Goal: Task Accomplishment & Management: Manage account settings

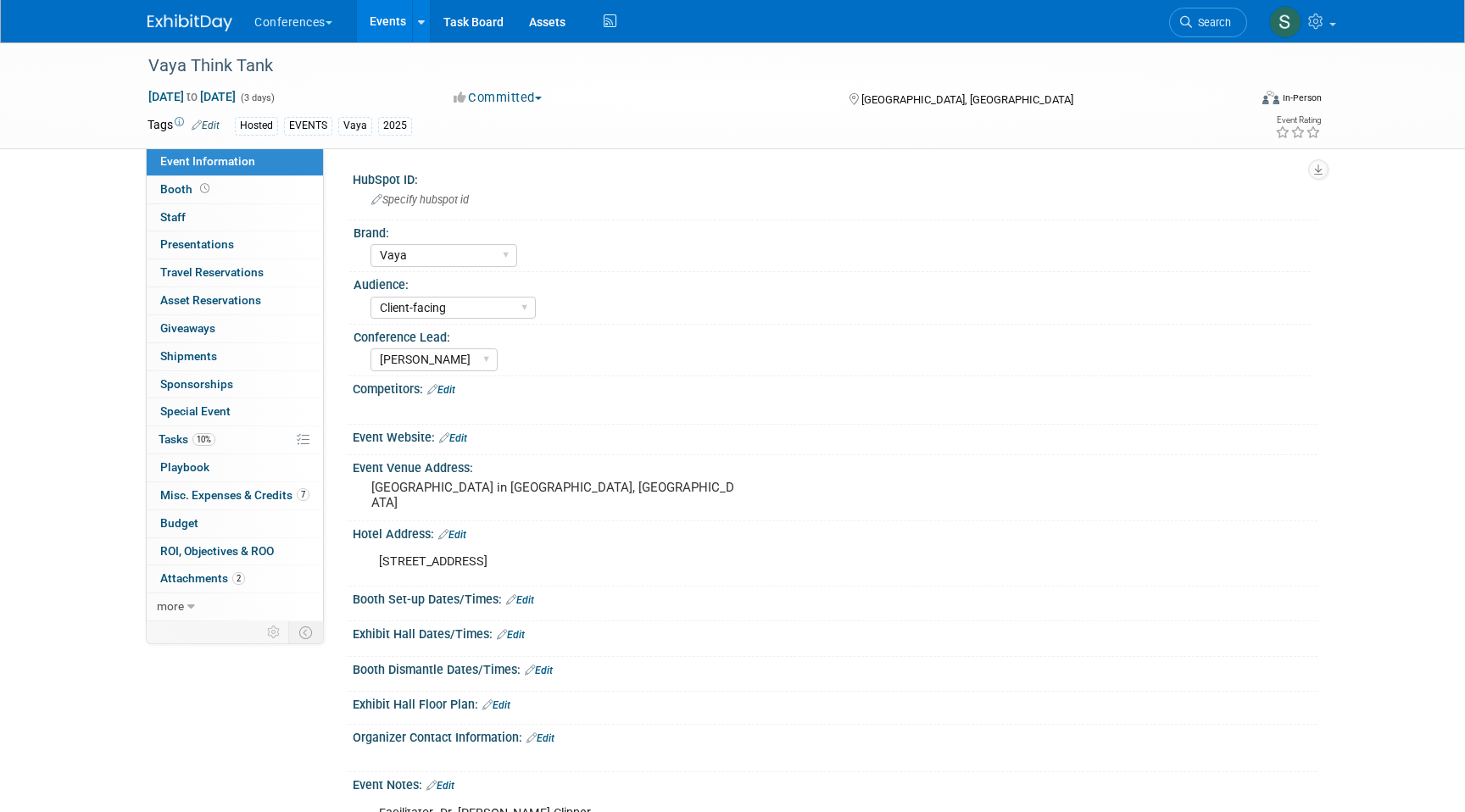
select select "Vaya"
select select "Client-facing"
select select "[PERSON_NAME]"
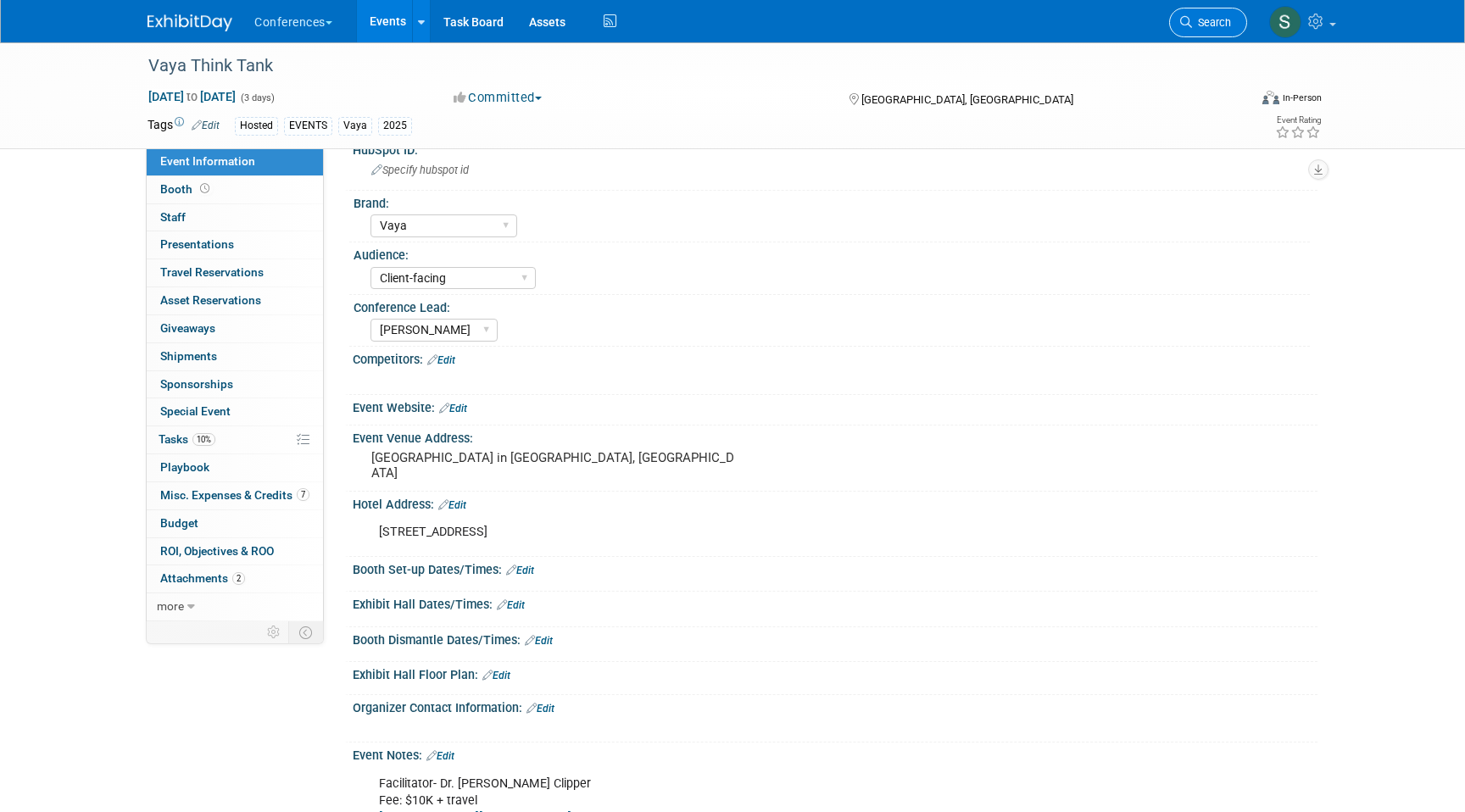
click at [1196, 24] on span "Search" at bounding box center [1211, 22] width 39 height 12
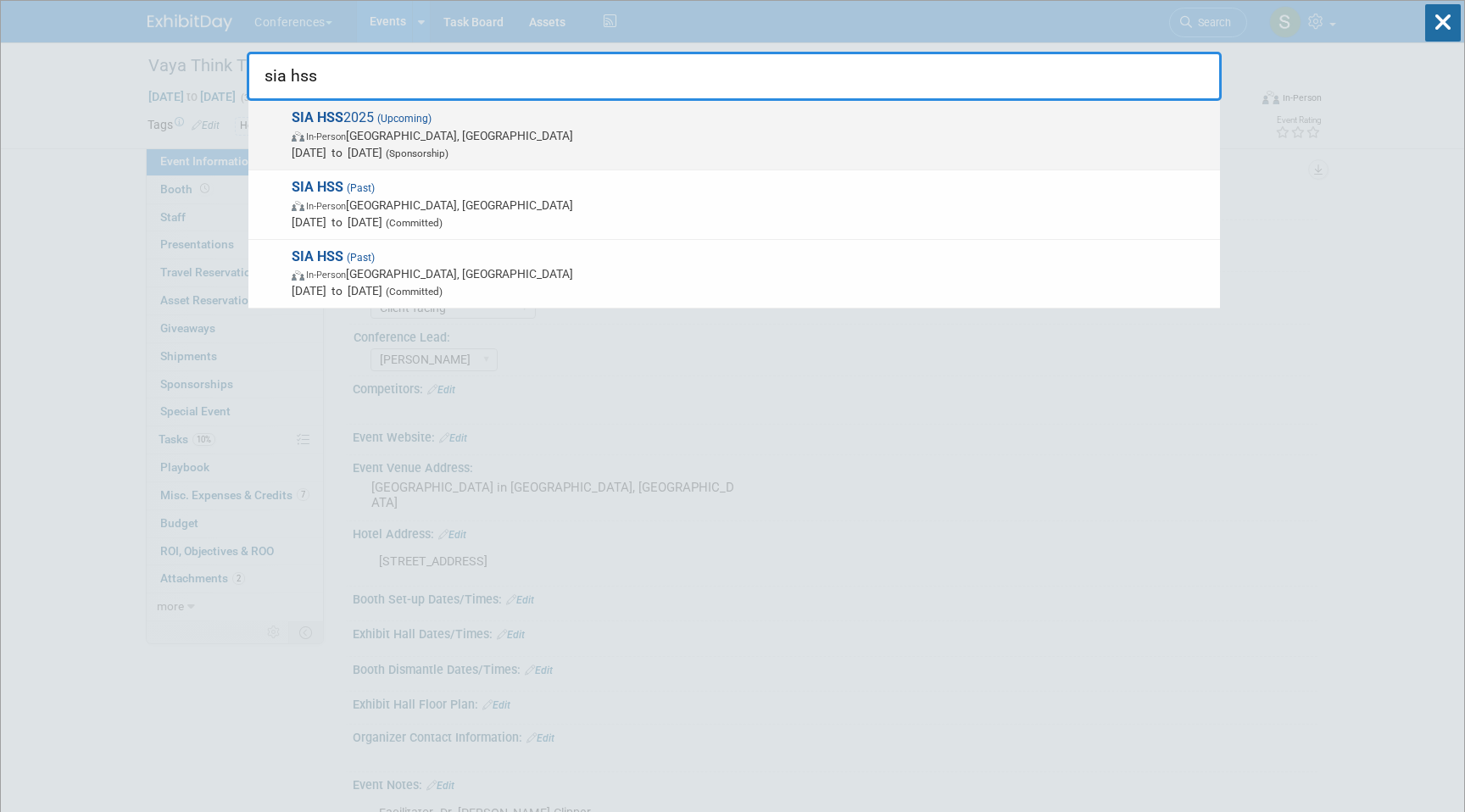
type input "sia hss"
click at [496, 145] on span "Nov 5, 2025 to Nov 7, 2025 (Sponsorship)" at bounding box center [752, 153] width 920 height 17
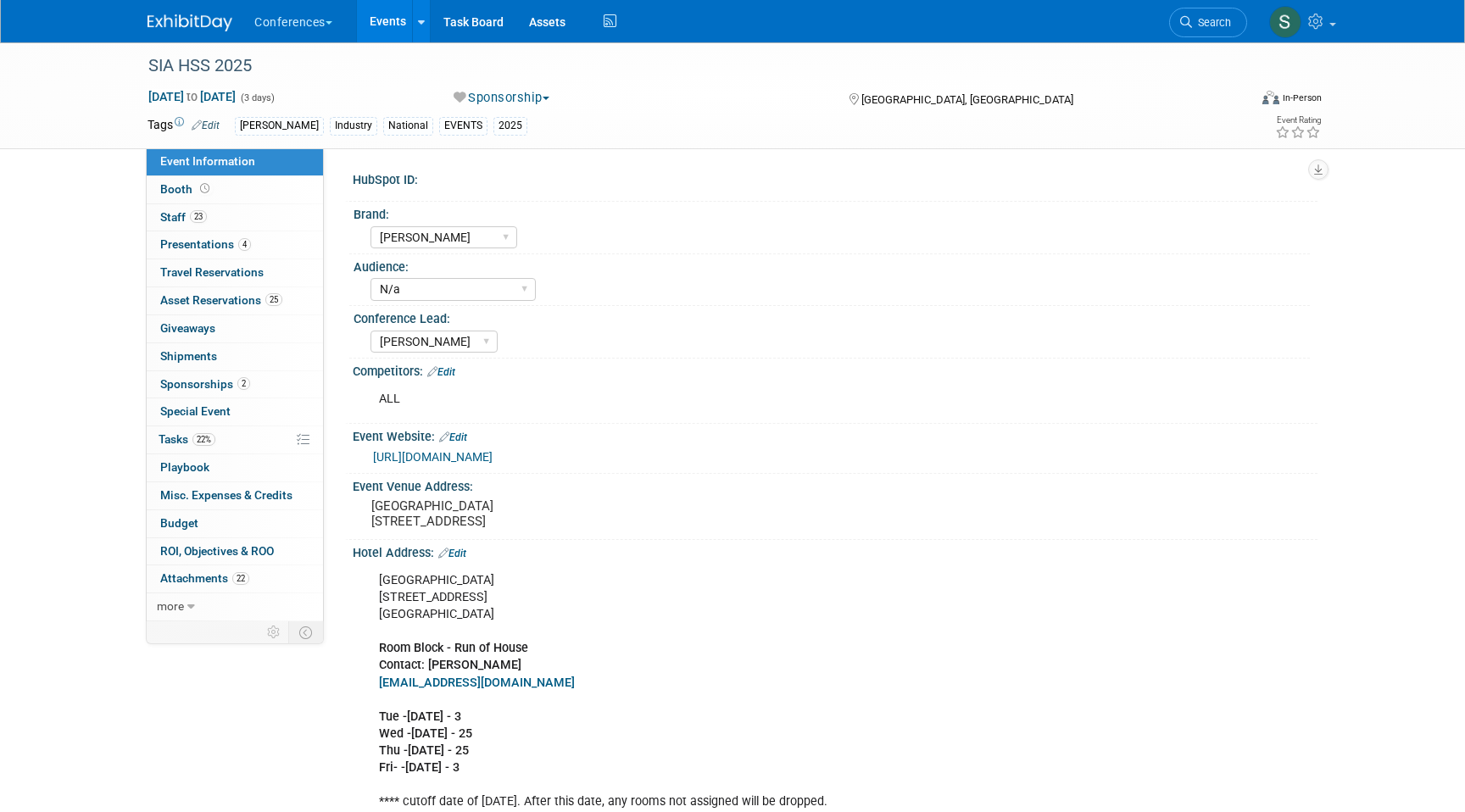
select select "[PERSON_NAME]"
select select "N/a"
select select "[PERSON_NAME]"
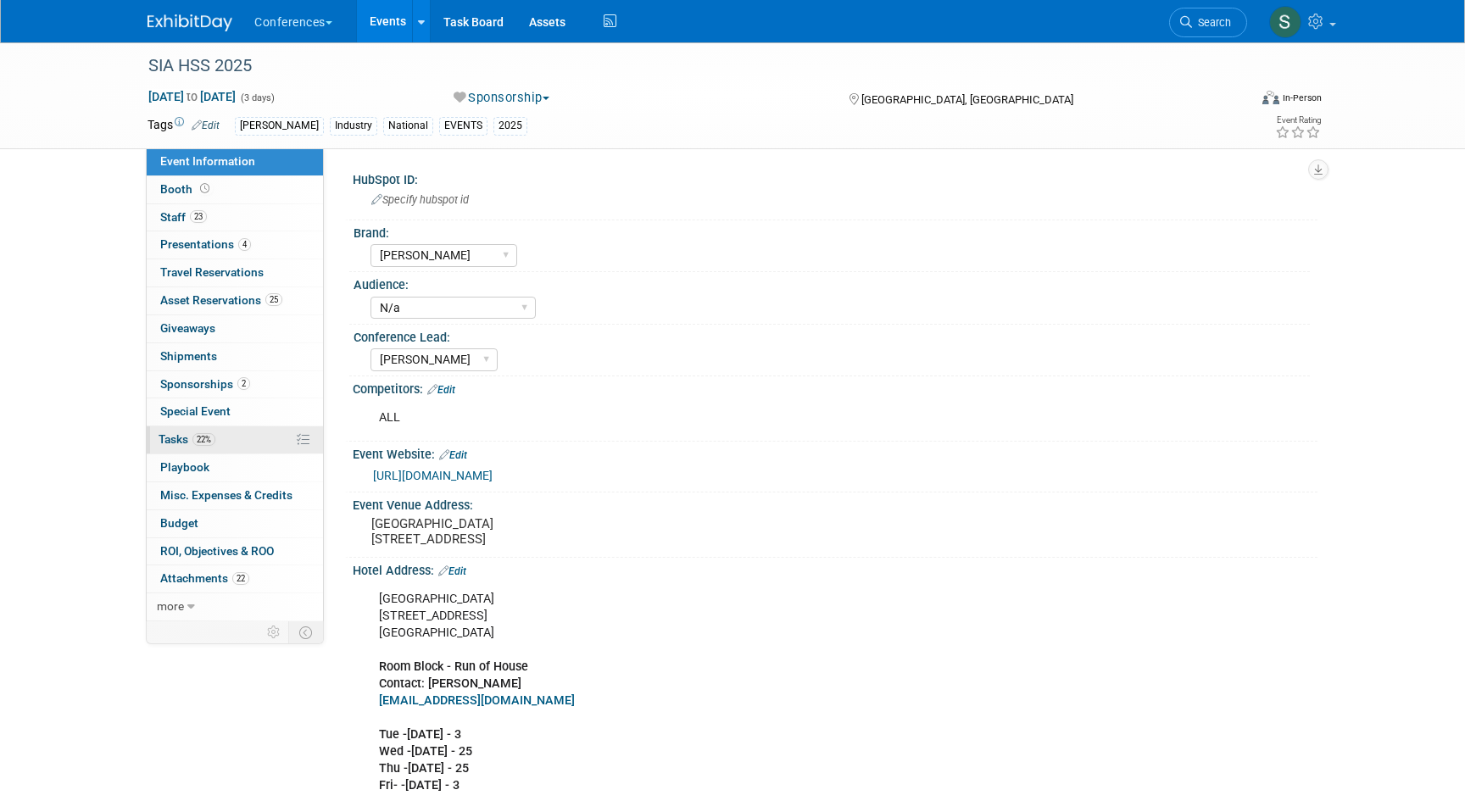
click at [197, 438] on span "22%" at bounding box center [203, 439] width 23 height 12
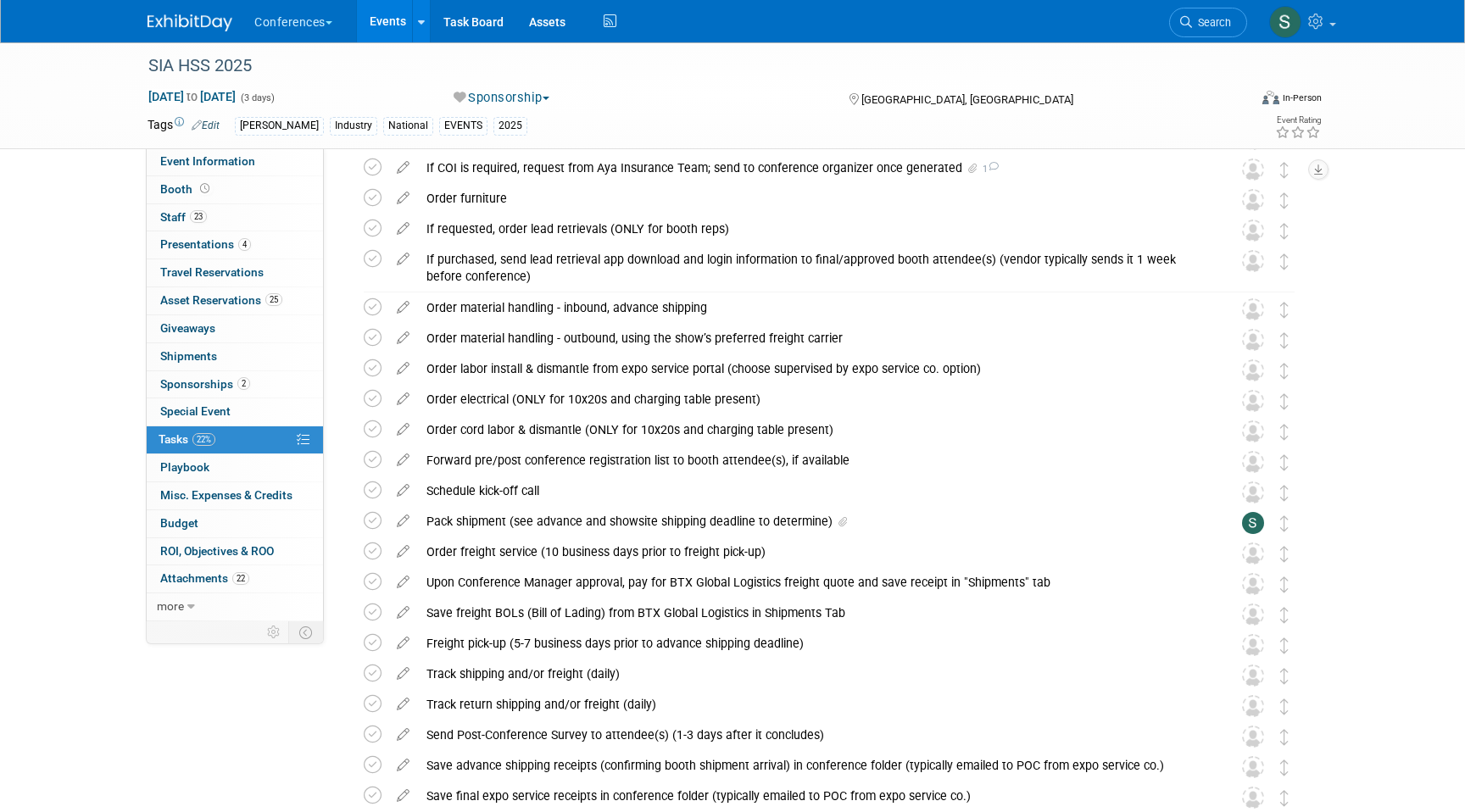
scroll to position [698, 0]
click at [556, 519] on div "Pack shipment (see advance and showsite shipping deadline to determine)" at bounding box center [813, 518] width 790 height 29
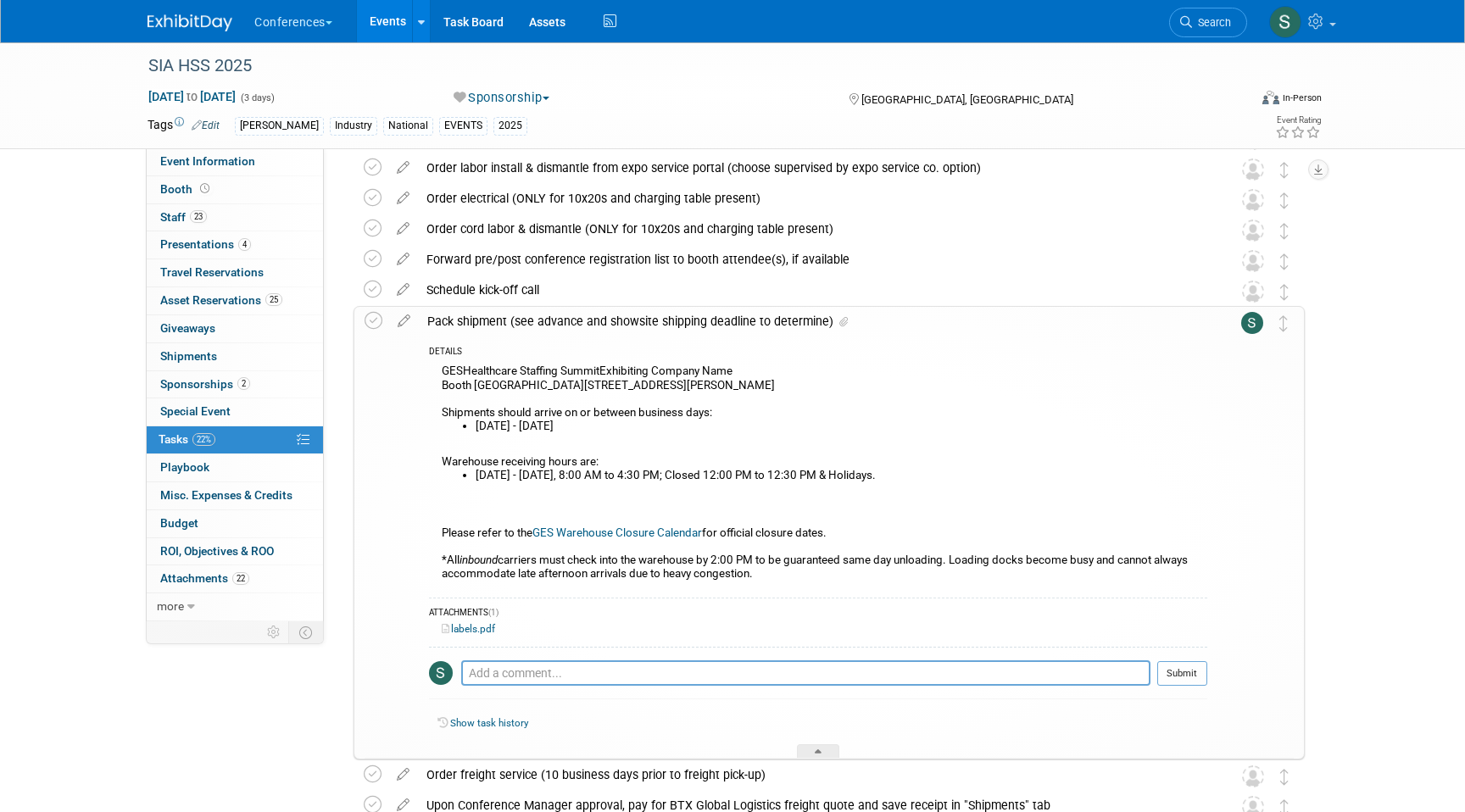
scroll to position [922, 0]
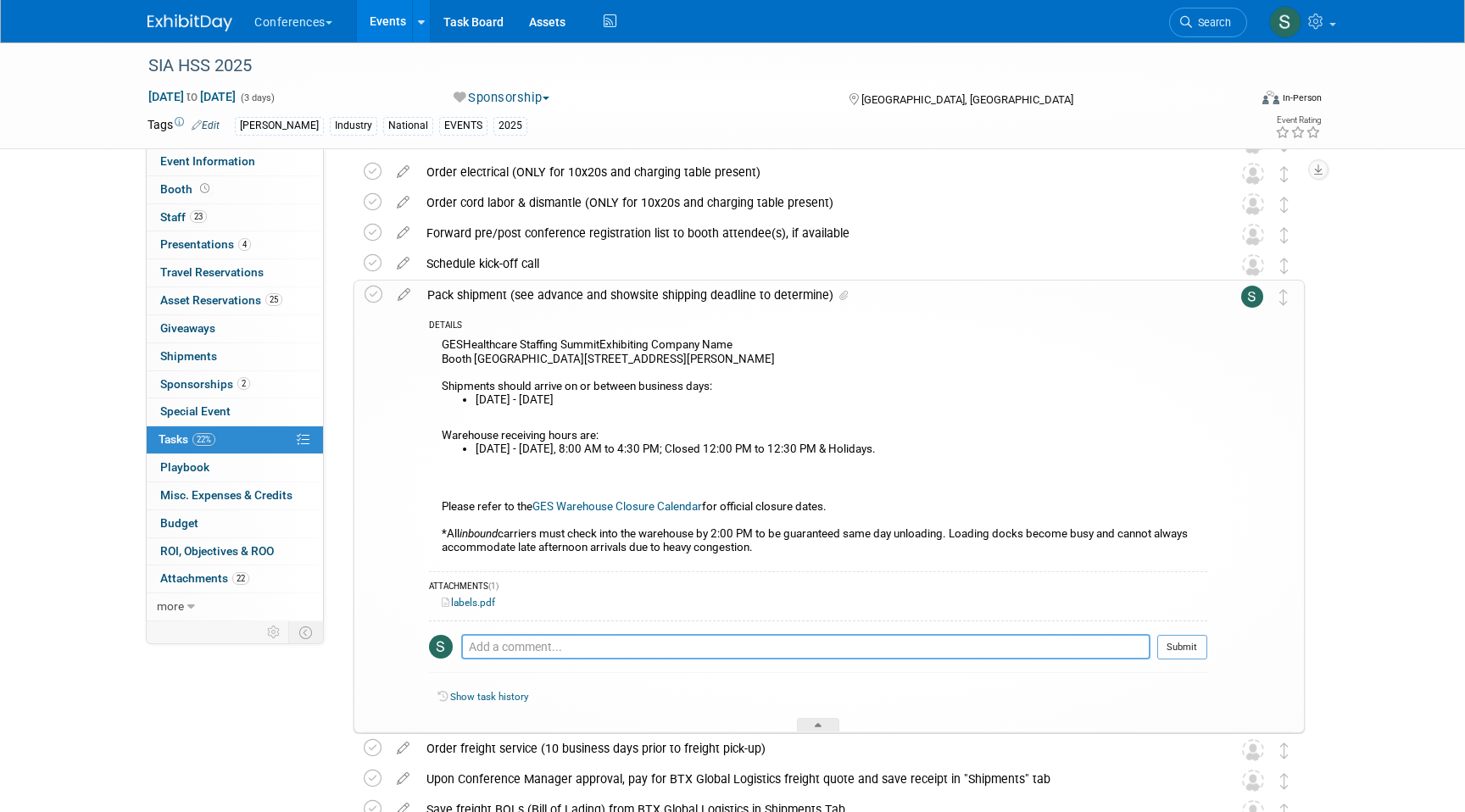
click at [507, 646] on textarea at bounding box center [806, 646] width 690 height 25
paste textarea "Shipping – GES Advance Warehouse Shipping Window Opens This Week: As the GES ad…"
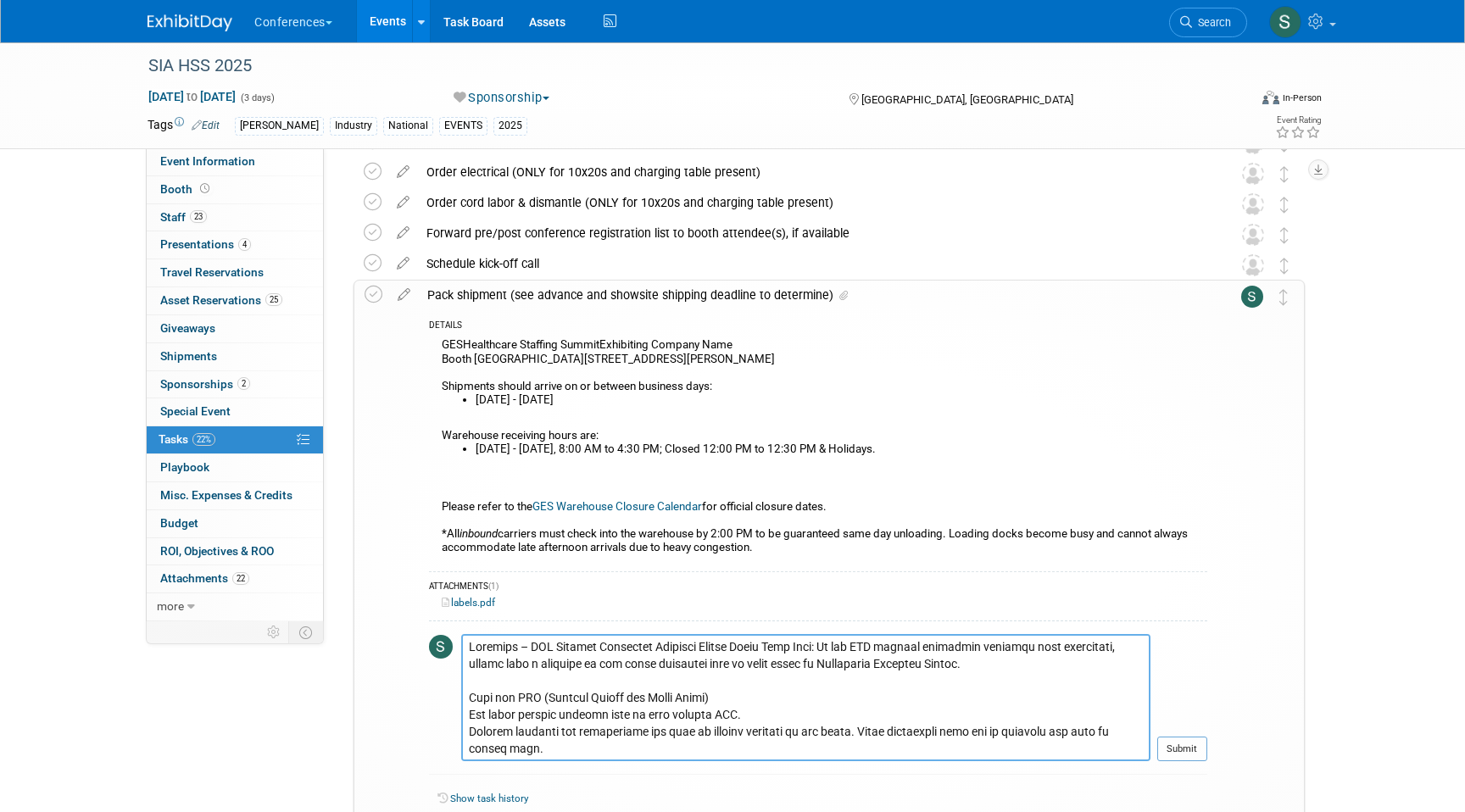
scroll to position [148, 0]
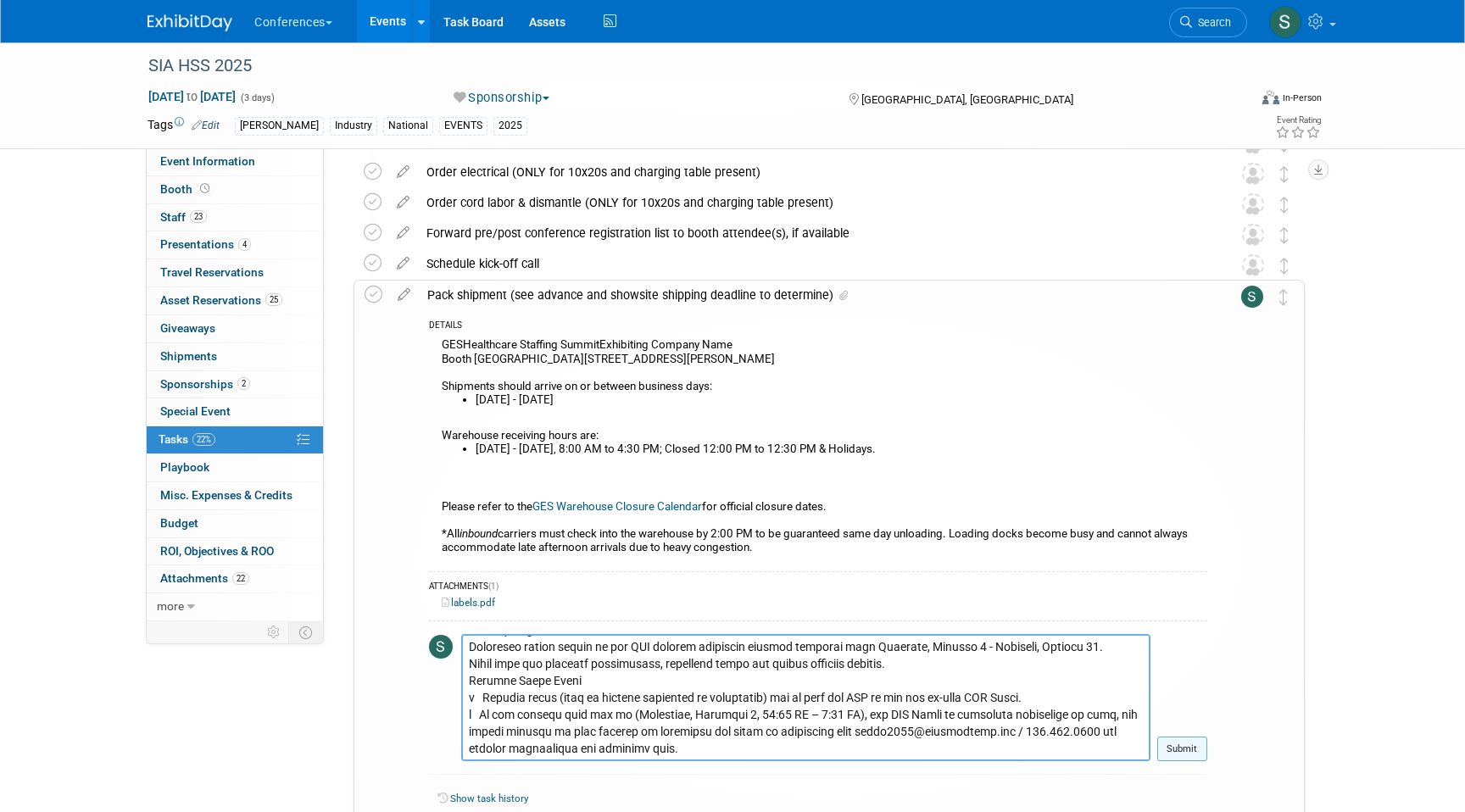
type textarea "Shipping – GES Advance Warehouse Shipping Window Opens This Week: As the GES ad…"
click at [1178, 743] on button "Submit" at bounding box center [1181, 749] width 50 height 25
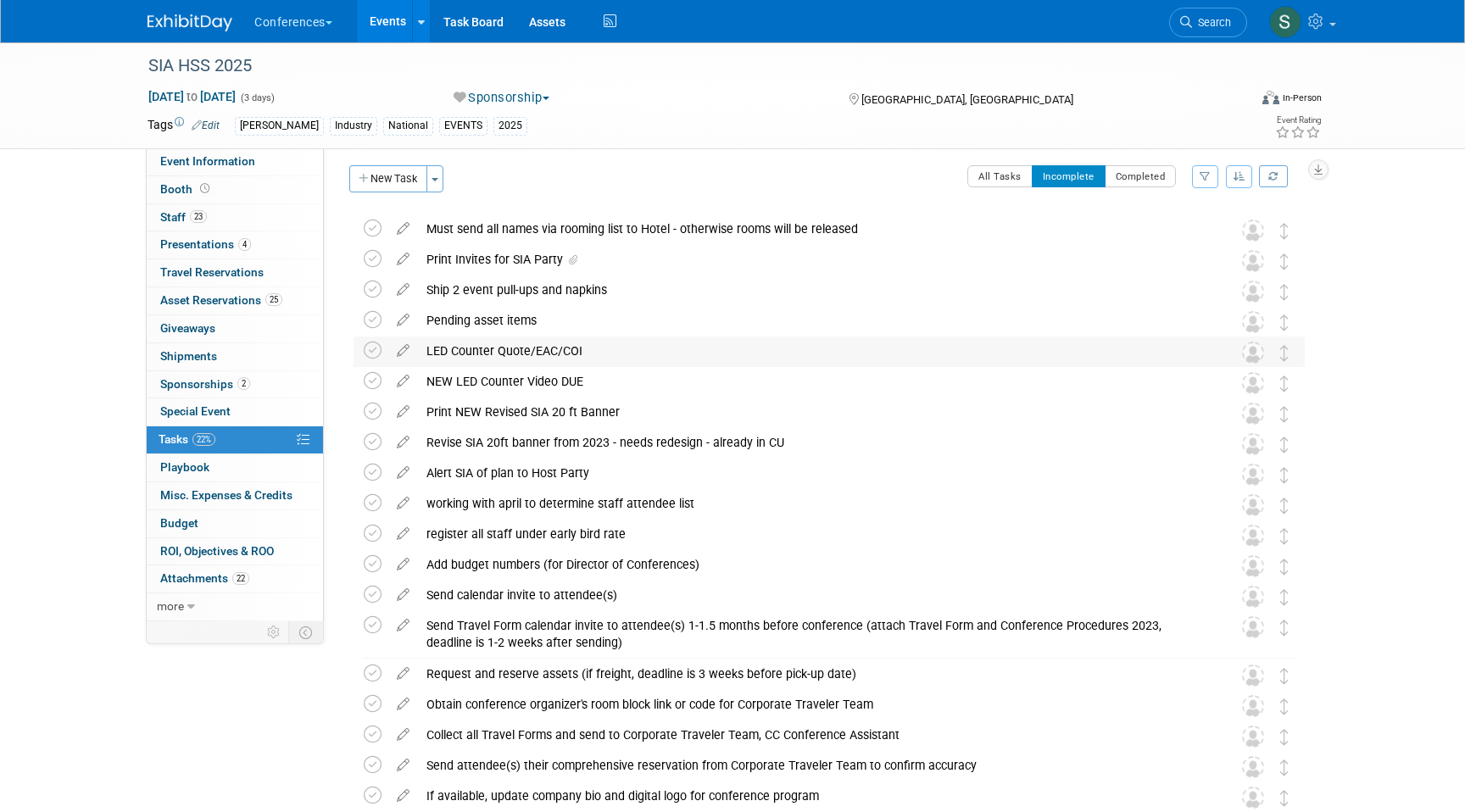
scroll to position [0, 0]
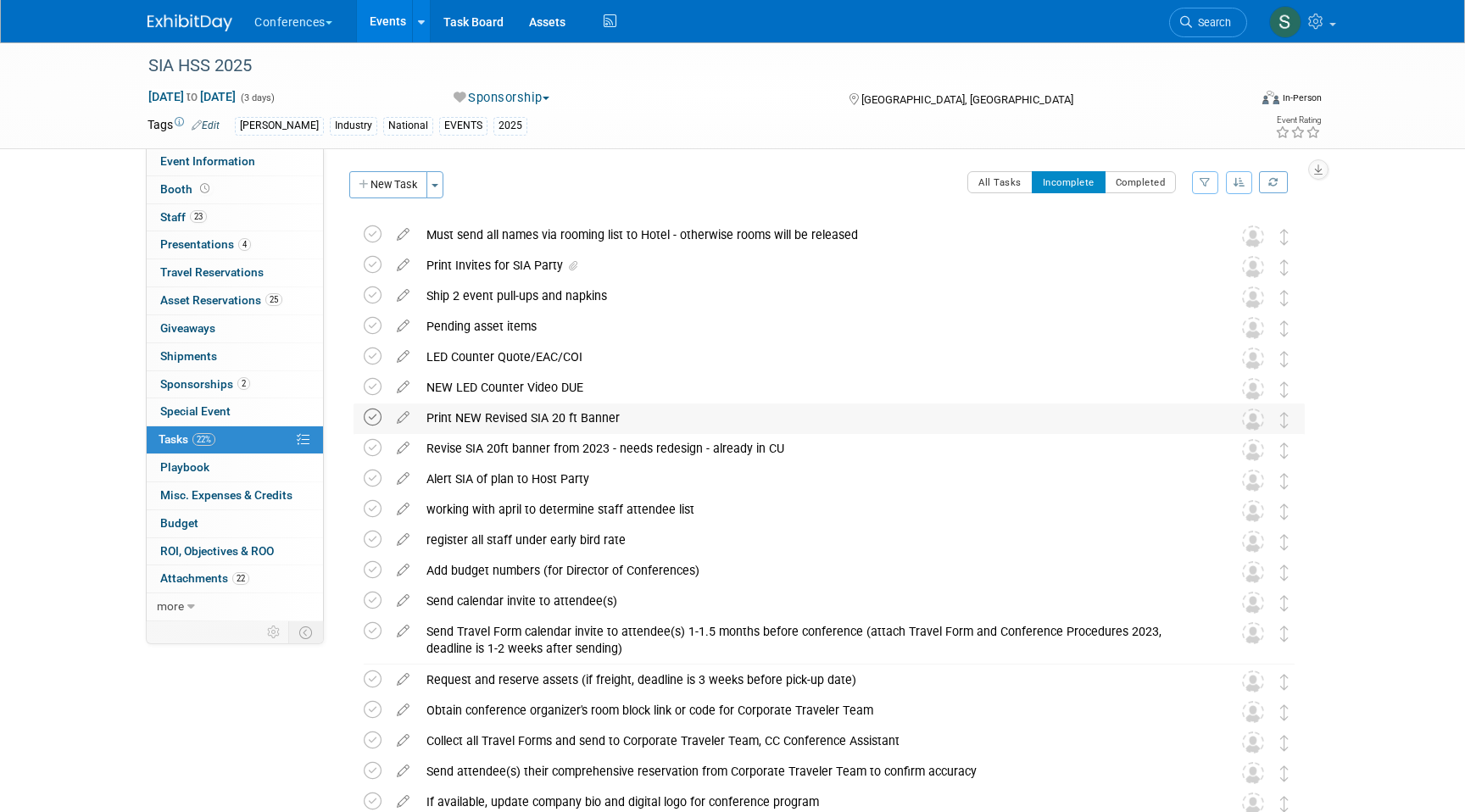
click at [371, 417] on icon at bounding box center [372, 417] width 18 height 18
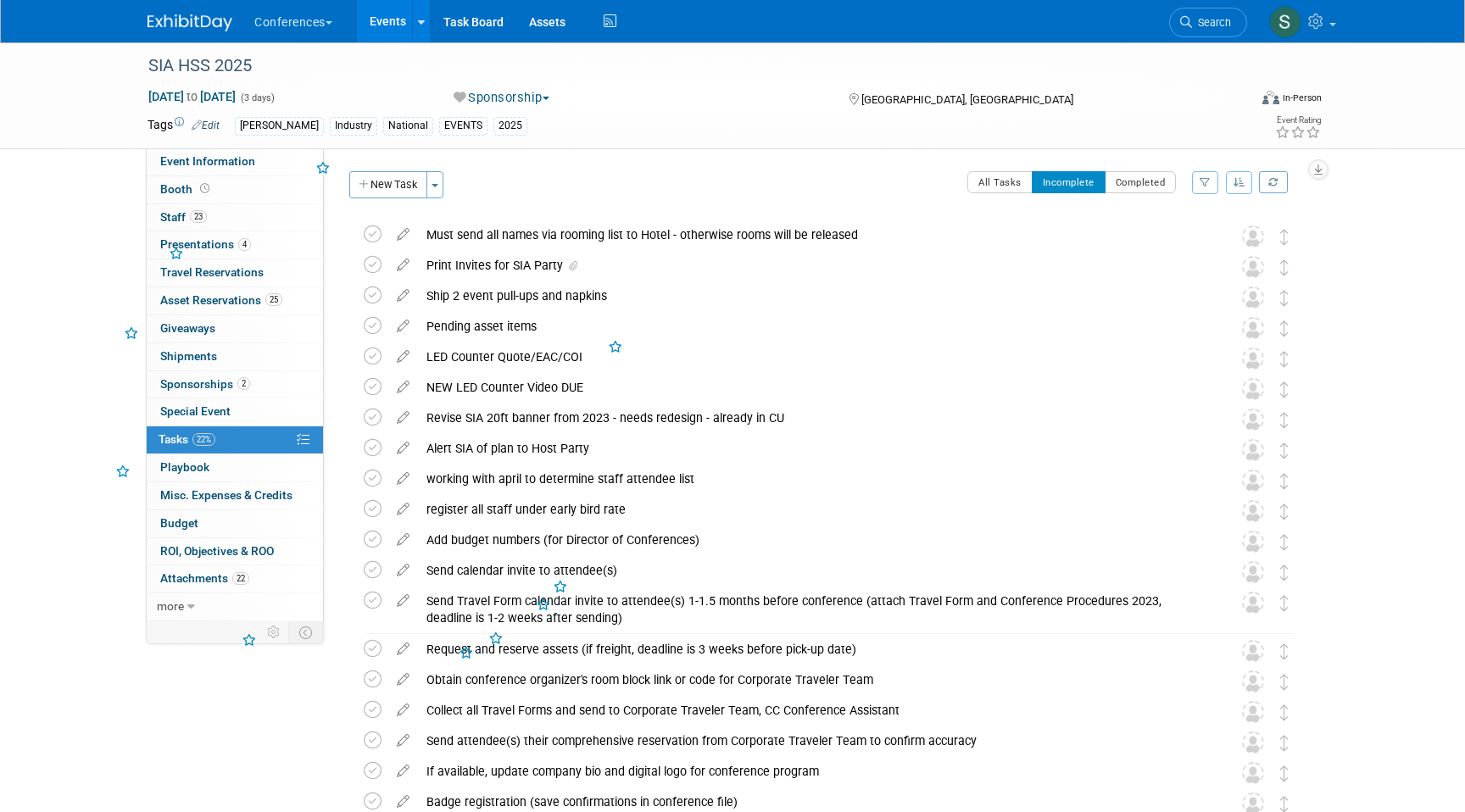
click at [371, 417] on icon at bounding box center [372, 417] width 18 height 18
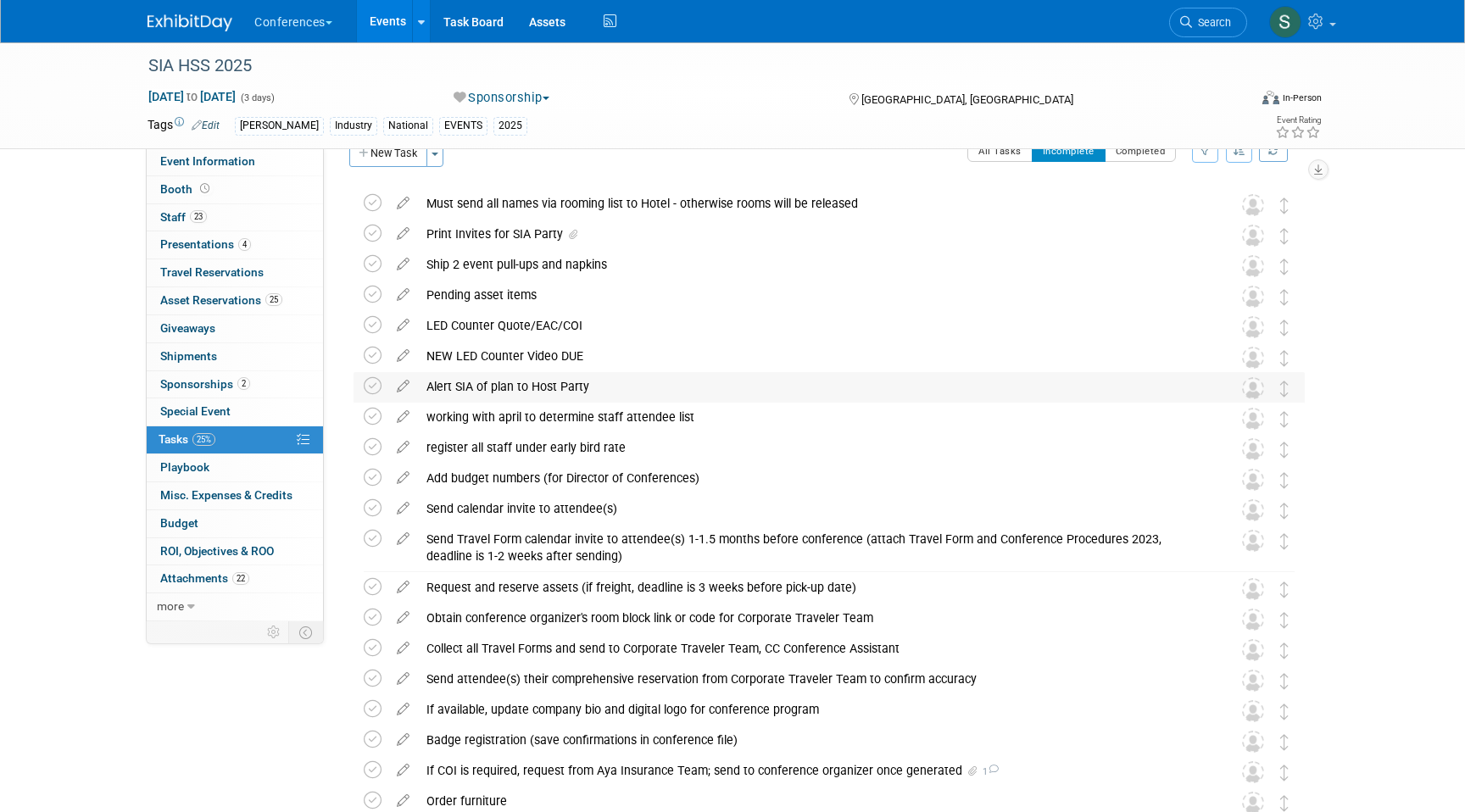
scroll to position [36, 0]
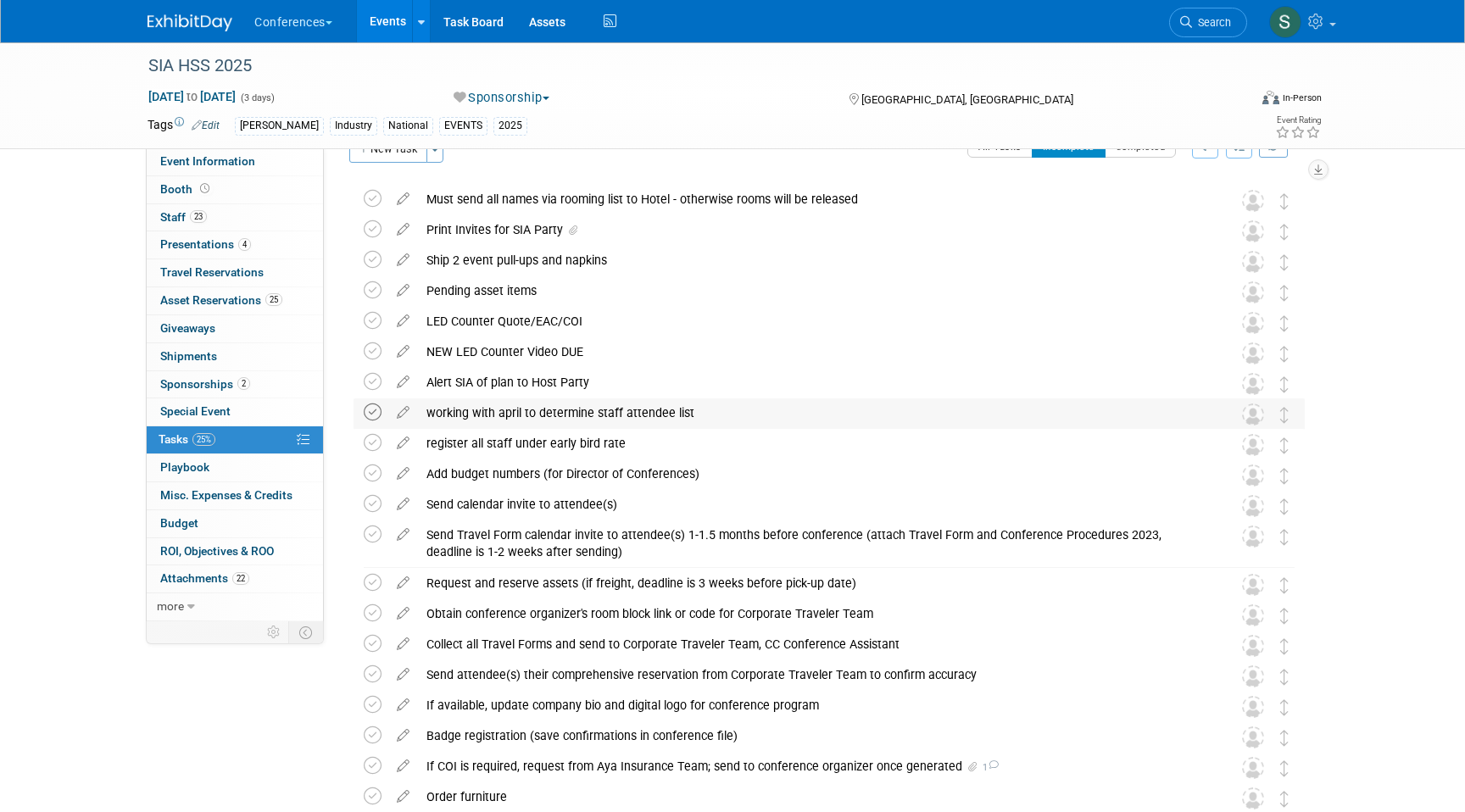
click at [376, 411] on icon at bounding box center [372, 412] width 18 height 18
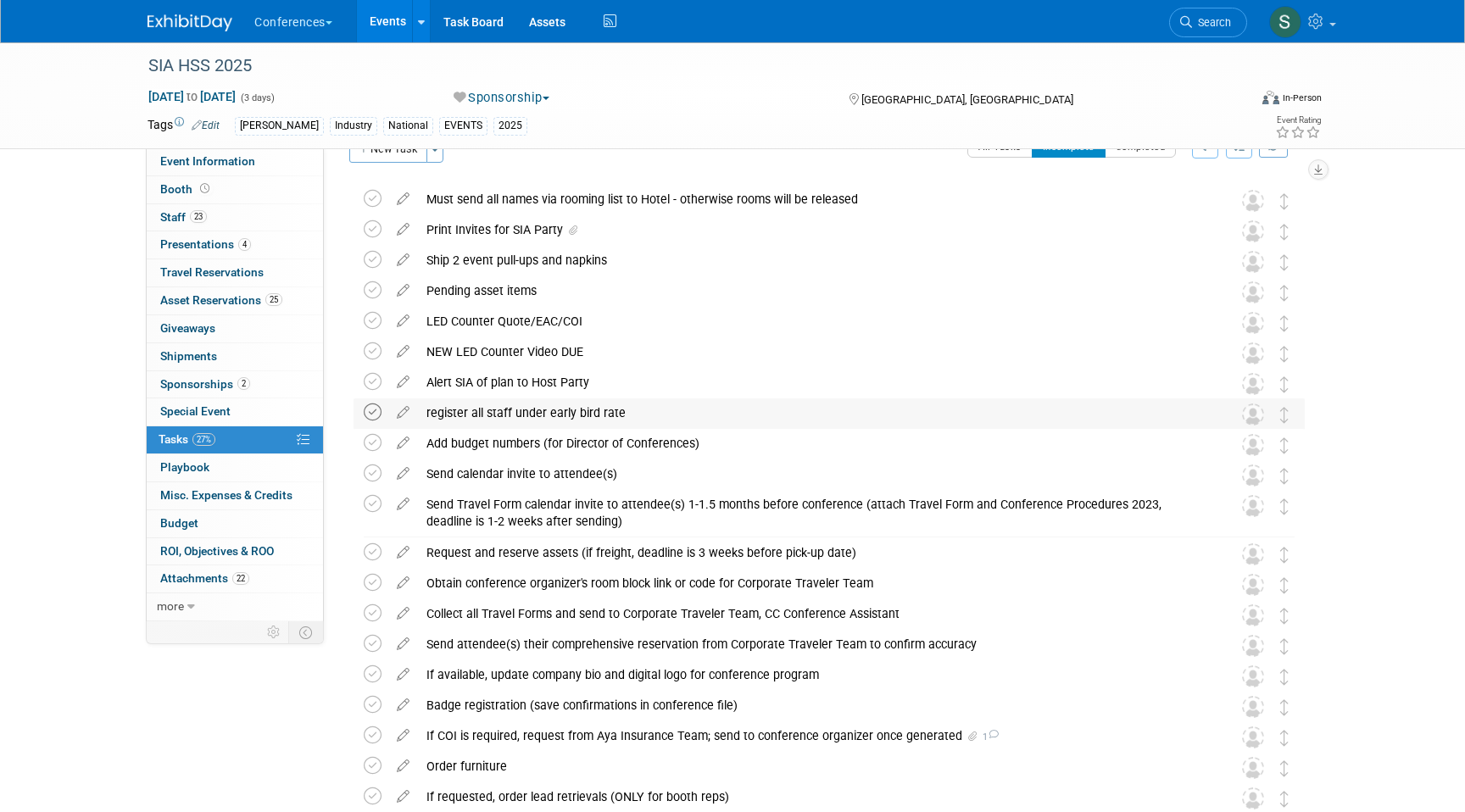
click at [372, 411] on icon at bounding box center [372, 412] width 18 height 18
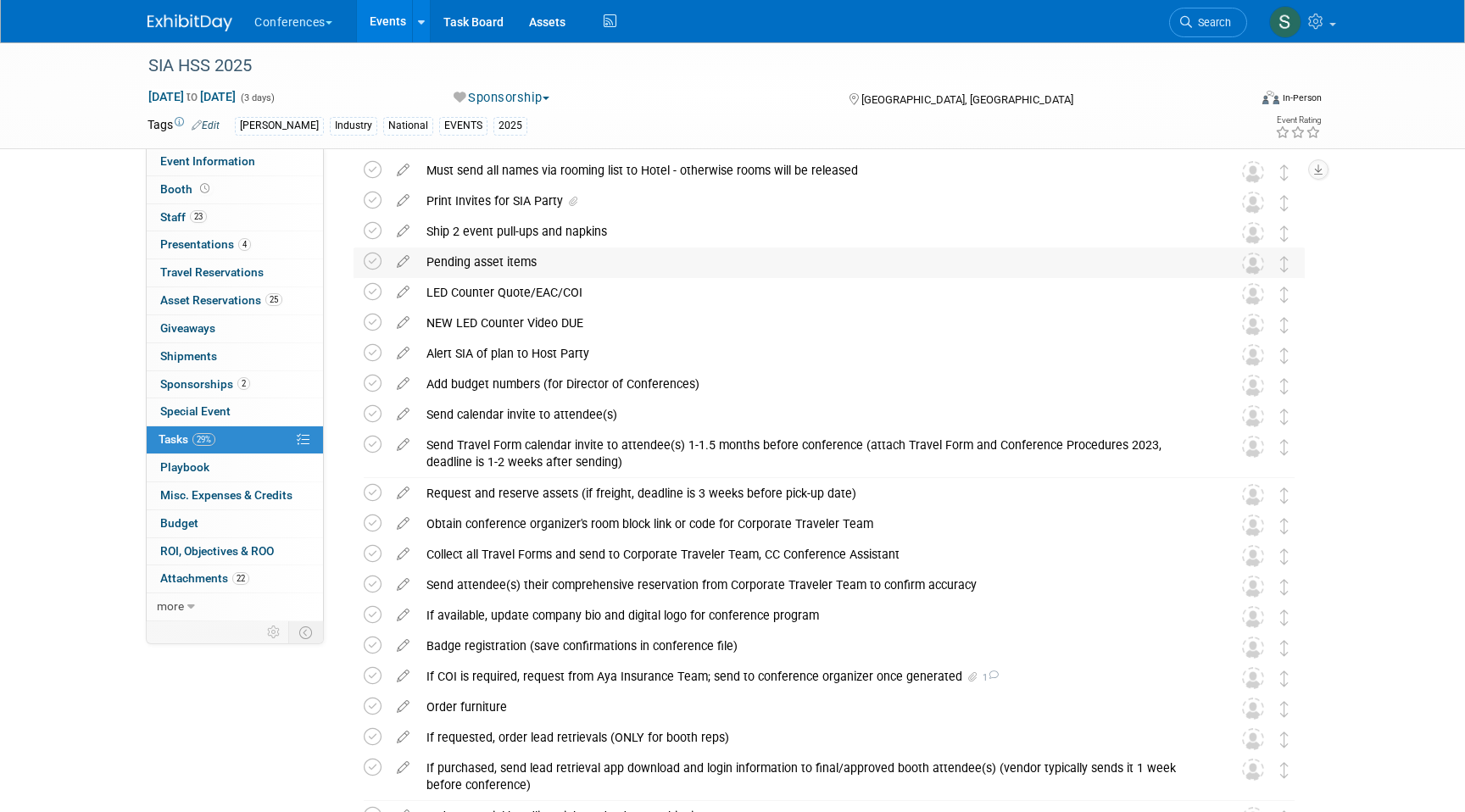
scroll to position [66, 0]
click at [479, 202] on div "Print Invites for SIA Party" at bounding box center [813, 199] width 790 height 29
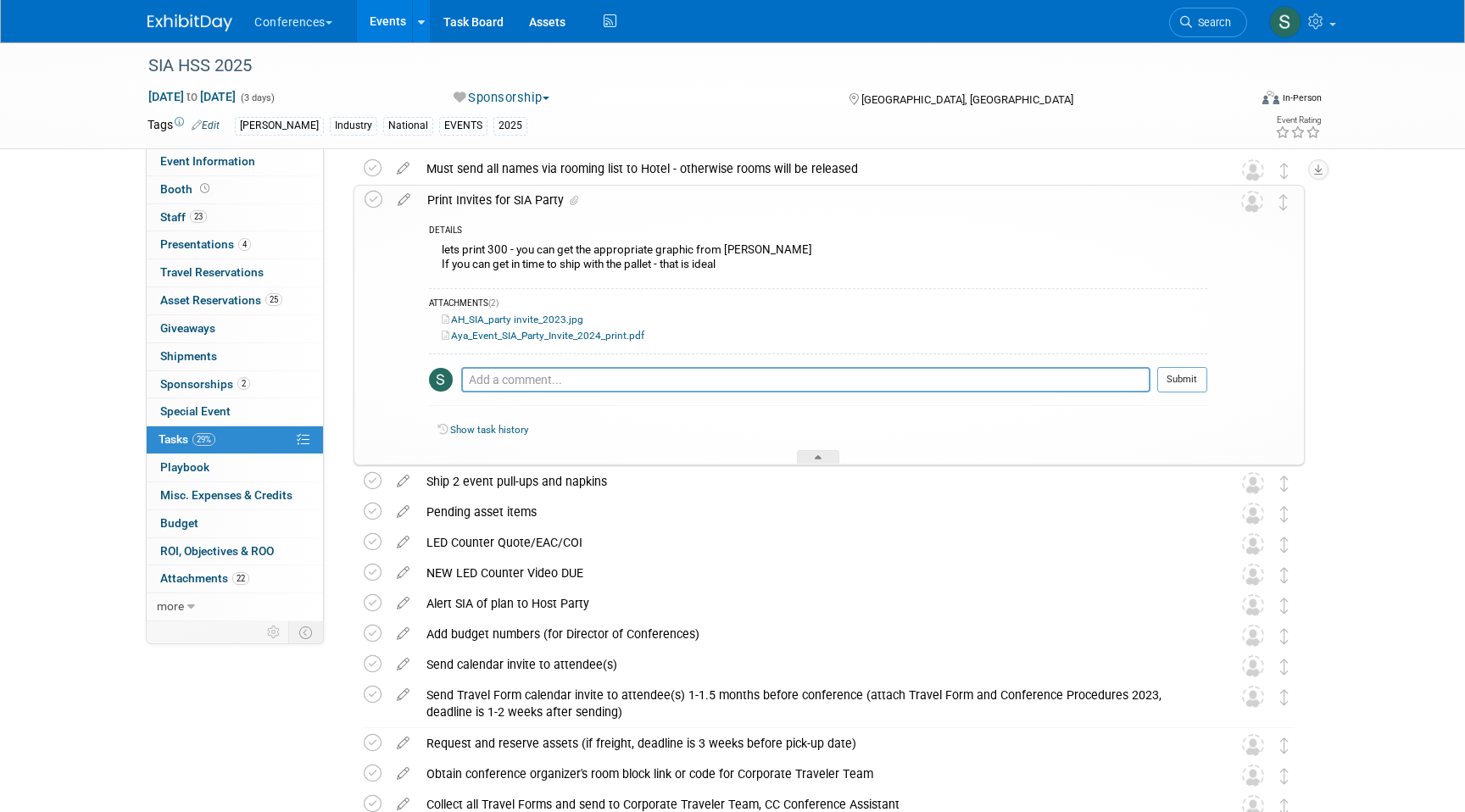
click at [479, 202] on div "Print Invites for SIA Party" at bounding box center [813, 200] width 789 height 29
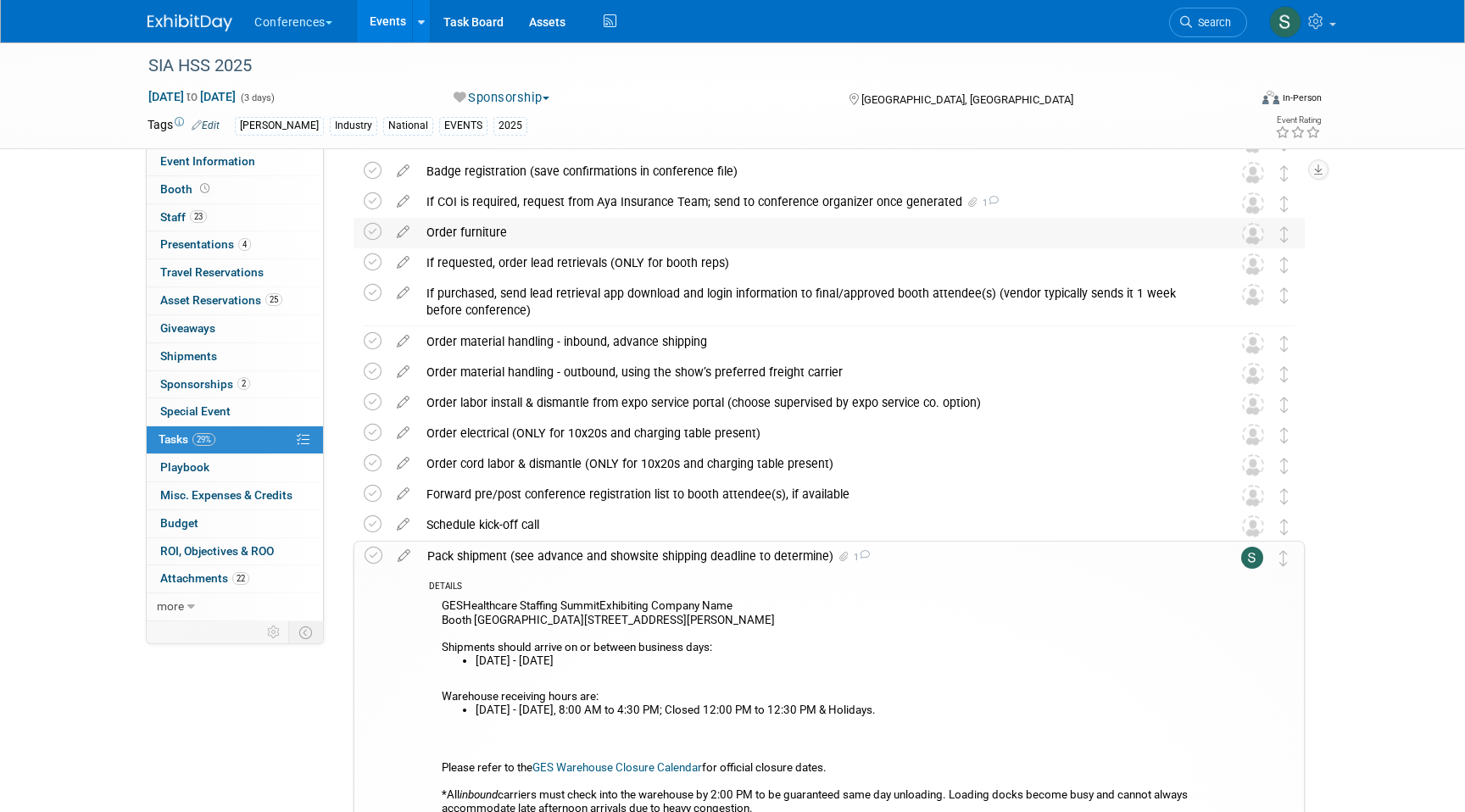
scroll to position [542, 0]
click at [369, 235] on icon at bounding box center [372, 229] width 18 height 18
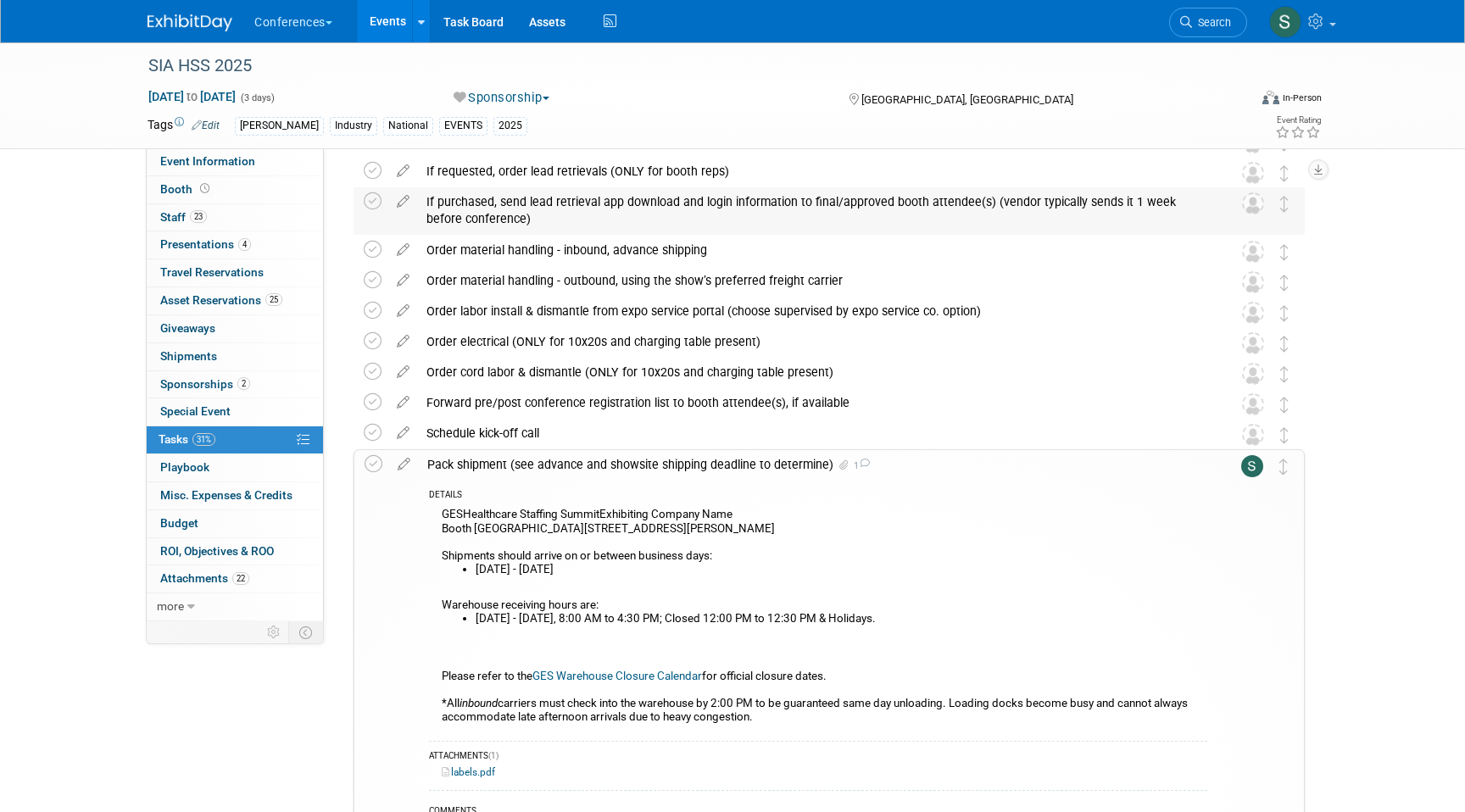
scroll to position [601, 0]
click at [368, 249] on icon at bounding box center [372, 249] width 18 height 18
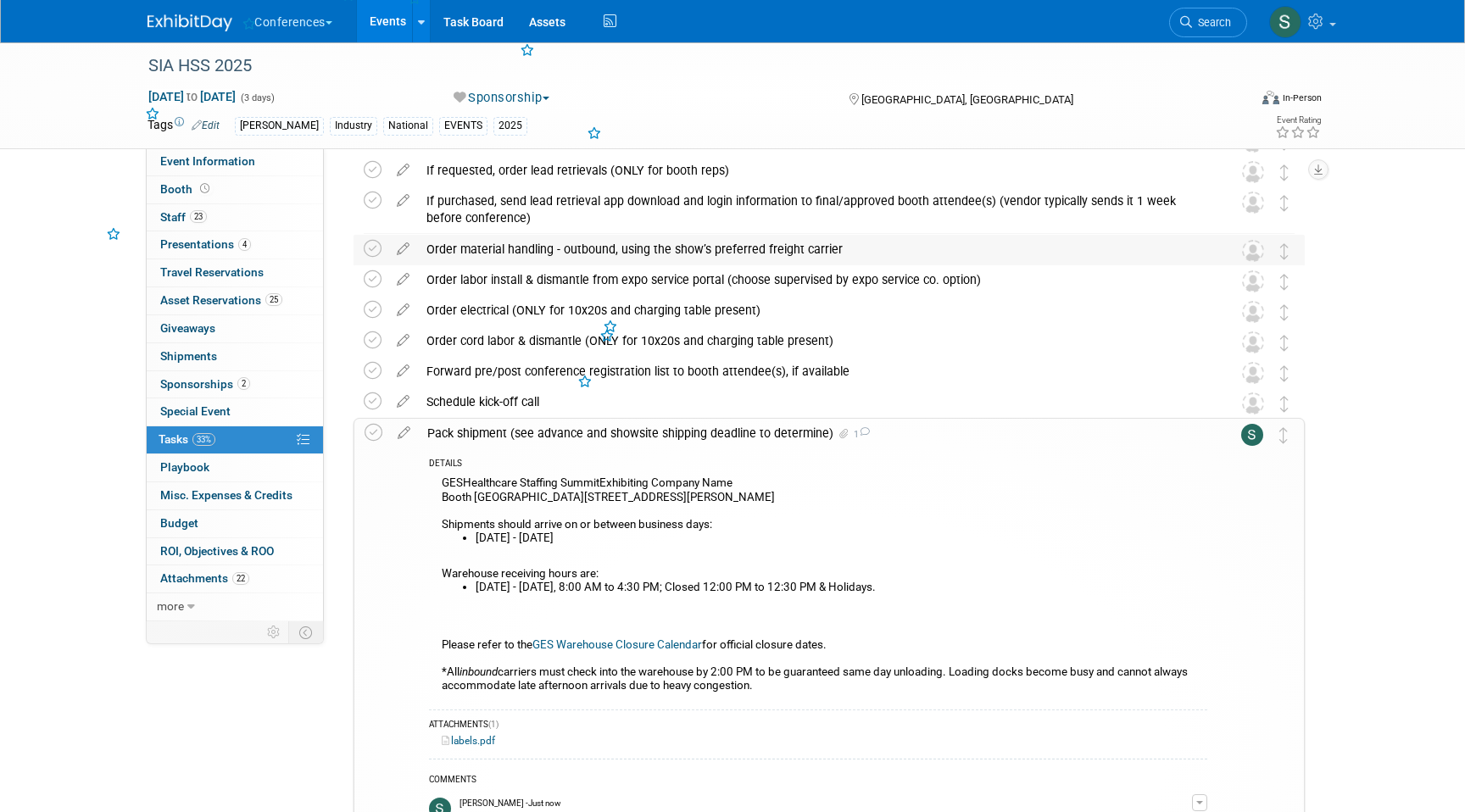
click at [470, 260] on div "Order material handling - outbound, using the show’s preferred freight carrier" at bounding box center [813, 249] width 790 height 29
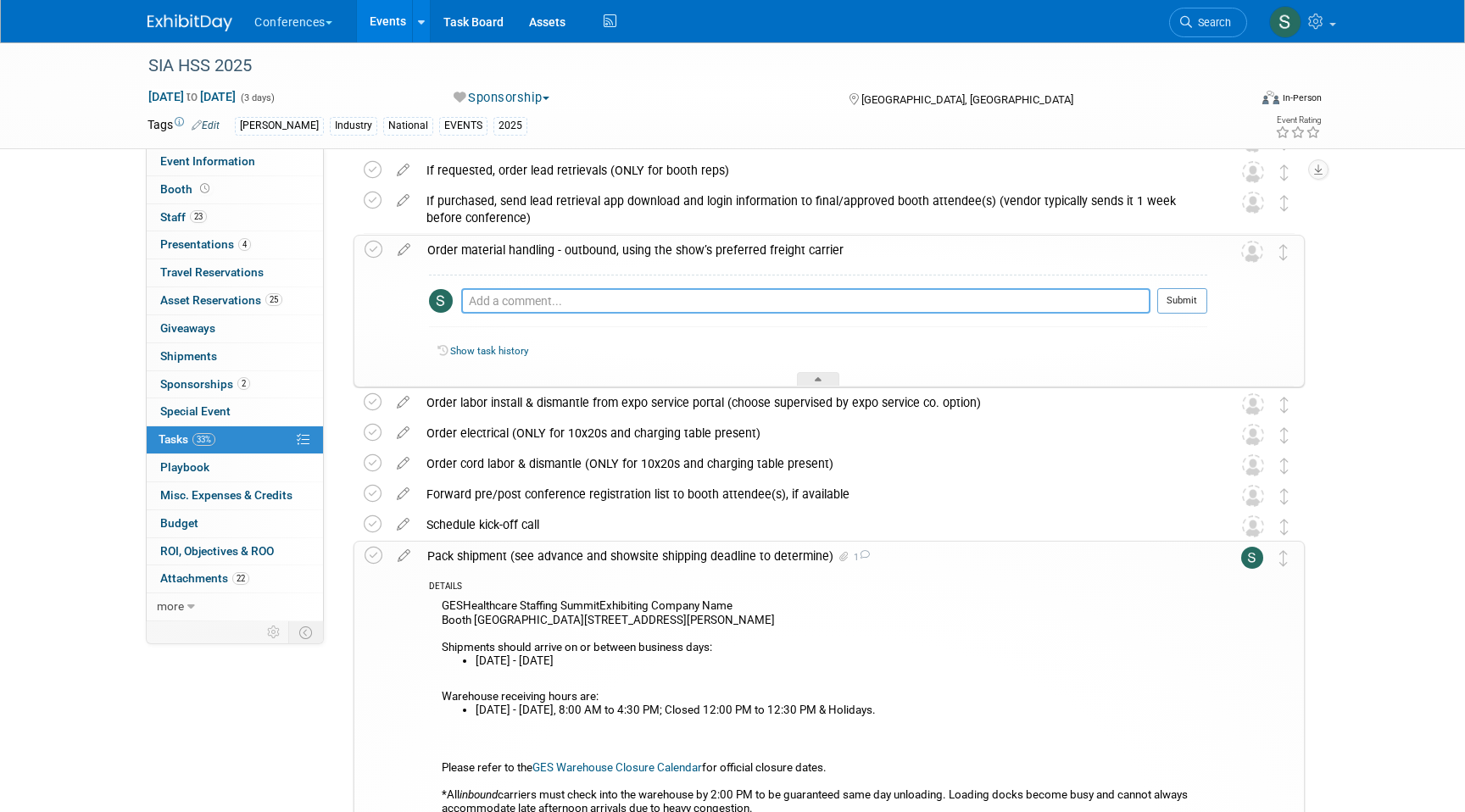
click at [496, 309] on textarea at bounding box center [806, 300] width 690 height 25
type textarea "must do on-site, steph is already aware"
click at [1177, 292] on button "Submit" at bounding box center [1181, 300] width 50 height 25
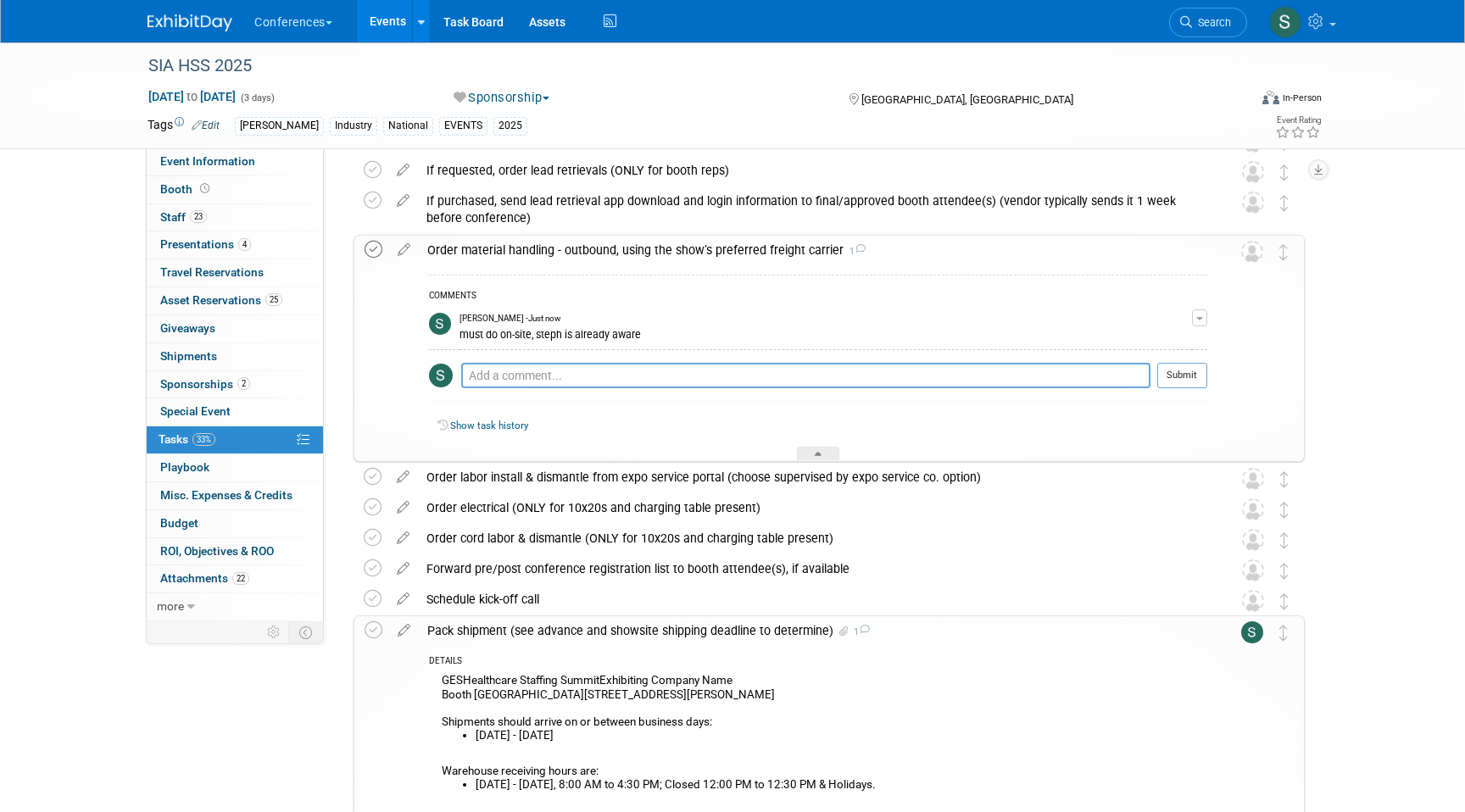
click at [365, 253] on icon at bounding box center [373, 250] width 18 height 18
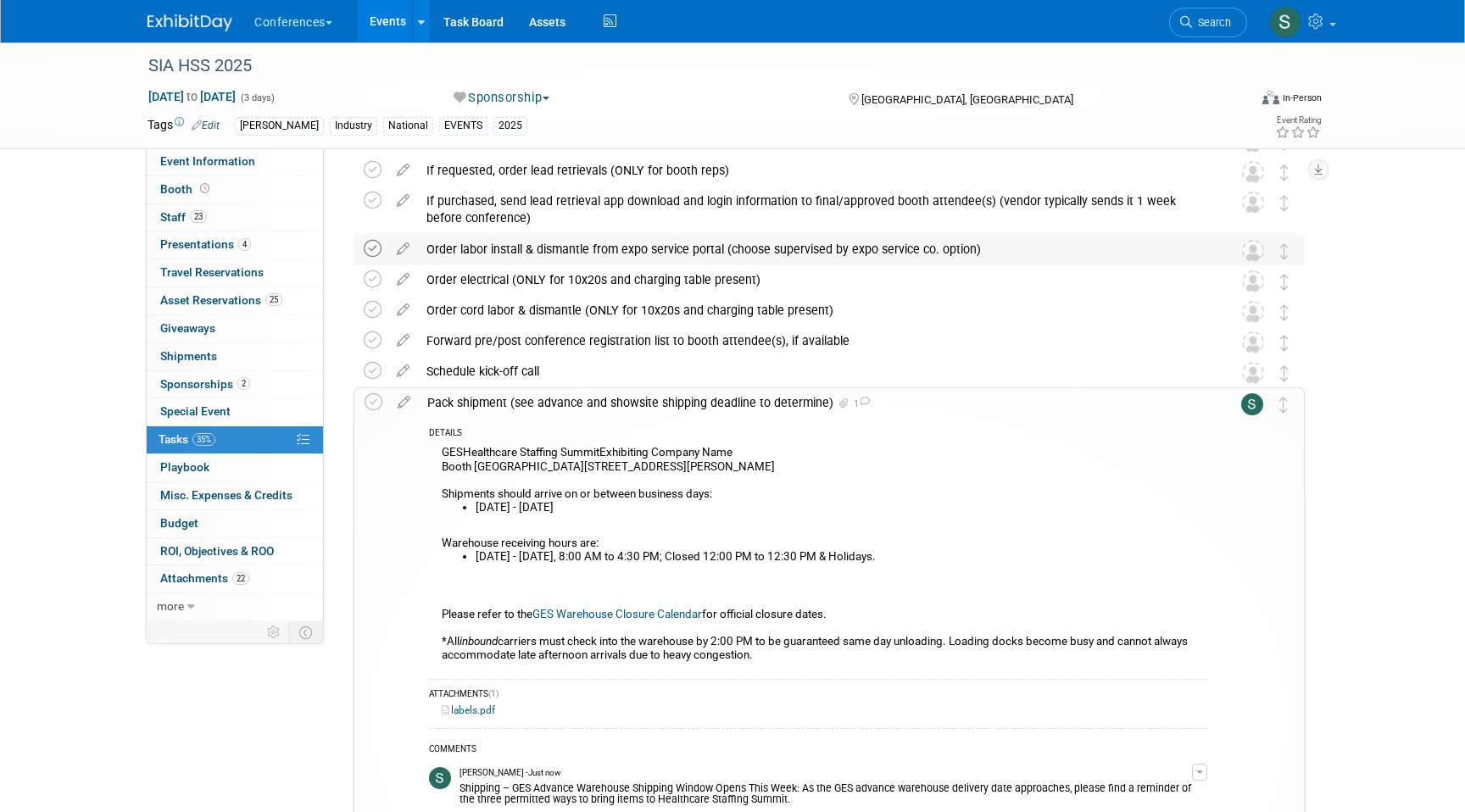
click at [374, 247] on icon at bounding box center [372, 249] width 18 height 18
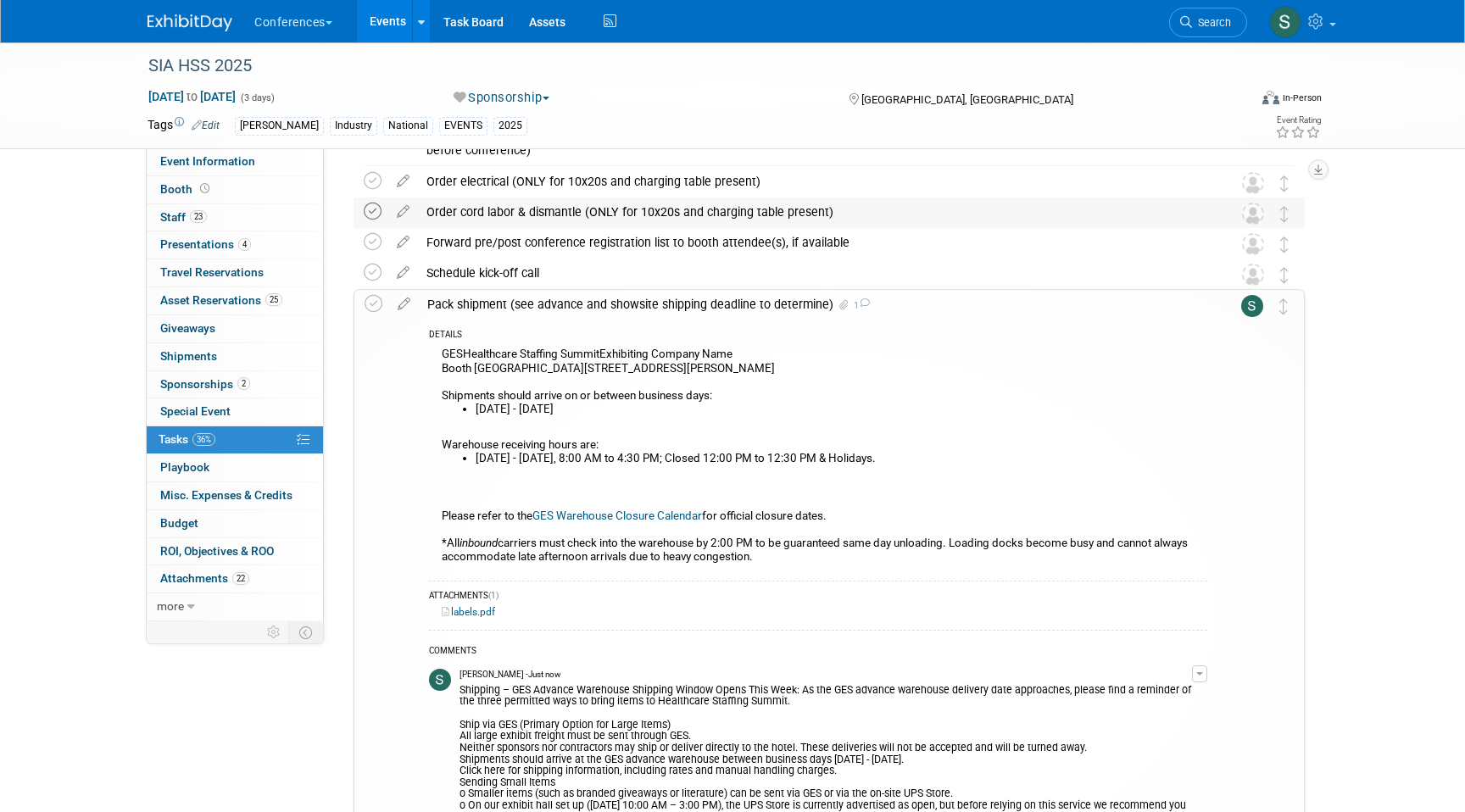
scroll to position [674, 0]
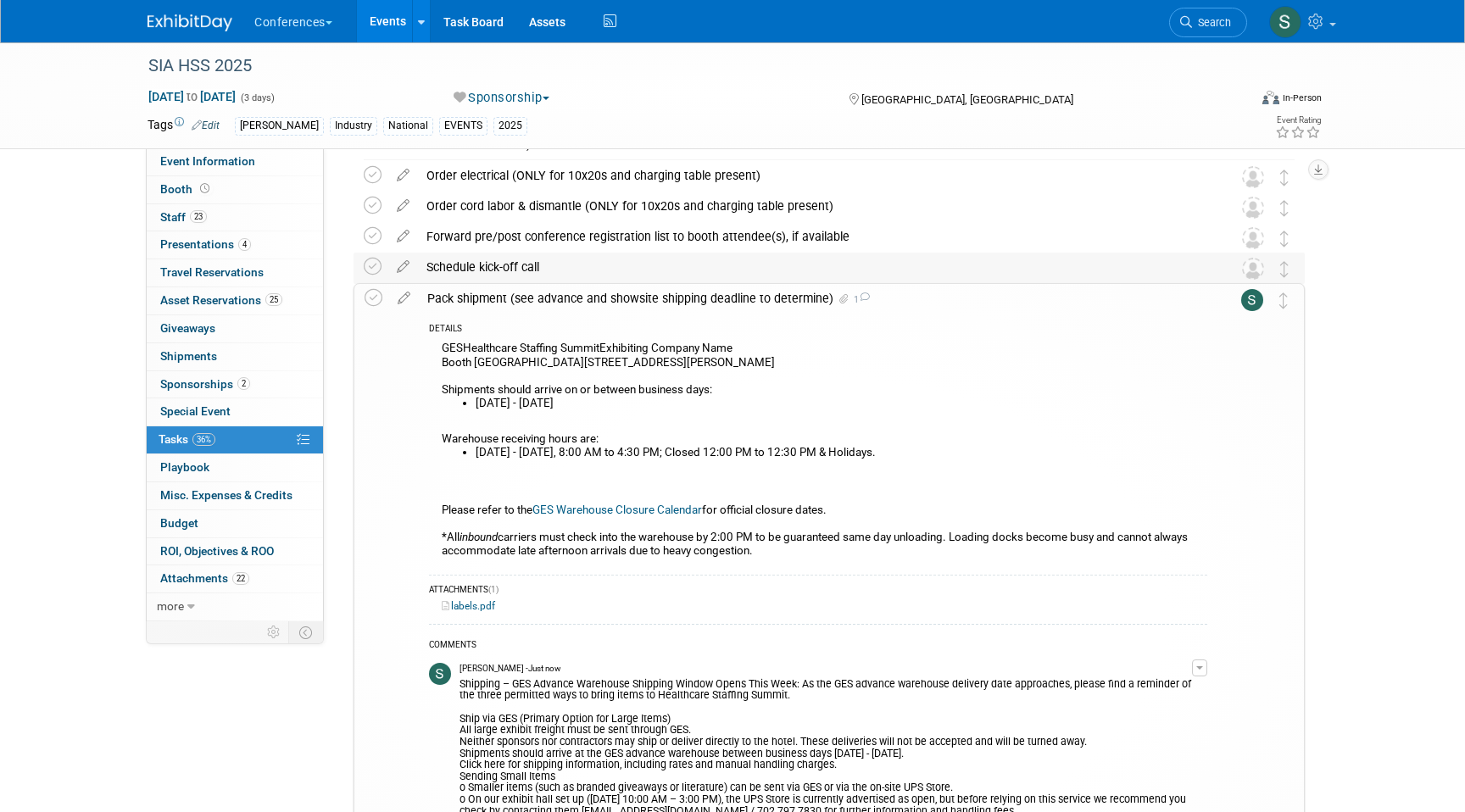
click at [446, 264] on div "Schedule kick-off call" at bounding box center [813, 267] width 790 height 29
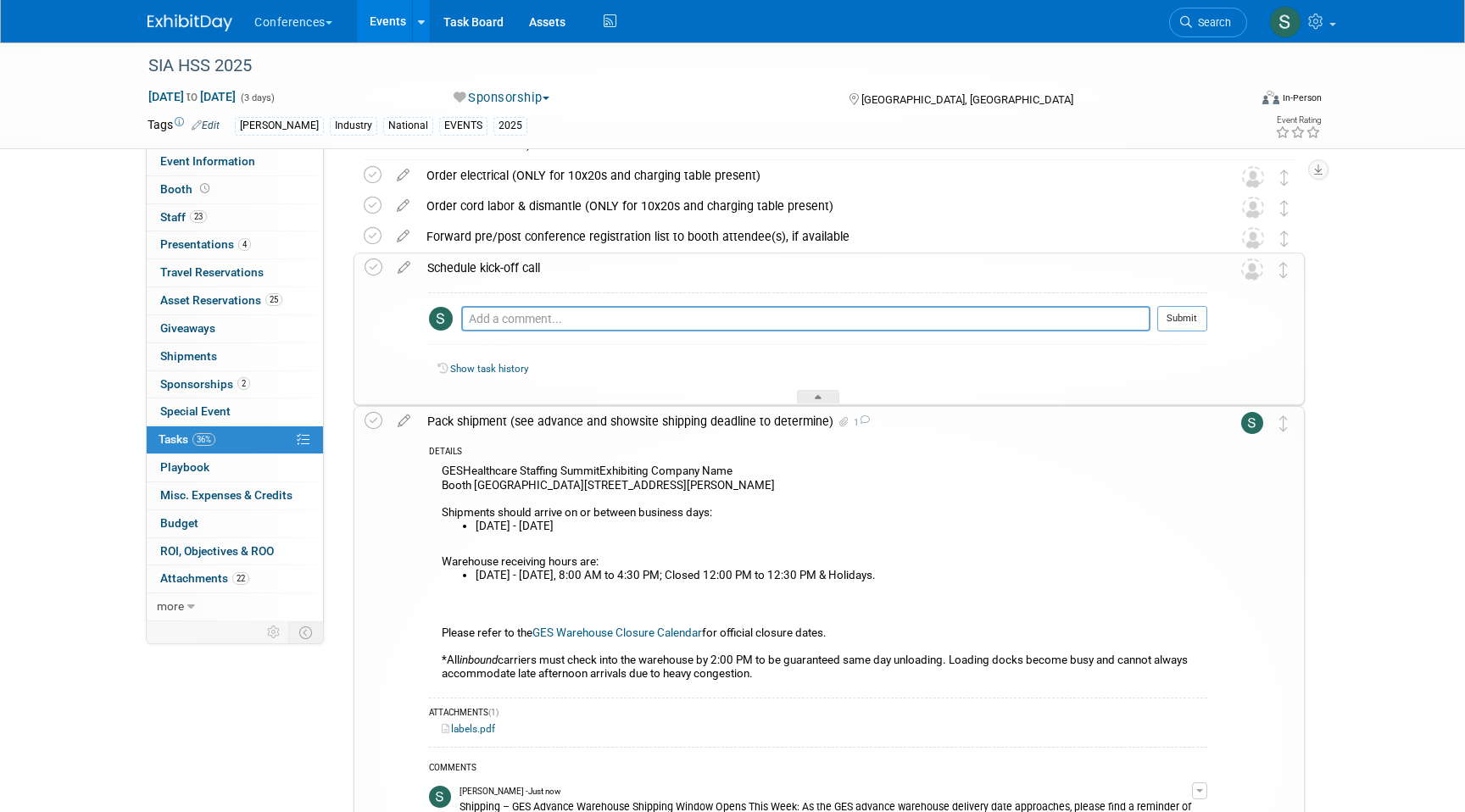
click at [445, 272] on div "Schedule kick-off call" at bounding box center [813, 268] width 789 height 29
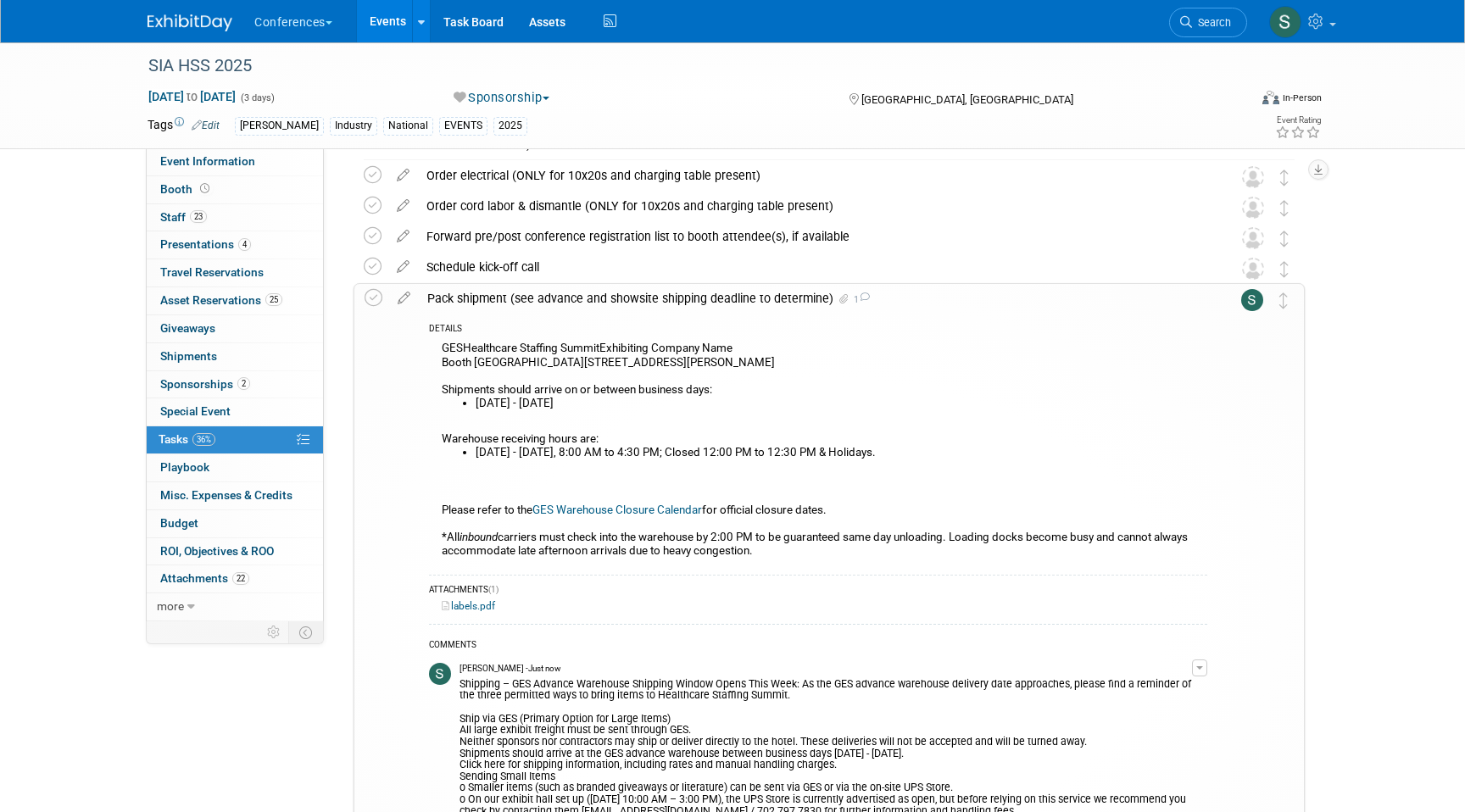
click at [453, 301] on div "Pack shipment (see advance and showsite shipping deadline to determine) 1" at bounding box center [813, 298] width 789 height 29
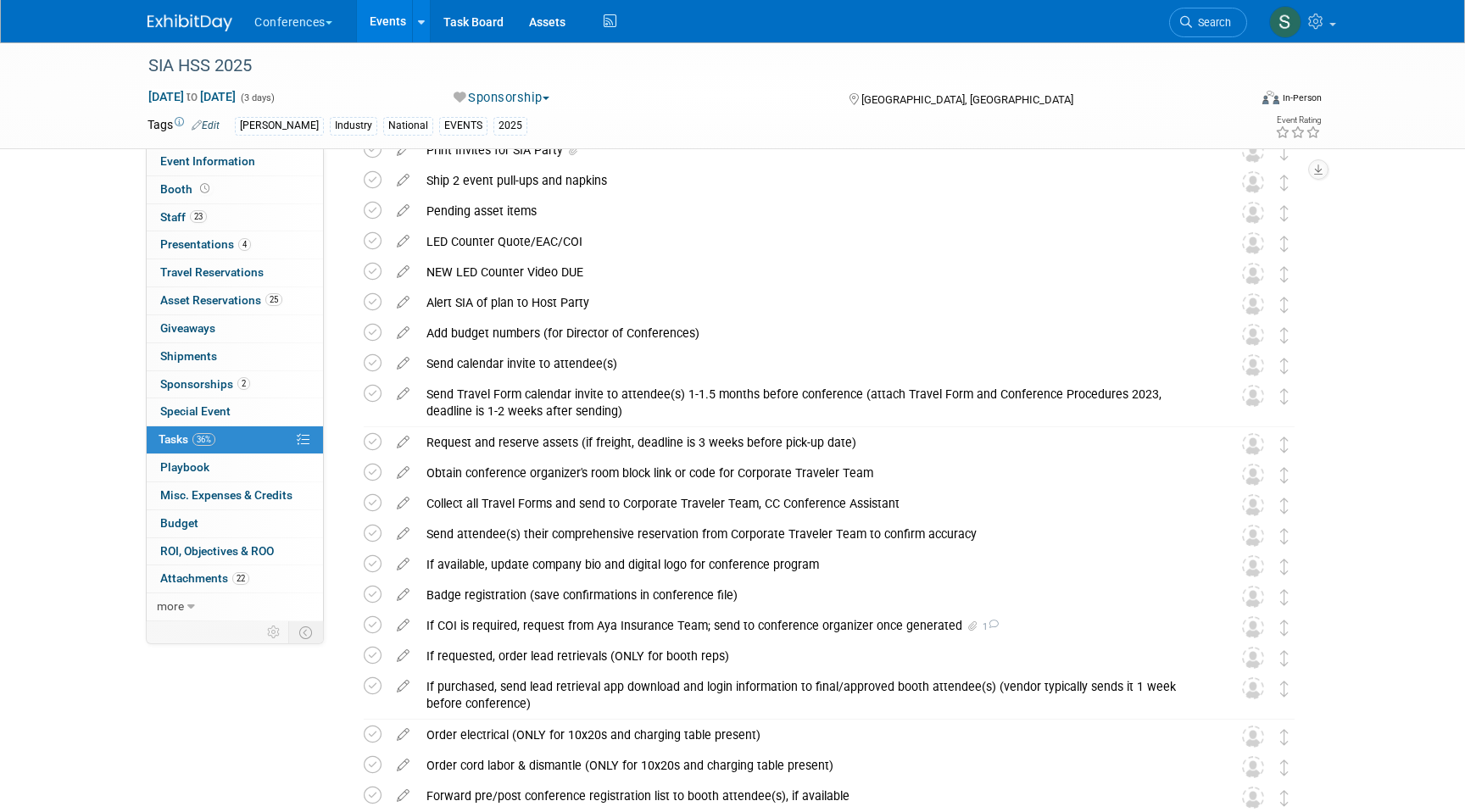
scroll to position [0, 0]
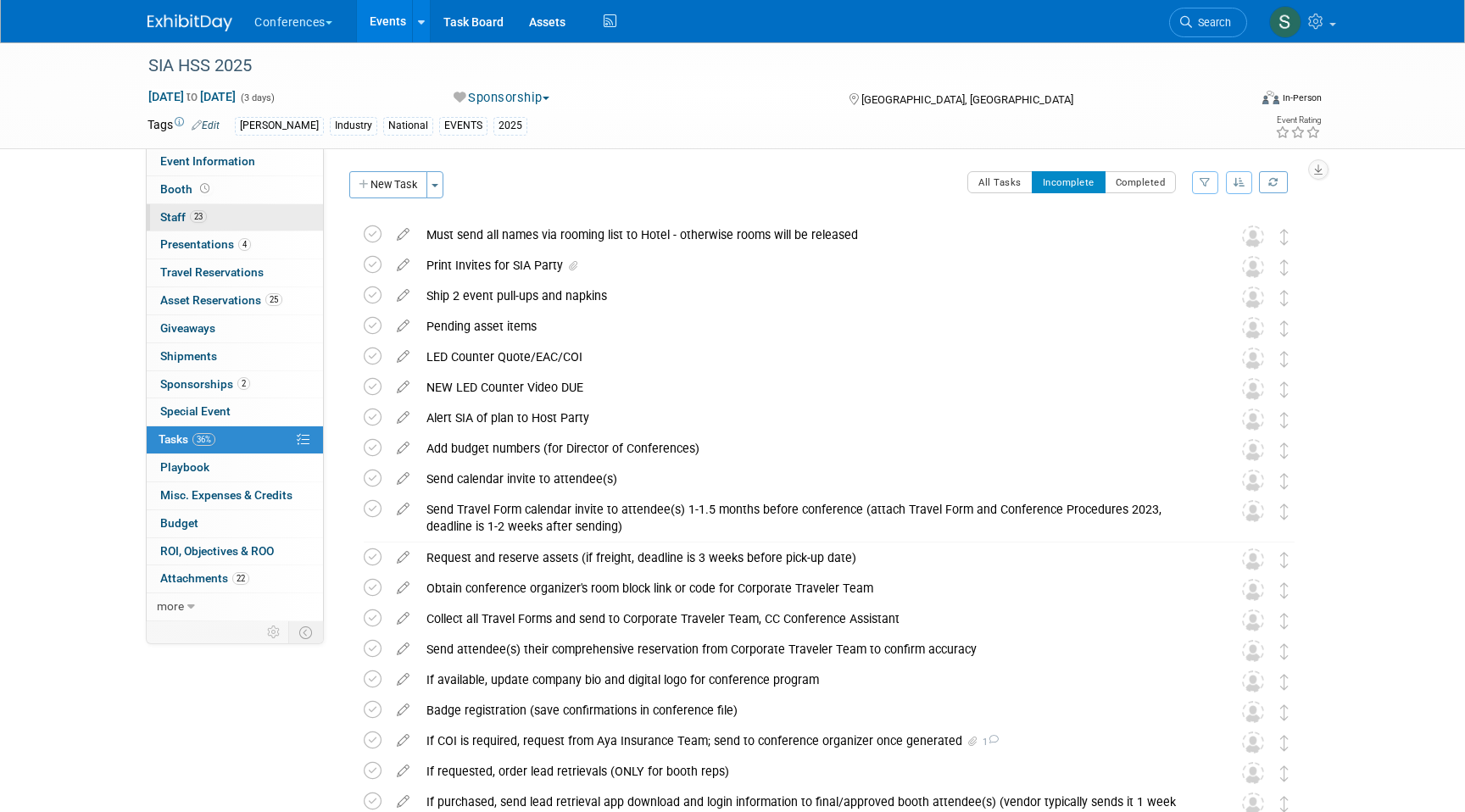
click at [260, 220] on link "23 Staff 23" at bounding box center [235, 218] width 176 height 27
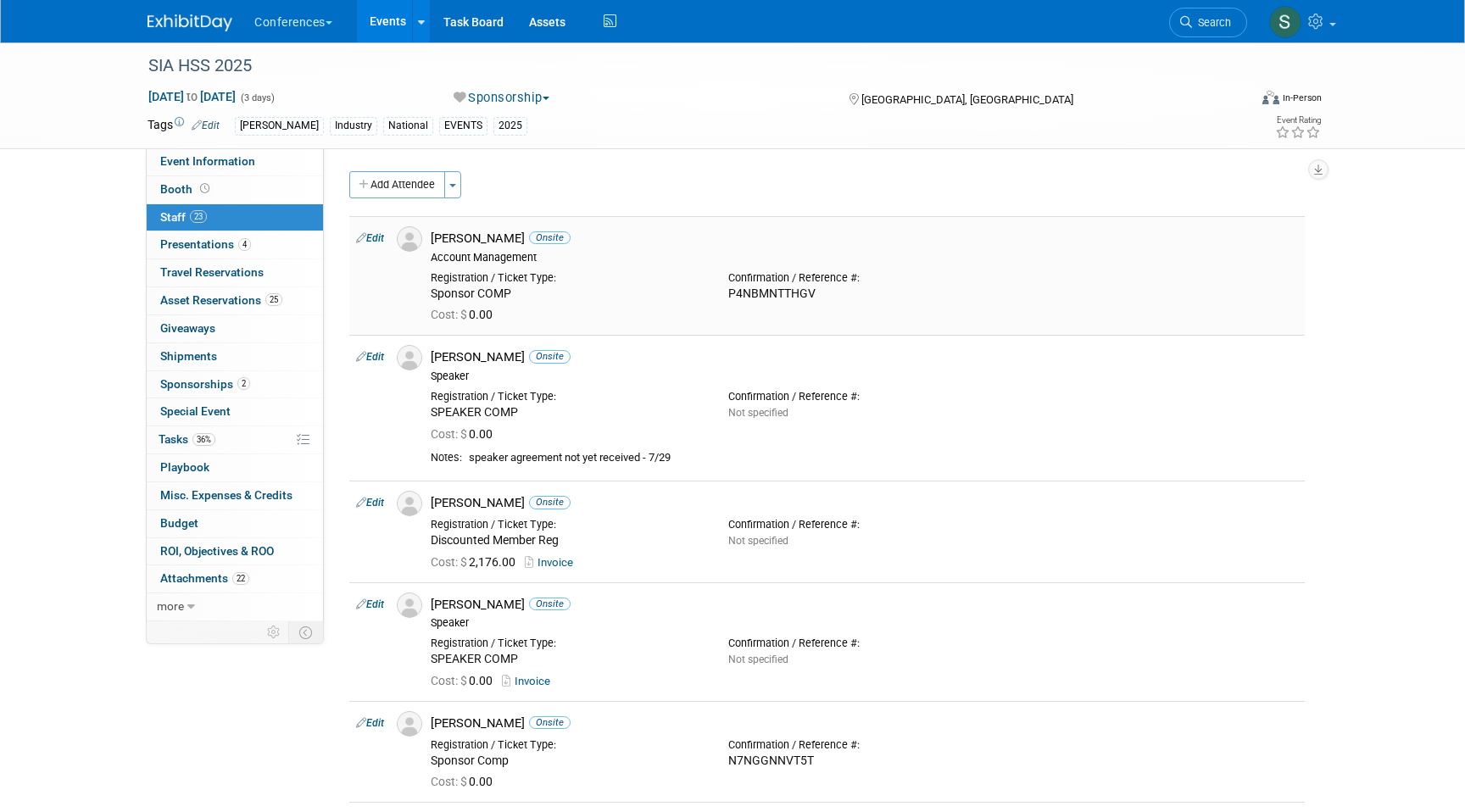
click at [483, 233] on div "Alexei Bachuretz Onsite" at bounding box center [864, 238] width 868 height 16
copy div "Alexei Bachuretz Onsite"
click at [484, 228] on div "Alexei Bachuretz Onsite Account Management" at bounding box center [865, 245] width 893 height 38
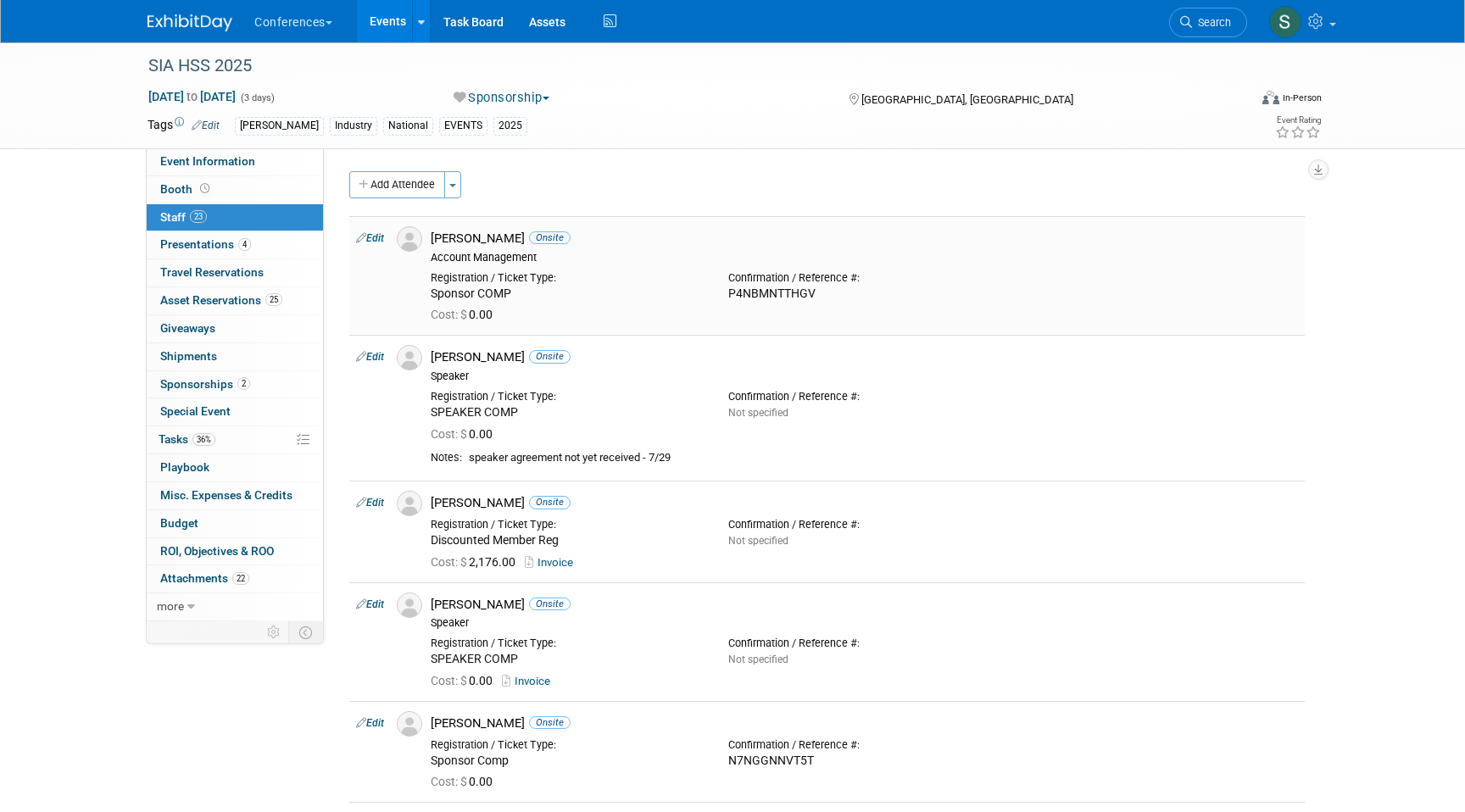
drag, startPoint x: 526, startPoint y: 237, endPoint x: 428, endPoint y: 236, distance: 98.0
click at [428, 236] on div "Alexei Bachuretz Onsite Account Management" at bounding box center [865, 245] width 893 height 38
copy div "[PERSON_NAME]"
drag, startPoint x: 500, startPoint y: 353, endPoint x: 431, endPoint y: 351, distance: 69.0
click at [431, 351] on div "Amber Zeeb Onsite Speaker" at bounding box center [865, 364] width 893 height 38
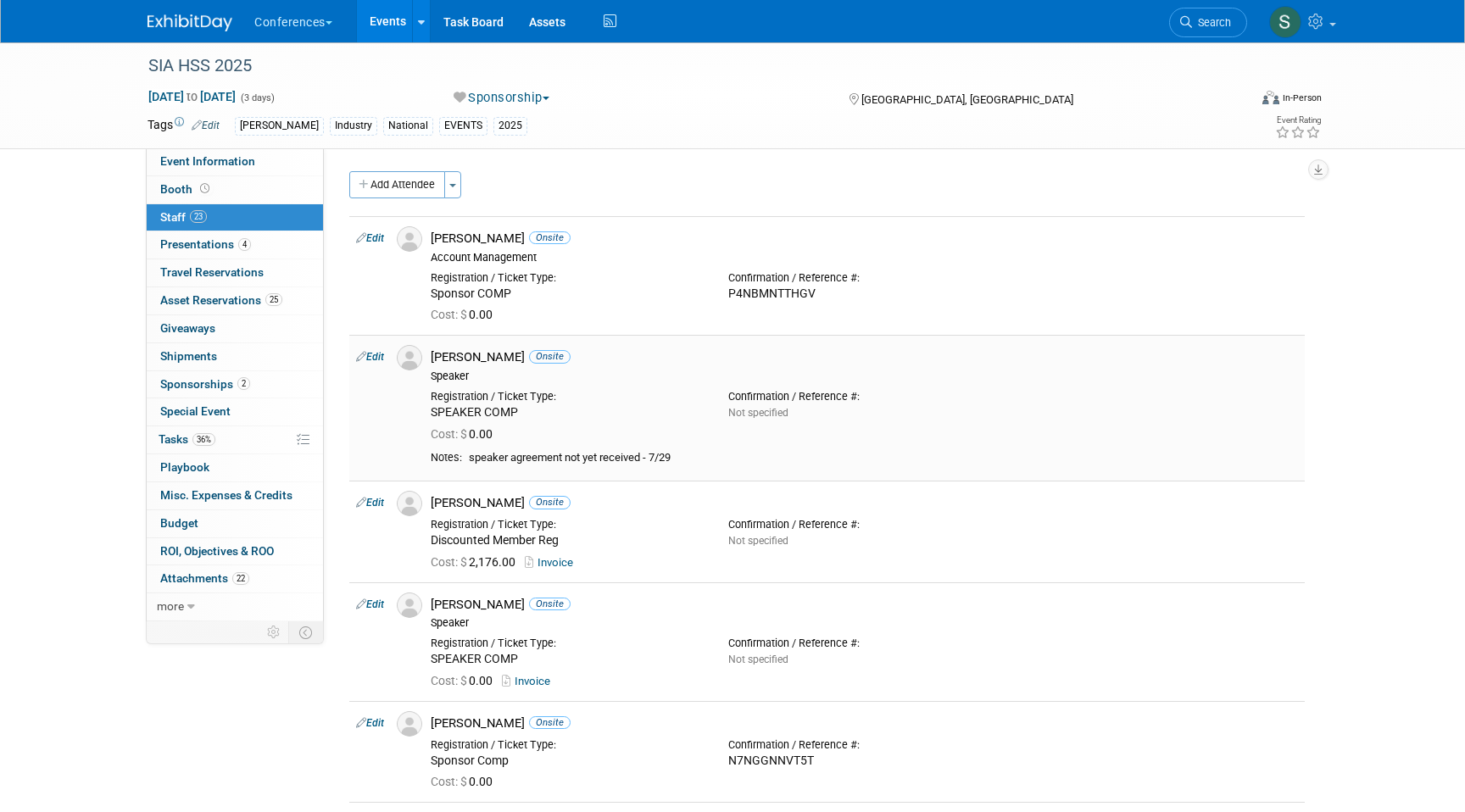
copy div "[PERSON_NAME]"
drag, startPoint x: 491, startPoint y: 505, endPoint x: 431, endPoint y: 505, distance: 60.0
click at [431, 505] on div "Amy Bruce Onsite" at bounding box center [865, 501] width 893 height 21
copy div "[PERSON_NAME]"
drag, startPoint x: 533, startPoint y: 603, endPoint x: 432, endPoint y: 603, distance: 101.0
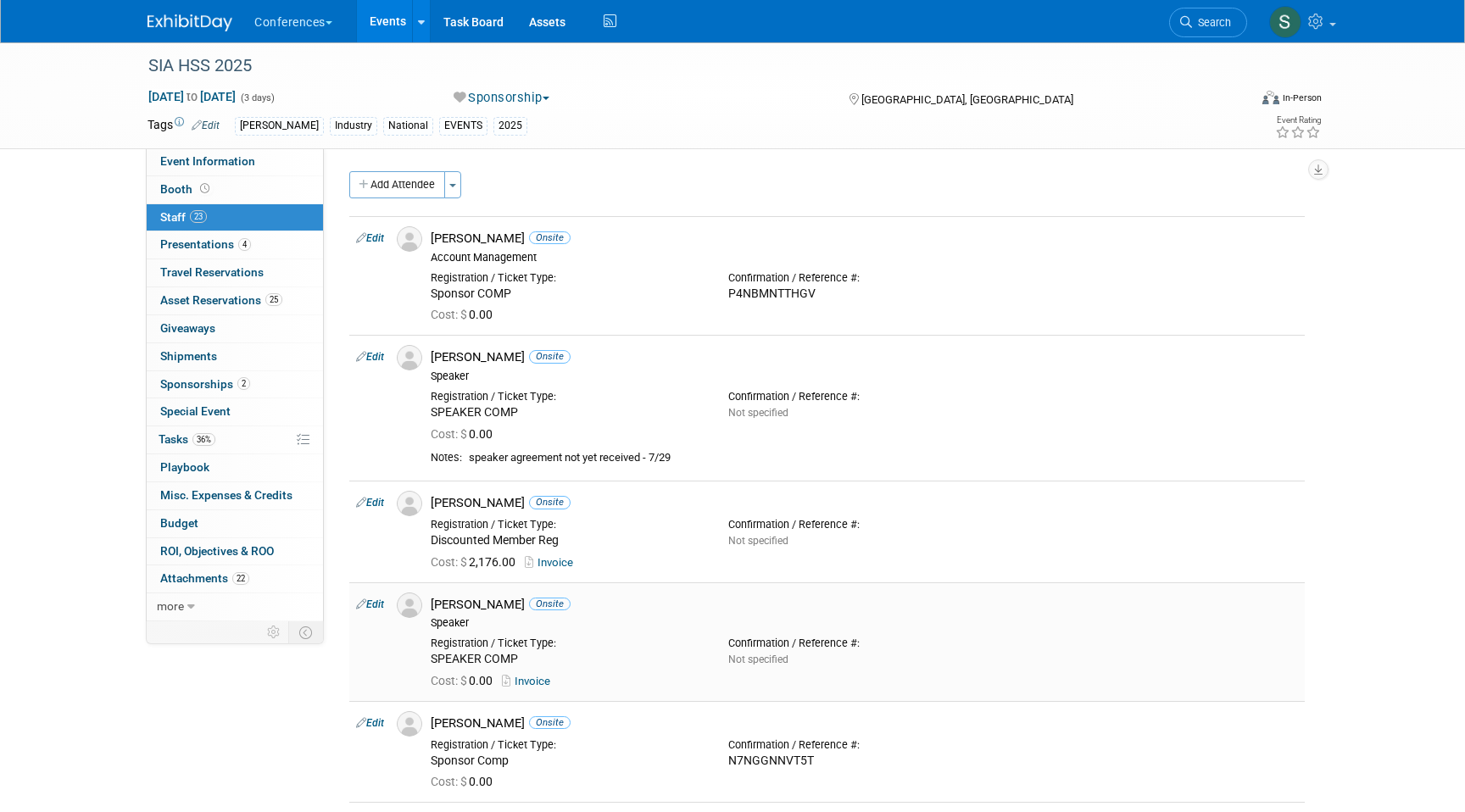
click at [432, 603] on div "Anthony Catanese Onsite" at bounding box center [864, 604] width 868 height 16
copy div "[PERSON_NAME]"
drag, startPoint x: 481, startPoint y: 721, endPoint x: 417, endPoint y: 721, distance: 64.0
click at [417, 721] on tr "Edit Ben Riley Onsite Cost: $ 0.00" at bounding box center [827, 751] width 955 height 101
copy tr "[PERSON_NAME]"
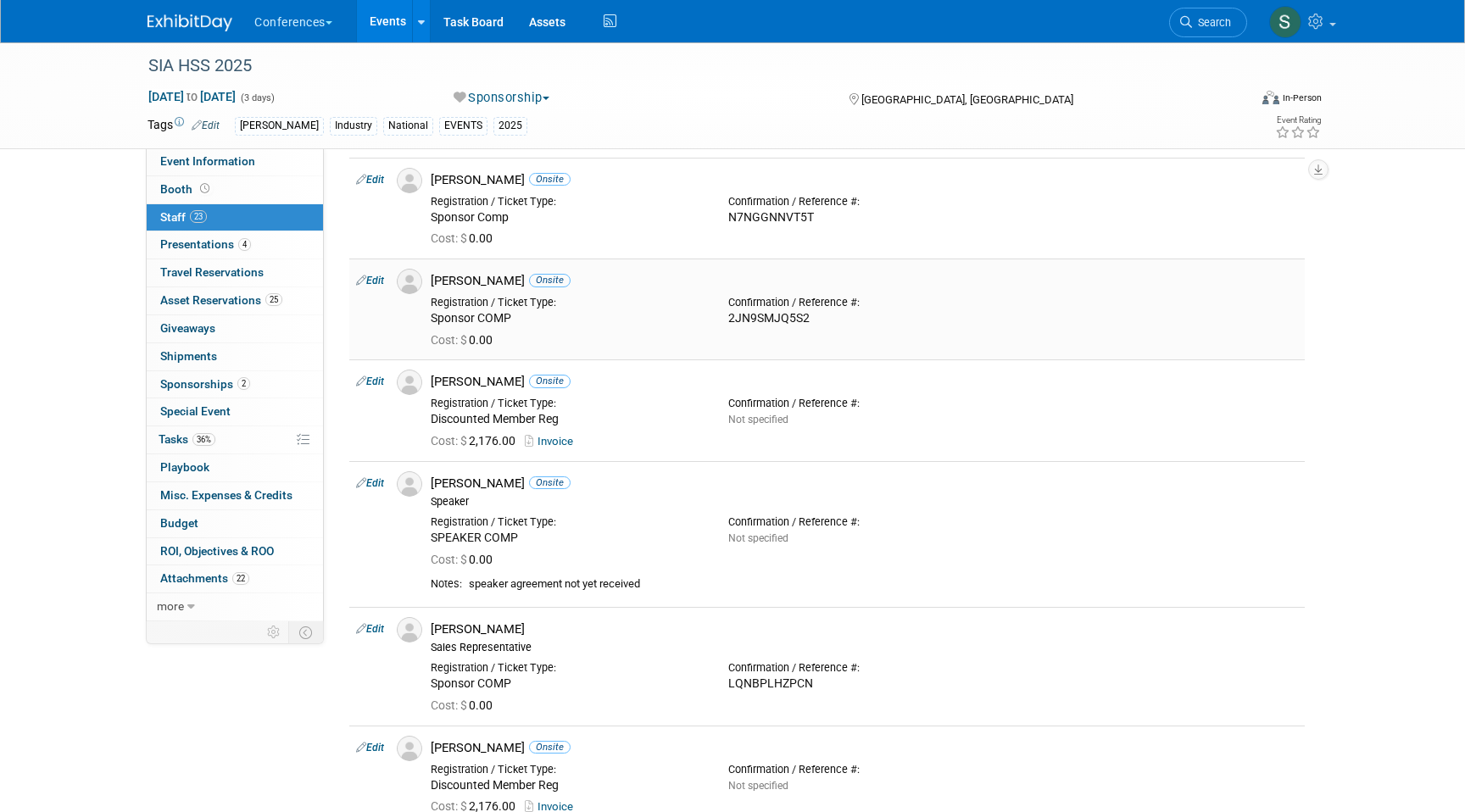
scroll to position [534, 0]
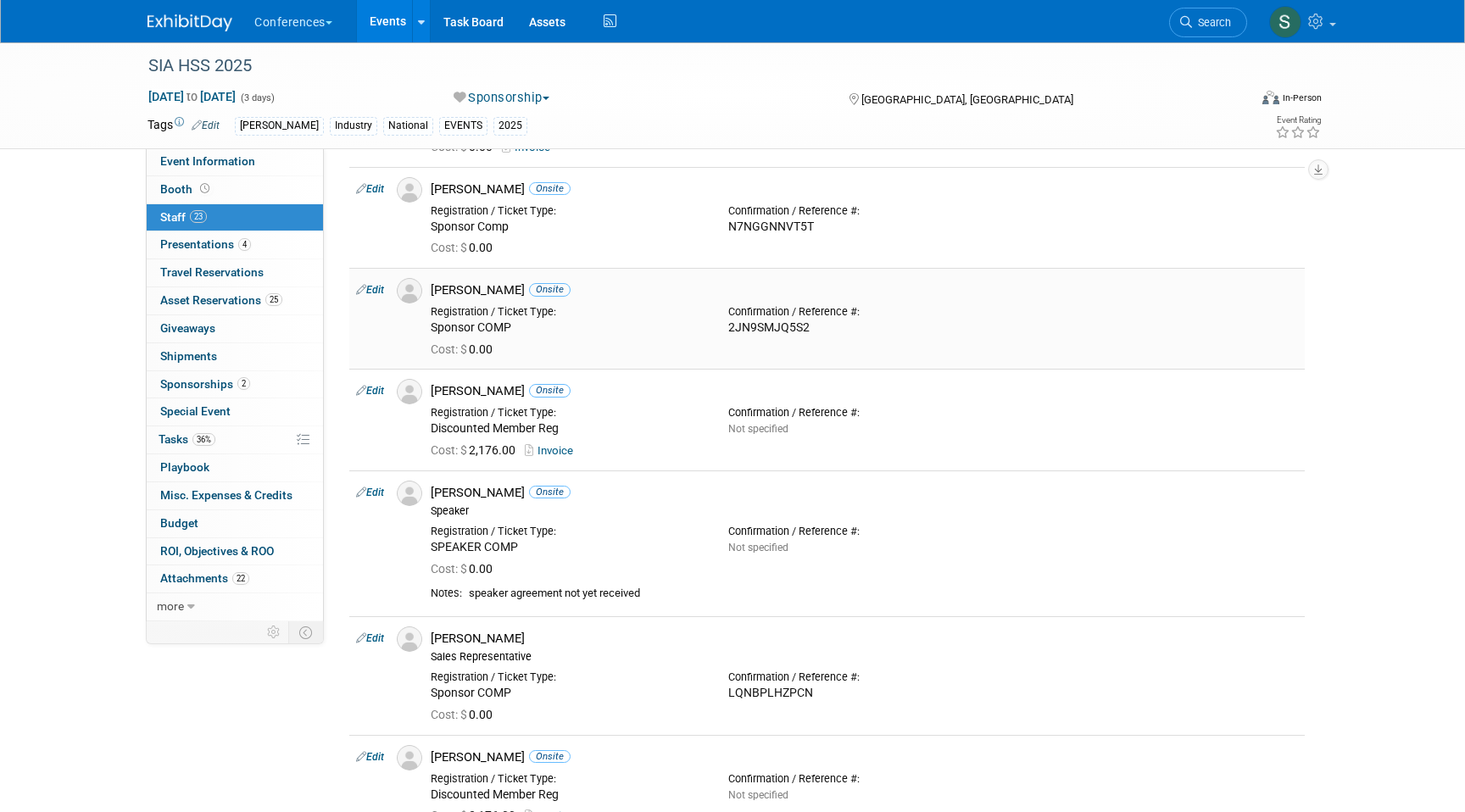
drag, startPoint x: 510, startPoint y: 284, endPoint x: 435, endPoint y: 283, distance: 75.0
click at [435, 283] on div "Brittany Lohff Onsite" at bounding box center [864, 290] width 868 height 16
copy div "[PERSON_NAME]"
drag, startPoint x: 513, startPoint y: 388, endPoint x: 434, endPoint y: 386, distance: 79.0
click at [434, 386] on div "Dorothy Smith Onsite" at bounding box center [864, 391] width 868 height 16
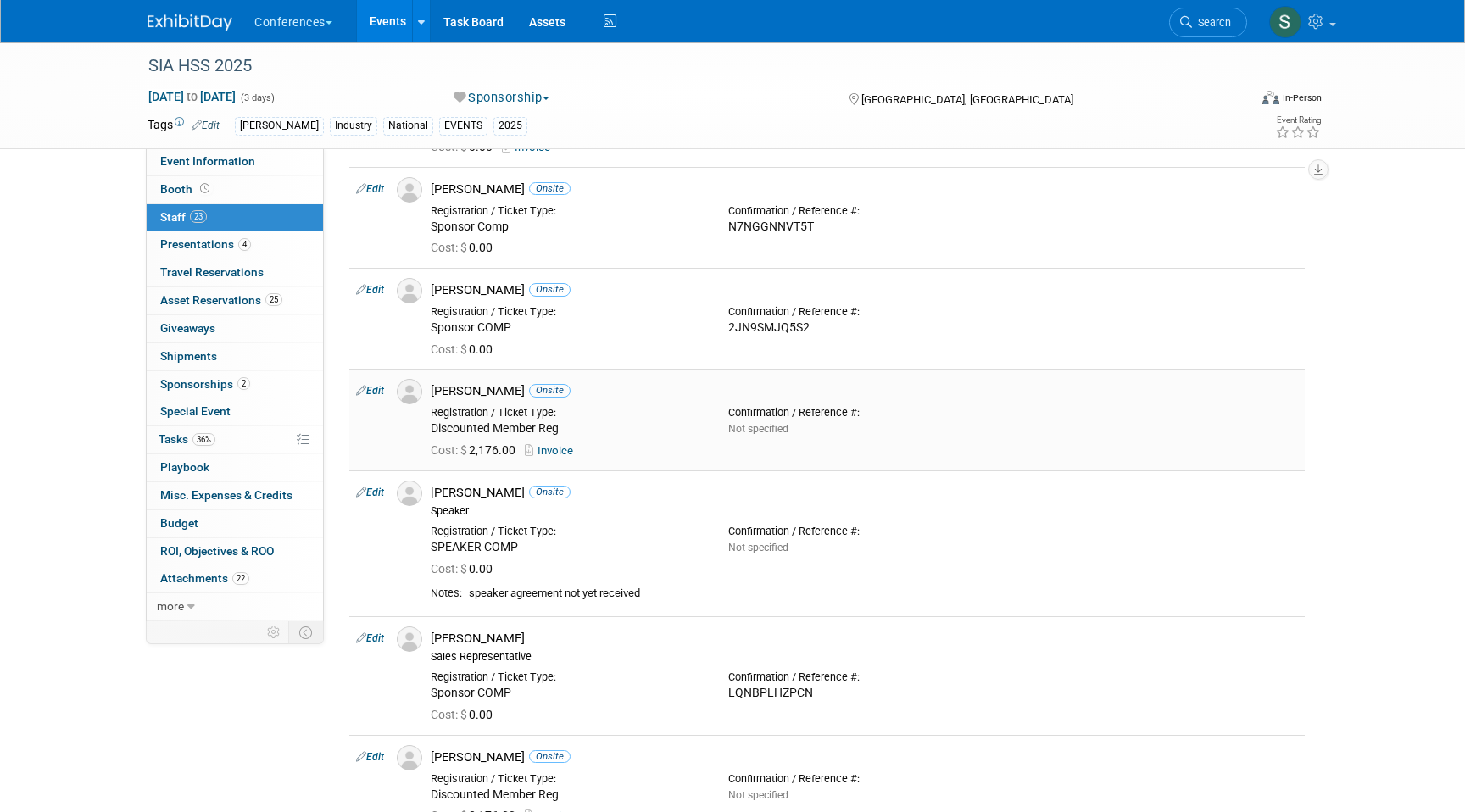
copy div "[PERSON_NAME]"
drag, startPoint x: 499, startPoint y: 493, endPoint x: 434, endPoint y: 492, distance: 65.0
click at [434, 492] on div "Emily Hazen Onsite" at bounding box center [864, 493] width 868 height 16
copy div "[PERSON_NAME]"
drag, startPoint x: 498, startPoint y: 639, endPoint x: 428, endPoint y: 637, distance: 70.0
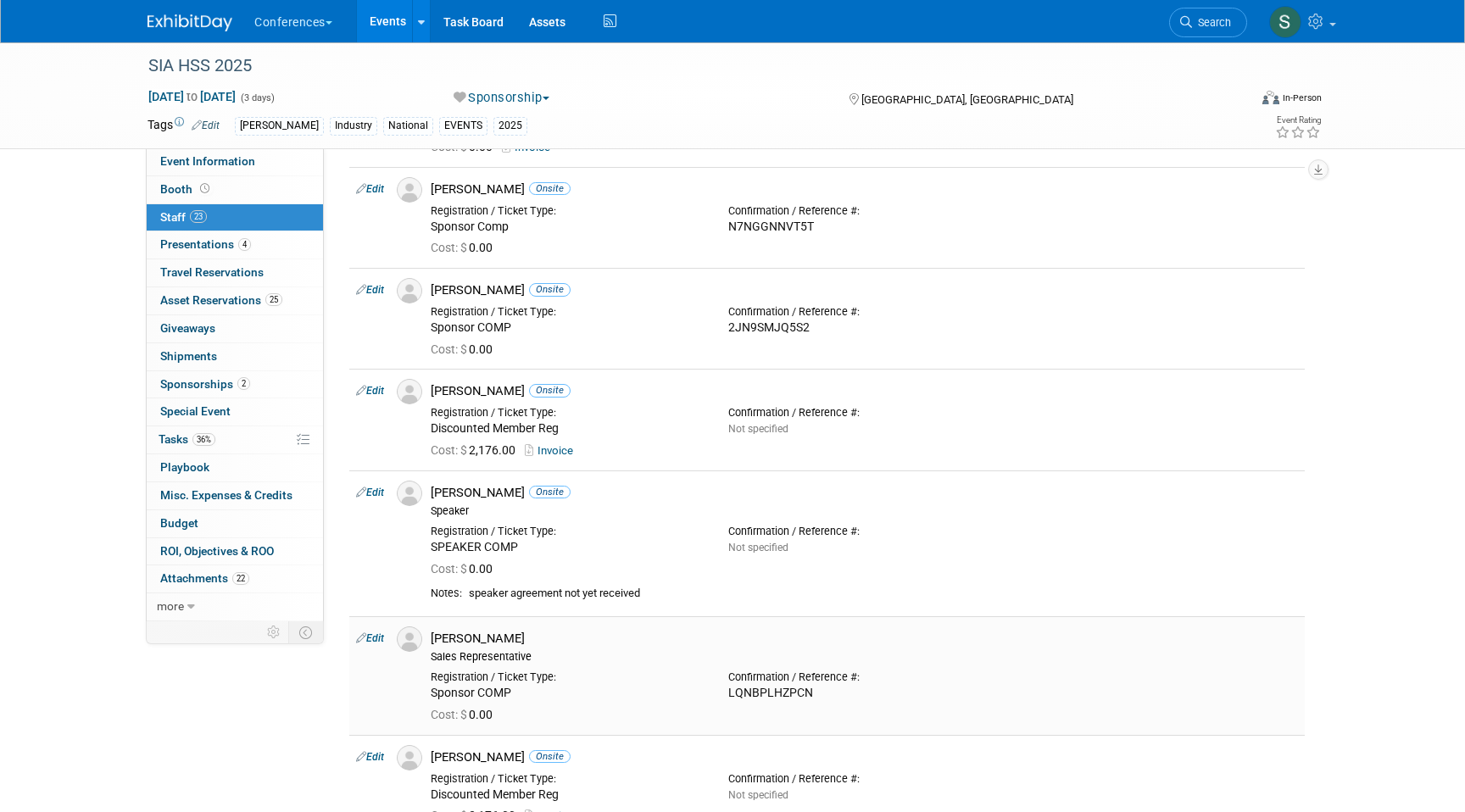
click at [428, 637] on div "Erica Smith Sales Representative" at bounding box center [865, 645] width 893 height 38
copy div "[PERSON_NAME]"
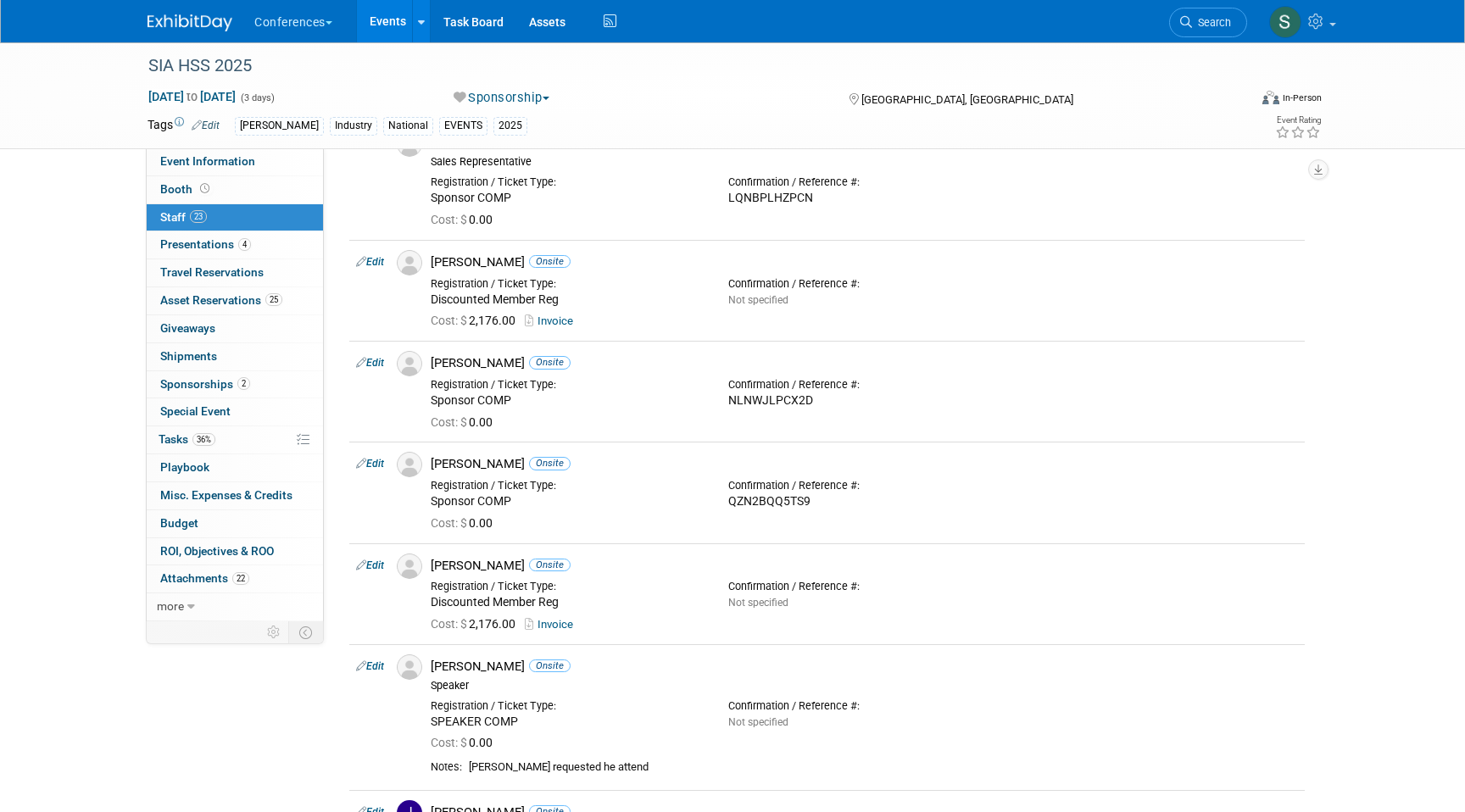
scroll to position [1053, 0]
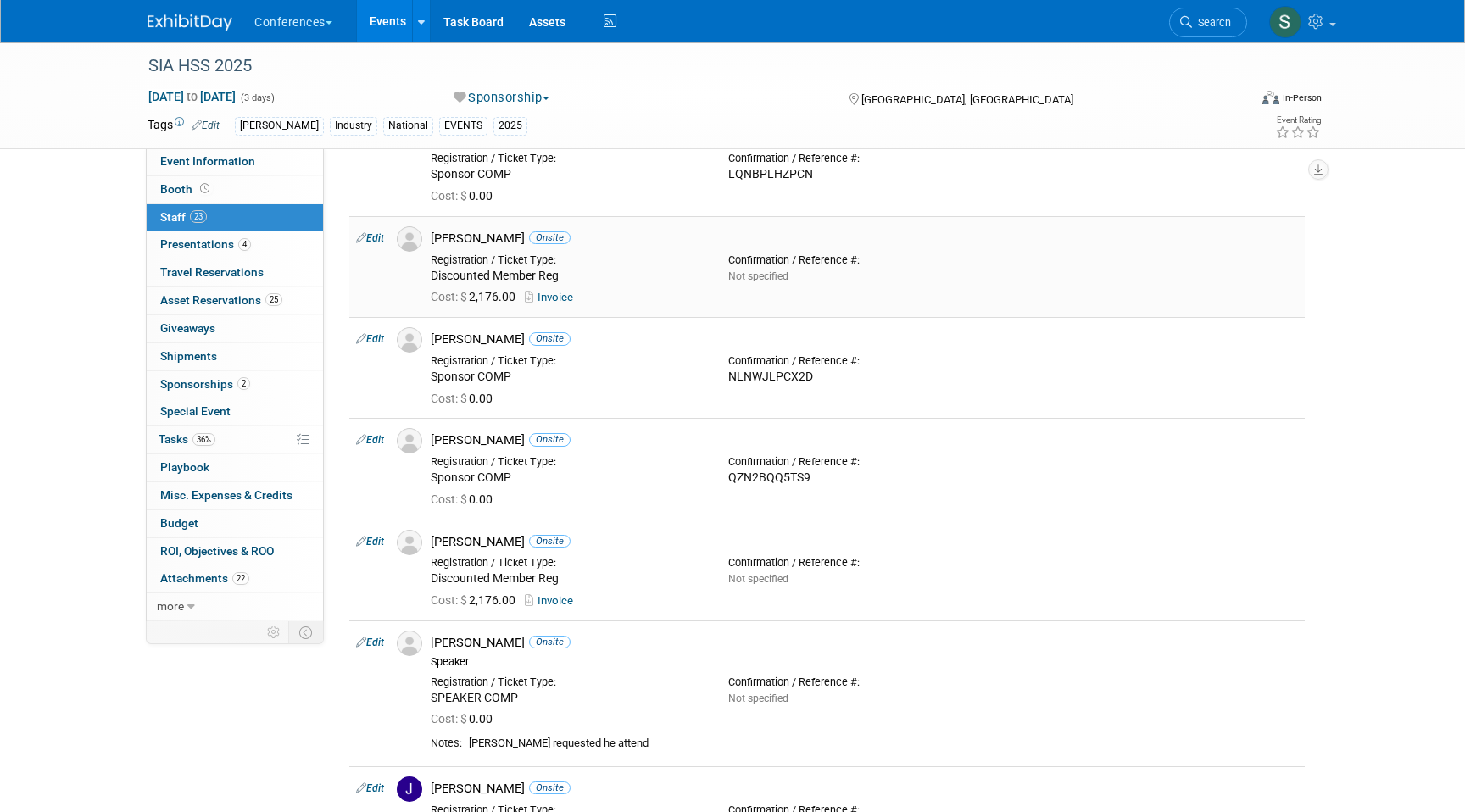
drag, startPoint x: 496, startPoint y: 237, endPoint x: 435, endPoint y: 237, distance: 61.0
click at [435, 237] on div "Gina Greco Onsite" at bounding box center [864, 238] width 868 height 16
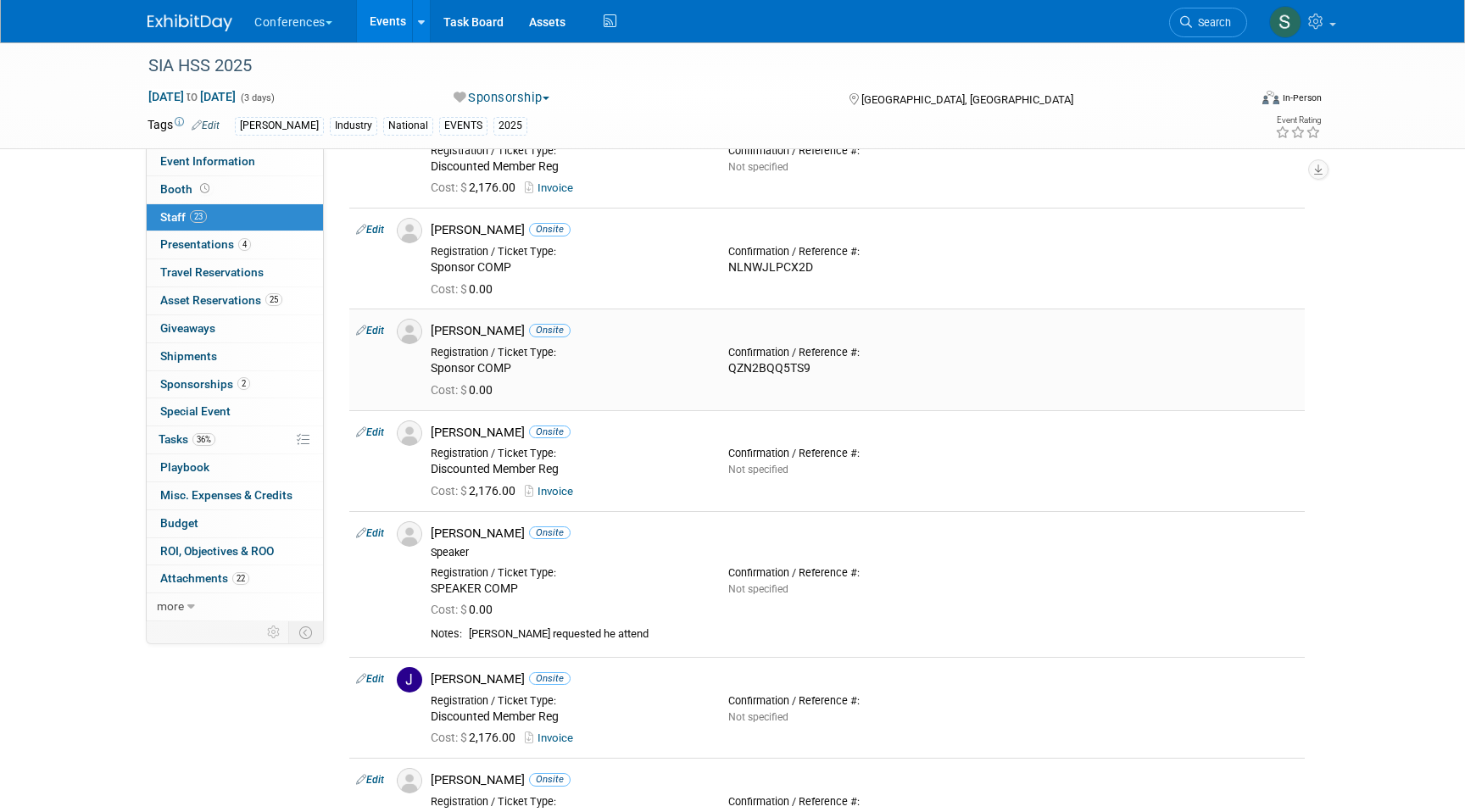
scroll to position [1188, 0]
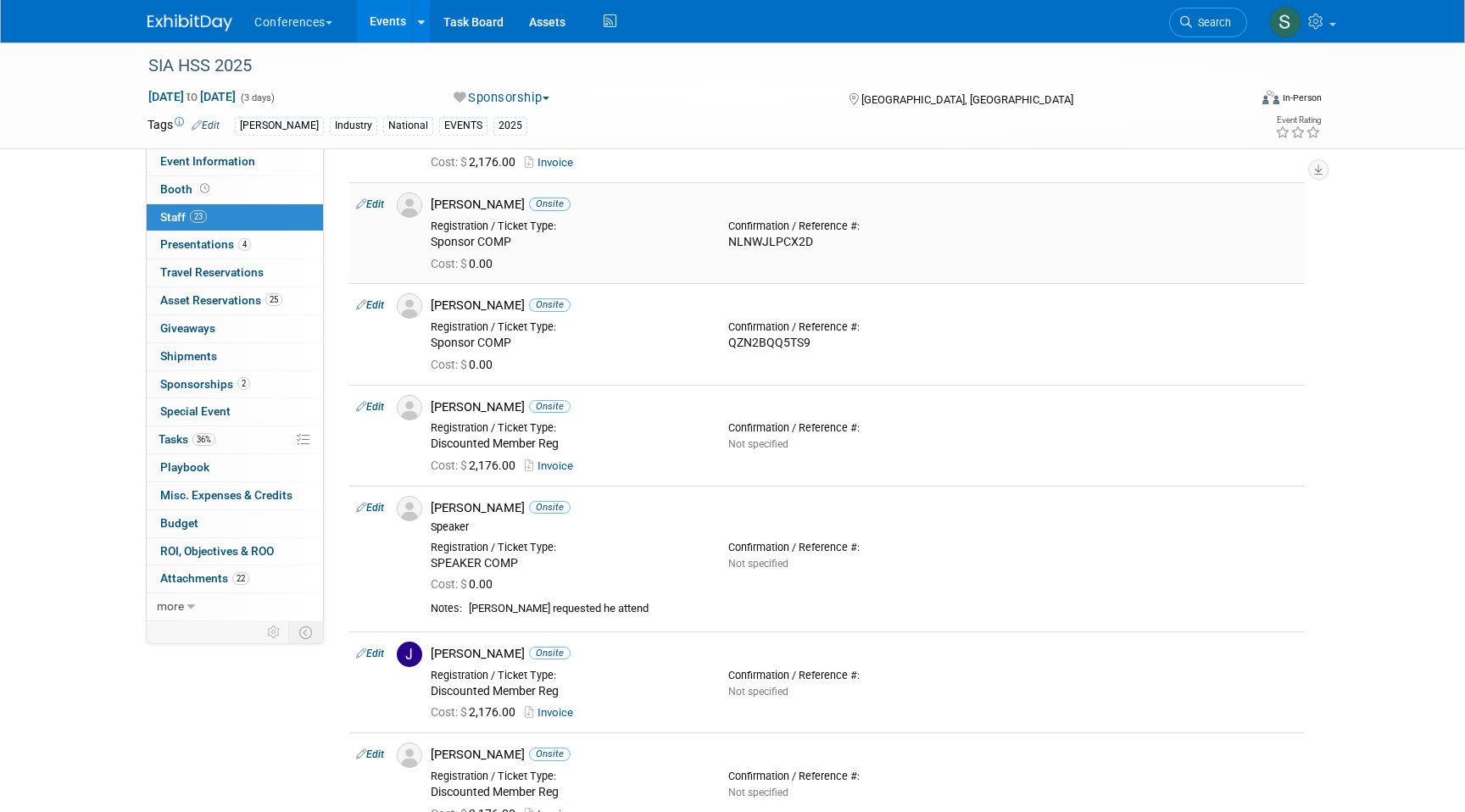
drag, startPoint x: 512, startPoint y: 202, endPoint x: 431, endPoint y: 200, distance: 81.0
click at [431, 200] on div "Hillary Beeney Onsite" at bounding box center [864, 204] width 868 height 16
drag, startPoint x: 532, startPoint y: 307, endPoint x: 436, endPoint y: 305, distance: 96.0
click at [436, 305] on div "James Florimonte Onsite" at bounding box center [864, 305] width 868 height 16
drag, startPoint x: 515, startPoint y: 403, endPoint x: 425, endPoint y: 402, distance: 90.0
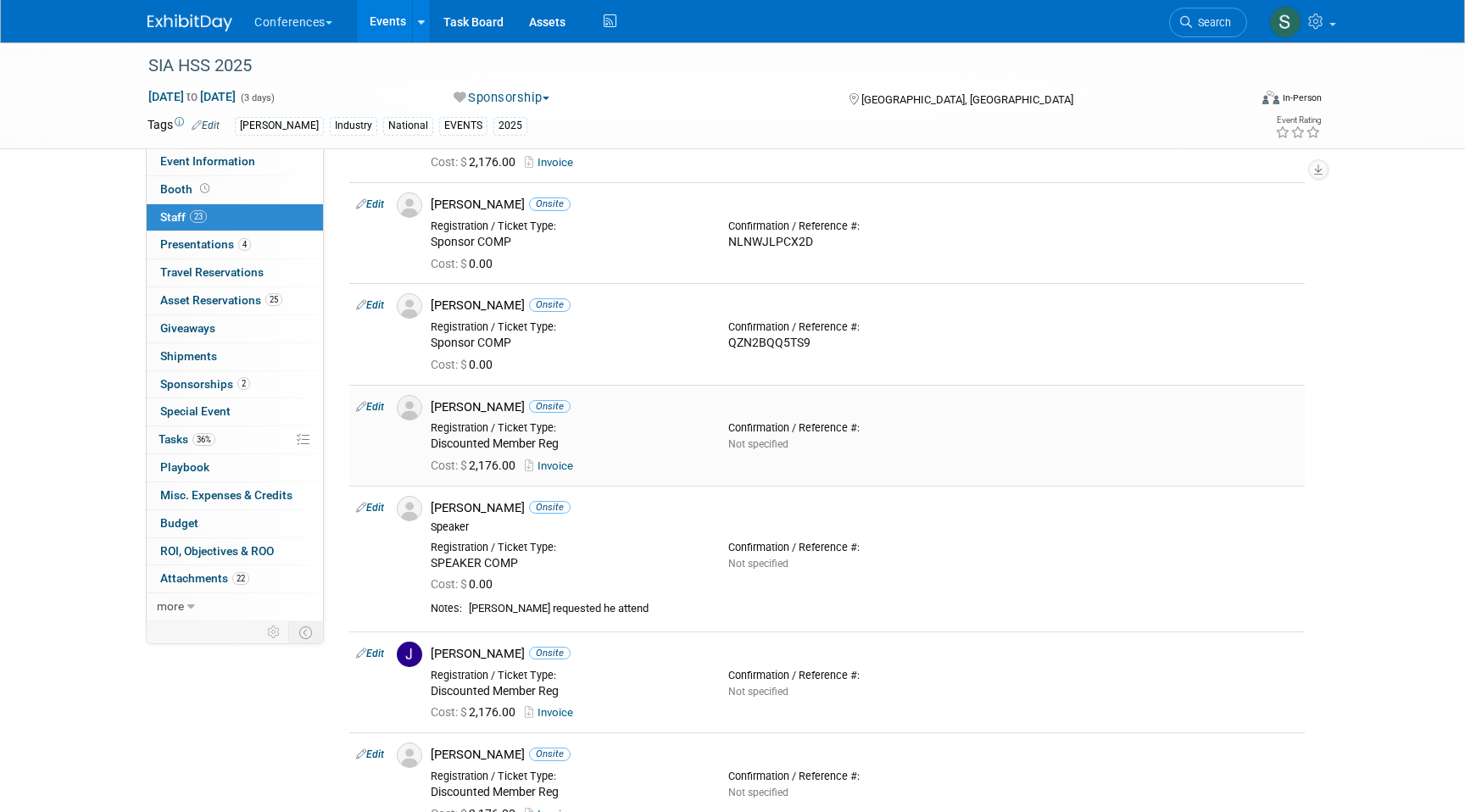
click at [425, 402] on div "Jason Drucker Onsite" at bounding box center [865, 405] width 893 height 21
drag, startPoint x: 508, startPoint y: 504, endPoint x: 433, endPoint y: 503, distance: 75.0
click at [433, 503] on div "Jason Lander Onsite" at bounding box center [864, 508] width 868 height 16
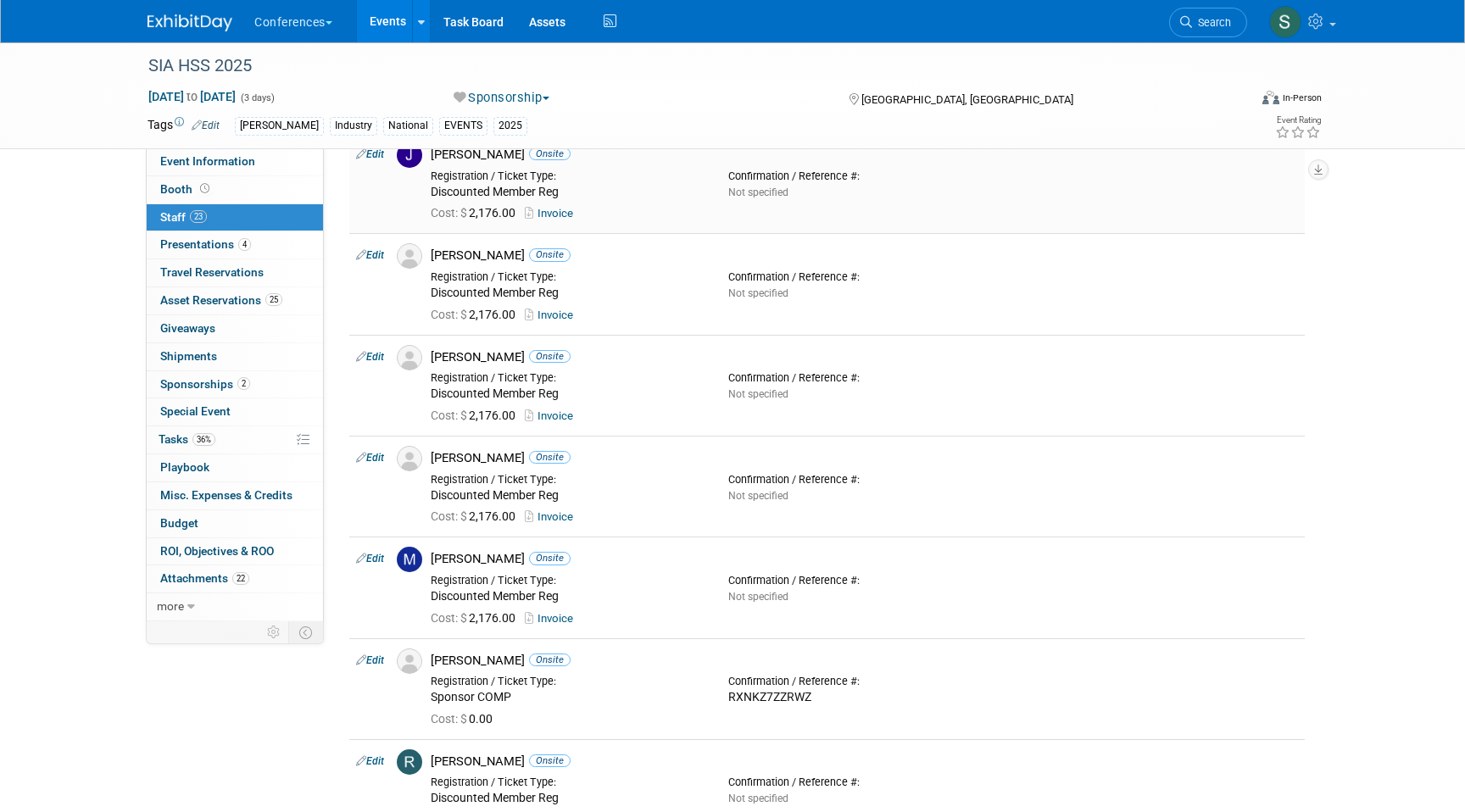
scroll to position [1658, 0]
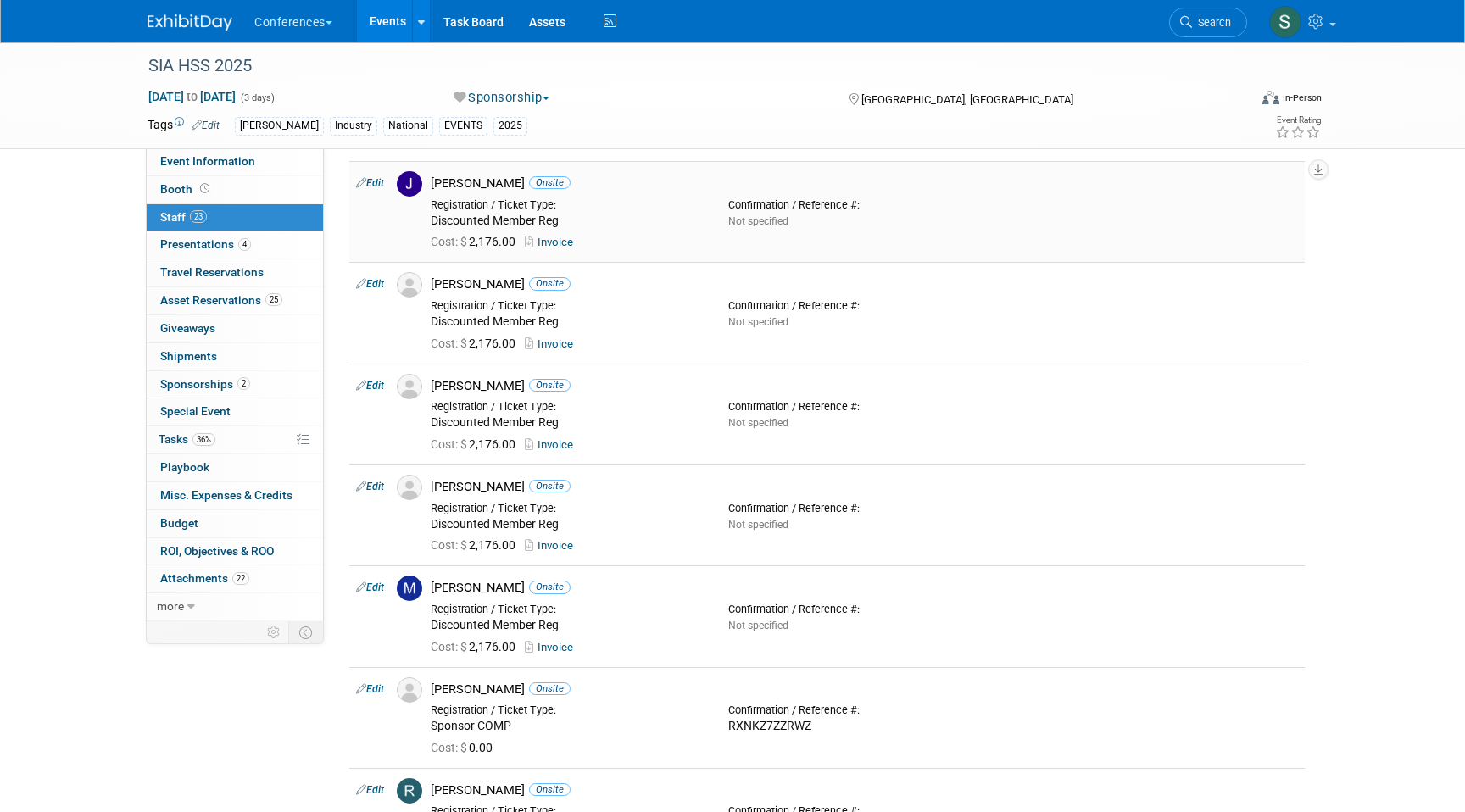
drag, startPoint x: 502, startPoint y: 183, endPoint x: 427, endPoint y: 183, distance: 75.0
click at [427, 183] on div "Jeff Iannotti Onsite" at bounding box center [865, 182] width 893 height 21
drag, startPoint x: 504, startPoint y: 284, endPoint x: 431, endPoint y: 280, distance: 73.1
click at [431, 281] on div "John Curran Onsite" at bounding box center [865, 283] width 893 height 21
drag, startPoint x: 523, startPoint y: 382, endPoint x: 426, endPoint y: 381, distance: 97.0
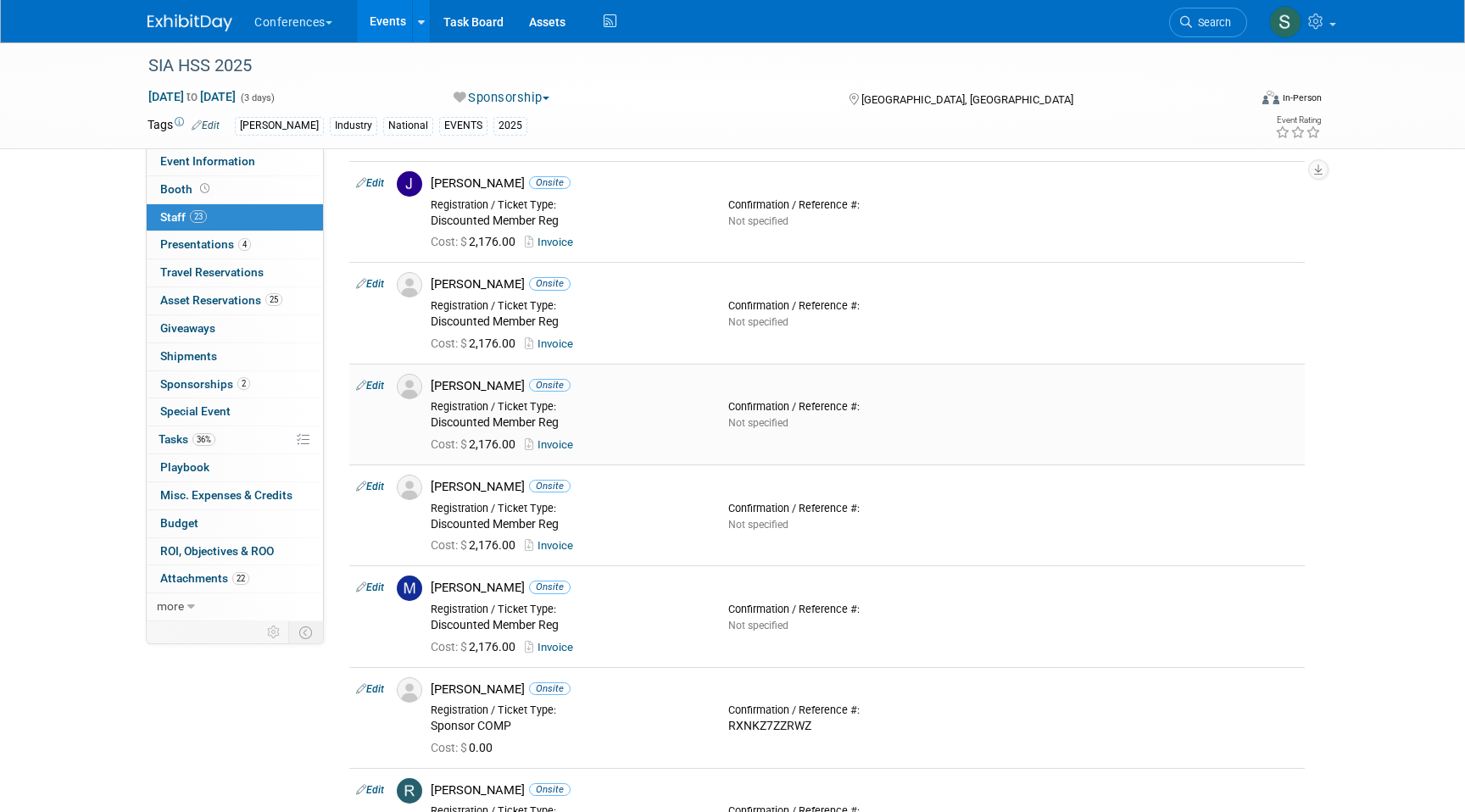
click at [426, 381] on div "Kara Barngrover Onsite" at bounding box center [865, 384] width 893 height 21
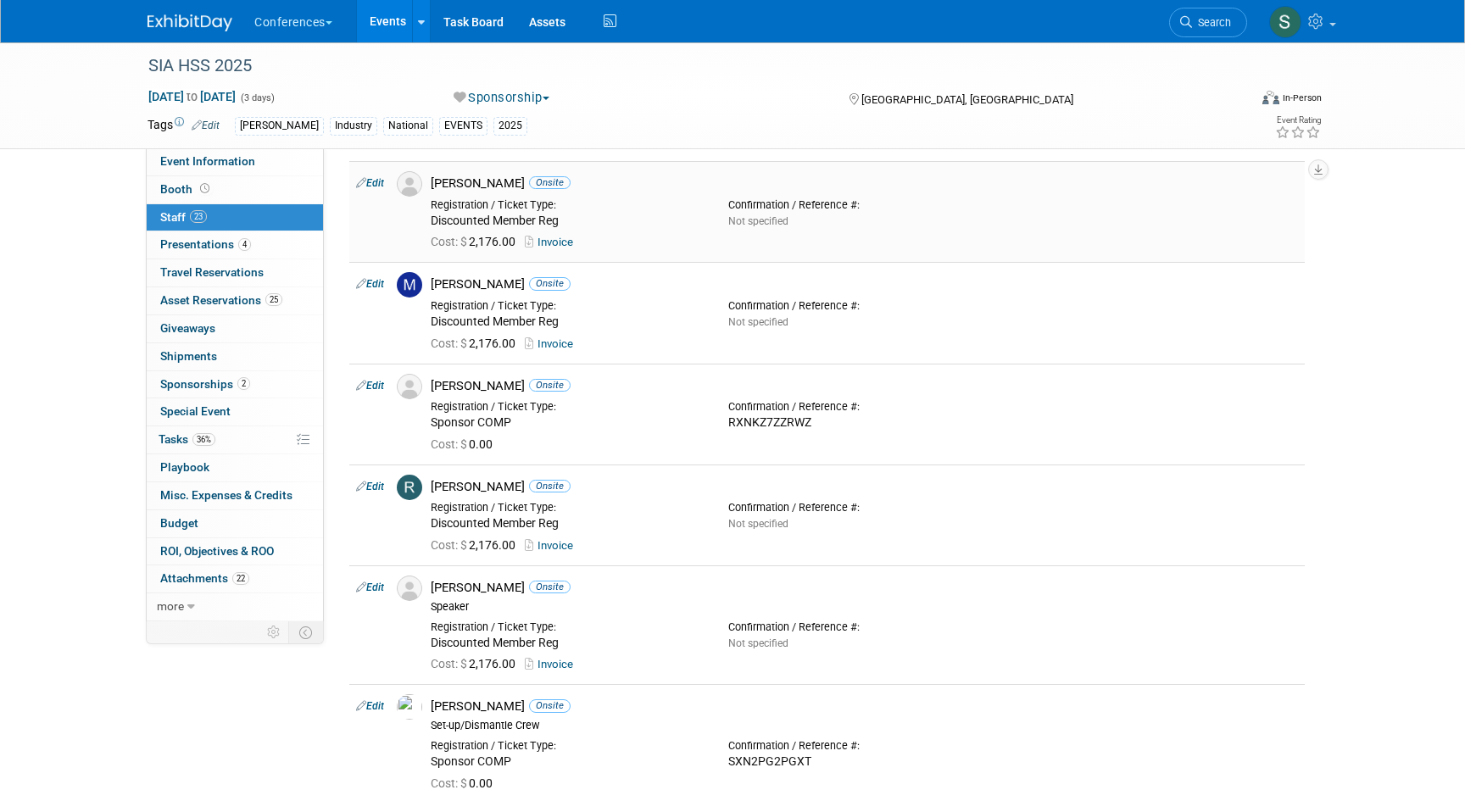
scroll to position [1962, 0]
drag, startPoint x: 511, startPoint y: 182, endPoint x: 428, endPoint y: 182, distance: 83.0
click at [428, 182] on div "Maggie Dinan Onsite" at bounding box center [865, 181] width 893 height 21
drag, startPoint x: 500, startPoint y: 284, endPoint x: 434, endPoint y: 284, distance: 66.0
click at [434, 284] on div "Melanie Bell Onsite" at bounding box center [864, 283] width 868 height 16
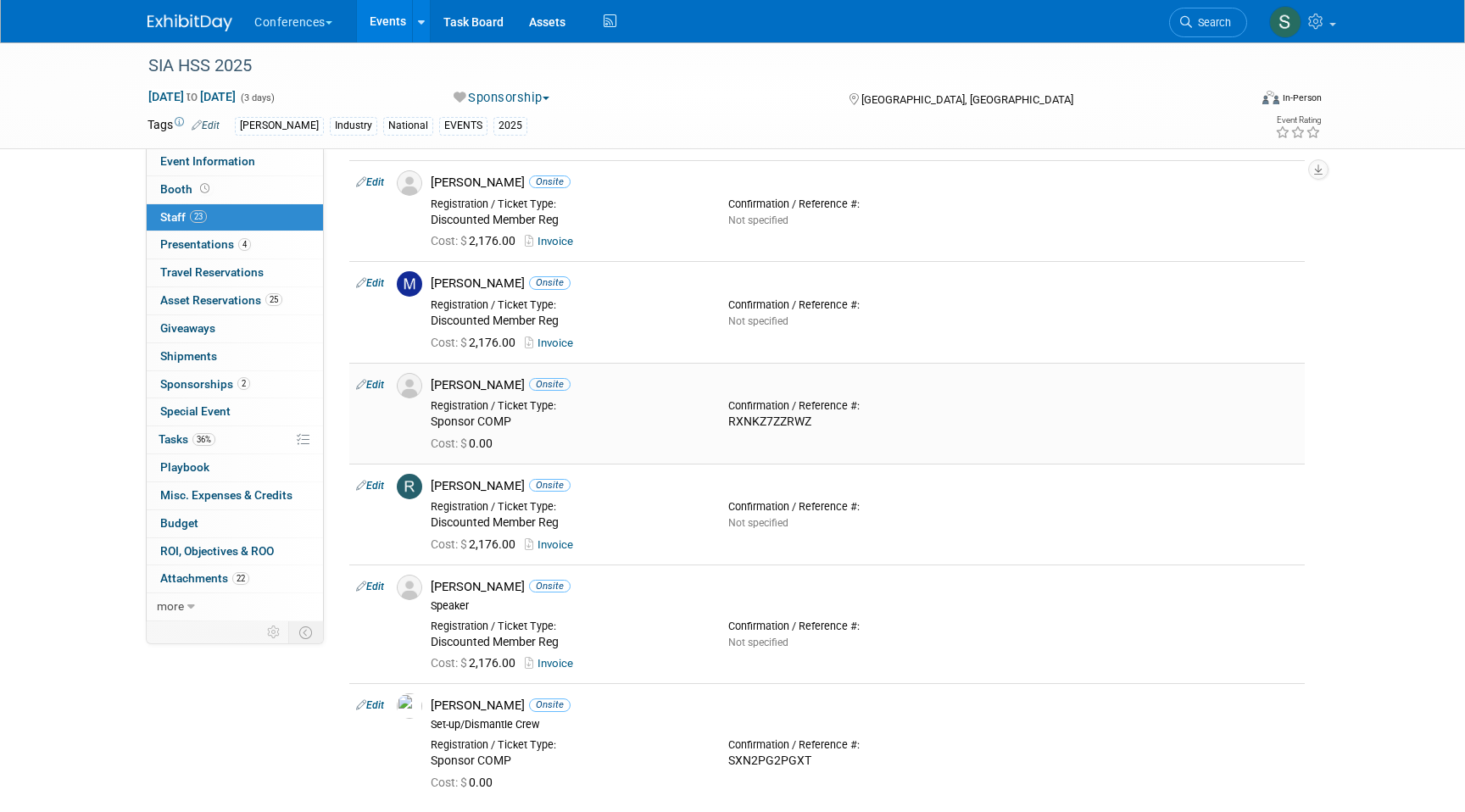
drag, startPoint x: 516, startPoint y: 384, endPoint x: 421, endPoint y: 383, distance: 95.0
click at [421, 383] on div "Peter Kaufman Onsite" at bounding box center [865, 383] width 893 height 21
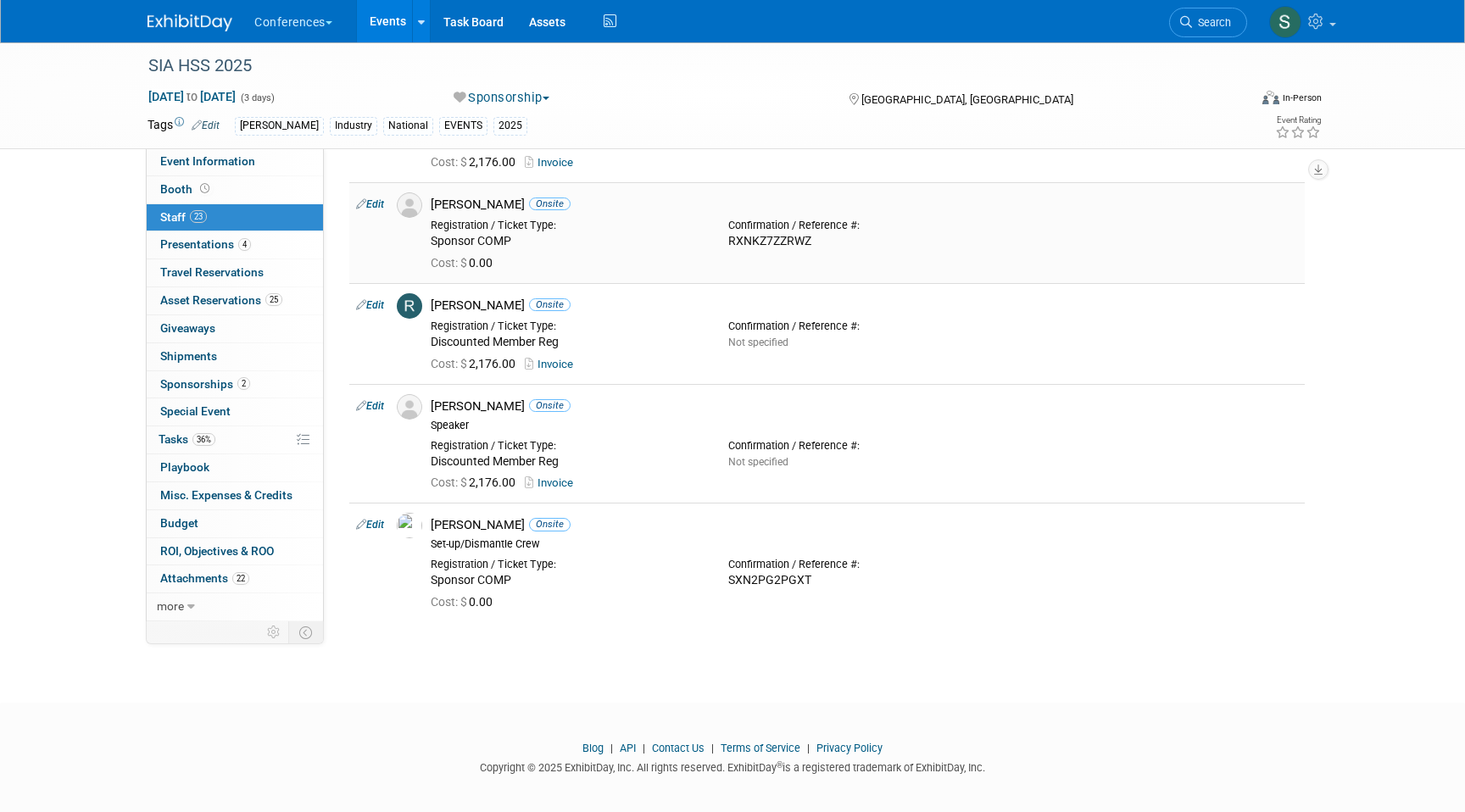
scroll to position [2147, 0]
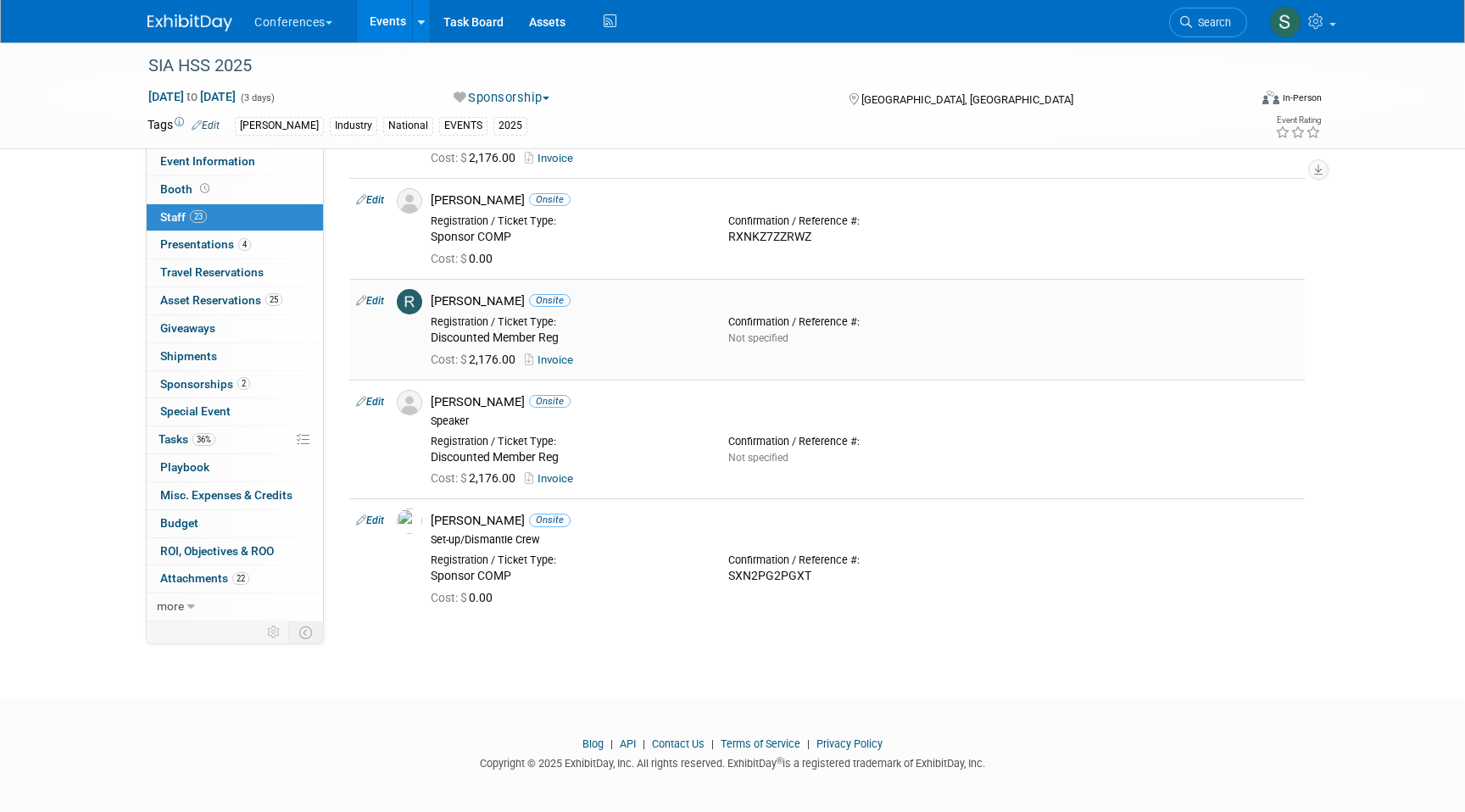
drag, startPoint x: 504, startPoint y: 300, endPoint x: 432, endPoint y: 300, distance: 72.0
click at [432, 300] on div "Ryan Kovacs Onsite" at bounding box center [864, 300] width 868 height 16
drag, startPoint x: 510, startPoint y: 400, endPoint x: 439, endPoint y: 399, distance: 71.0
click at [439, 399] on div "Sophia Morris Onsite" at bounding box center [864, 401] width 868 height 16
click at [491, 402] on div "Sophia Morris Onsite" at bounding box center [864, 401] width 868 height 16
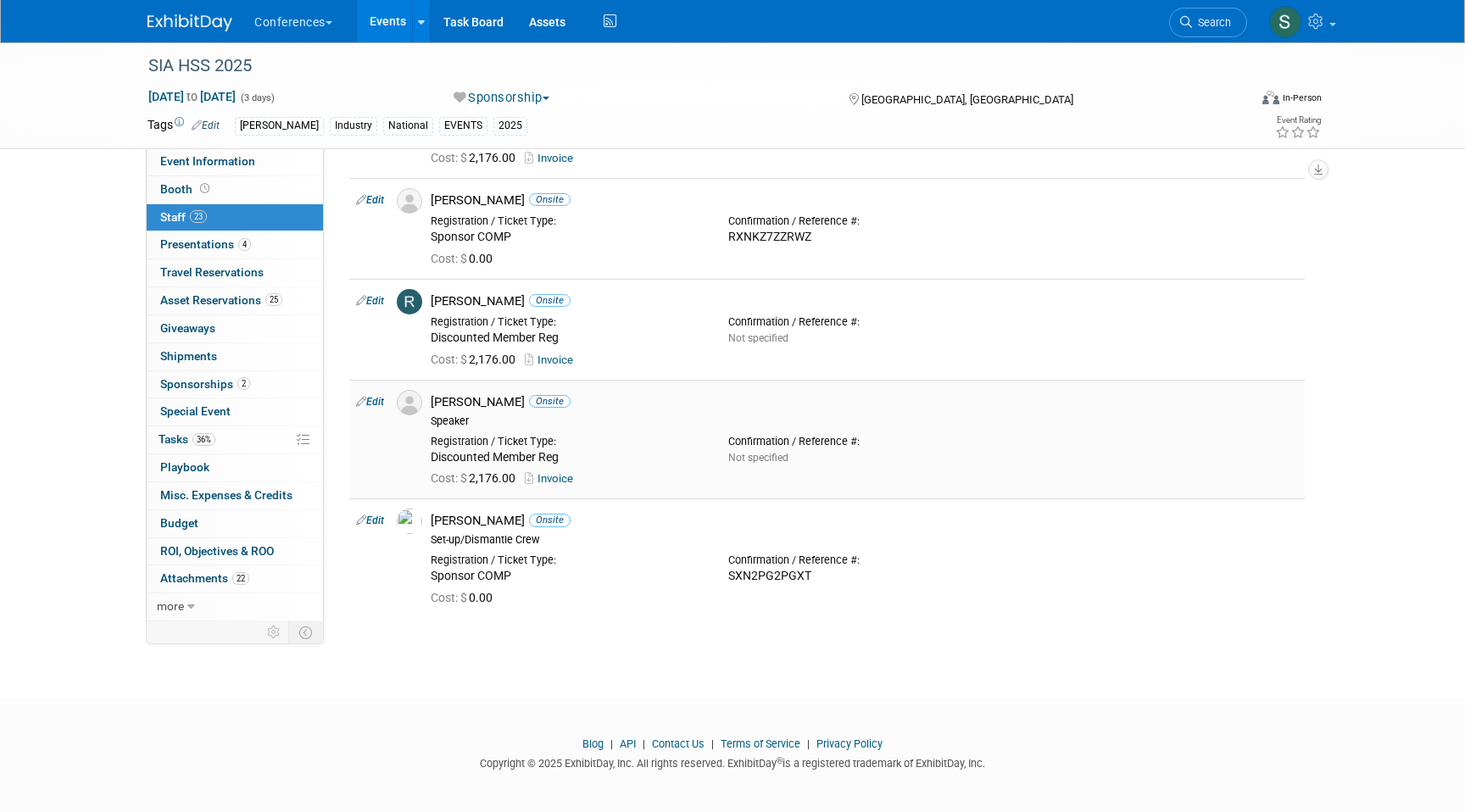
drag, startPoint x: 511, startPoint y: 402, endPoint x: 433, endPoint y: 403, distance: 78.0
click at [433, 403] on div "Sophia Morris Onsite" at bounding box center [864, 401] width 868 height 16
drag, startPoint x: 532, startPoint y: 520, endPoint x: 428, endPoint y: 515, distance: 104.1
click at [428, 515] on div "Stephanie Donley Onsite Set-up/Dismantle Crew" at bounding box center [865, 528] width 893 height 38
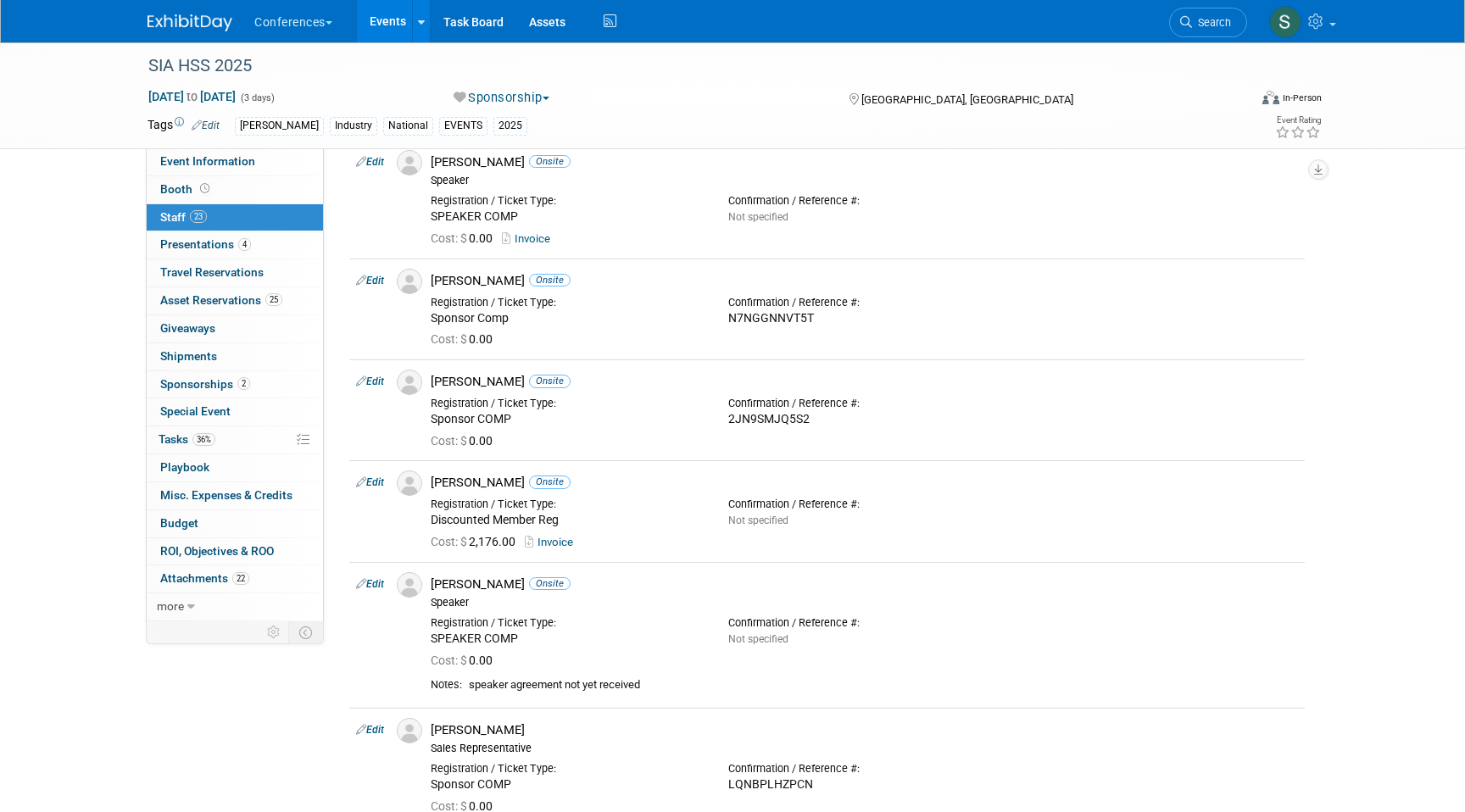
scroll to position [0, 0]
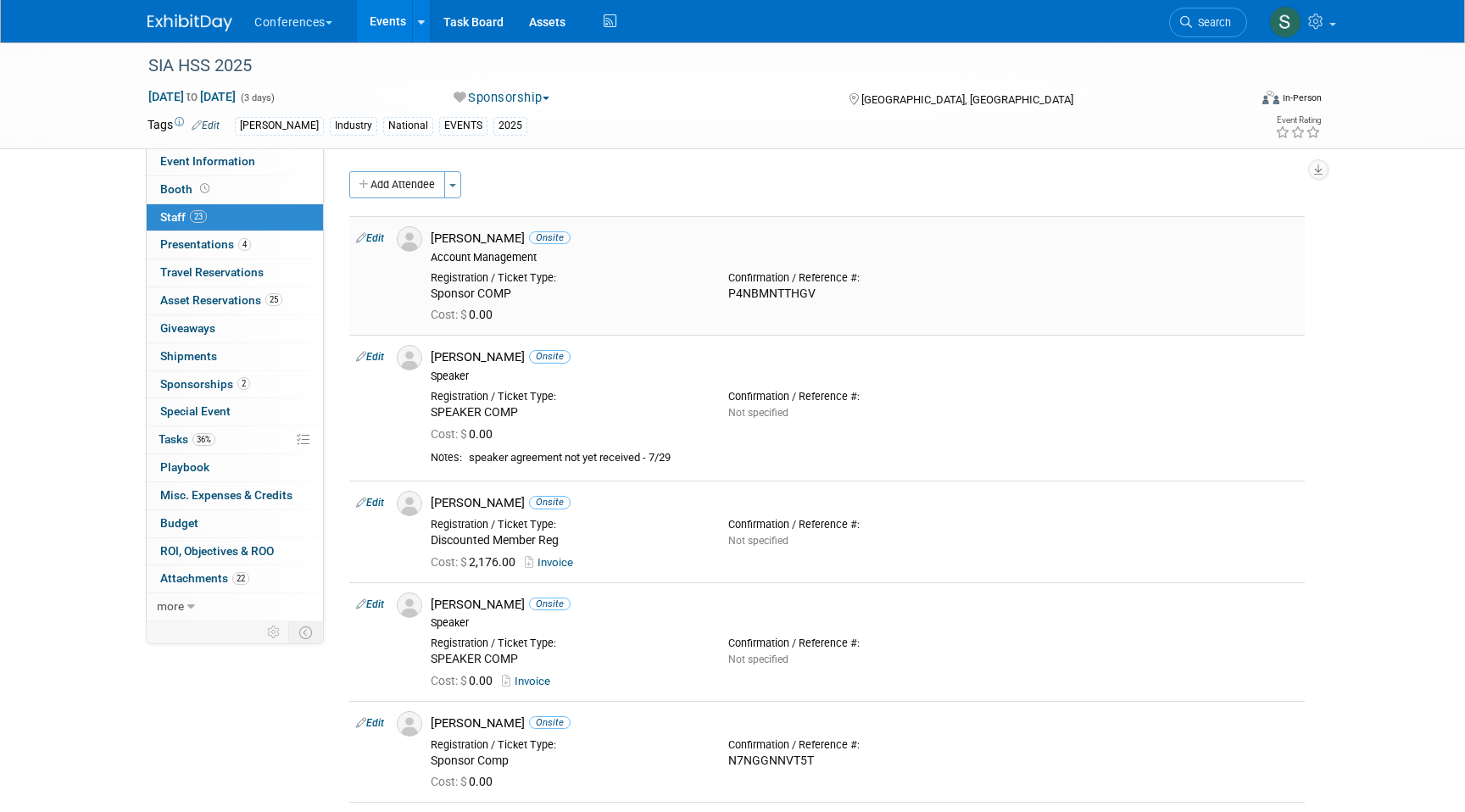
click at [373, 233] on link "Edit" at bounding box center [370, 238] width 28 height 12
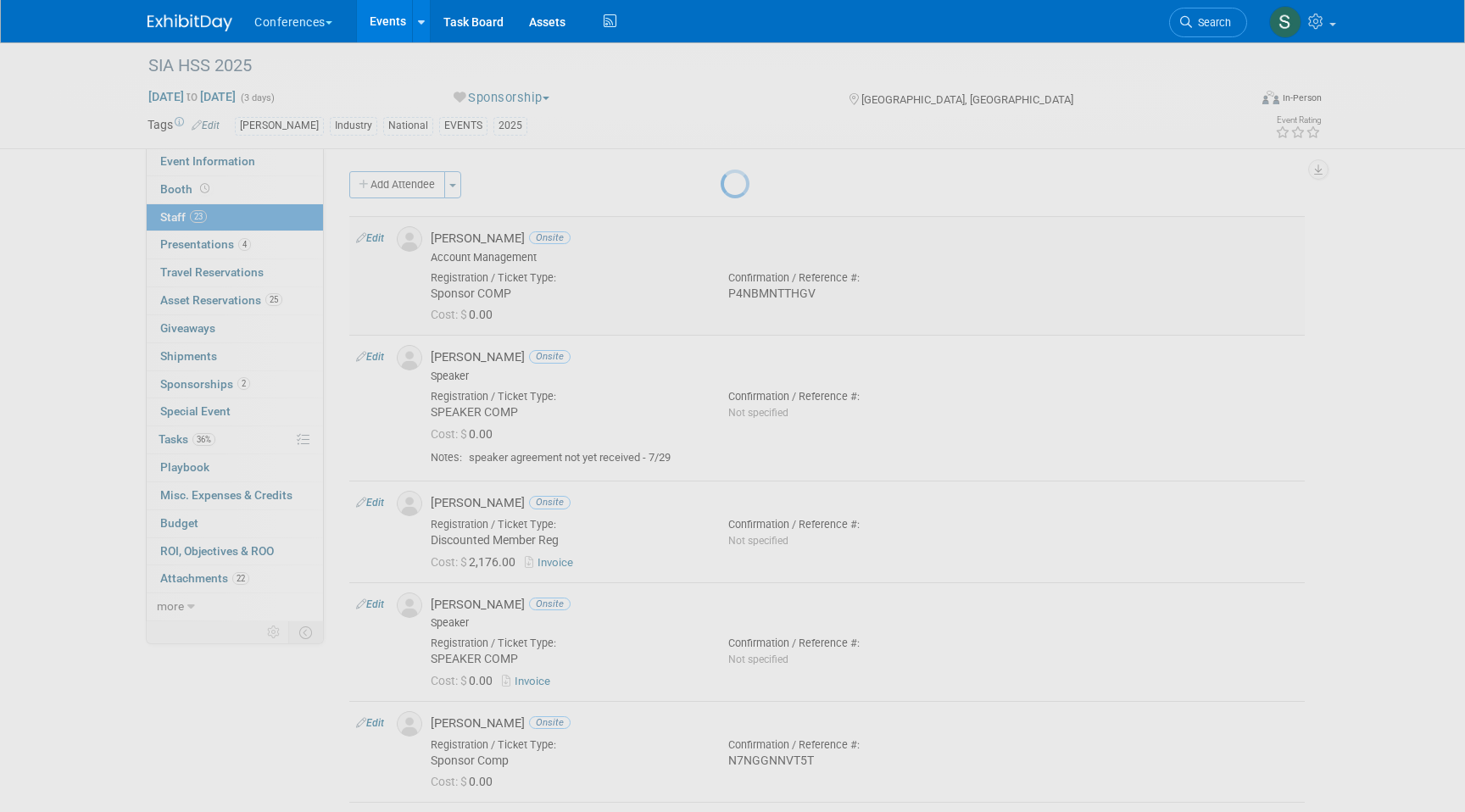
select select "b87c8451-c728-4d1d-91f5-2a22a89e813e"
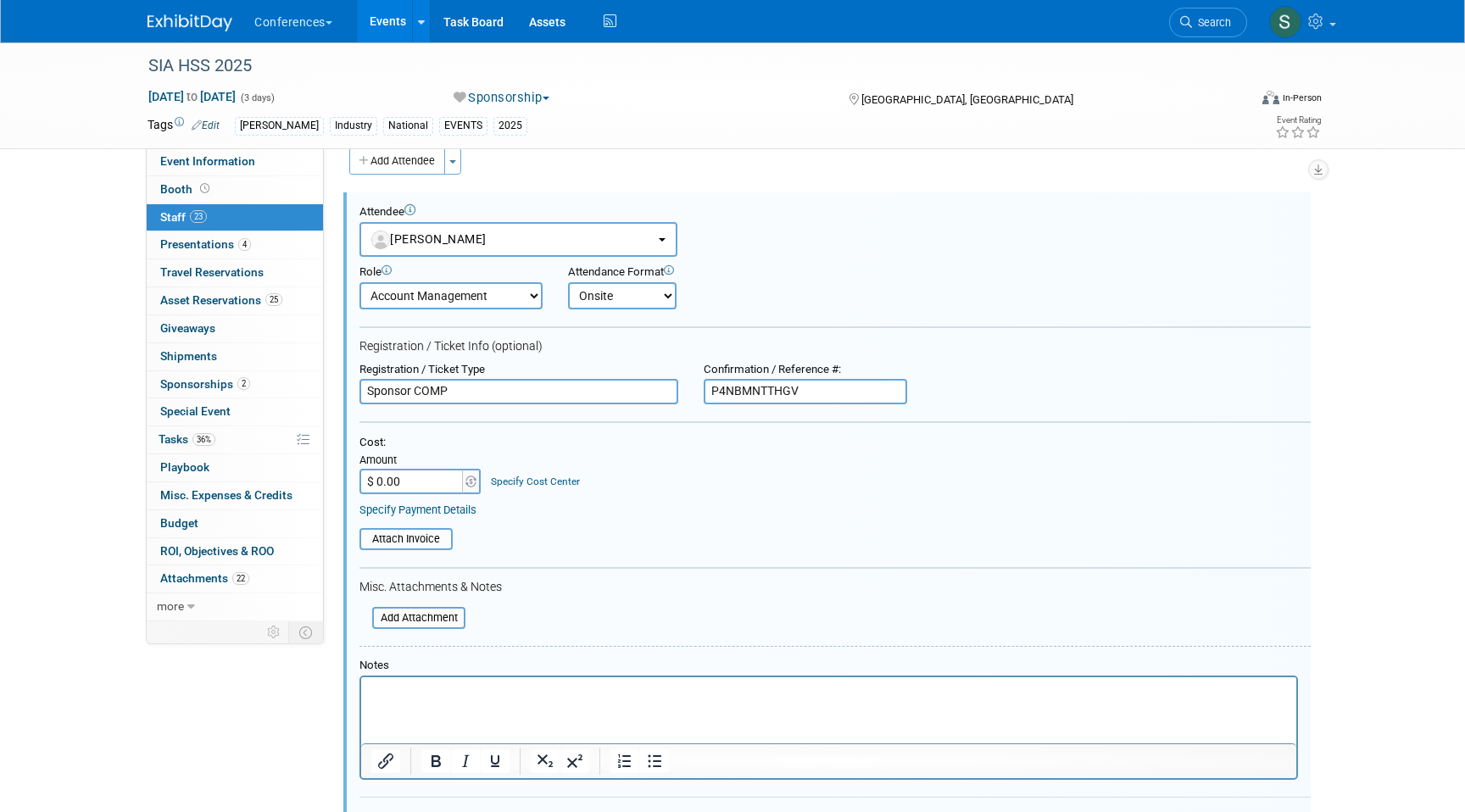
scroll to position [81, 0]
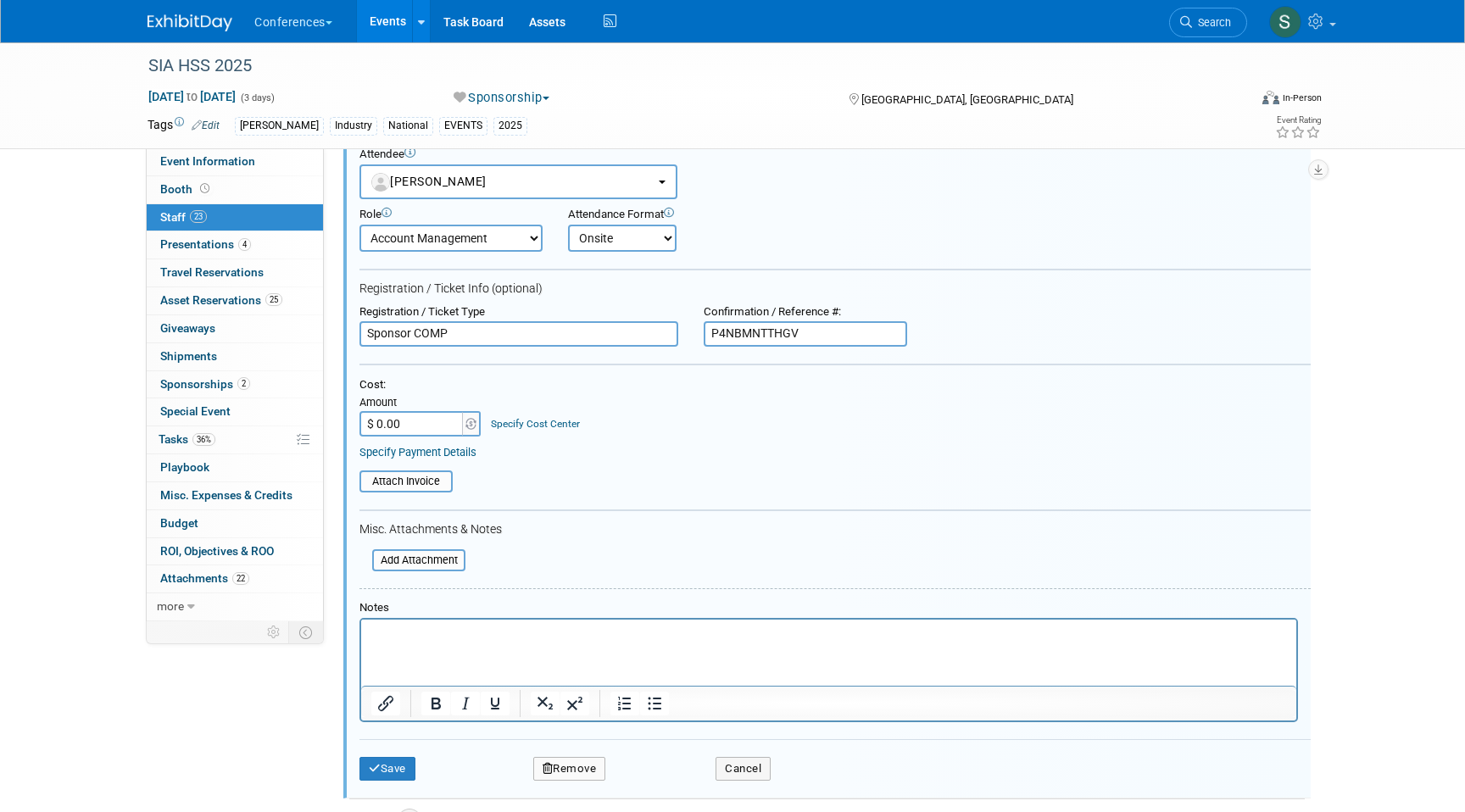
click at [817, 334] on input "P4NBMNTTHGV" at bounding box center [806, 333] width 203 height 25
paste input "P4NBMNTTHGV"
click at [803, 334] on input "P4NBMNTTHGV P4NBMNTTHGV" at bounding box center [806, 333] width 203 height 25
drag, startPoint x: 803, startPoint y: 334, endPoint x: 967, endPoint y: 338, distance: 164.0
click at [967, 338] on div "Registration / Ticket Type Sponsor COMP Confirmation / Reference #: P4NBMNTTHGV…" at bounding box center [835, 326] width 977 height 42
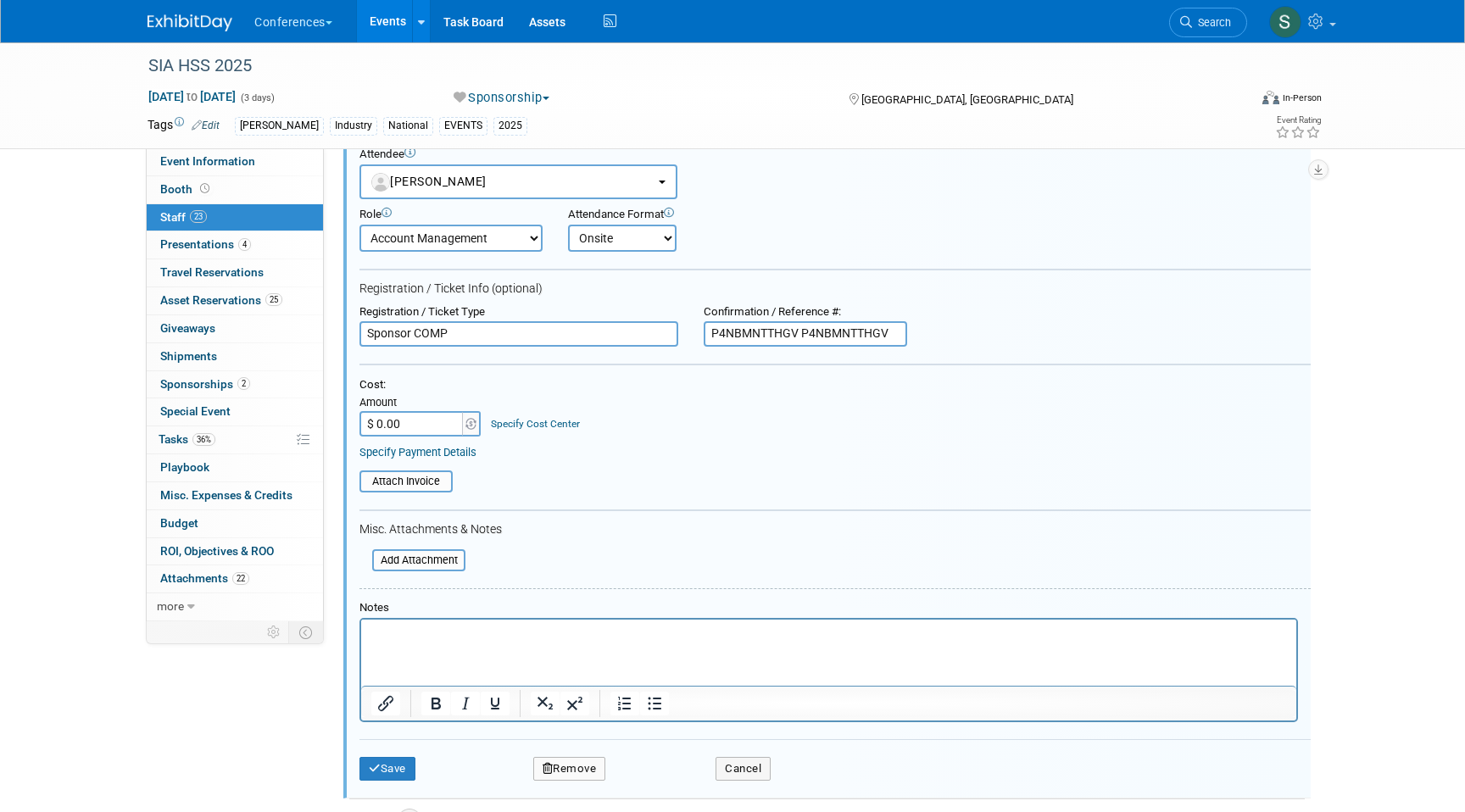
type input "P4NBMNTTHGV"
click at [377, 766] on icon "submit" at bounding box center [374, 769] width 12 height 11
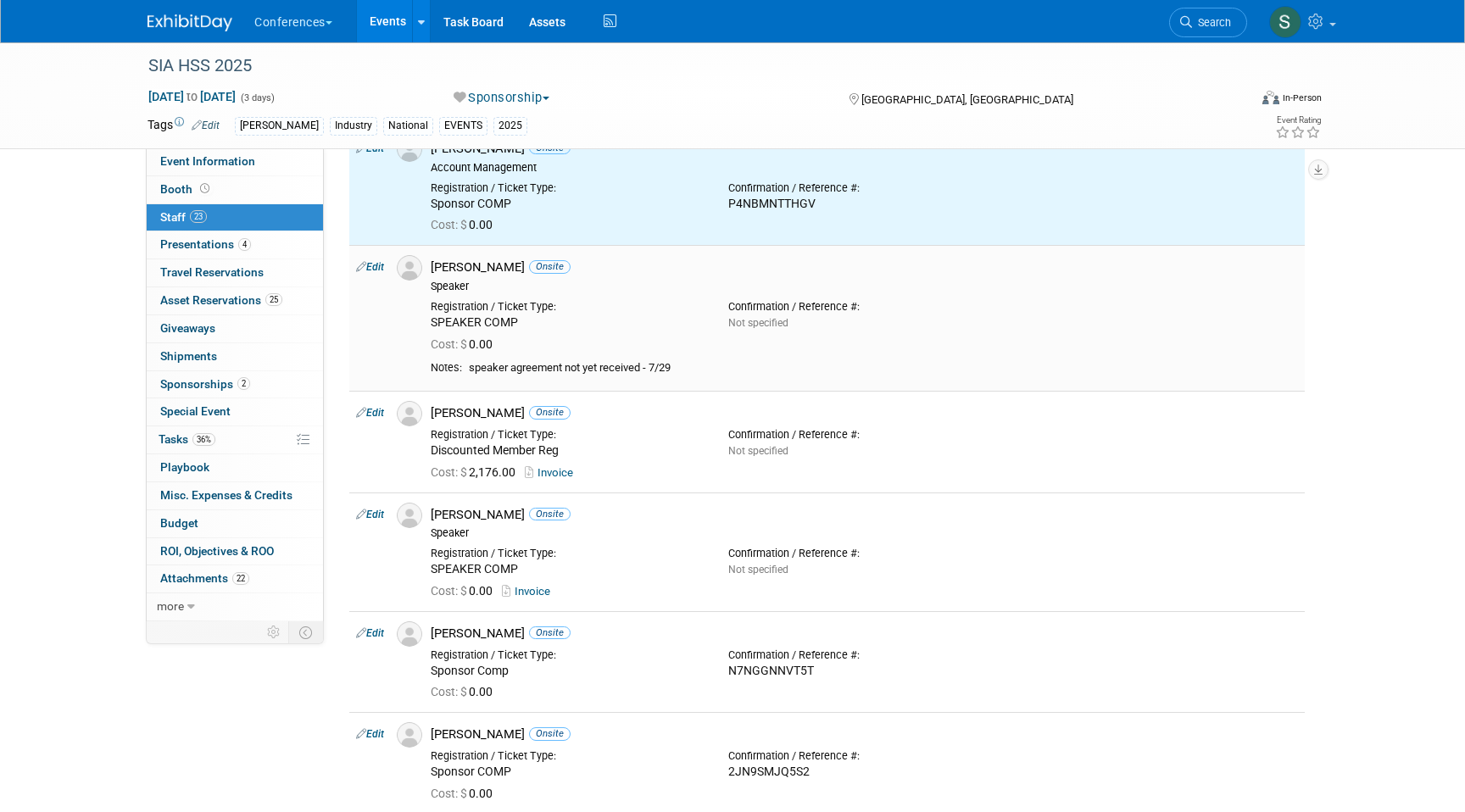
scroll to position [129, 0]
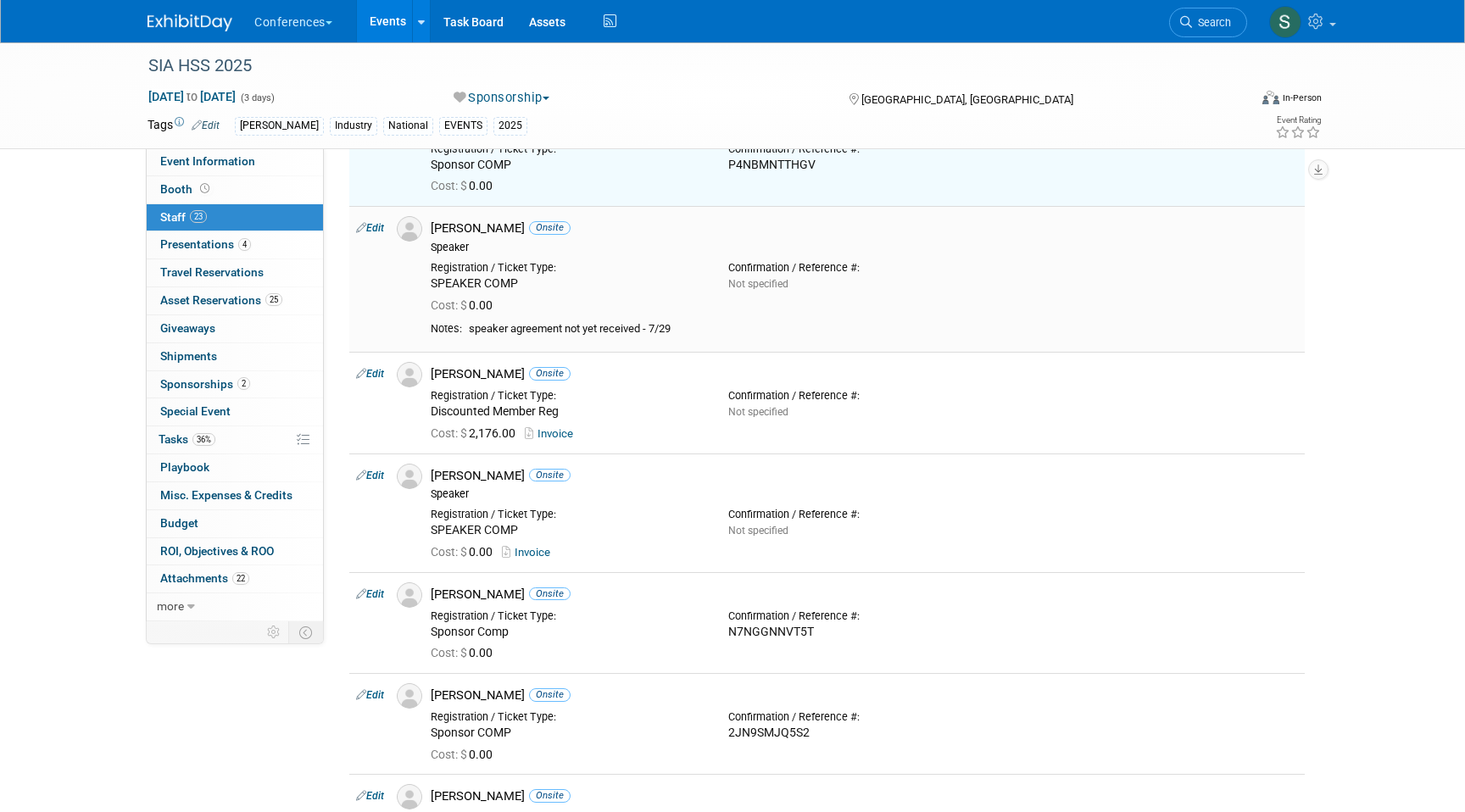
click at [377, 224] on link "Edit" at bounding box center [370, 228] width 28 height 12
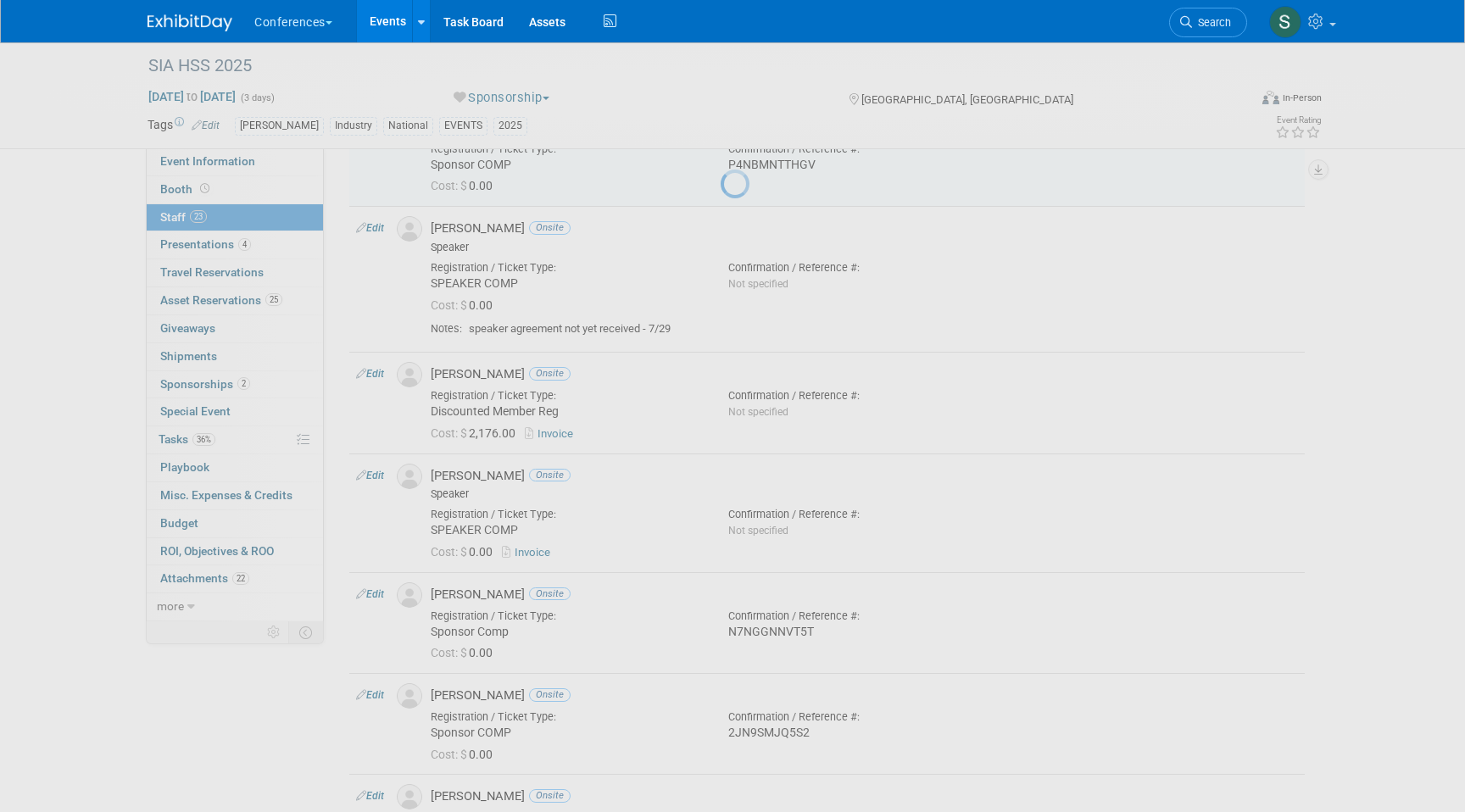
select select "5a63343e-c307-41a3-a9ff-2e5727e1b5c9"
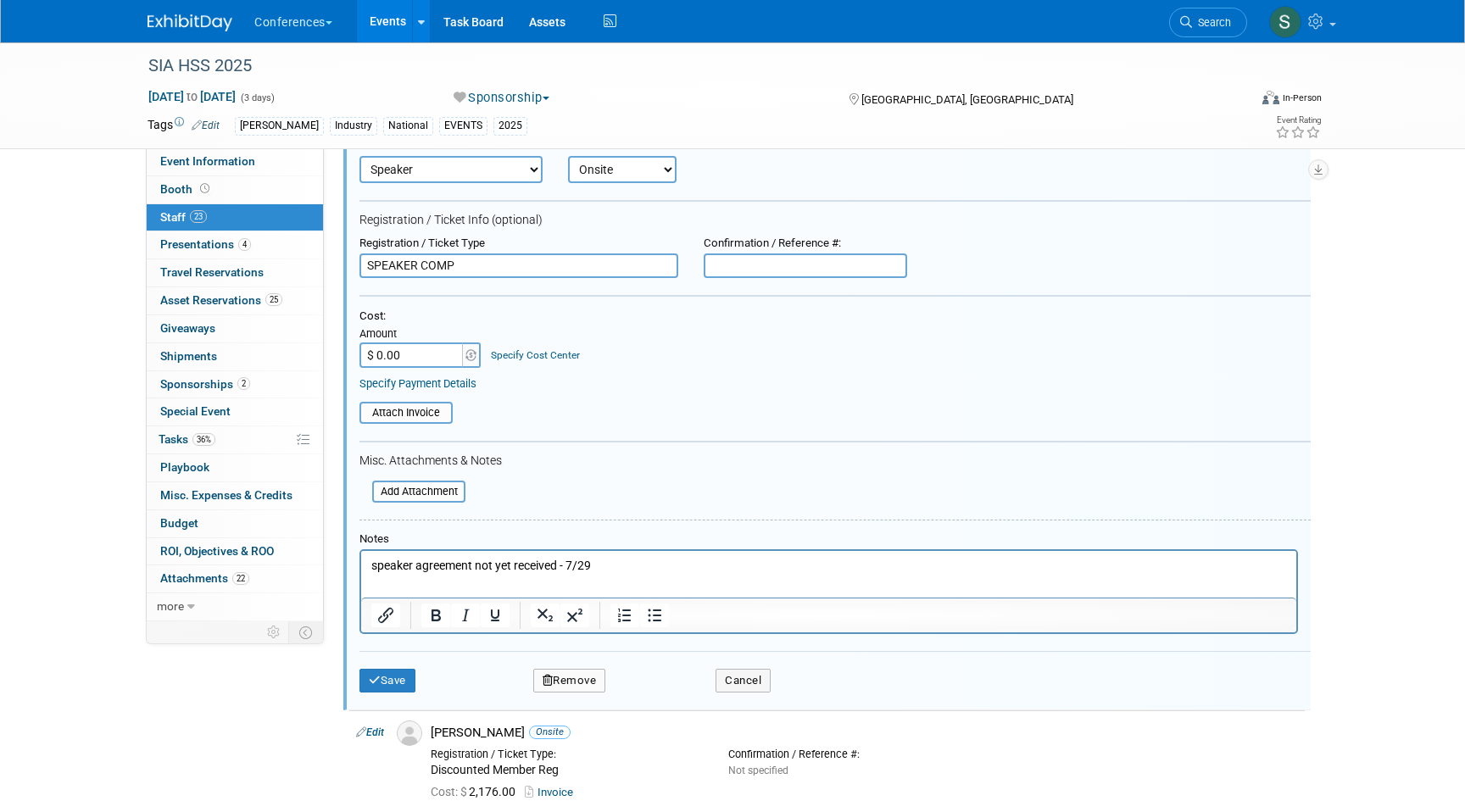
scroll to position [289, 0]
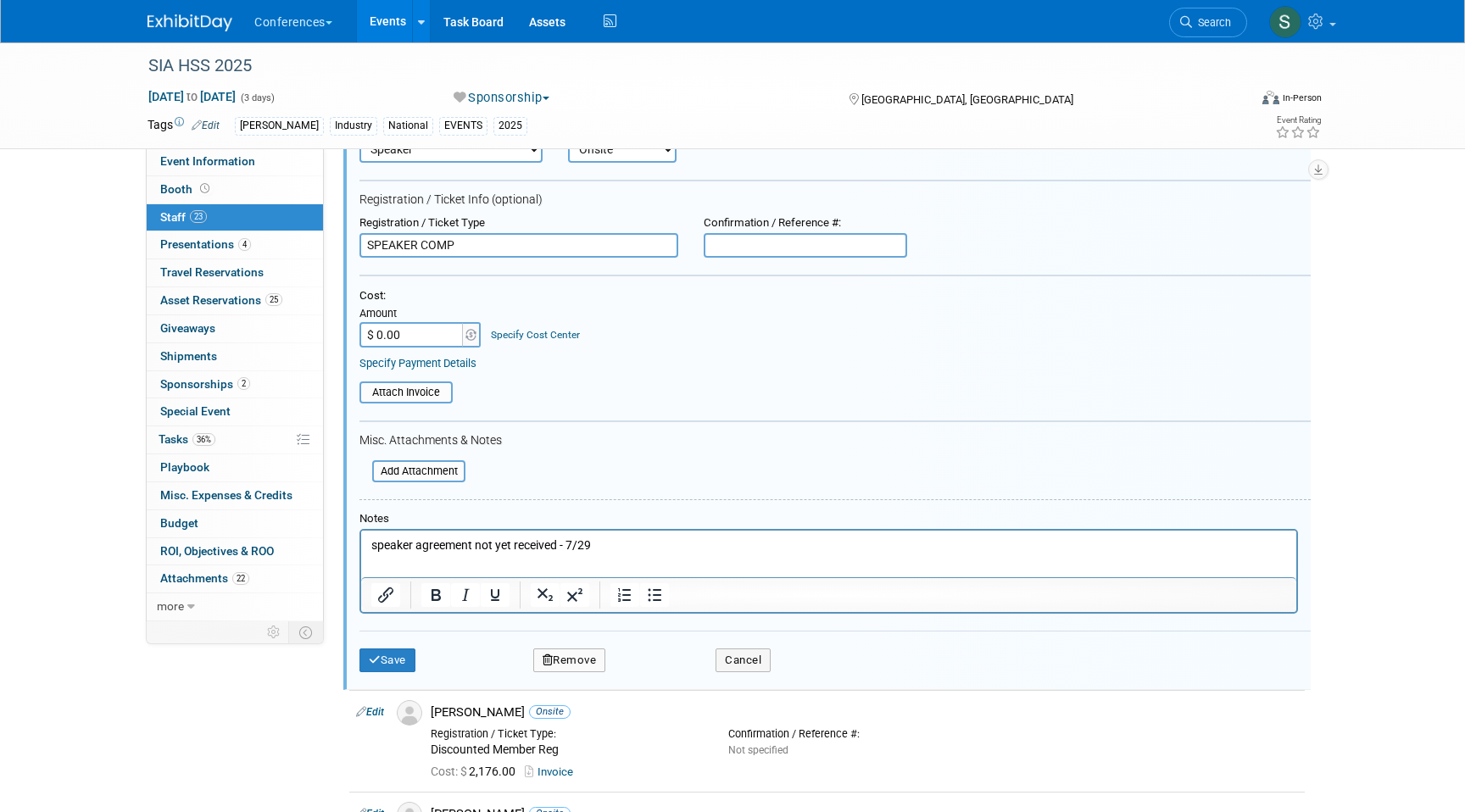
click at [756, 252] on input "text" at bounding box center [806, 245] width 203 height 25
paste input "HVNF9VR8MQX"
type input "HVNF9VR8MQX"
click at [394, 660] on button "Save" at bounding box center [387, 659] width 56 height 24
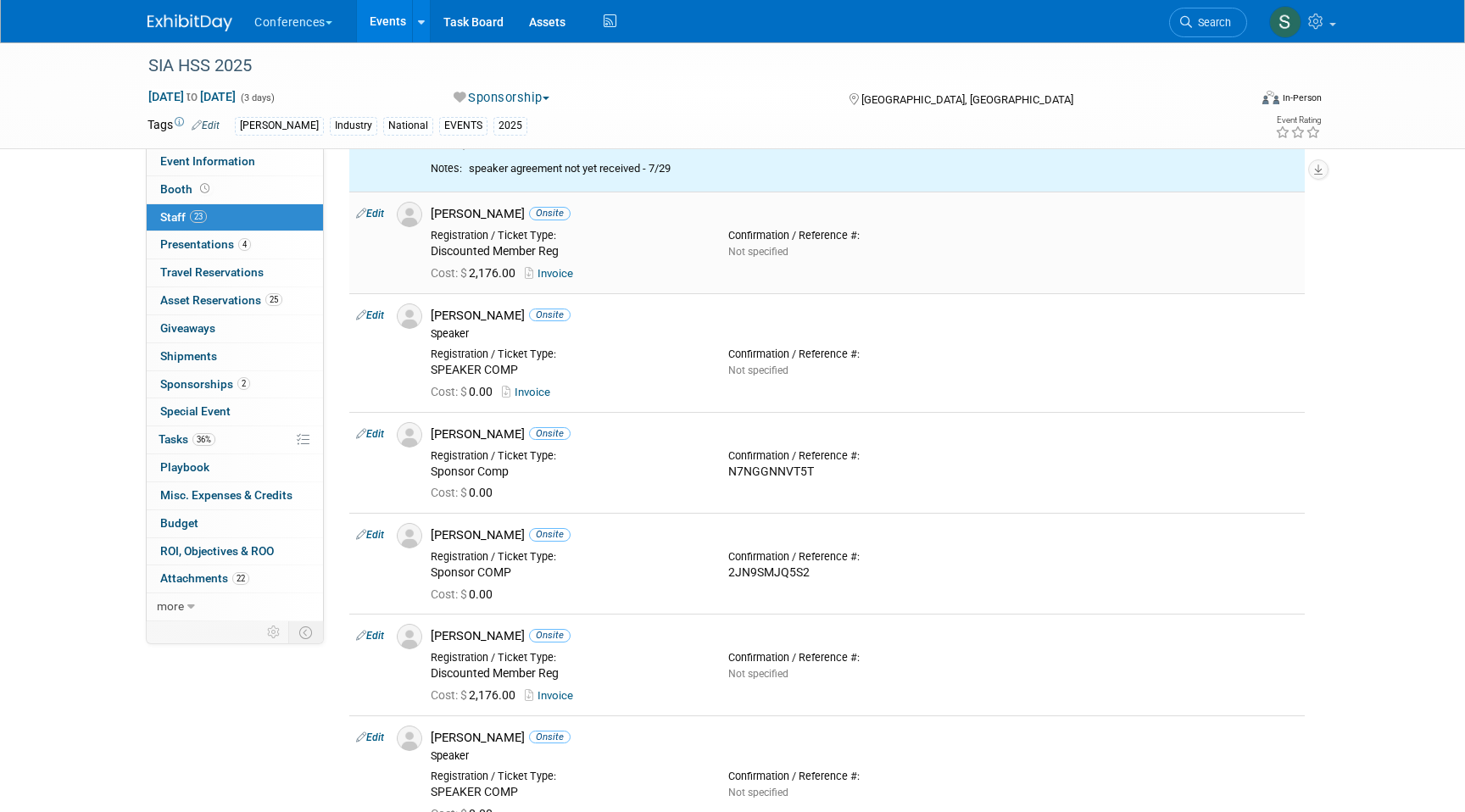
click at [374, 207] on td "Edit" at bounding box center [369, 241] width 41 height 101
click at [374, 212] on link "Edit" at bounding box center [370, 213] width 28 height 12
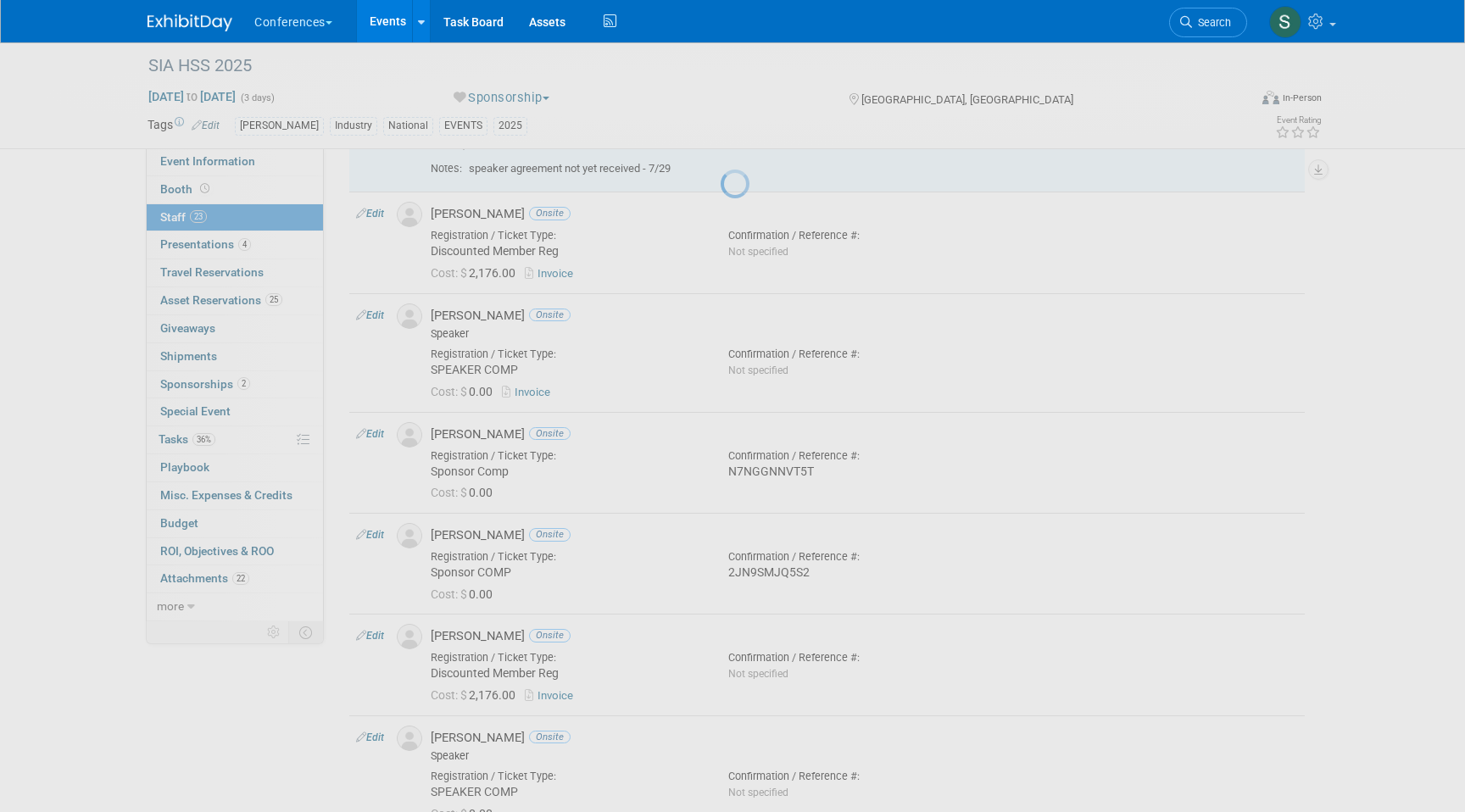
select select "3cd3b17d-a82f-4770-83c0-3f76928e8c31"
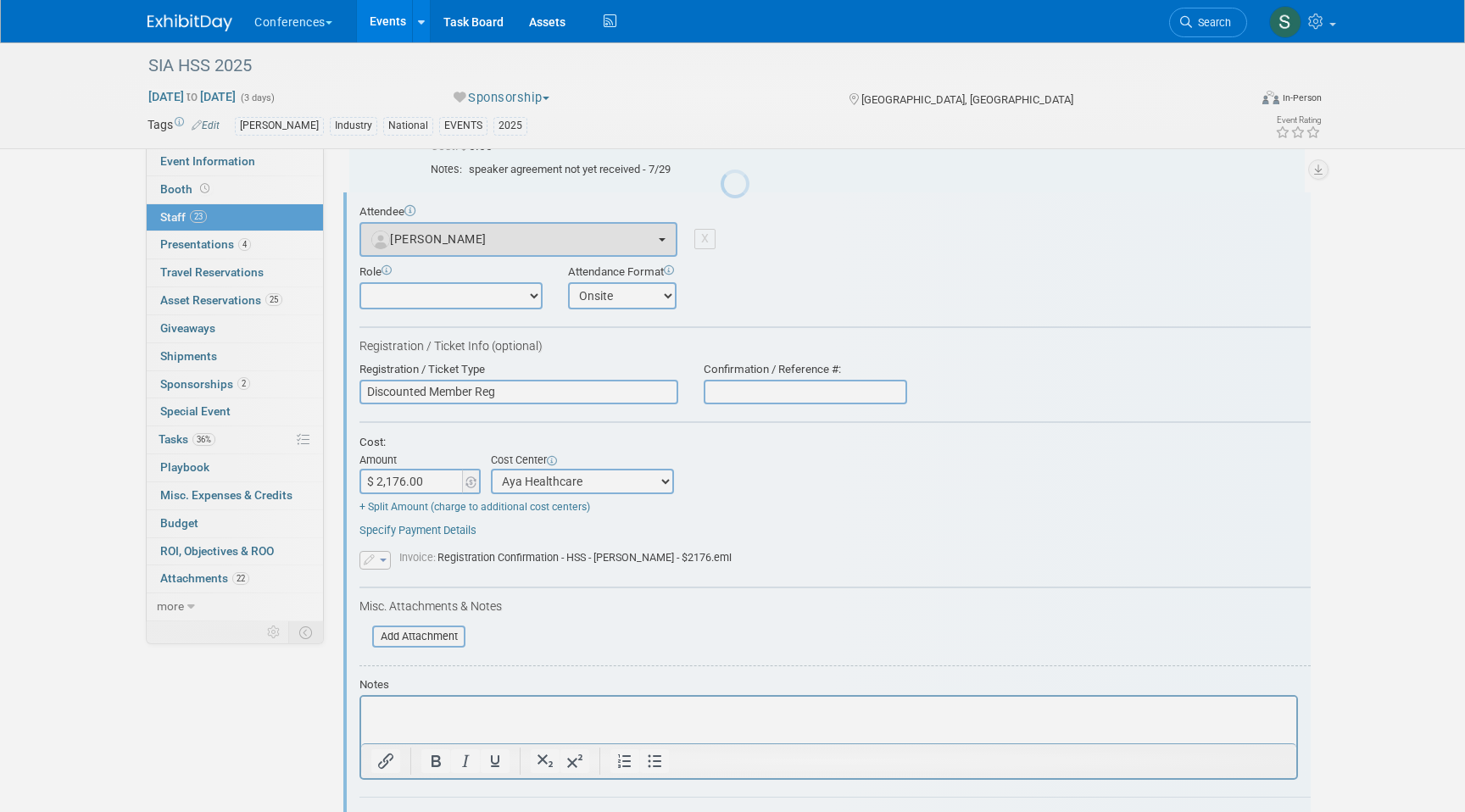
scroll to position [0, 0]
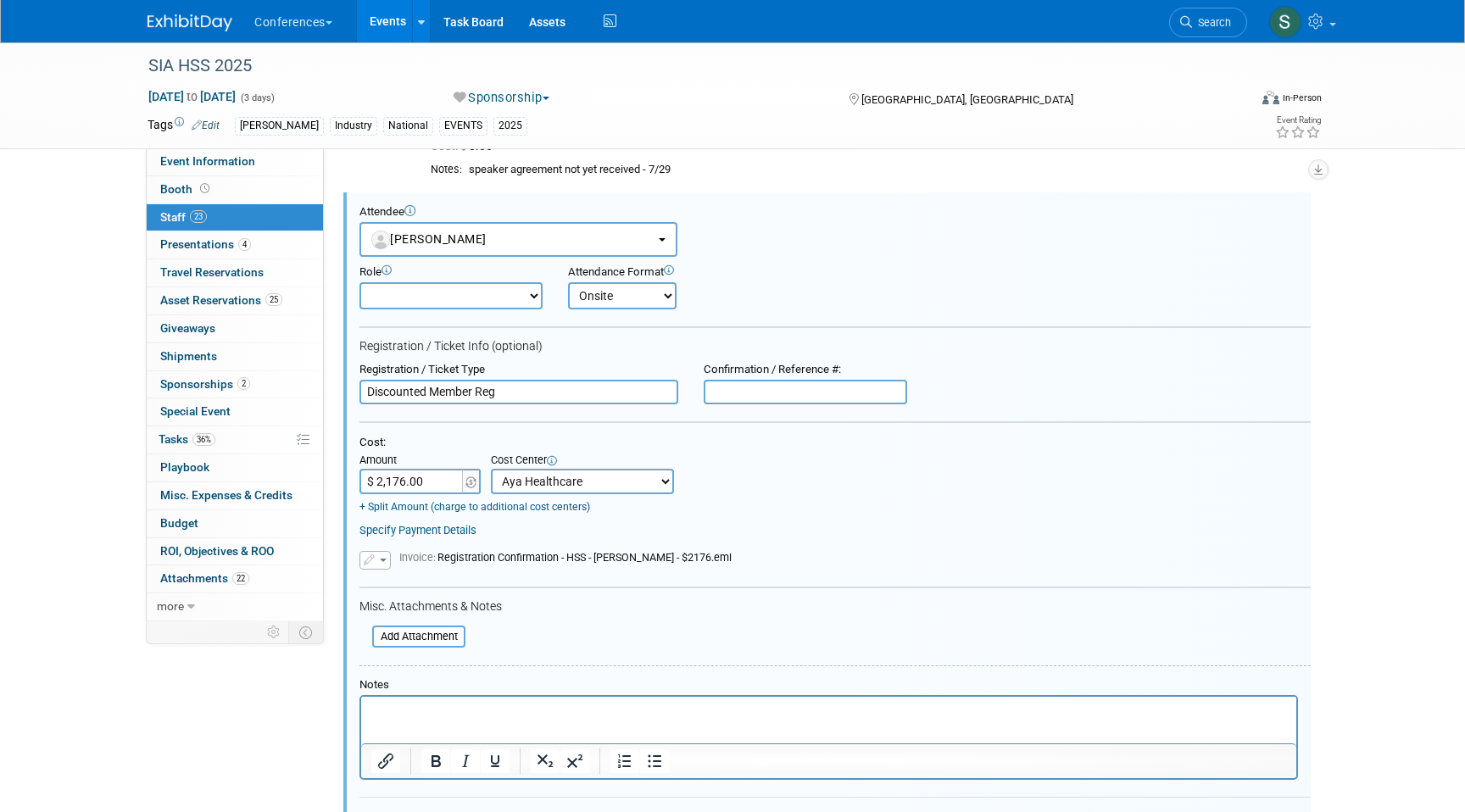
click at [740, 385] on input "text" at bounding box center [806, 392] width 203 height 25
paste input "7WNB56XNJ39"
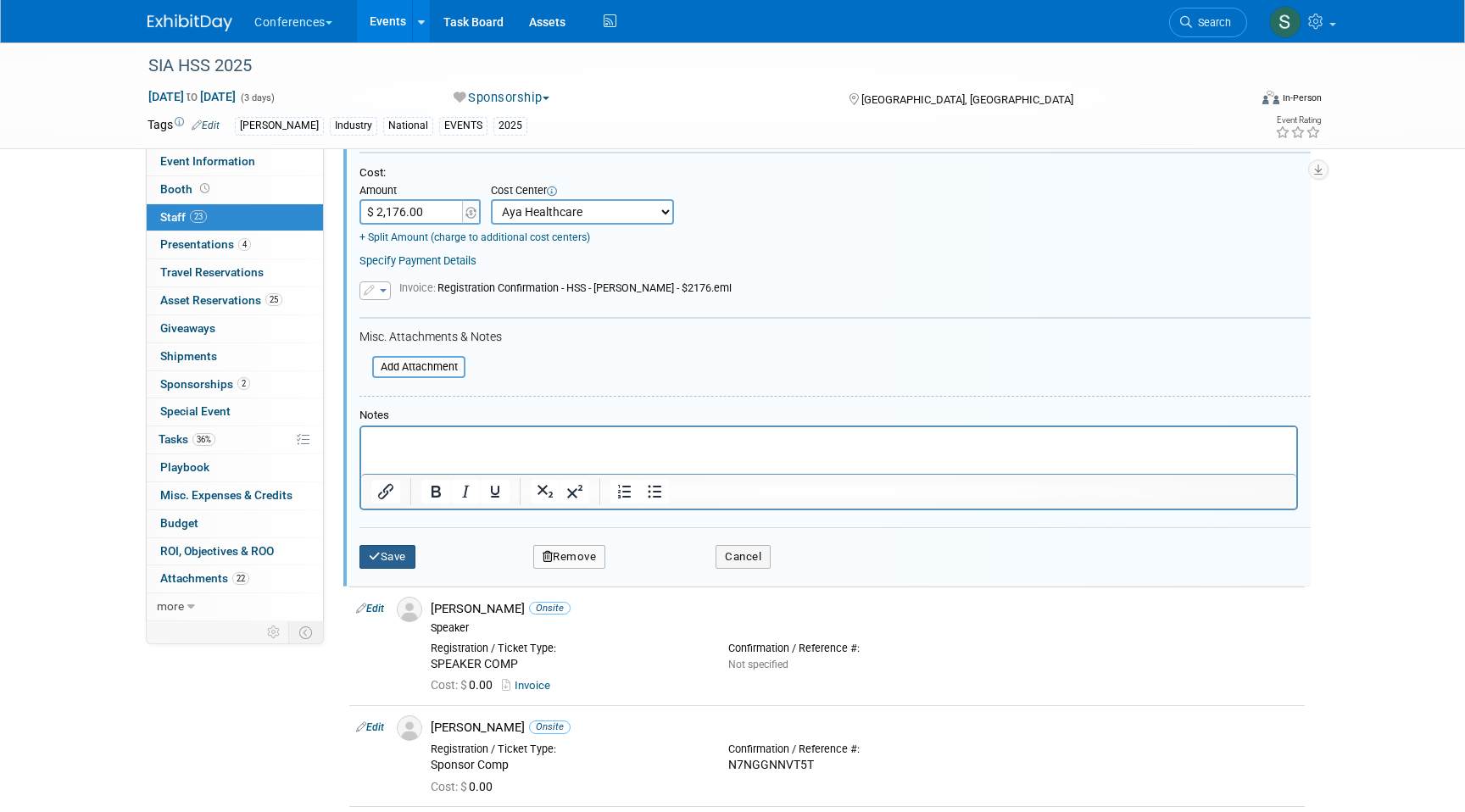
type input "7WNB56XNJ39"
click at [399, 554] on button "Save" at bounding box center [387, 557] width 56 height 24
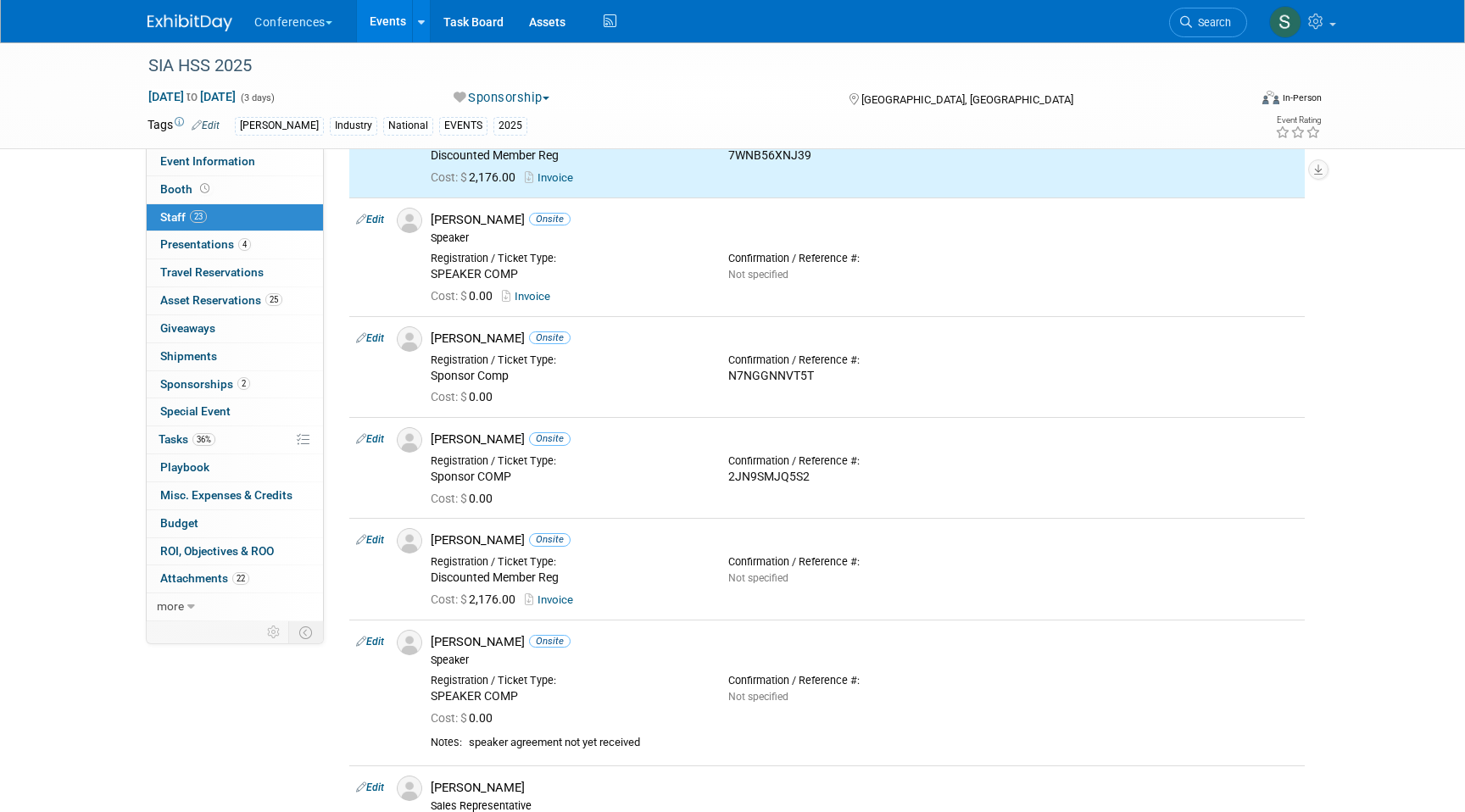
scroll to position [368, 0]
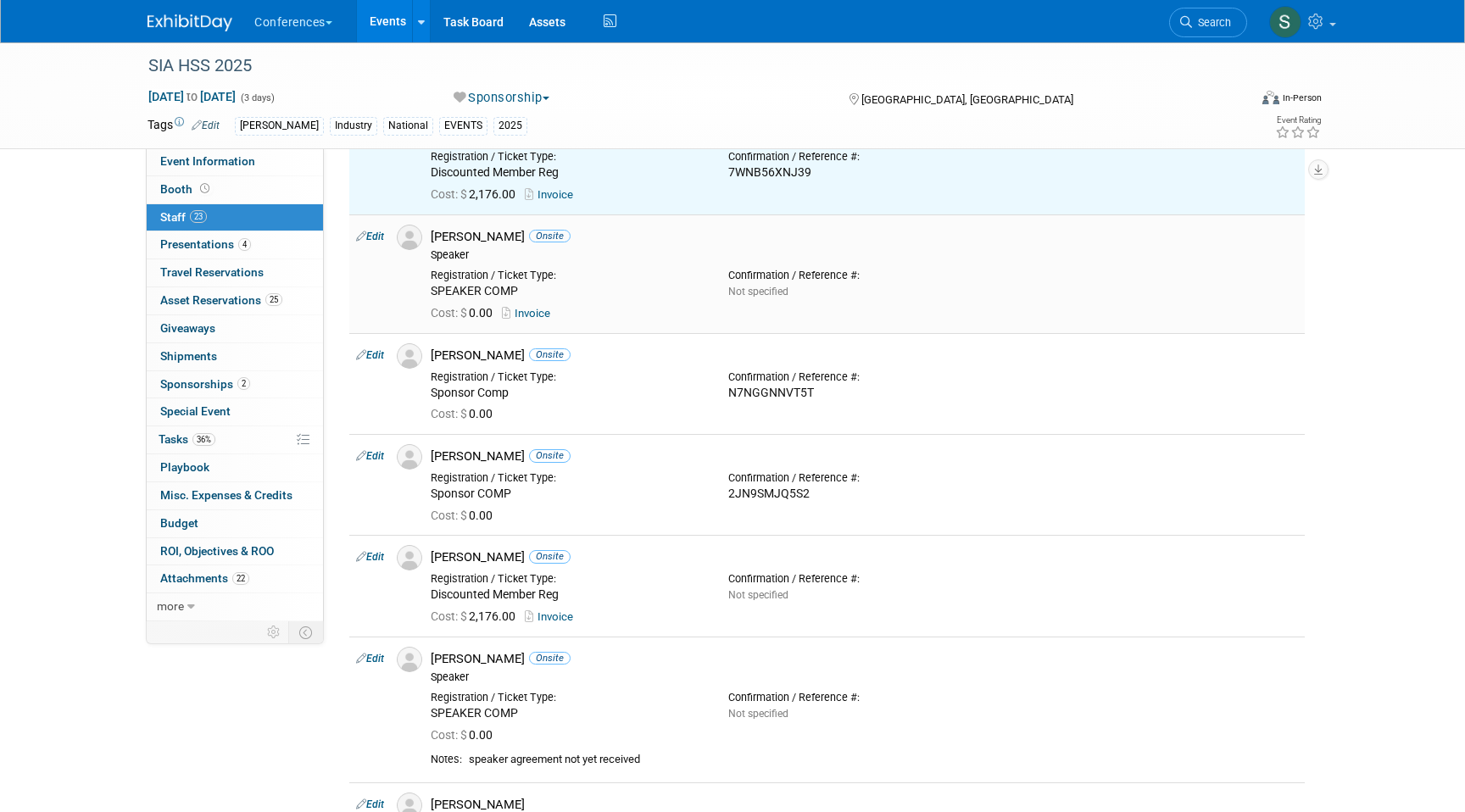
click at [376, 238] on link "Edit" at bounding box center [370, 236] width 28 height 12
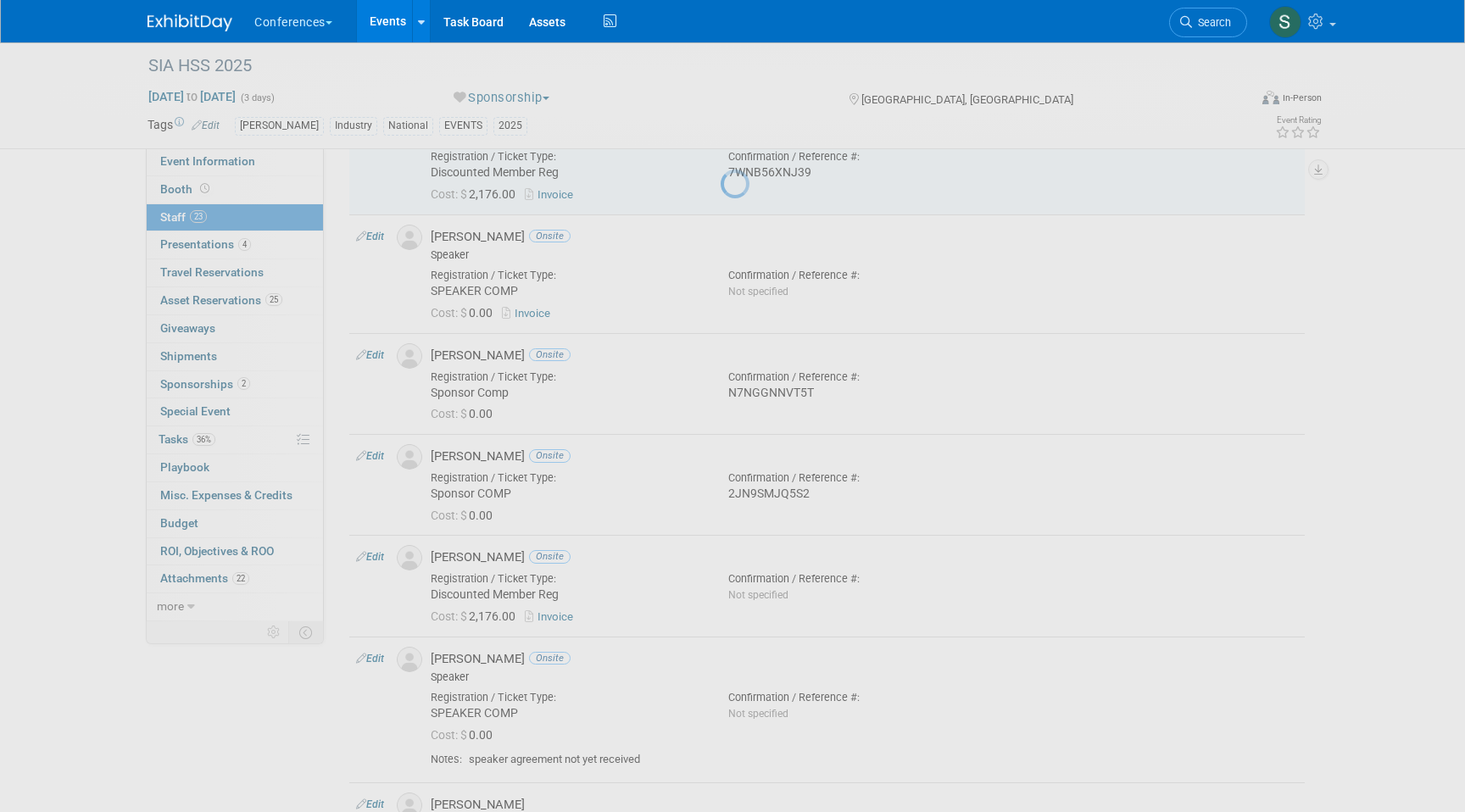
select select "81705454-835d-48ed-aaba-d88090486a98"
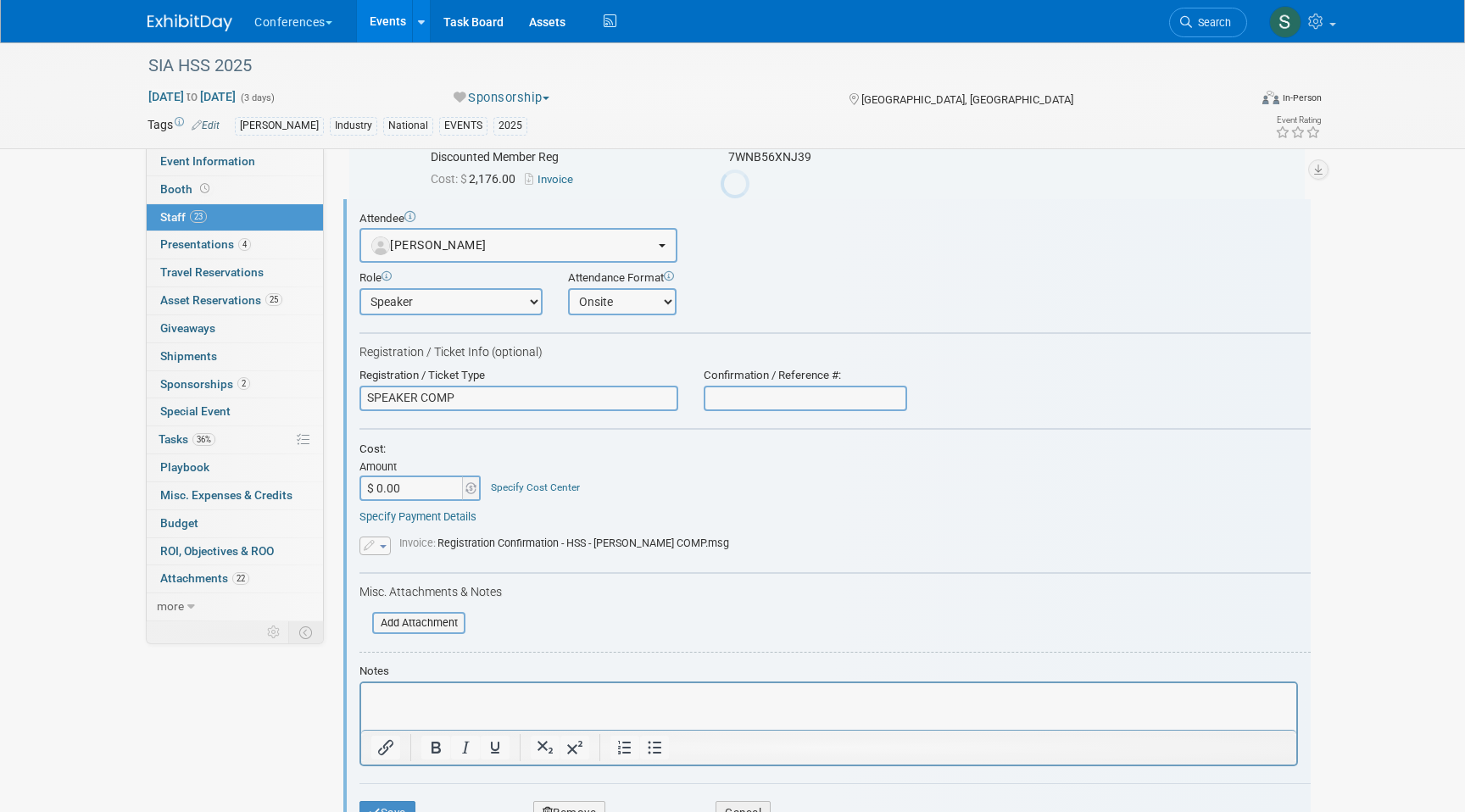
scroll to position [0, 0]
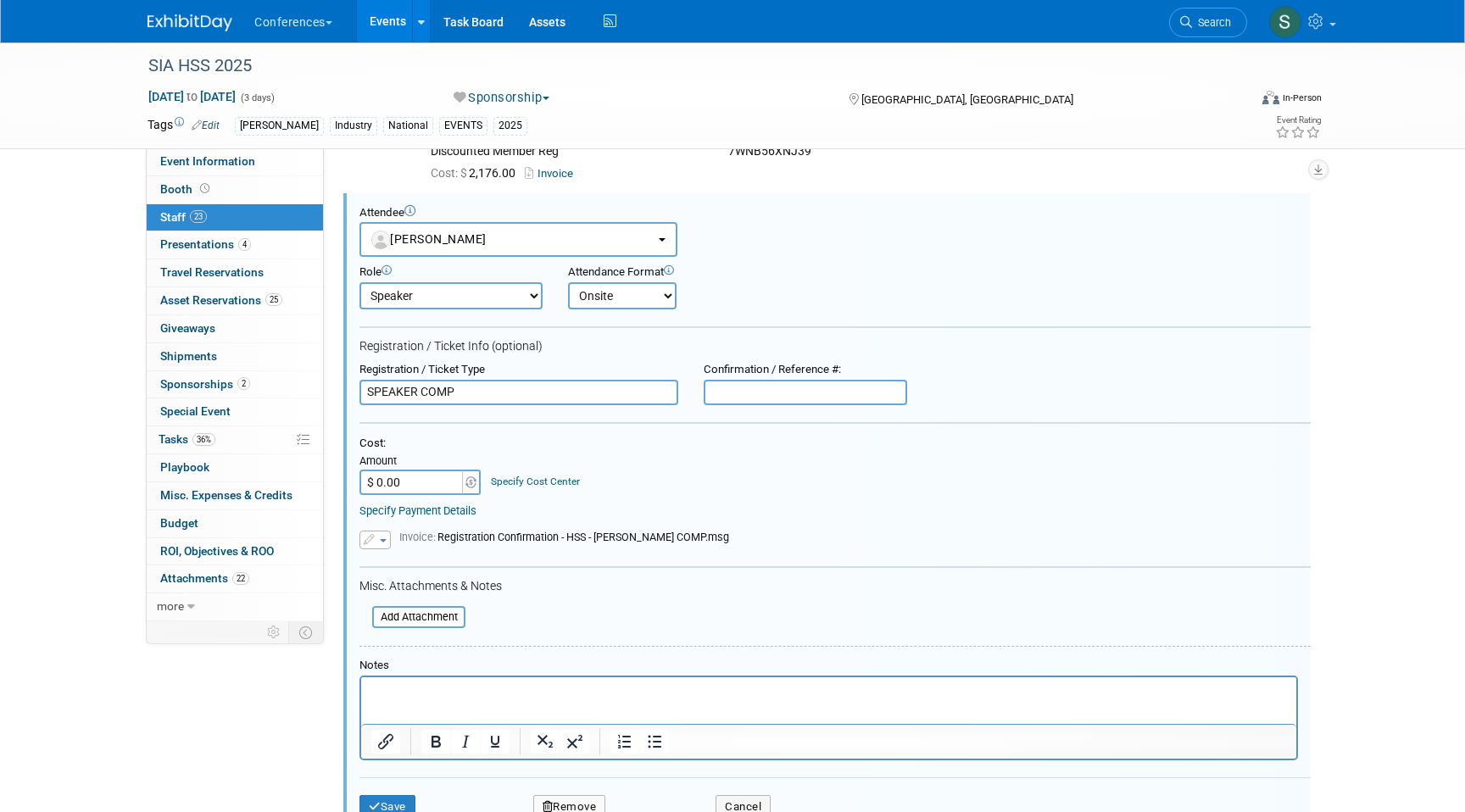
click at [749, 387] on input "text" at bounding box center [806, 392] width 203 height 25
paste input "PHN4ZHJ56HX"
type input "PHN4ZHJ56HX"
click at [382, 795] on button "Save" at bounding box center [387, 806] width 56 height 24
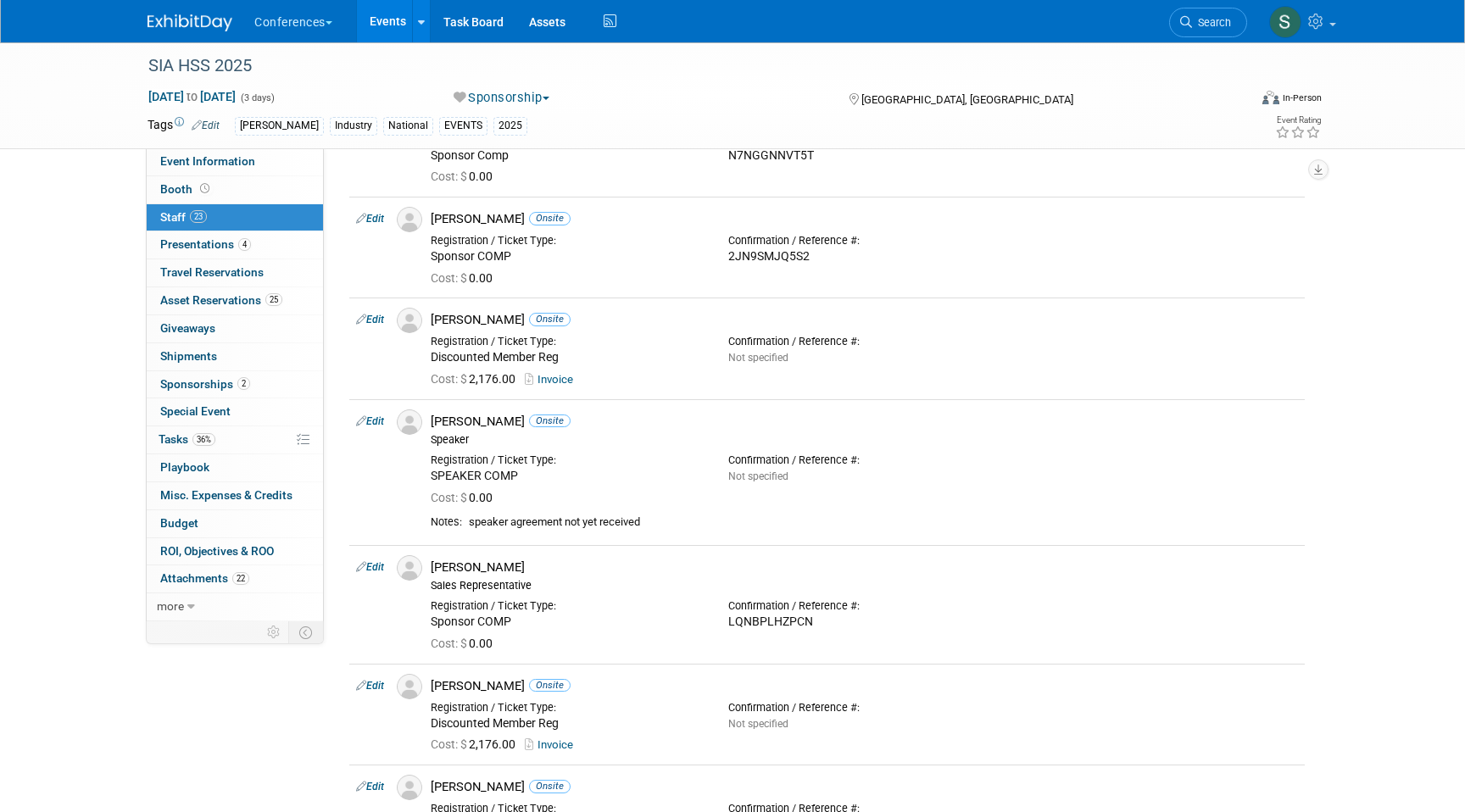
scroll to position [613, 0]
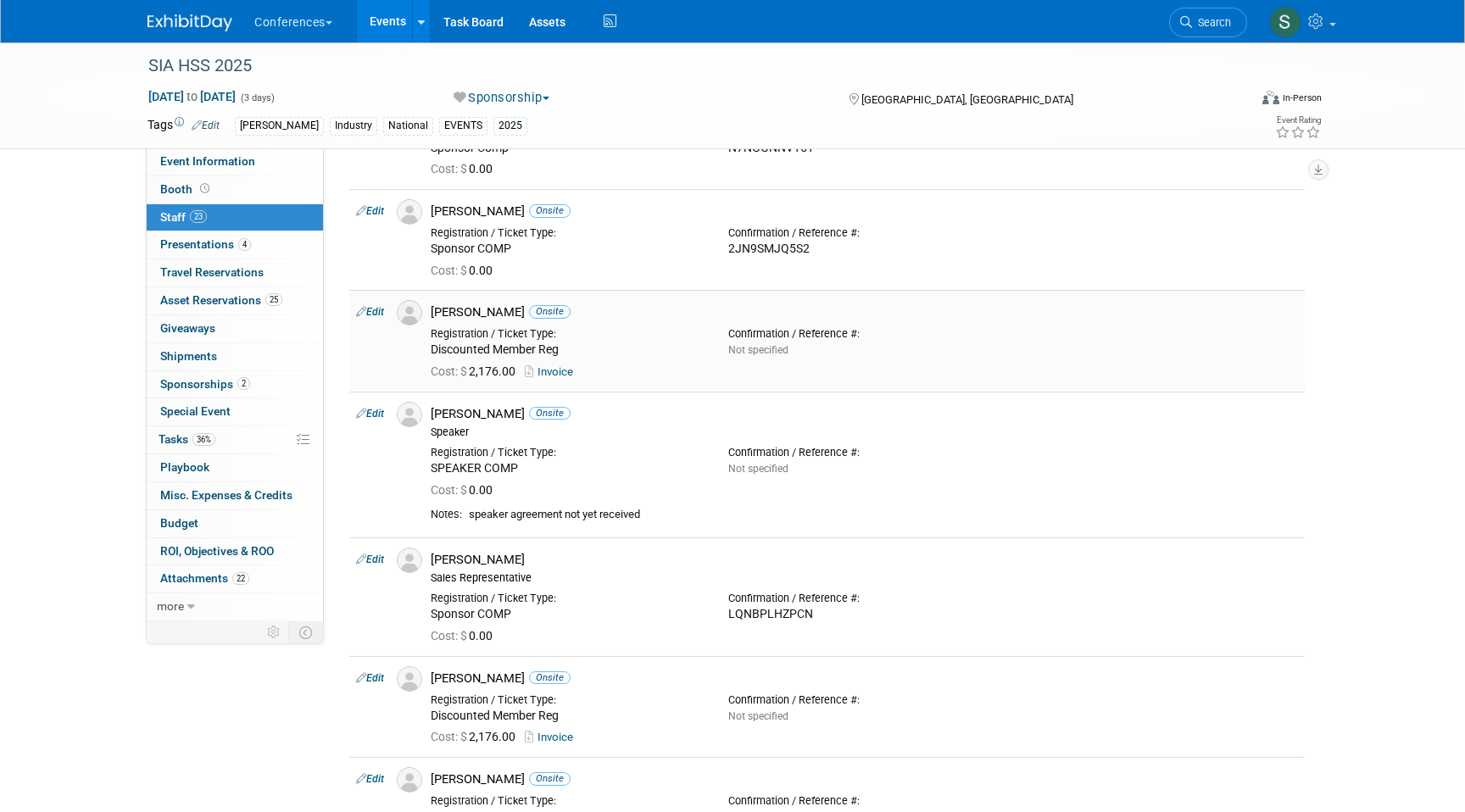
click at [365, 313] on icon at bounding box center [361, 311] width 10 height 18
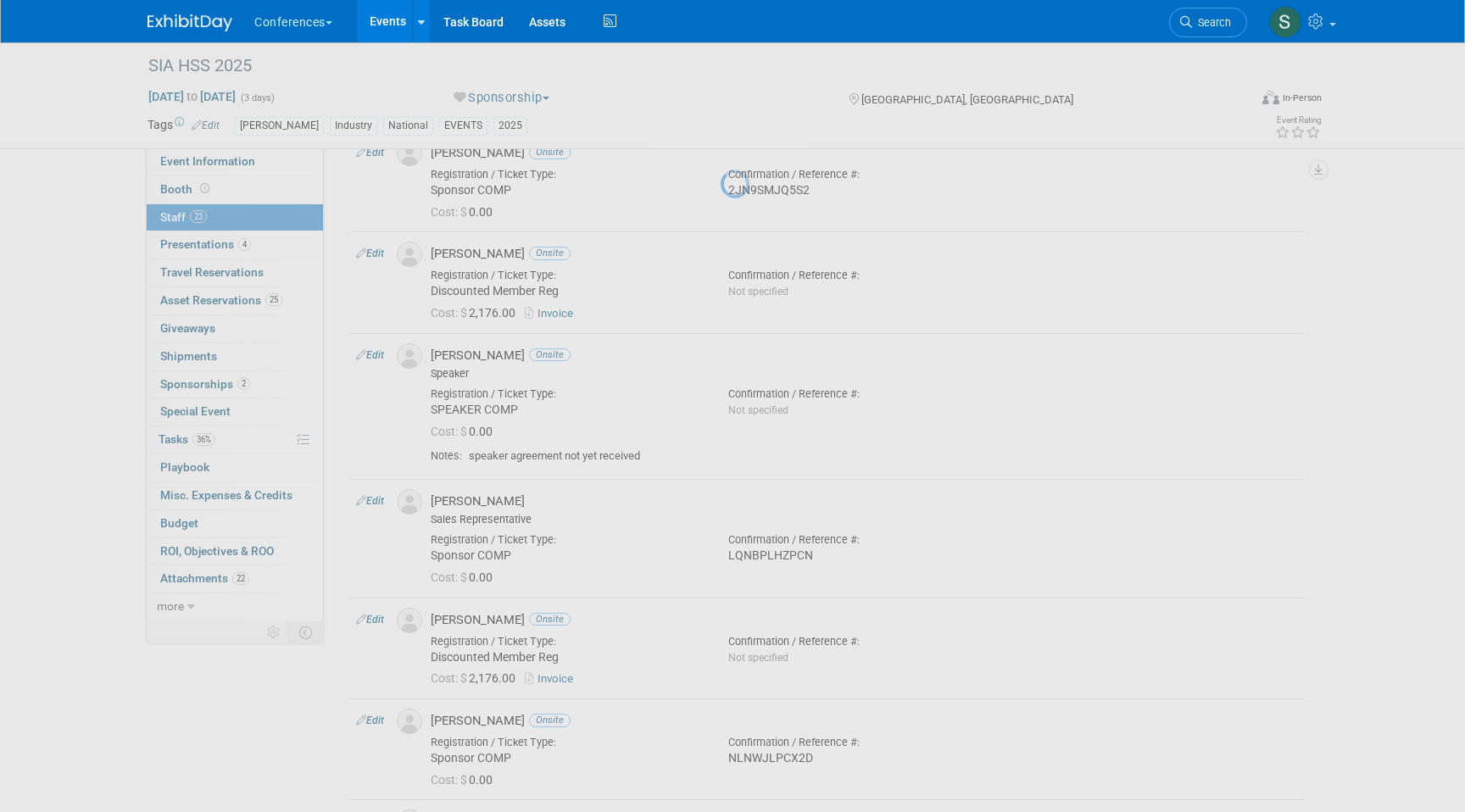
select select "72dd9404-2b13-46cc-bb26-2d5d80bd4c23"
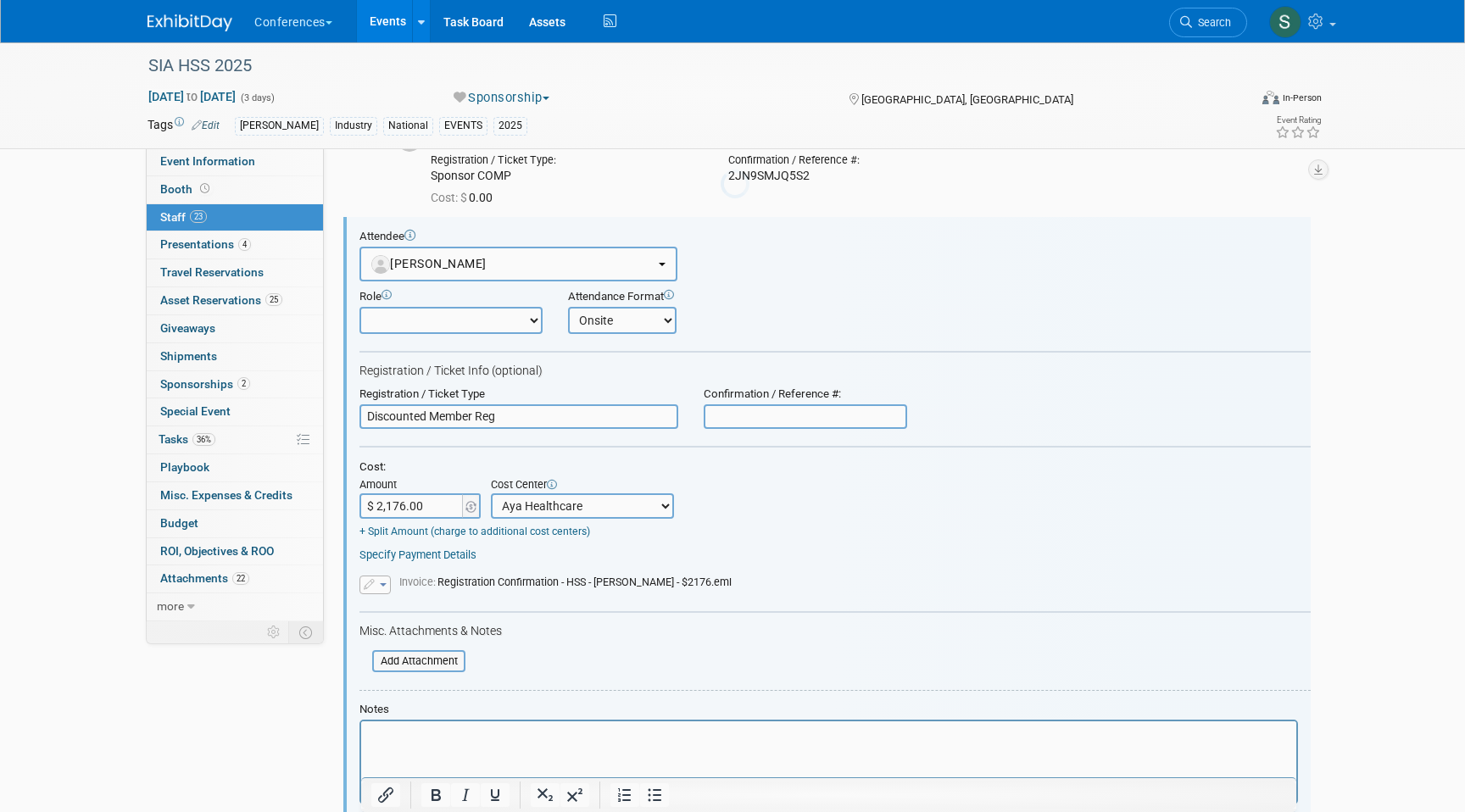
scroll to position [710, 0]
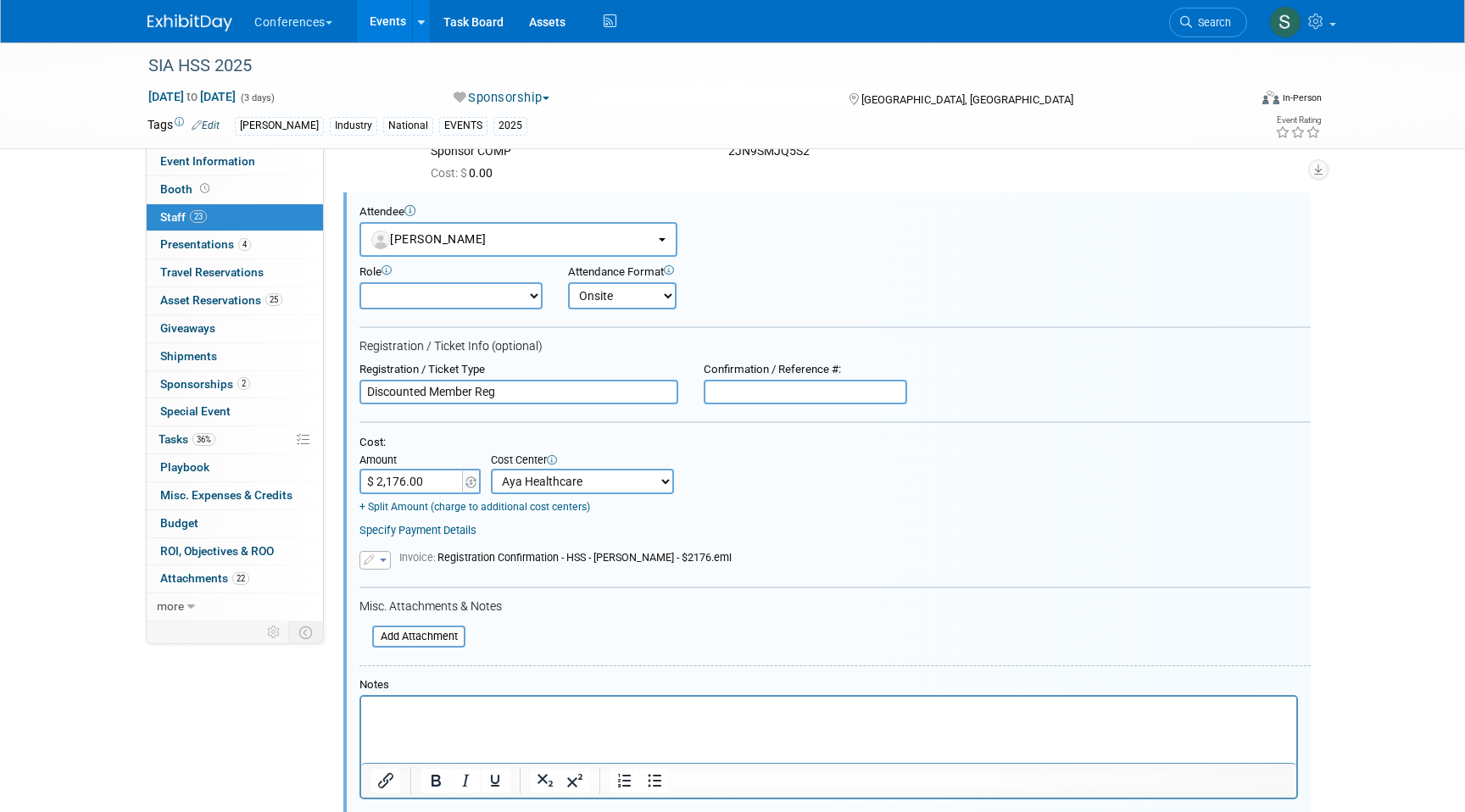
click at [767, 399] on input "text" at bounding box center [806, 392] width 203 height 25
paste input "SYNLHJPHP2P"
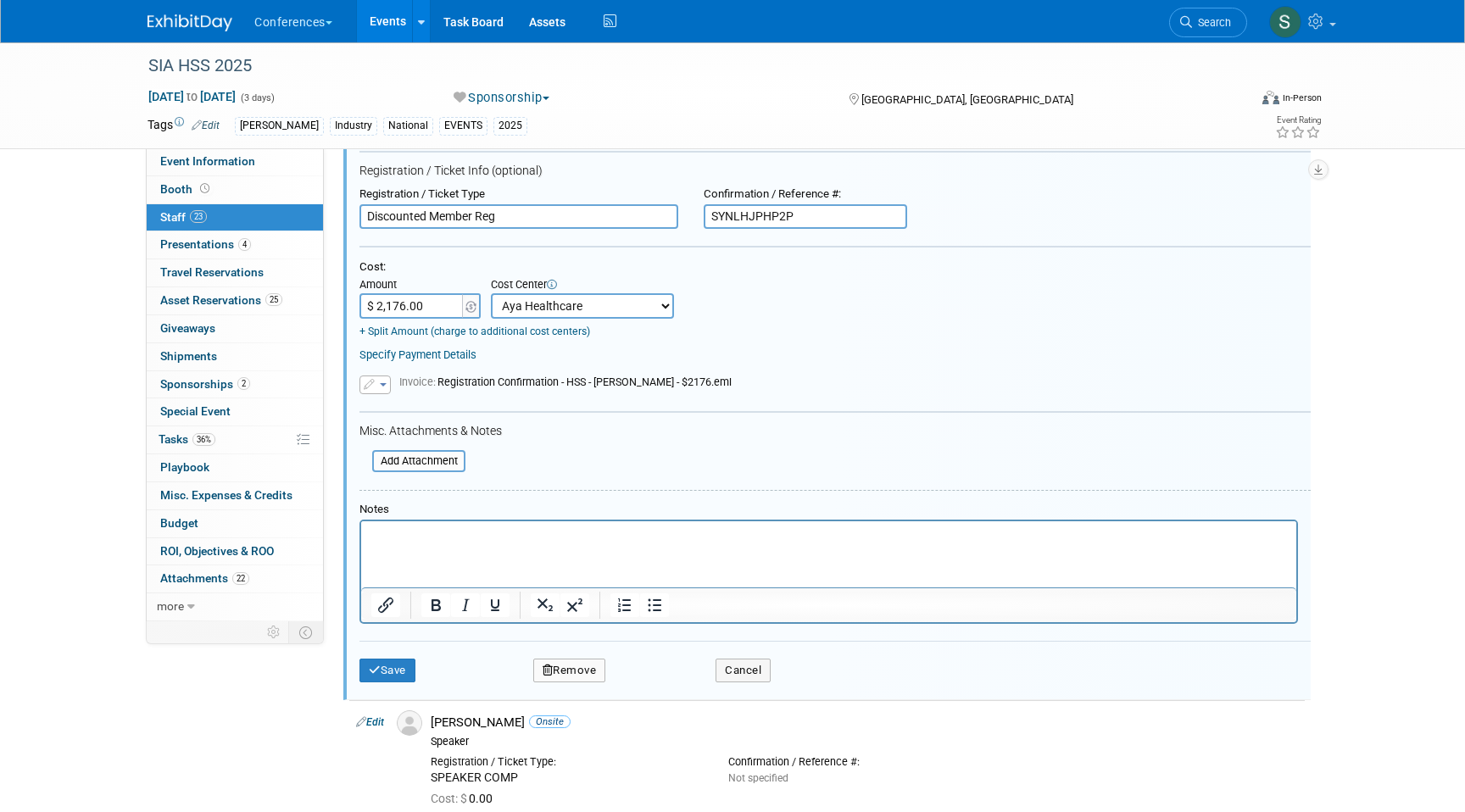
scroll to position [928, 0]
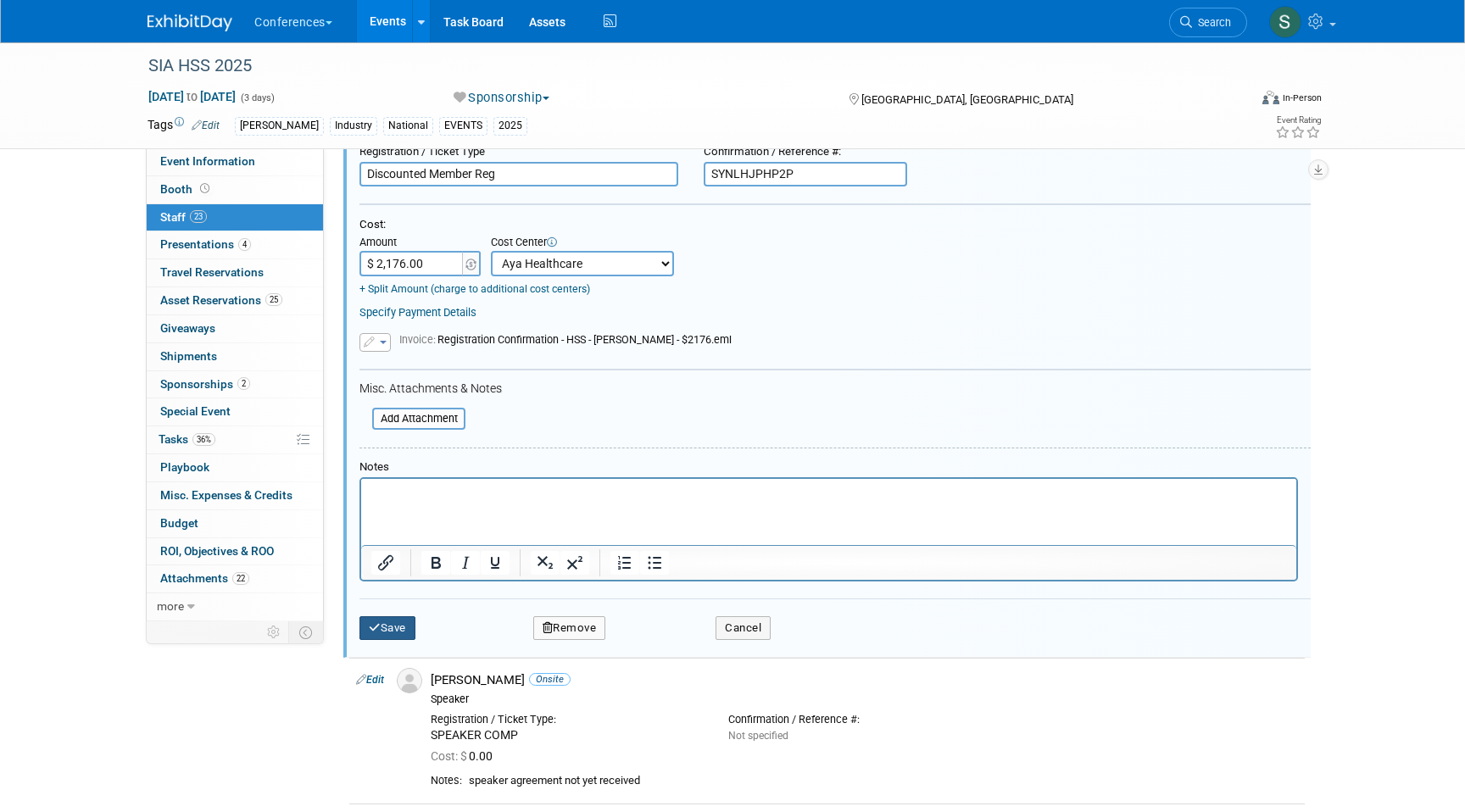
type input "SYNLHJPHP2P"
click at [381, 629] on button "Save" at bounding box center [387, 627] width 56 height 24
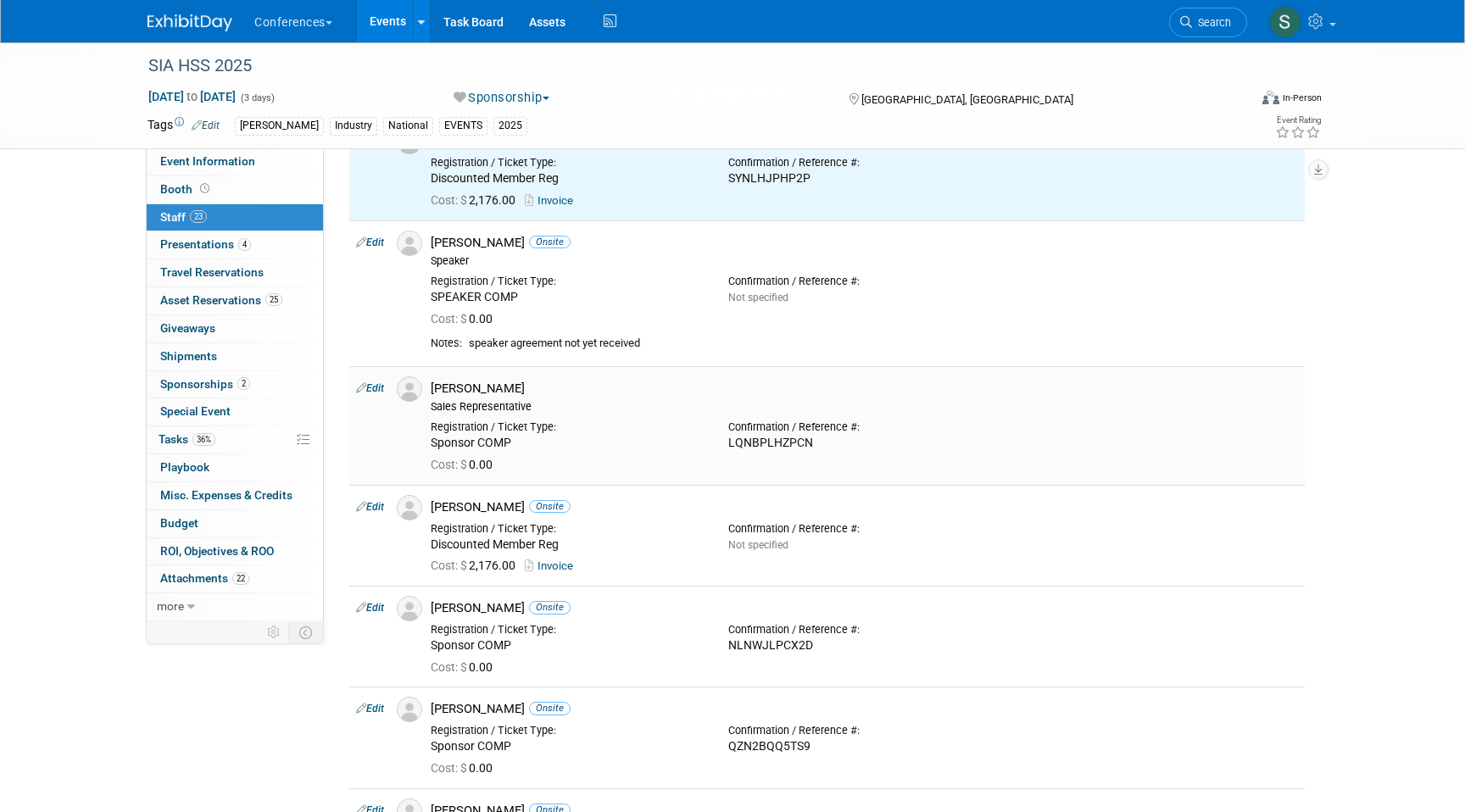
scroll to position [782, 0]
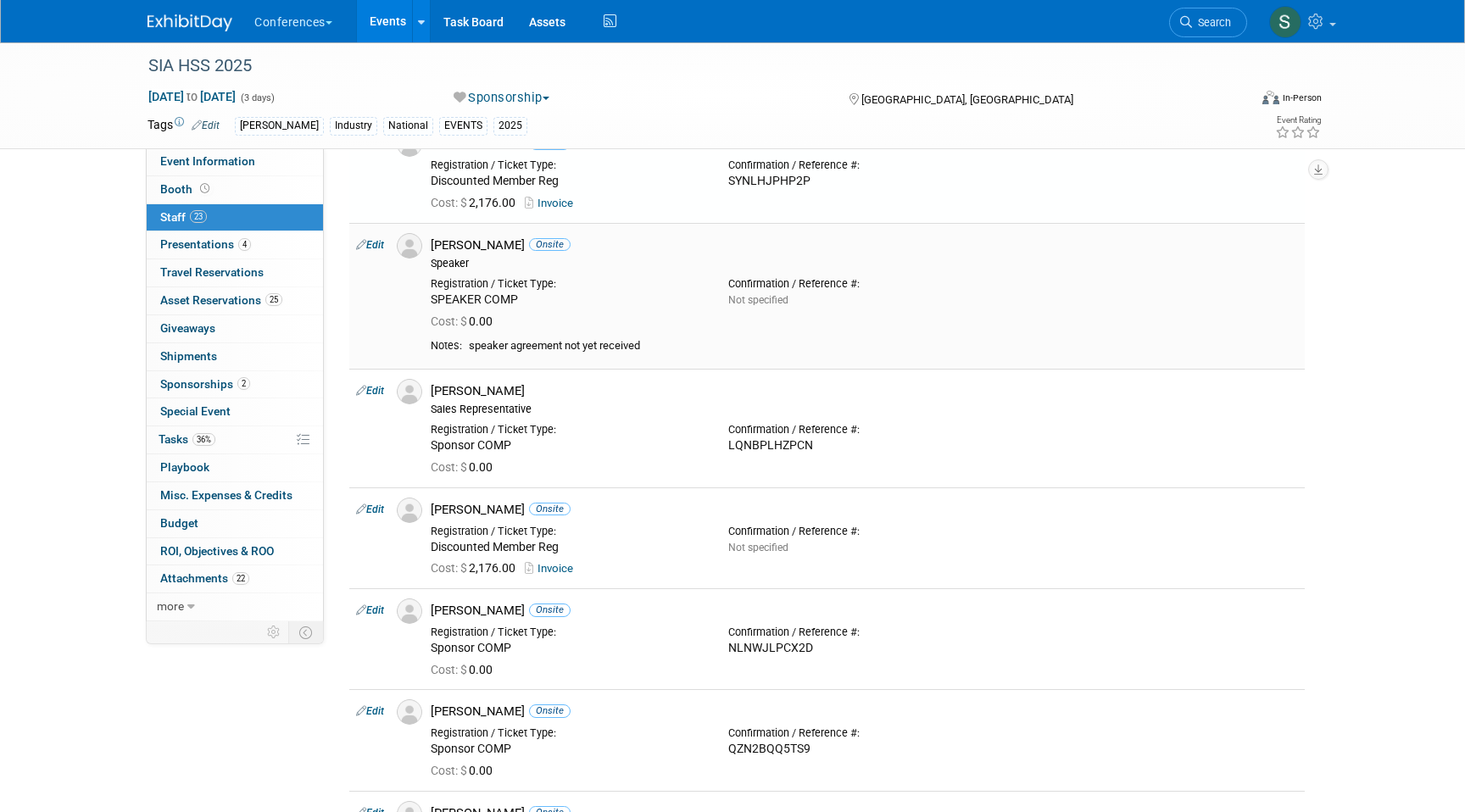
click at [376, 242] on link "Edit" at bounding box center [370, 245] width 28 height 12
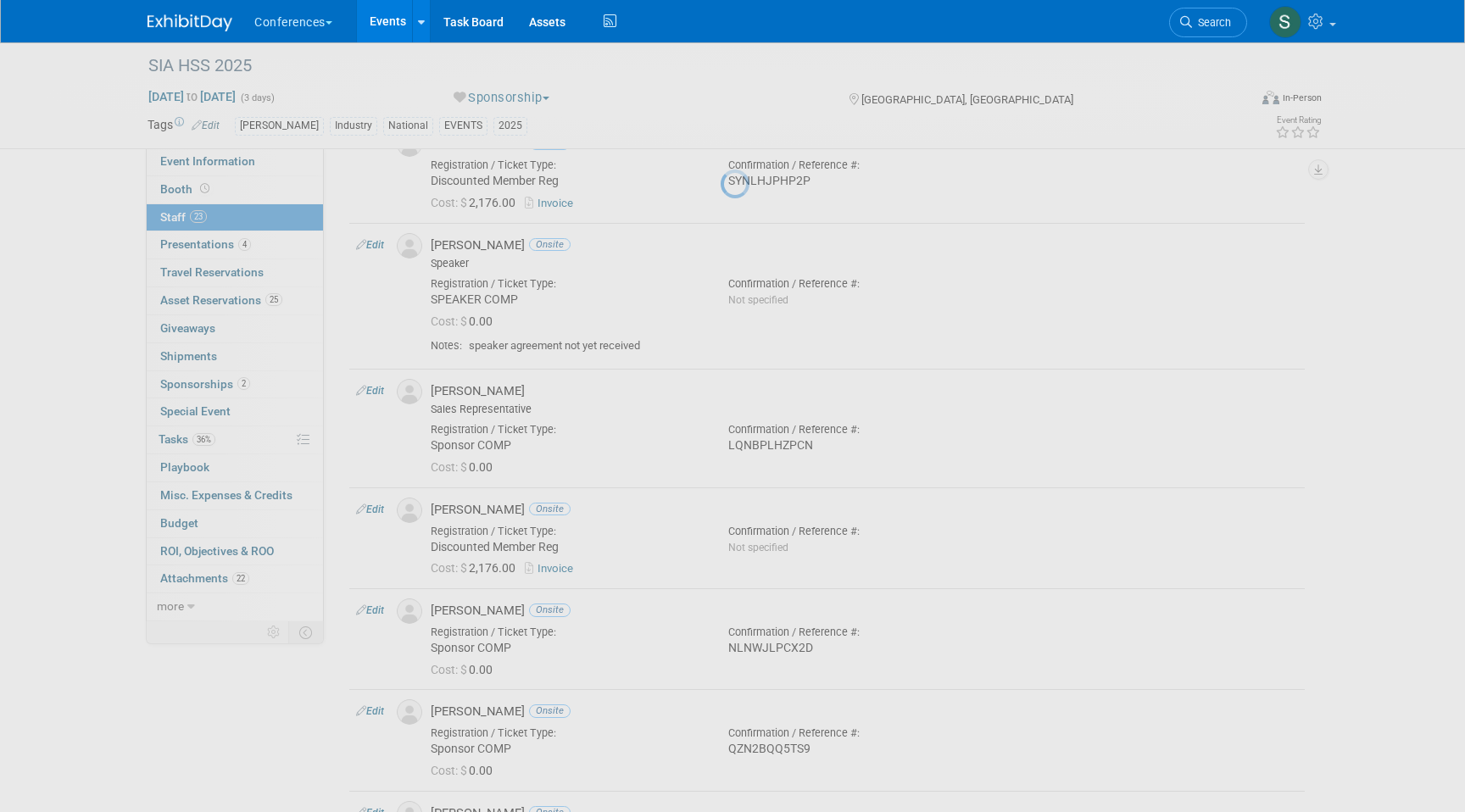
select select "a1bc38aa-192f-46d0-928f-5fbe0833e25d"
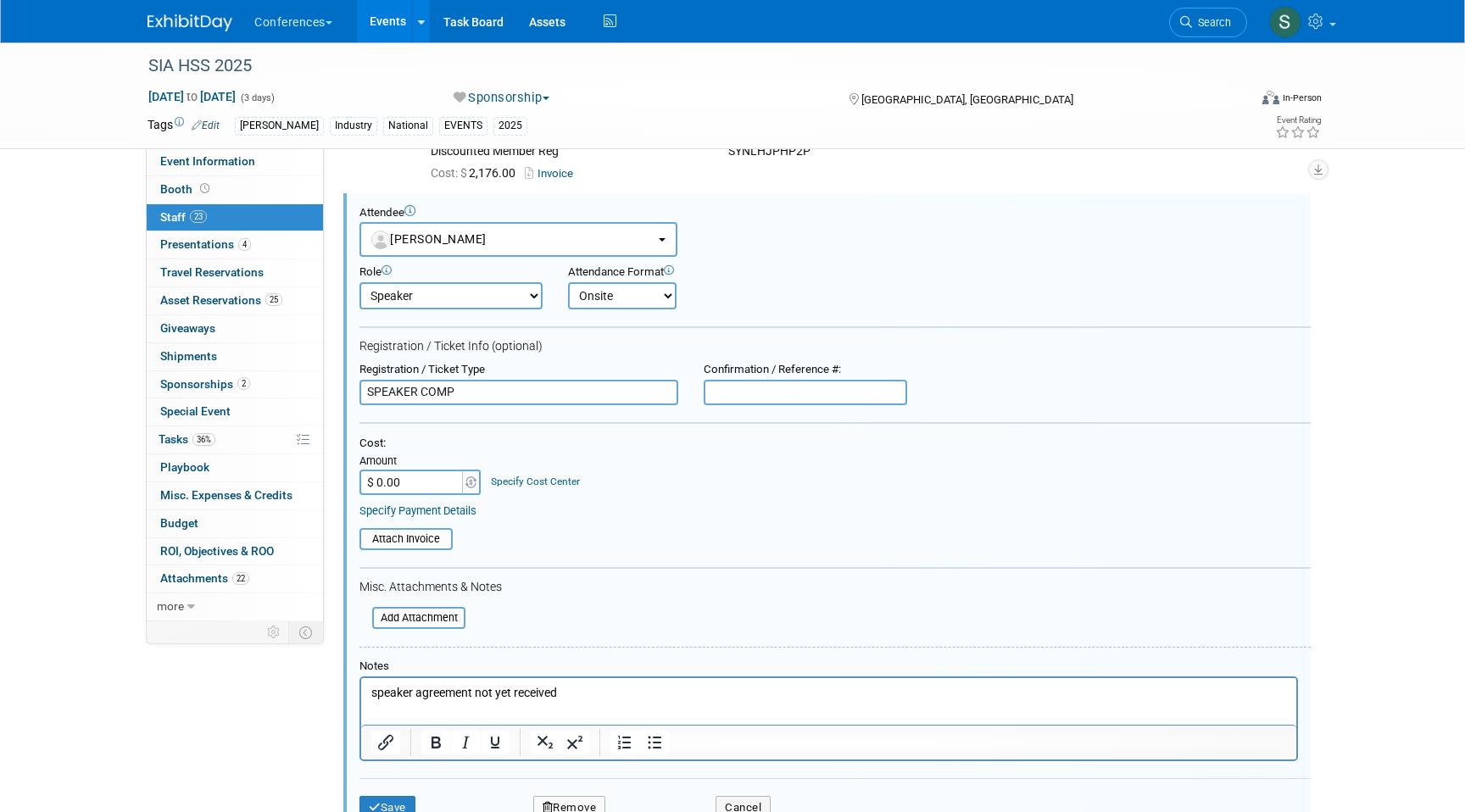
scroll to position [0, 0]
click at [744, 397] on input "text" at bounding box center [806, 392] width 203 height 25
paste input "F2NHV5HLF8R"
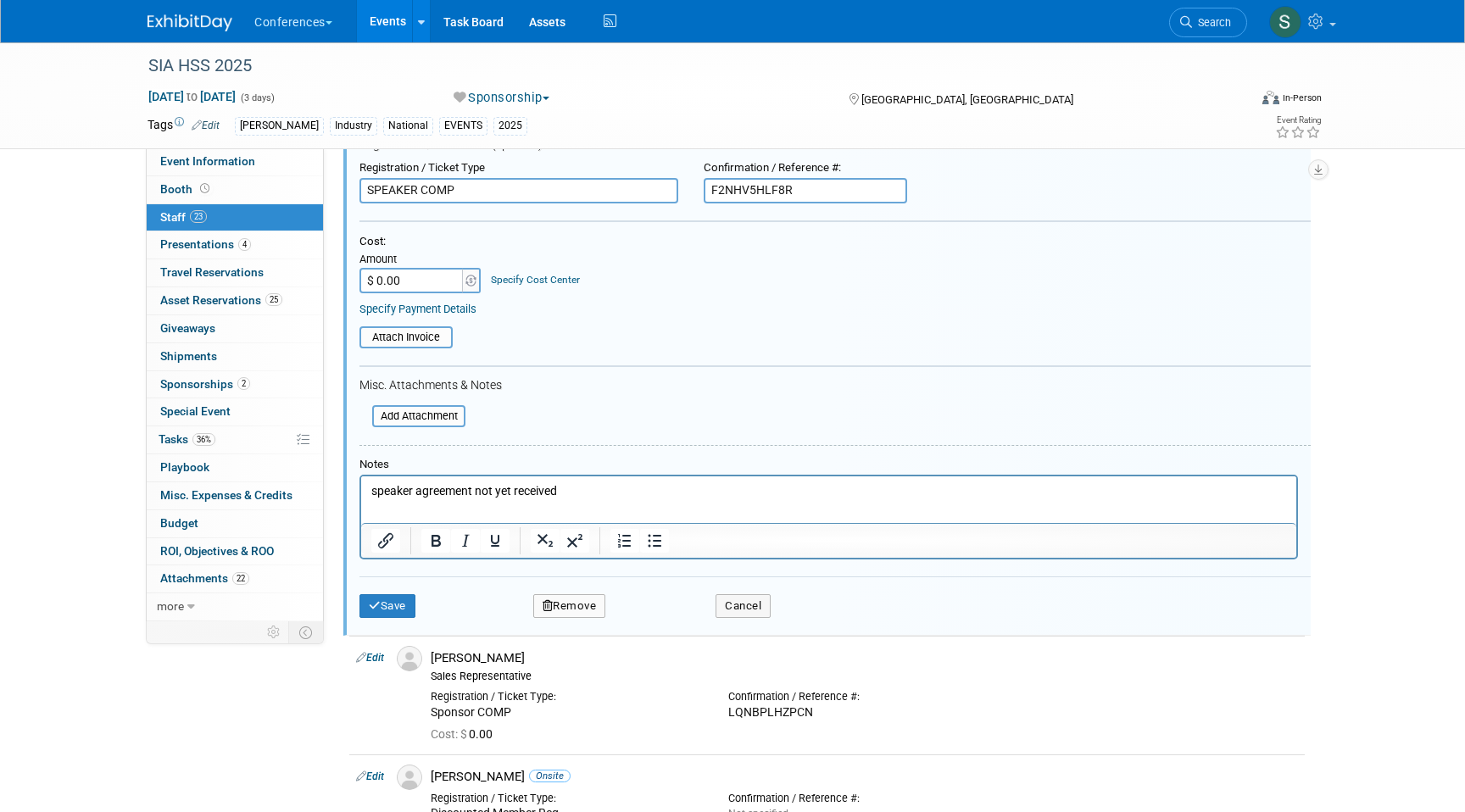
scroll to position [1037, 0]
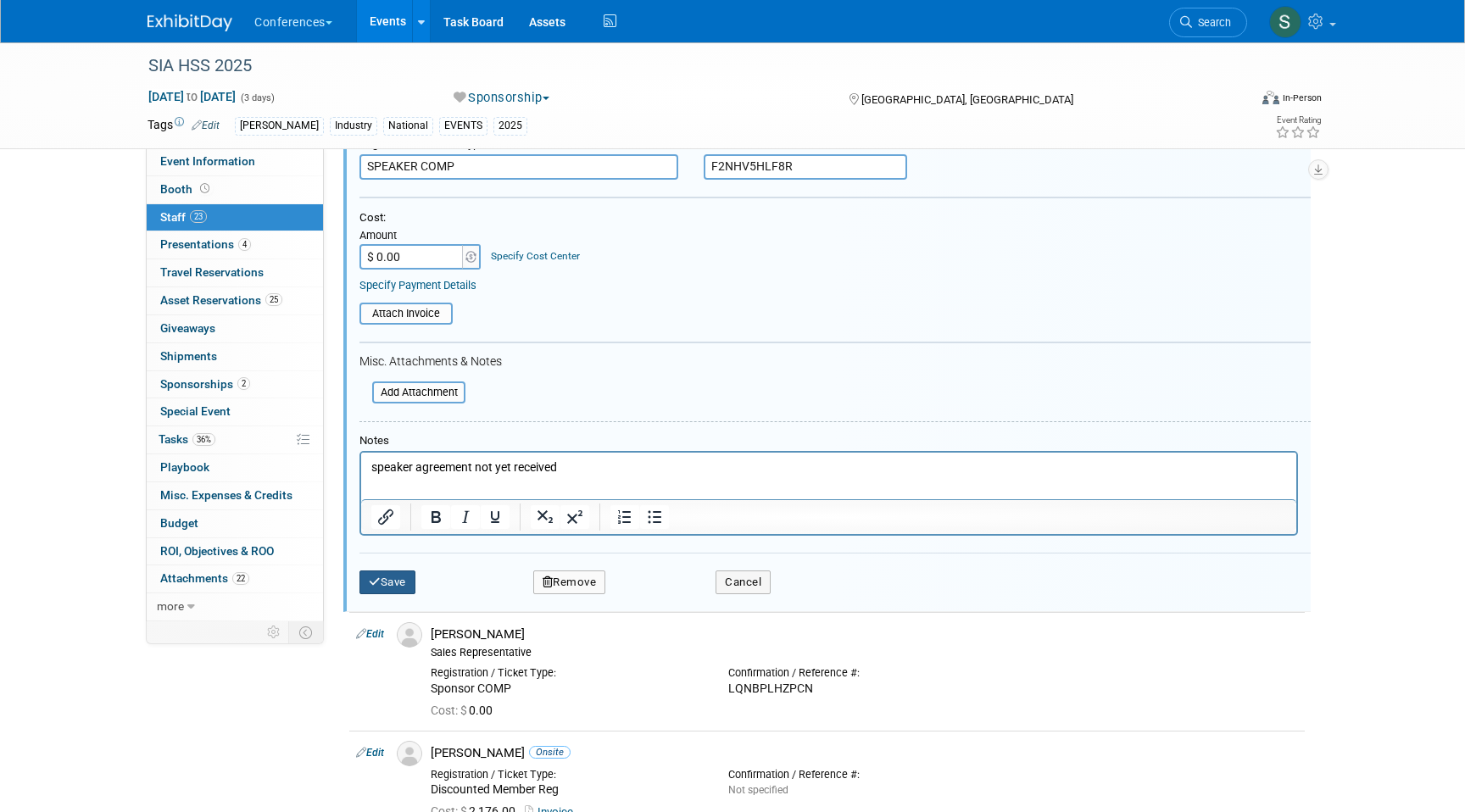
type input "F2NHV5HLF8R"
click at [399, 591] on button "Save" at bounding box center [387, 582] width 56 height 24
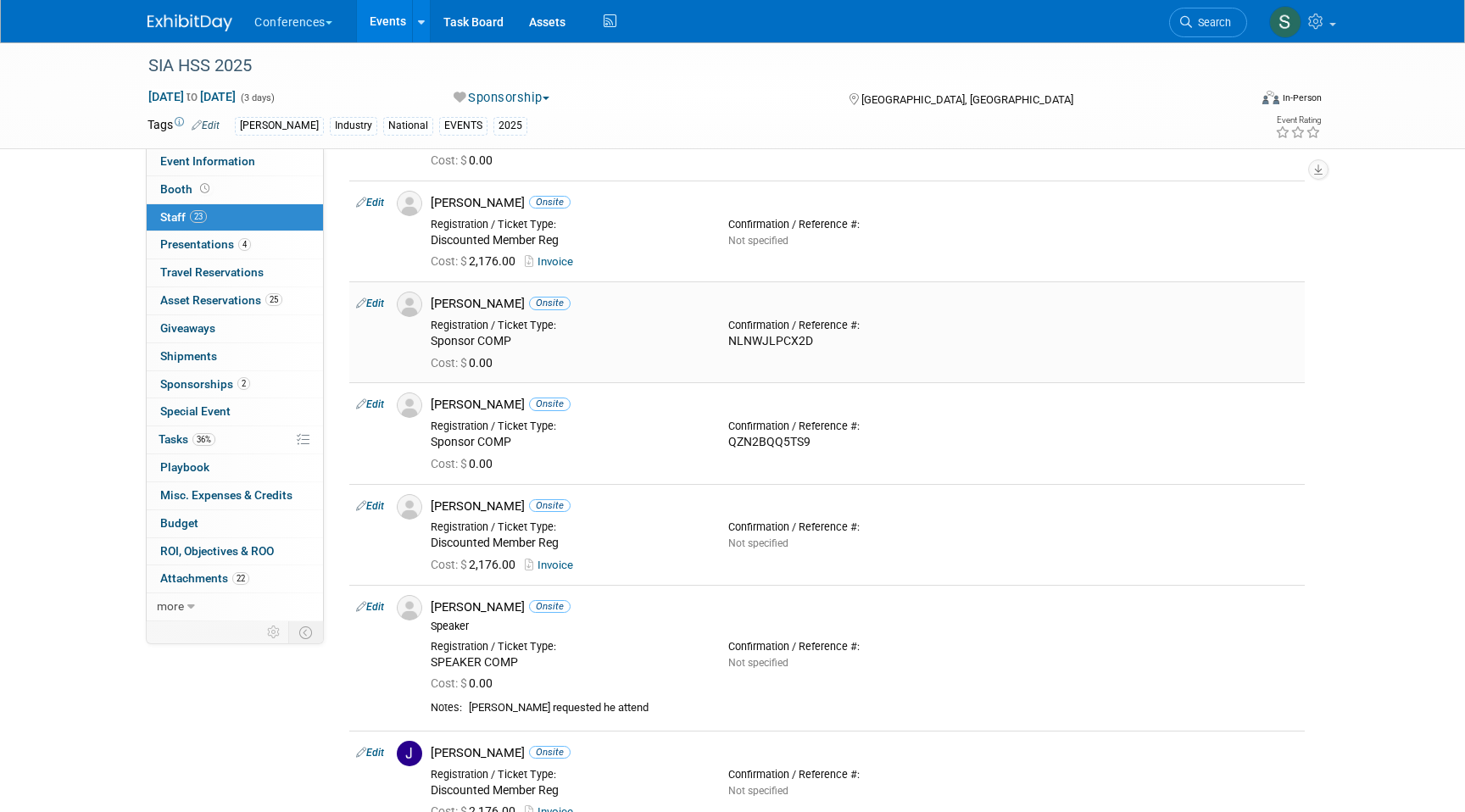
scroll to position [1111, 0]
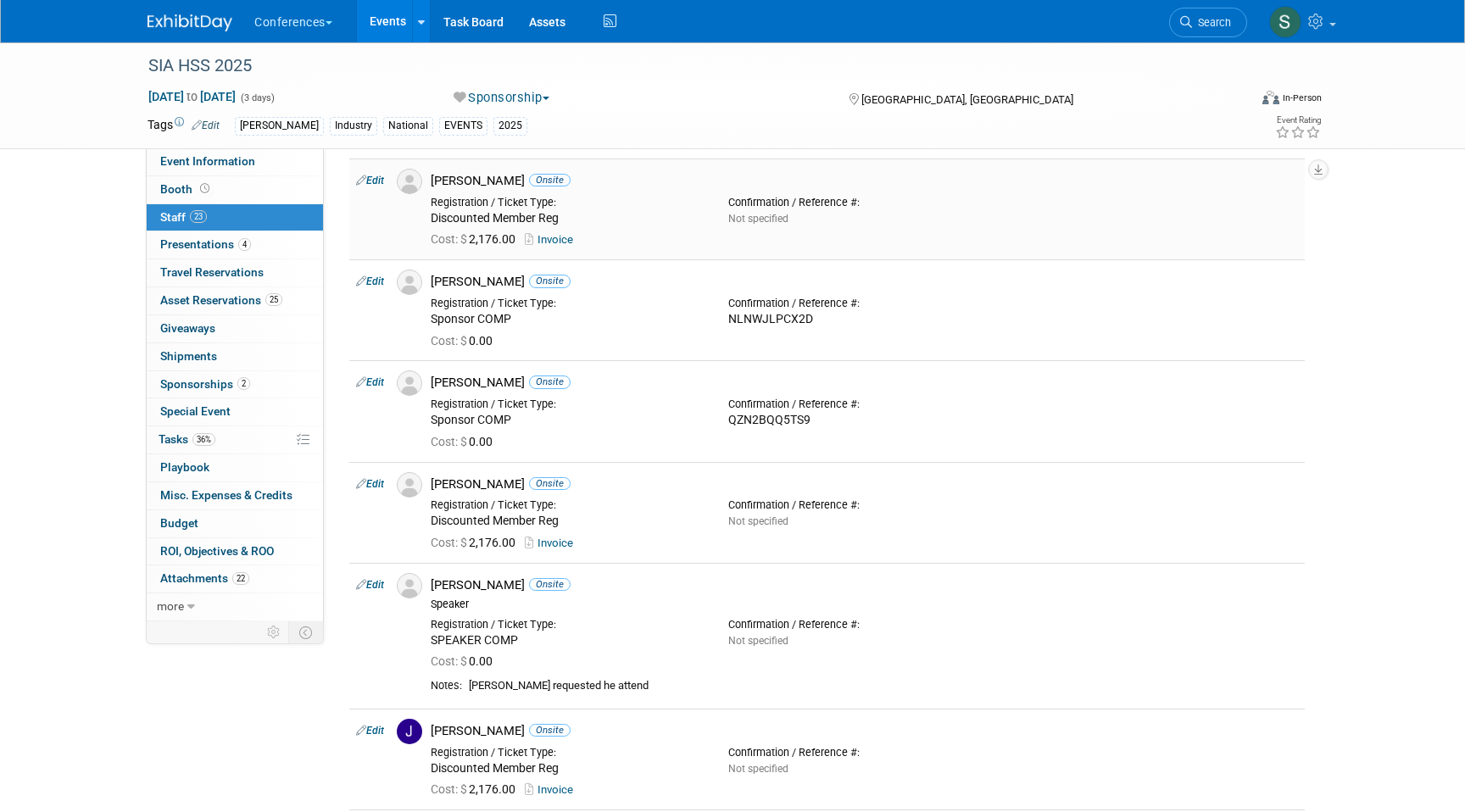
click at [377, 175] on link "Edit" at bounding box center [370, 180] width 28 height 12
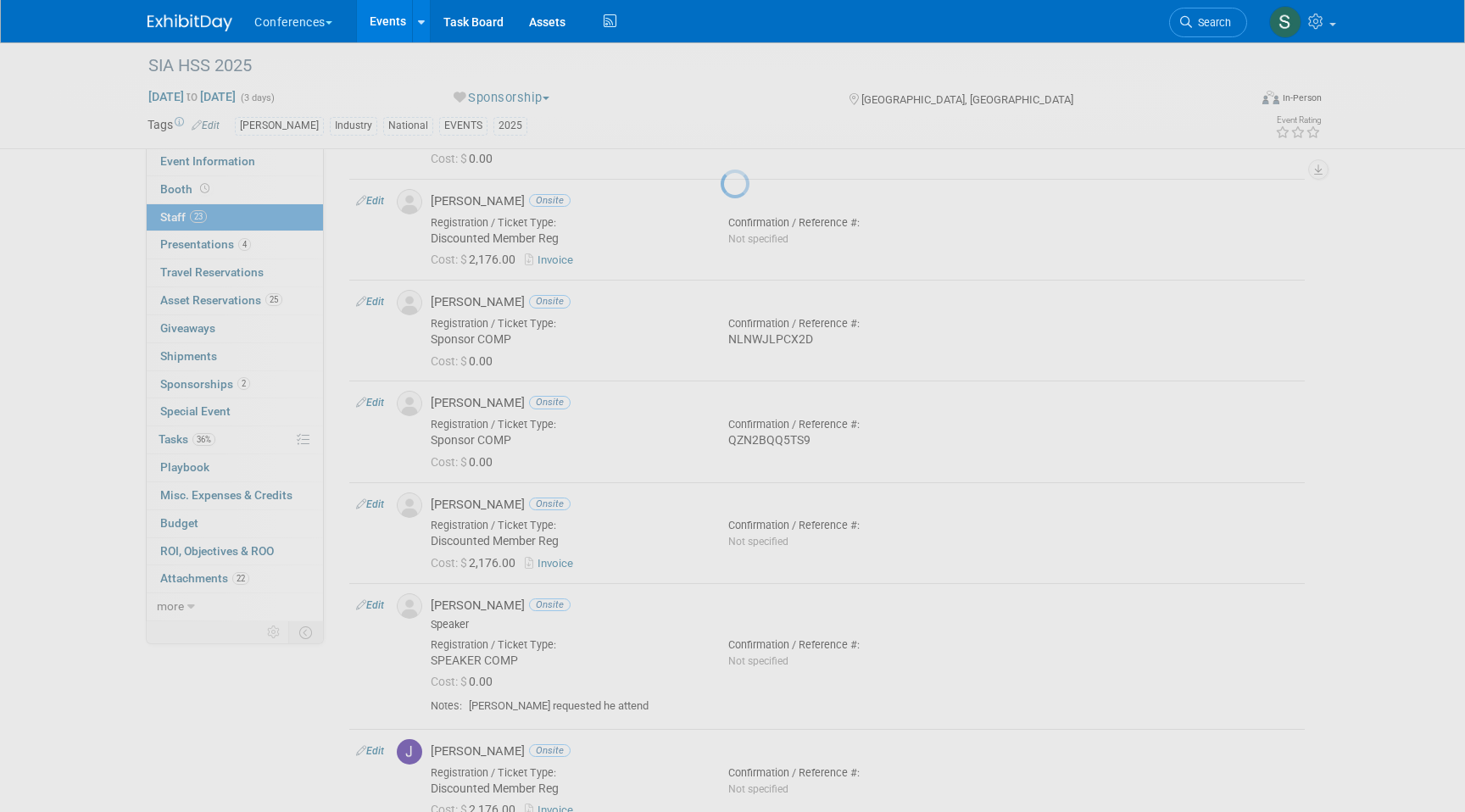
select select "df94ca92-c30d-4d0b-91a1-e4aed3b8c3bd"
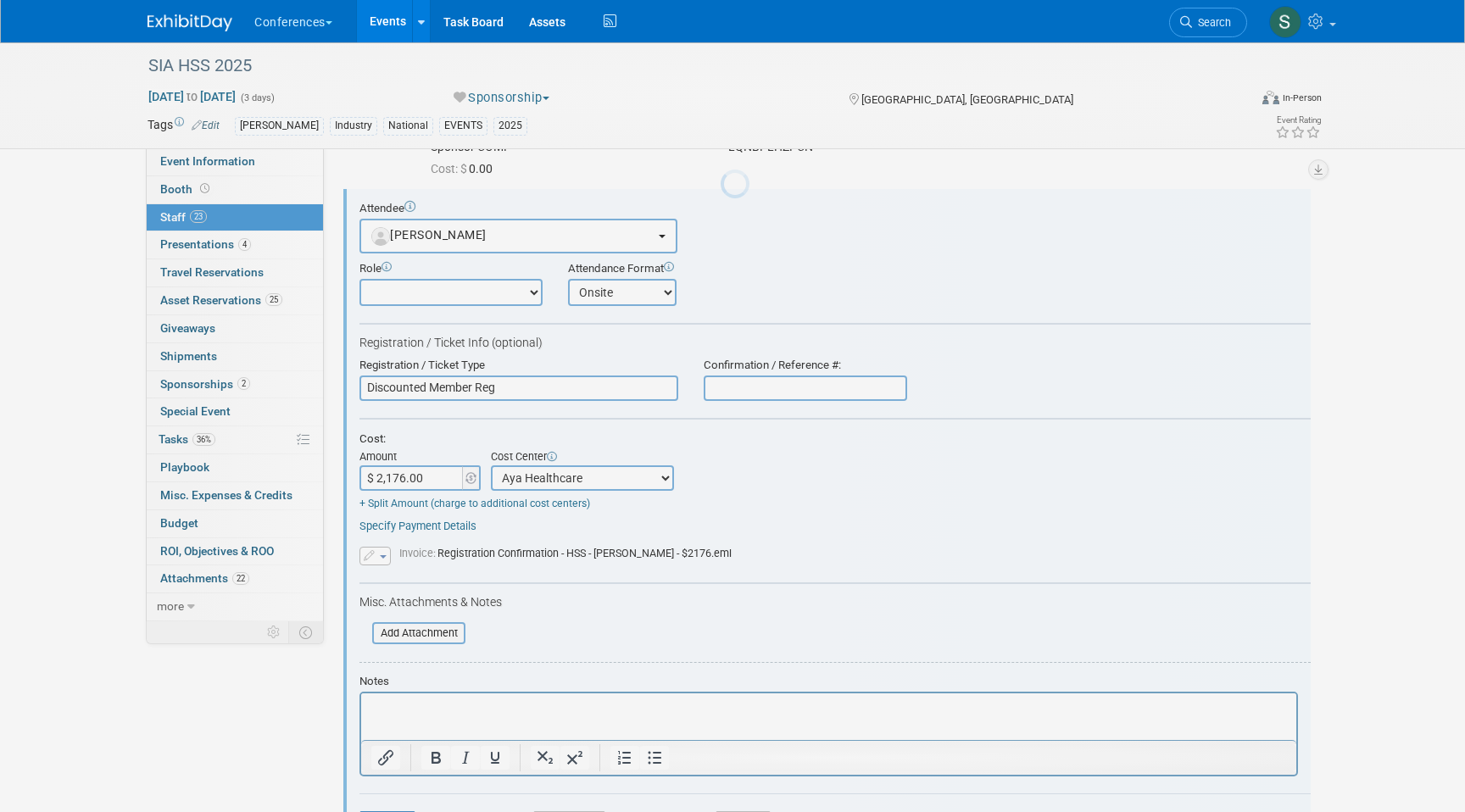
scroll to position [0, 0]
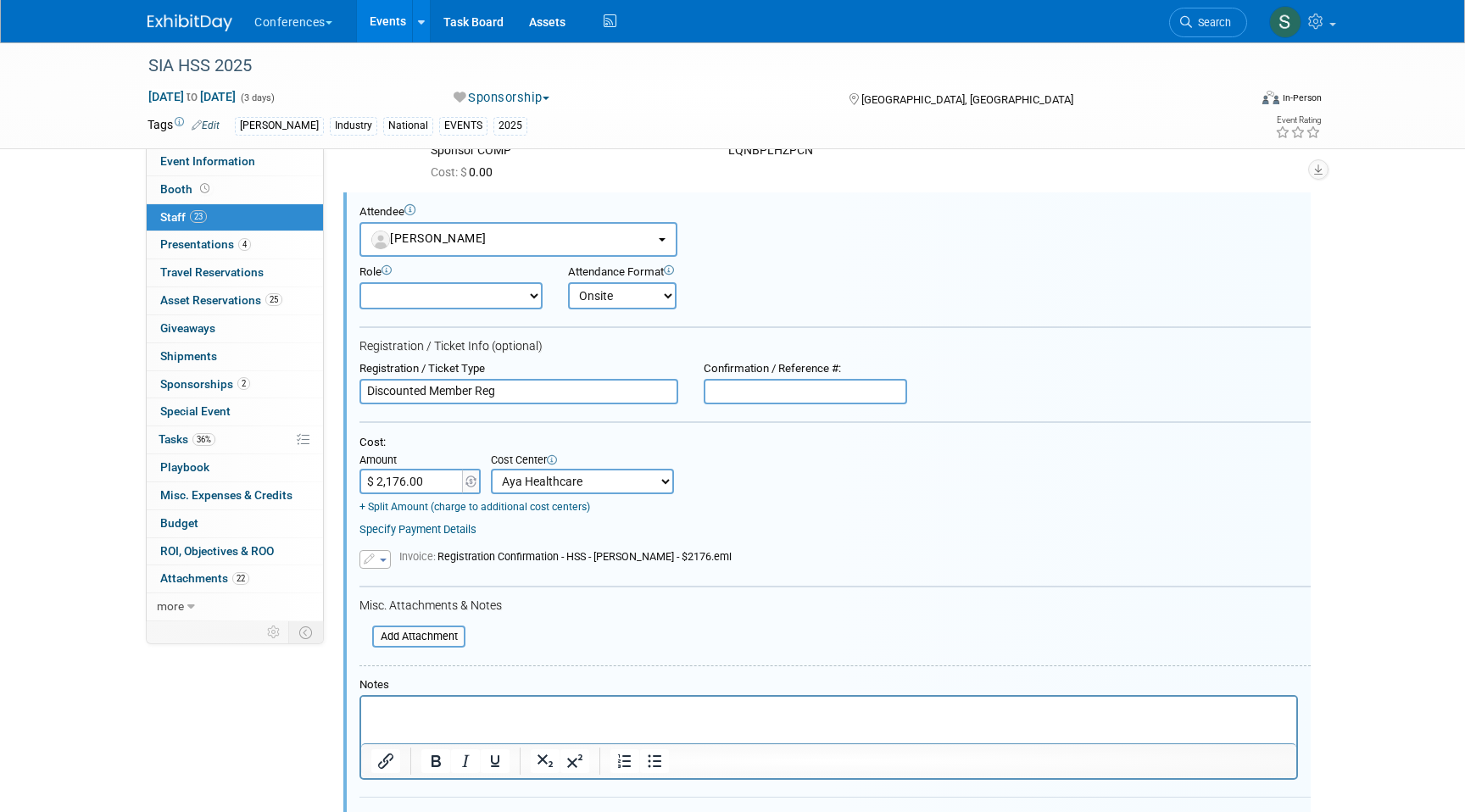
click at [749, 397] on input "text" at bounding box center [806, 391] width 203 height 25
paste input "JBNFS3MVJWG"
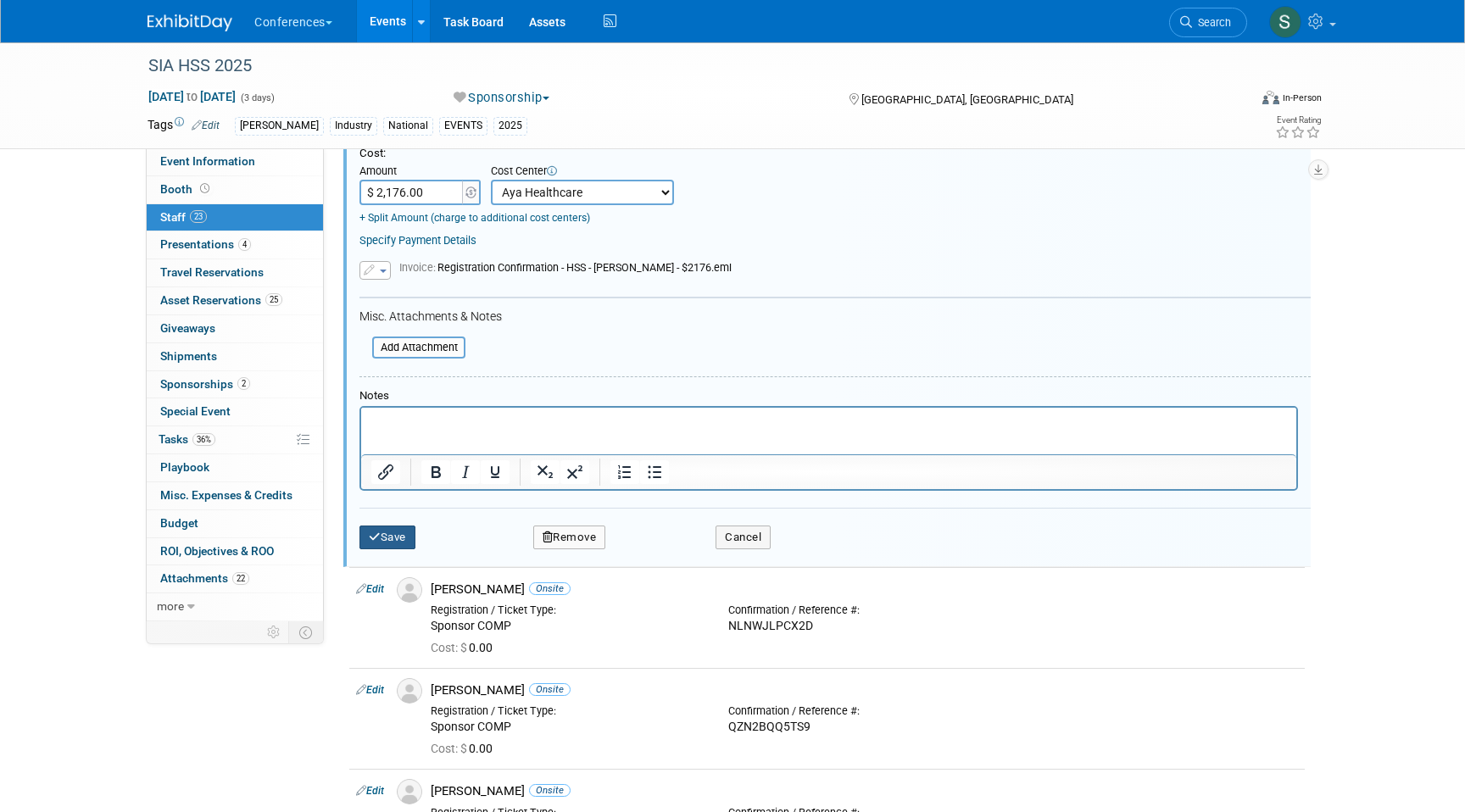
type input "JBNFS3MVJWG"
click at [405, 535] on button "Save" at bounding box center [387, 537] width 56 height 24
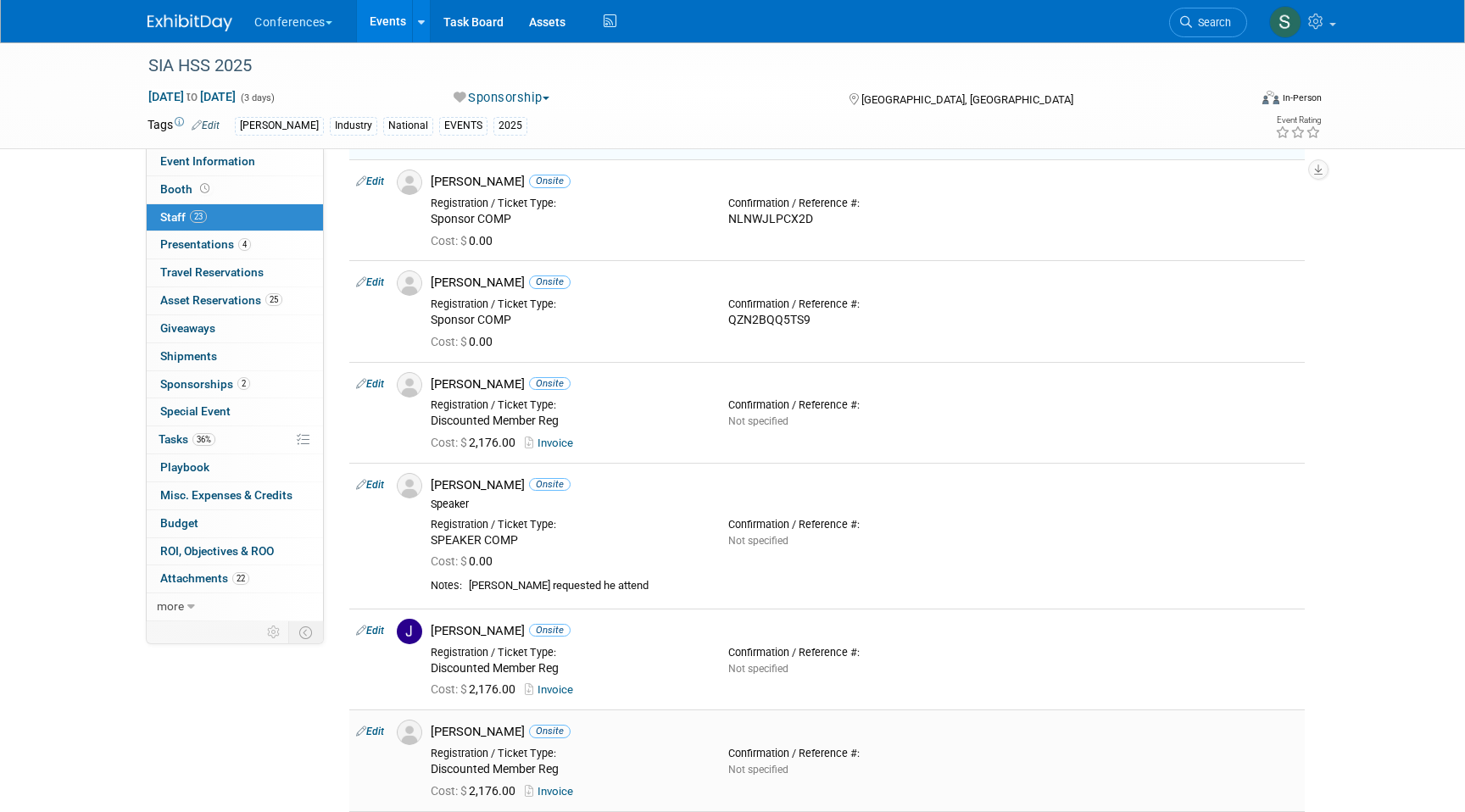
scroll to position [1249, 0]
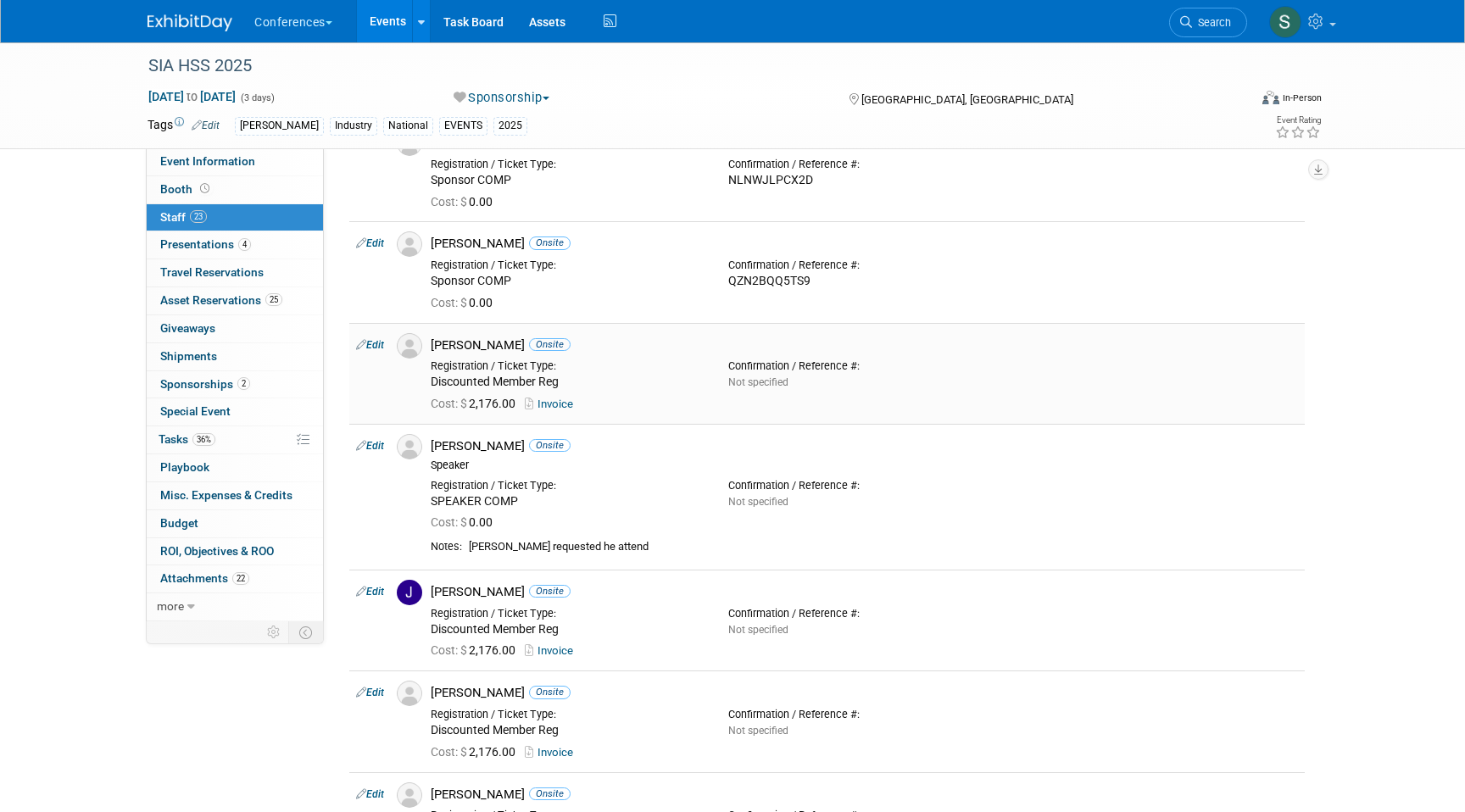
click at [372, 334] on td "Edit" at bounding box center [369, 373] width 41 height 101
click at [372, 344] on link "Edit" at bounding box center [370, 345] width 28 height 12
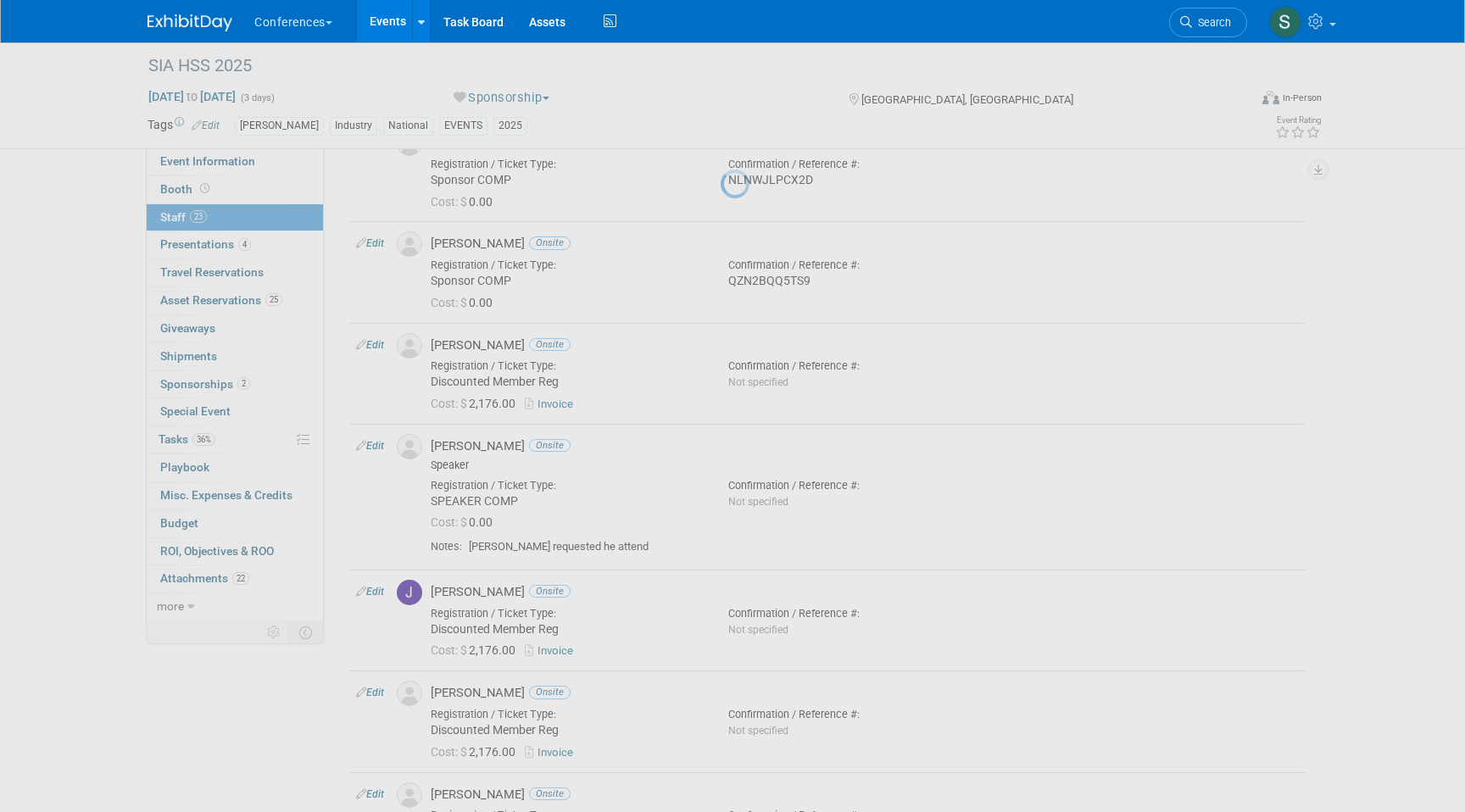
select select "7fe8f1dc-b27c-40f1-8470-e347adf89a51"
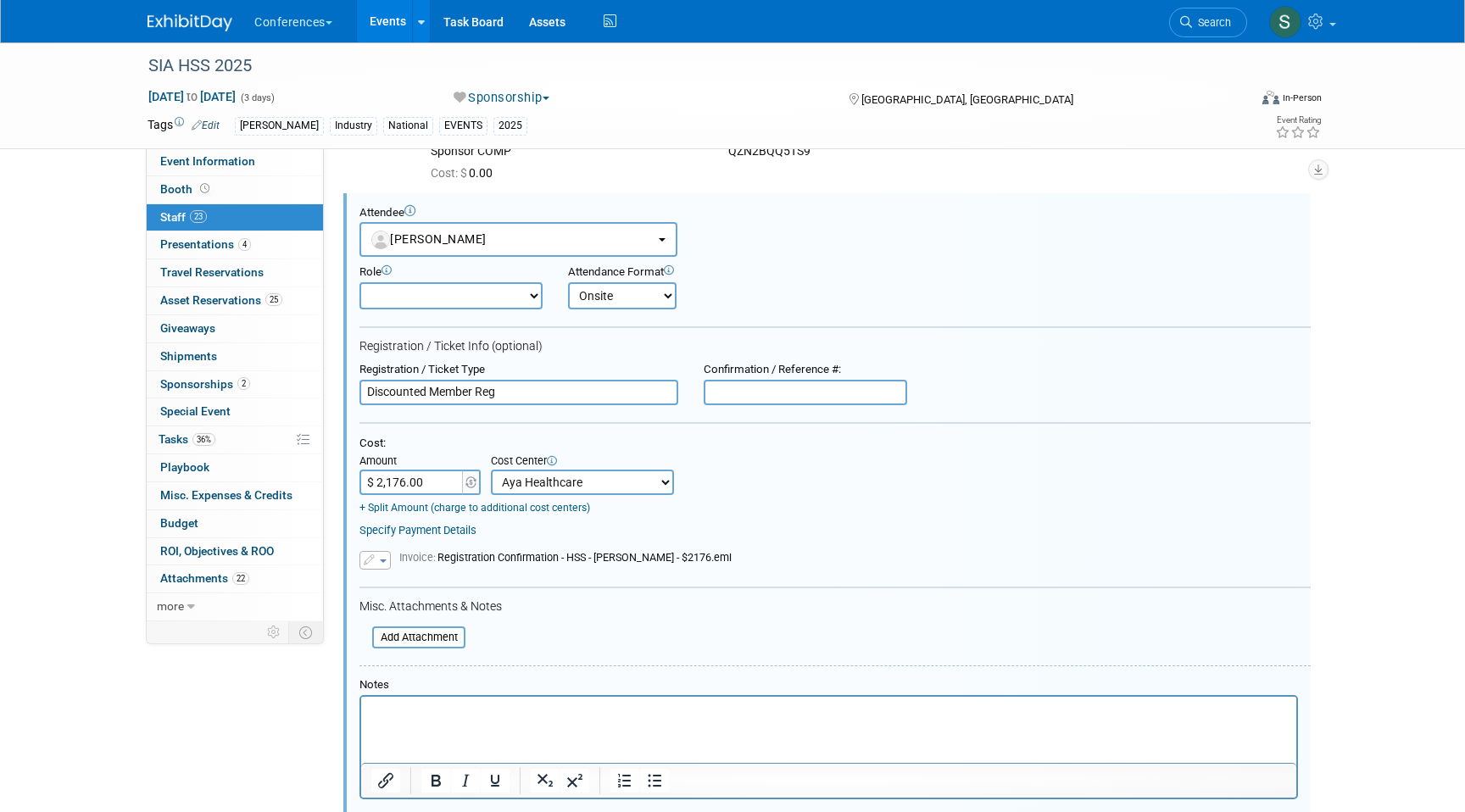
scroll to position [0, 0]
click at [771, 397] on input "text" at bounding box center [806, 392] width 203 height 25
paste input "BCNCXTDRFCS"
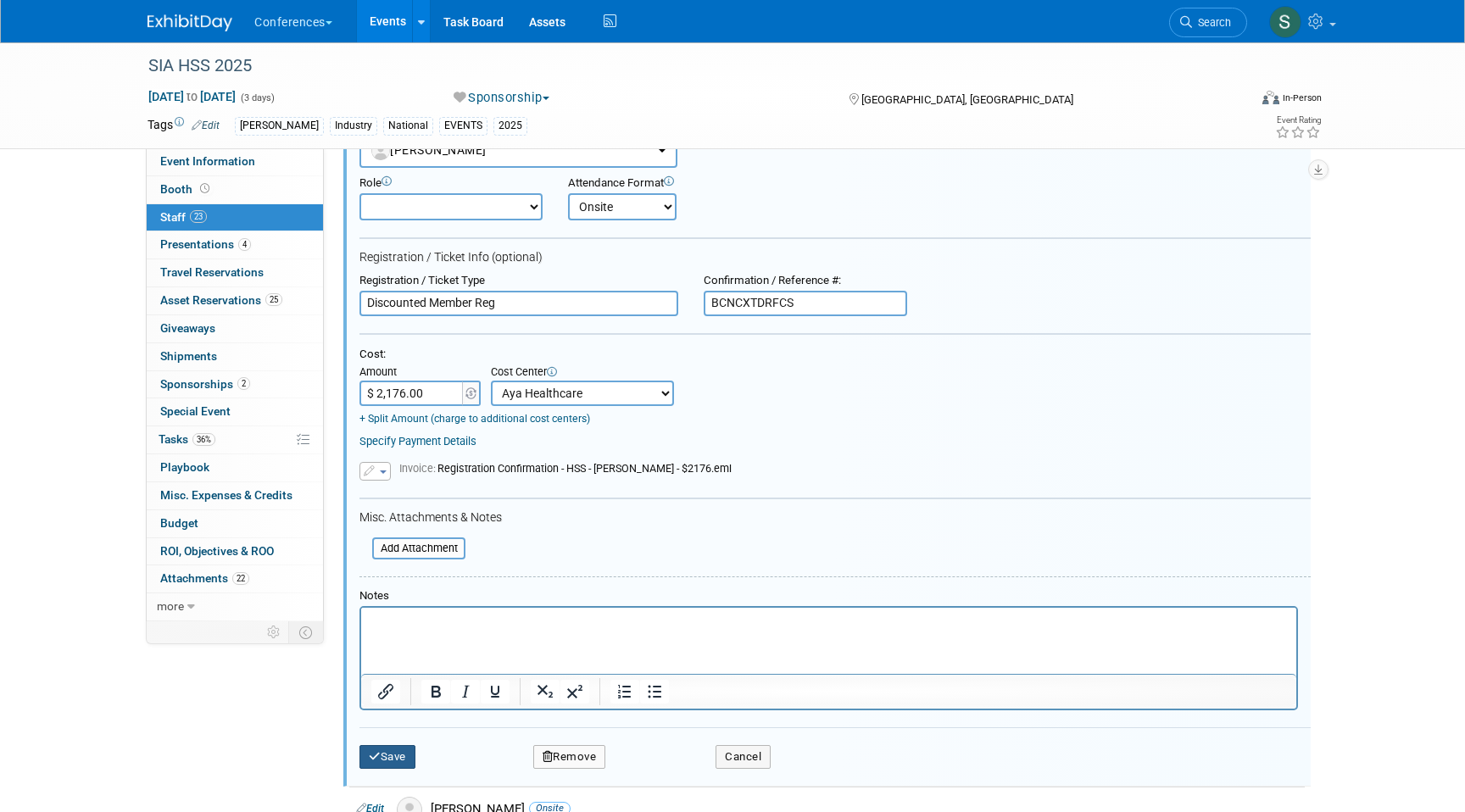
type input "BCNCXTDRFCS"
click at [394, 755] on button "Save" at bounding box center [387, 756] width 56 height 24
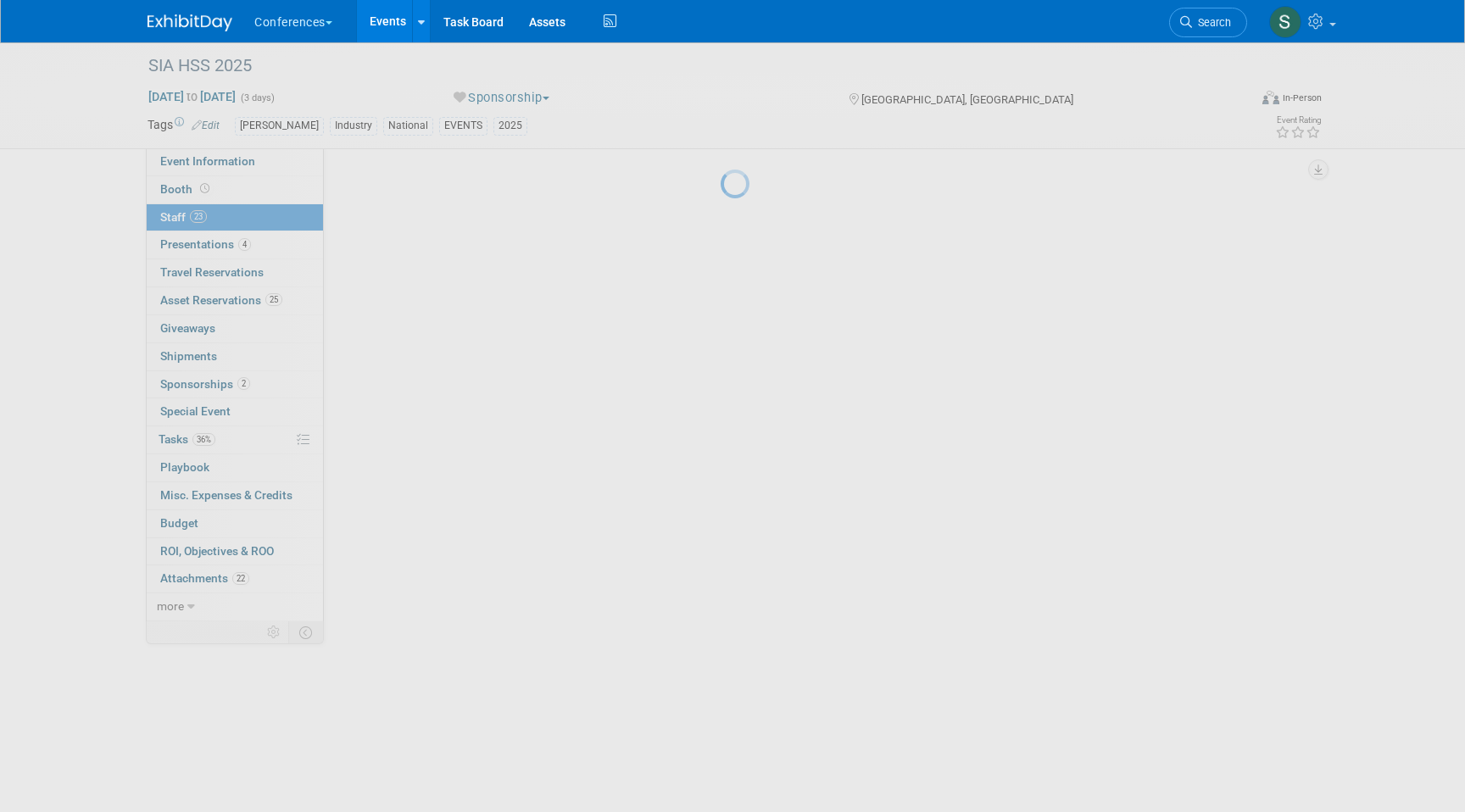
scroll to position [1469, 0]
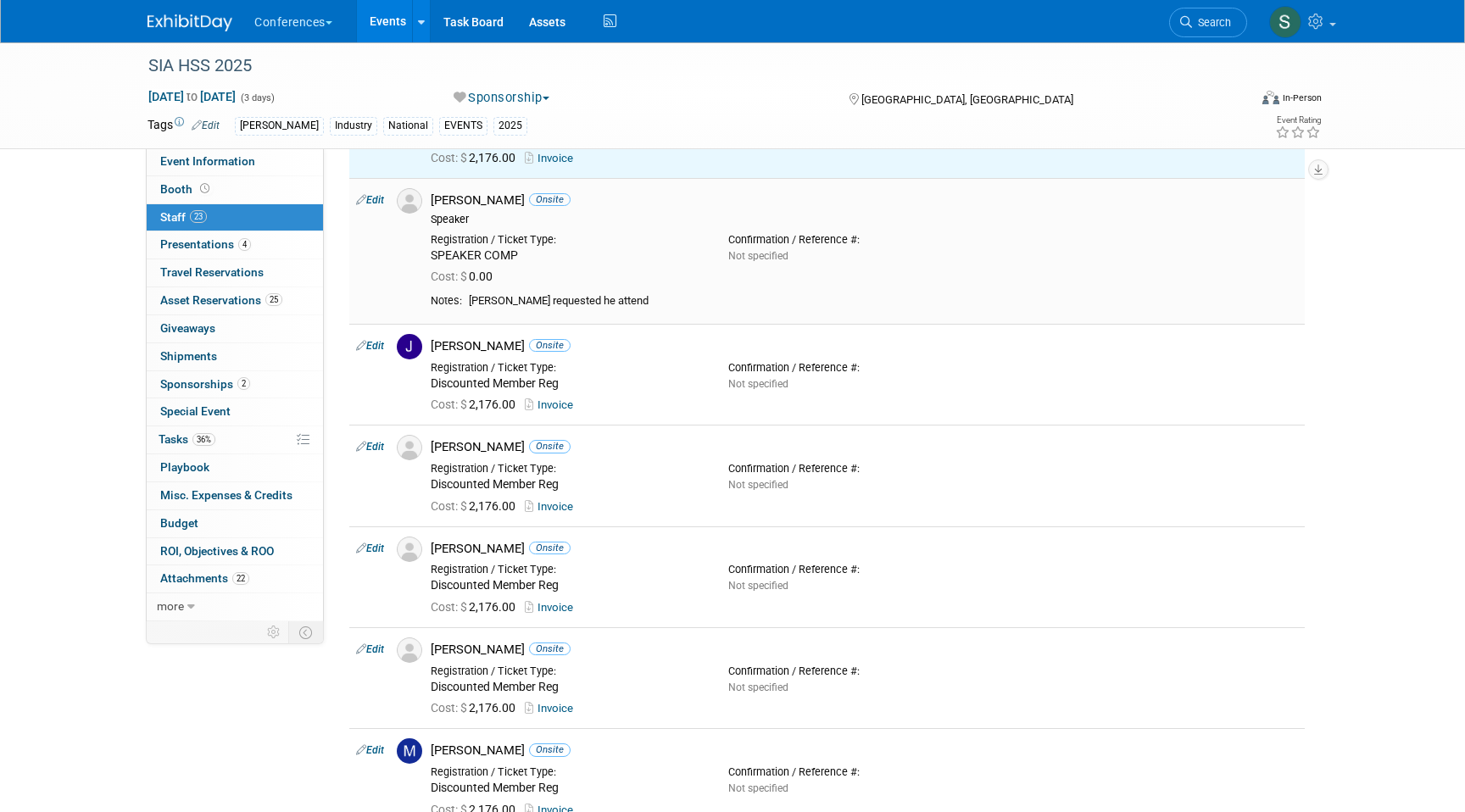
click at [374, 196] on link "Edit" at bounding box center [370, 200] width 28 height 12
select select "b6bfbc2c-28cc-4254-acf9-fe5de006d61e"
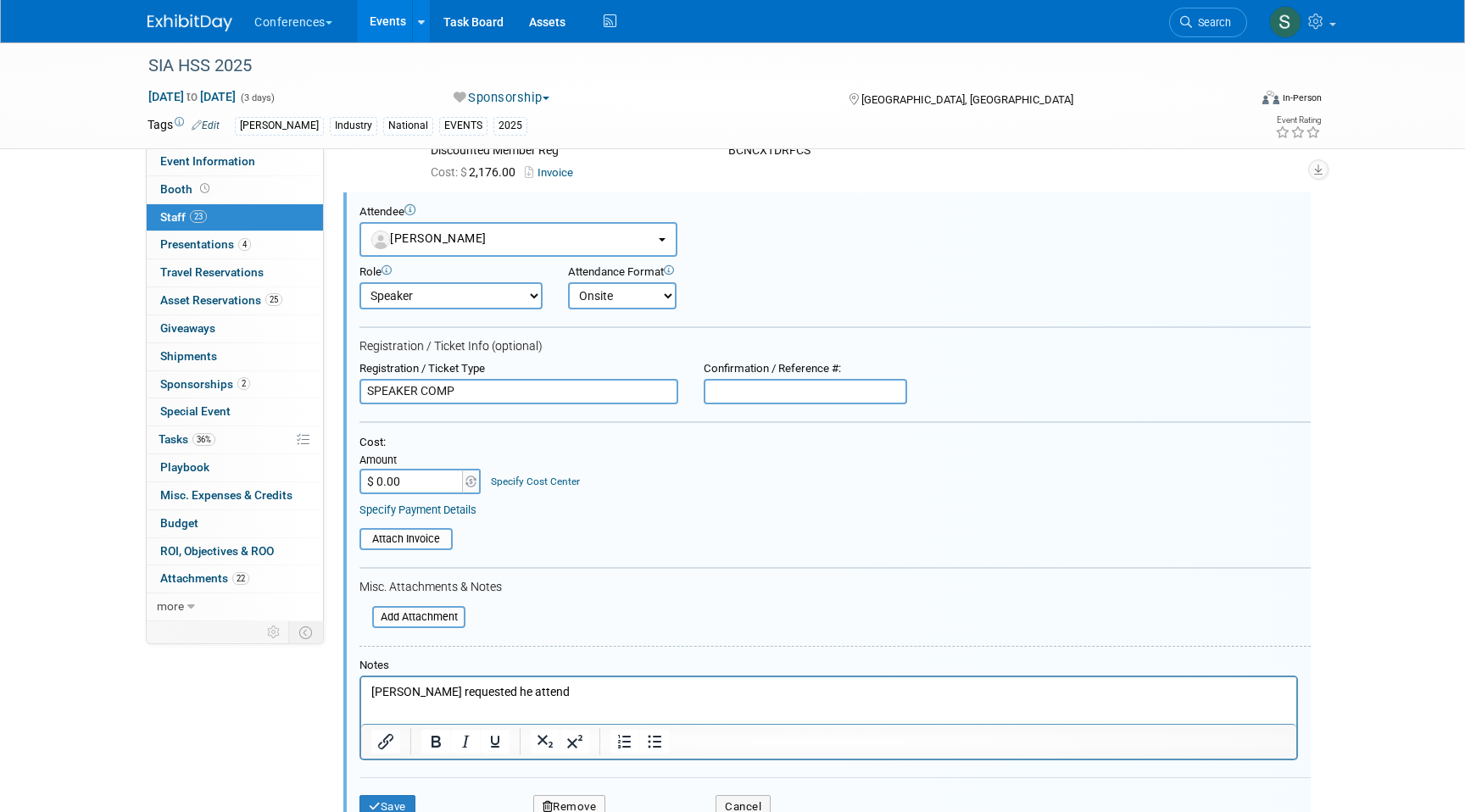
scroll to position [1524, 0]
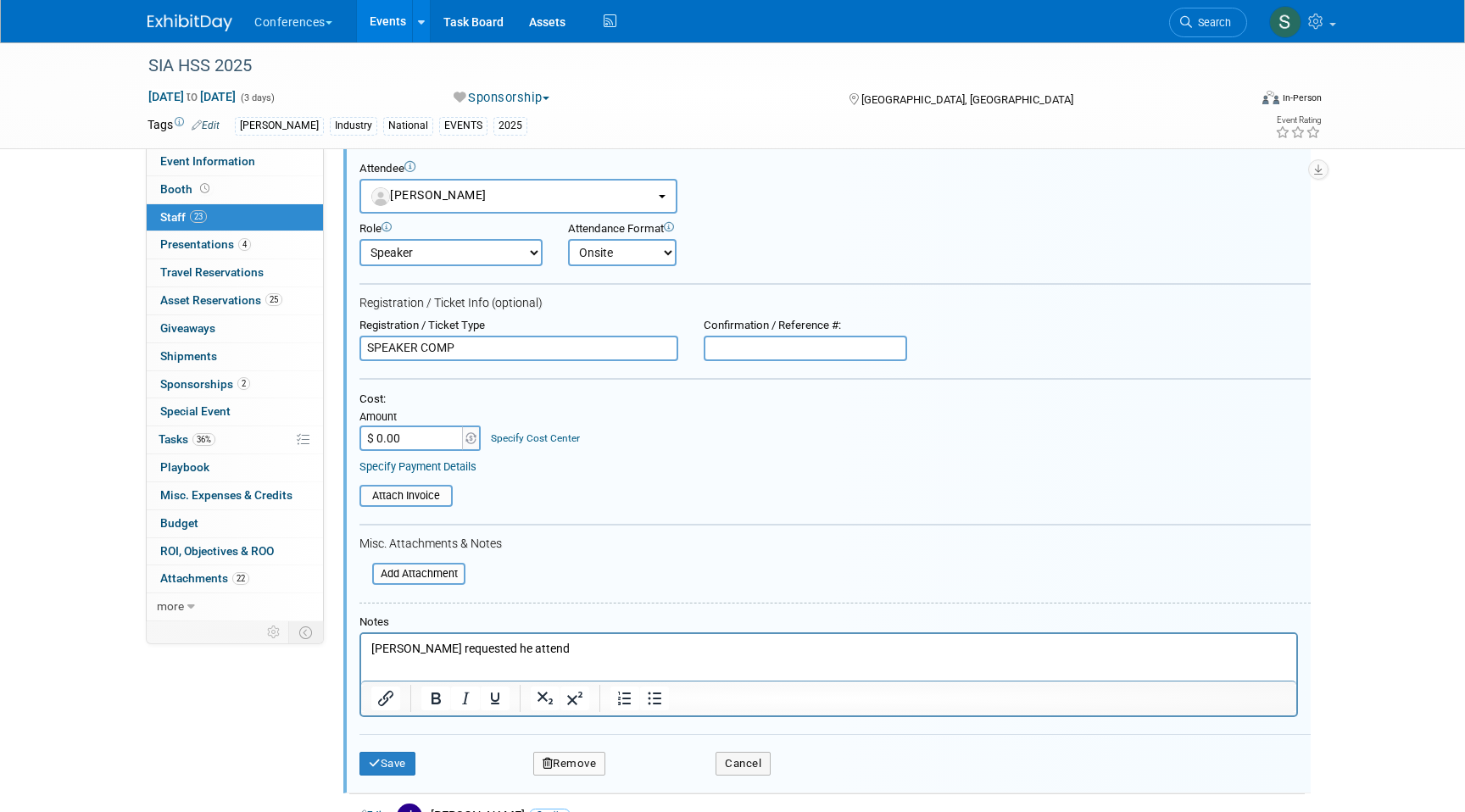
click at [756, 349] on input "text" at bounding box center [806, 348] width 203 height 25
paste input "SGNWKZHZ6LR"
type input "SGNWKZHZ6LR"
click at [386, 757] on button "Save" at bounding box center [387, 763] width 56 height 24
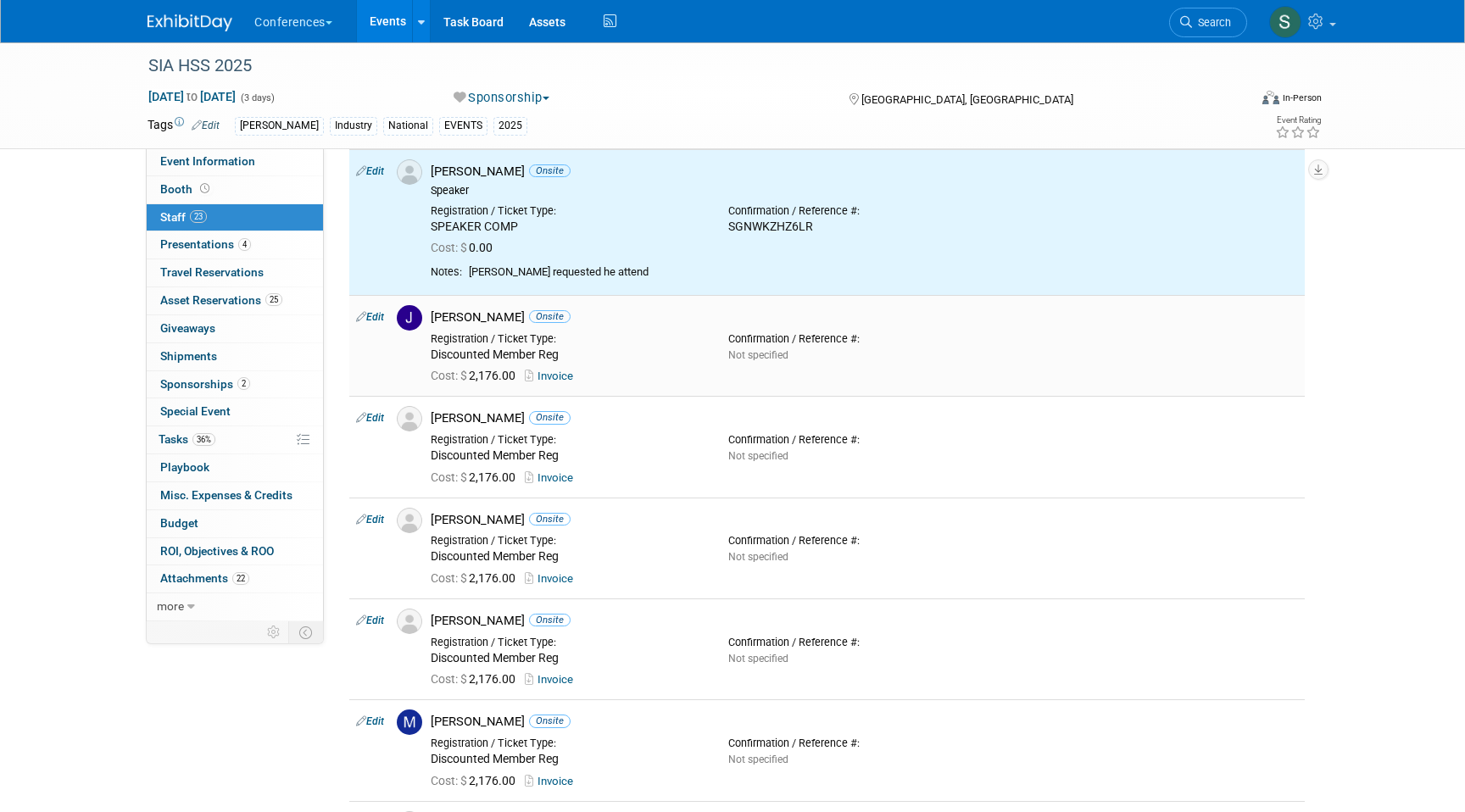
click at [383, 320] on link "Edit" at bounding box center [370, 317] width 28 height 12
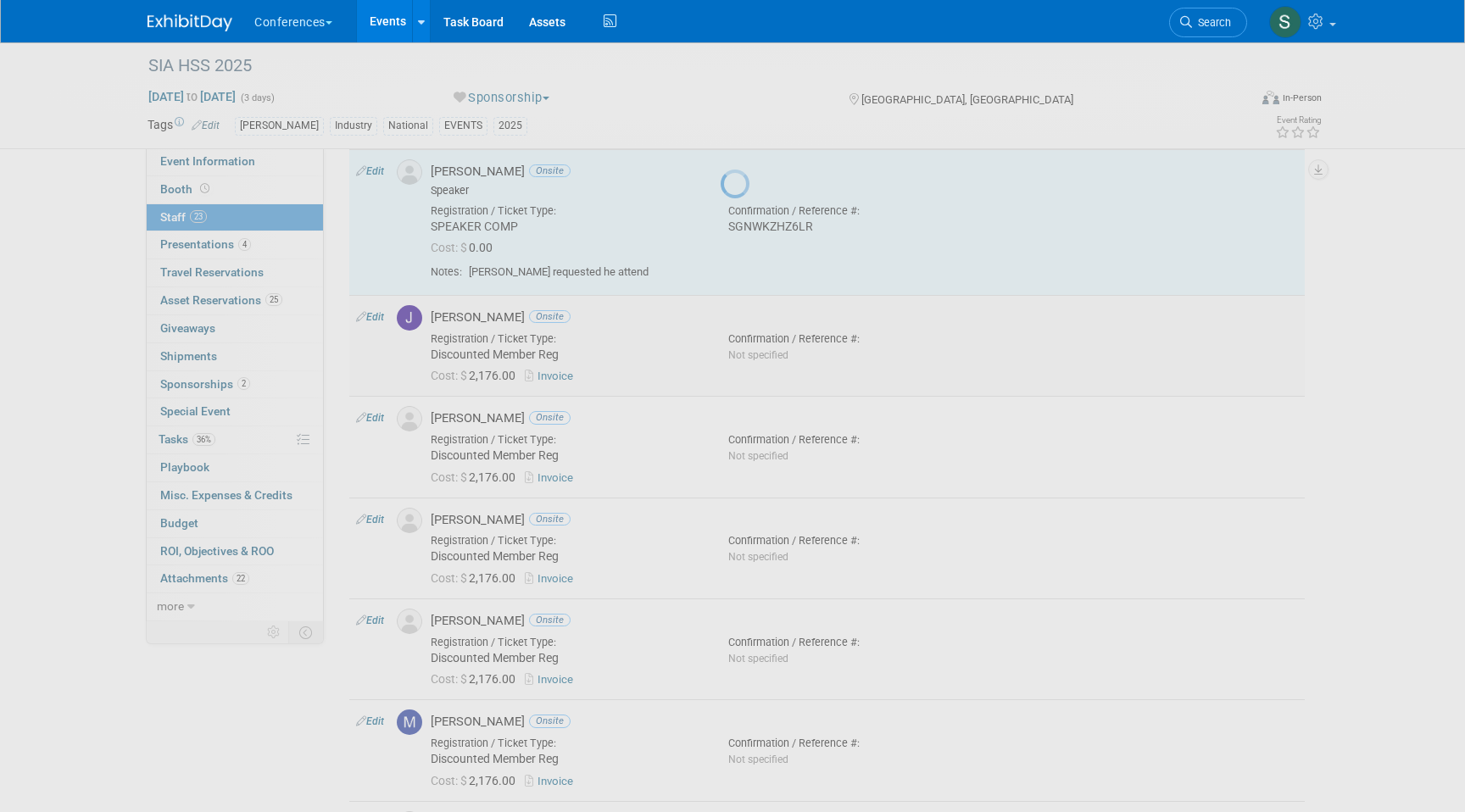
select select "7f7ccf16-378d-4304-b41c-a7d6348dfc85"
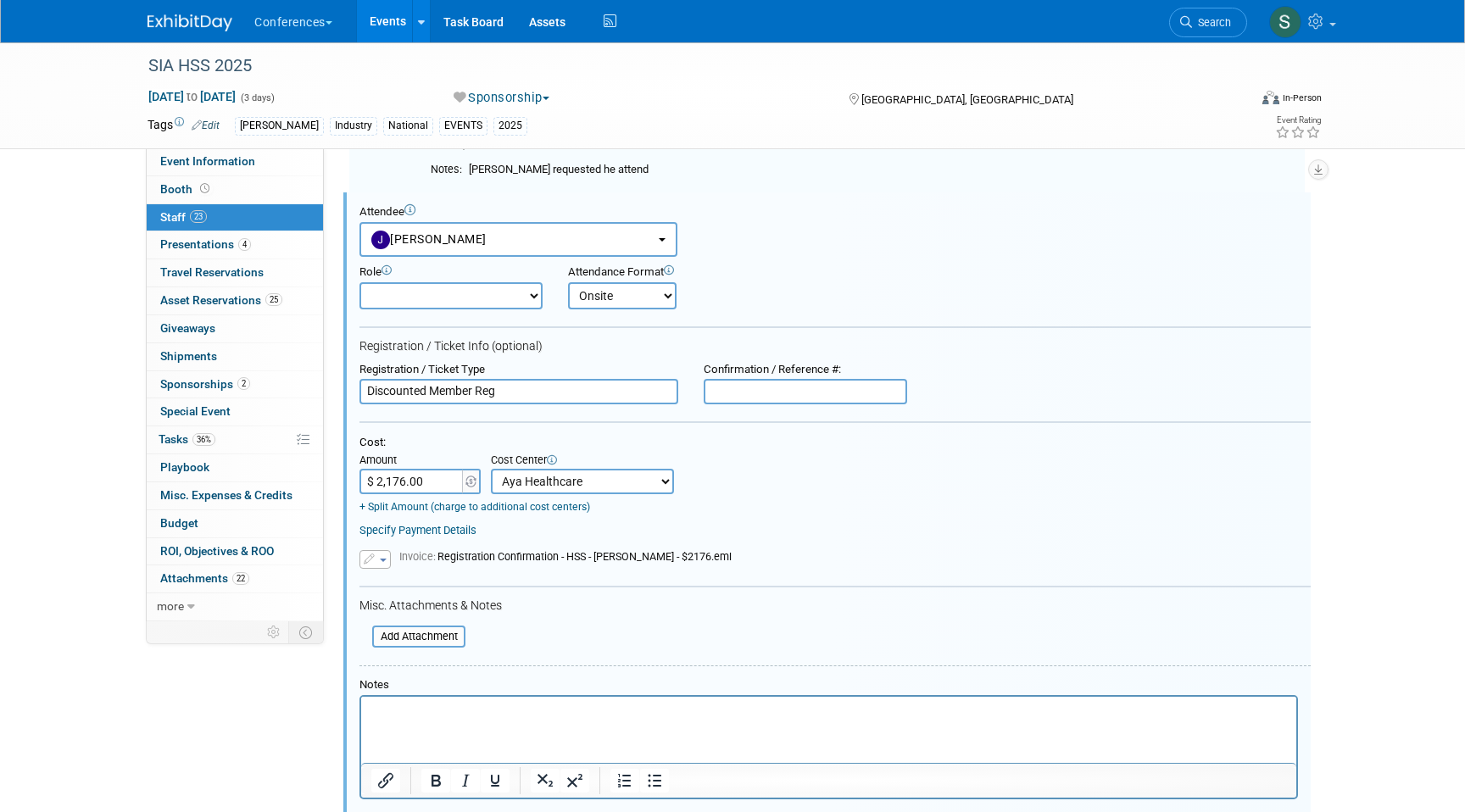
scroll to position [0, 0]
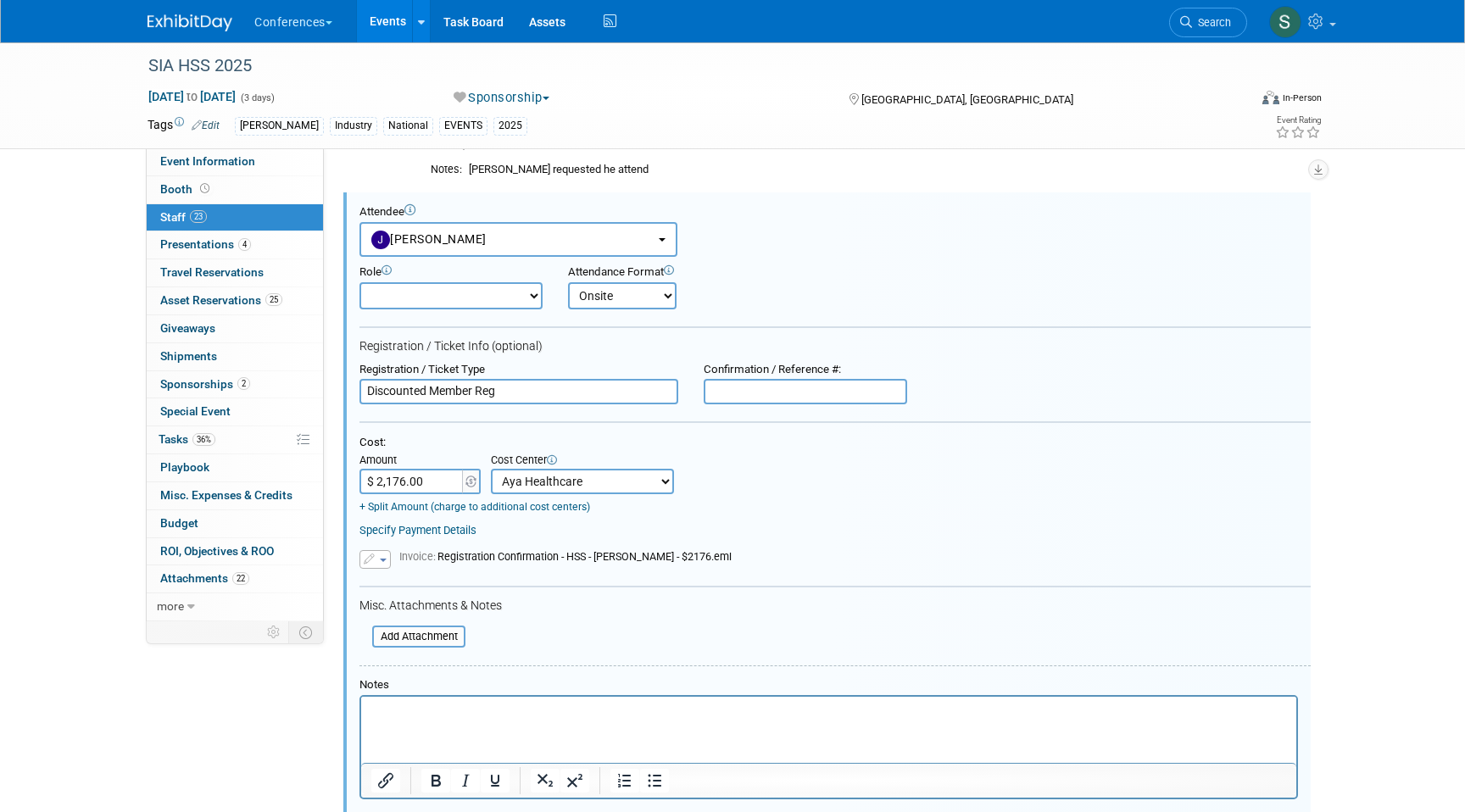
click at [800, 394] on input "text" at bounding box center [806, 391] width 203 height 25
paste input "X2NBWNQLMFR"
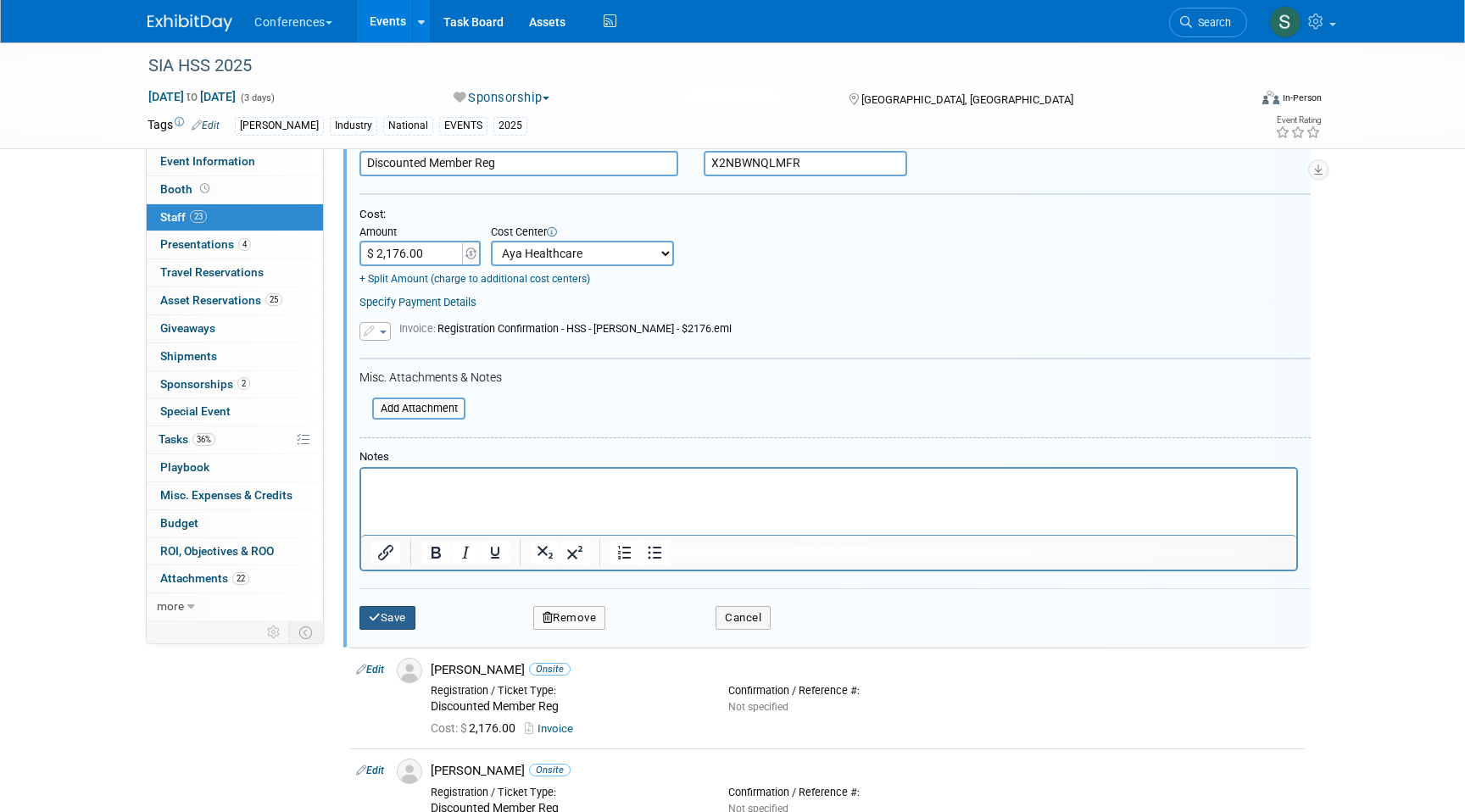
type input "X2NBWNQLMFR"
click at [406, 615] on button "Save" at bounding box center [387, 617] width 56 height 24
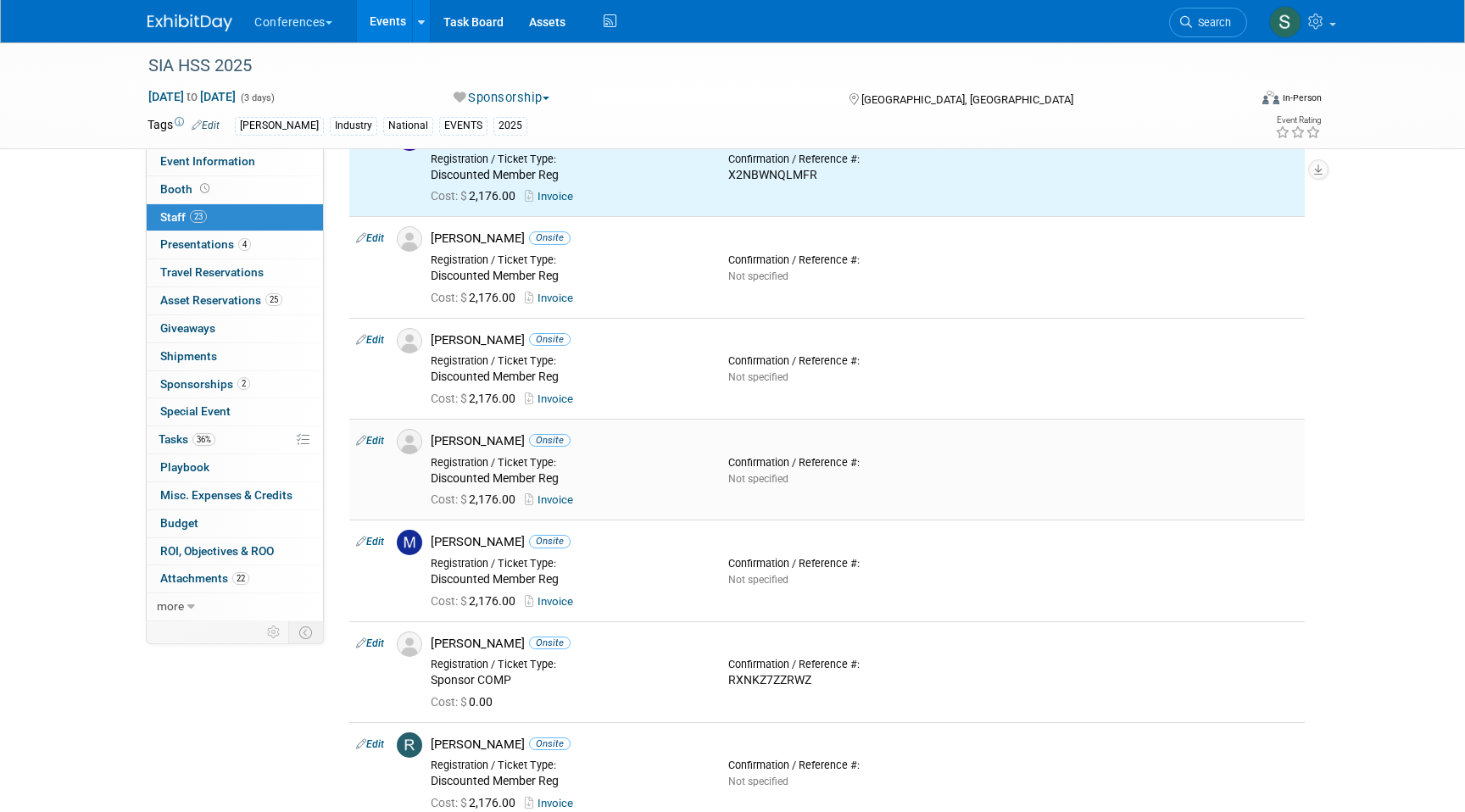
scroll to position [1692, 0]
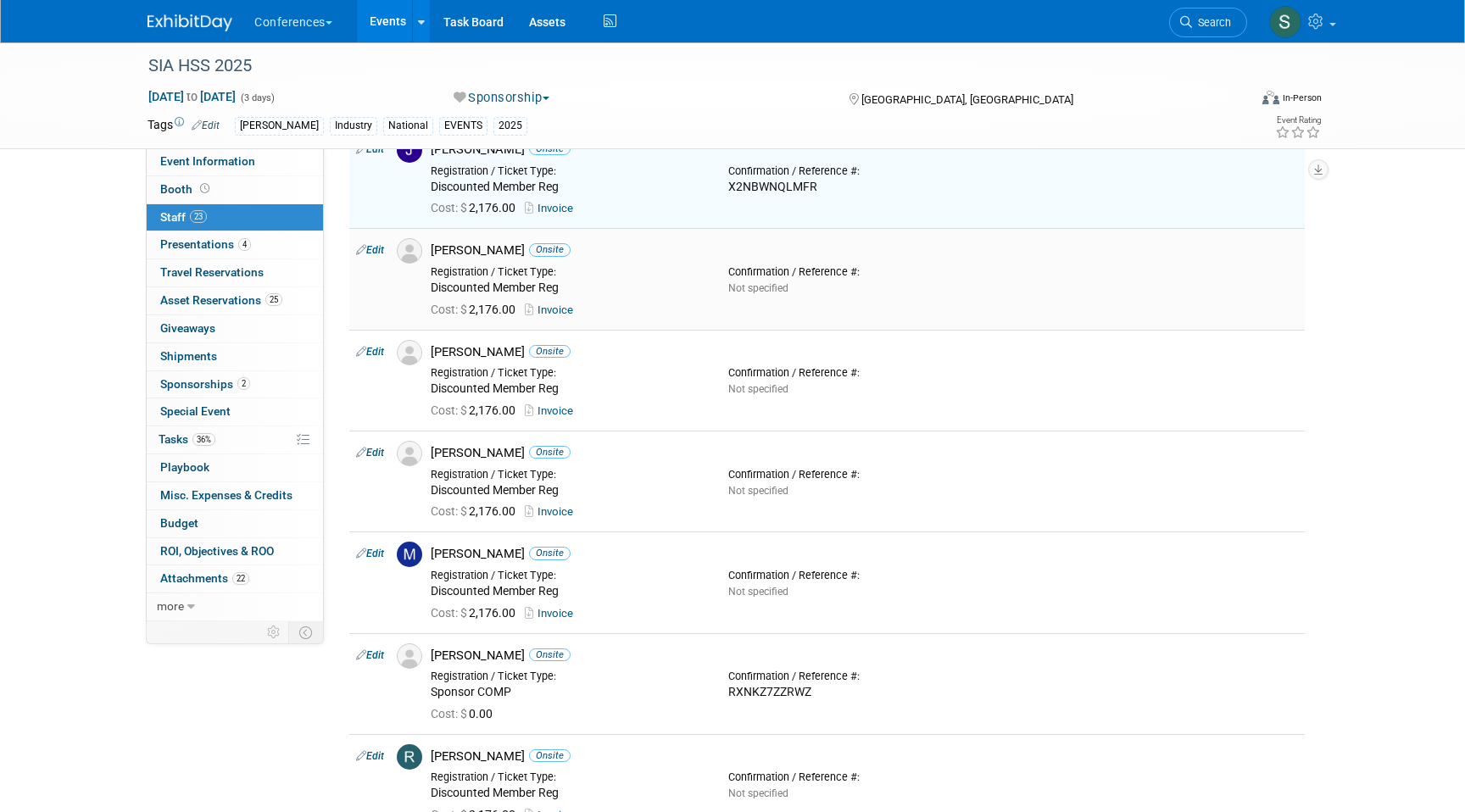
click at [377, 245] on link "Edit" at bounding box center [370, 250] width 28 height 12
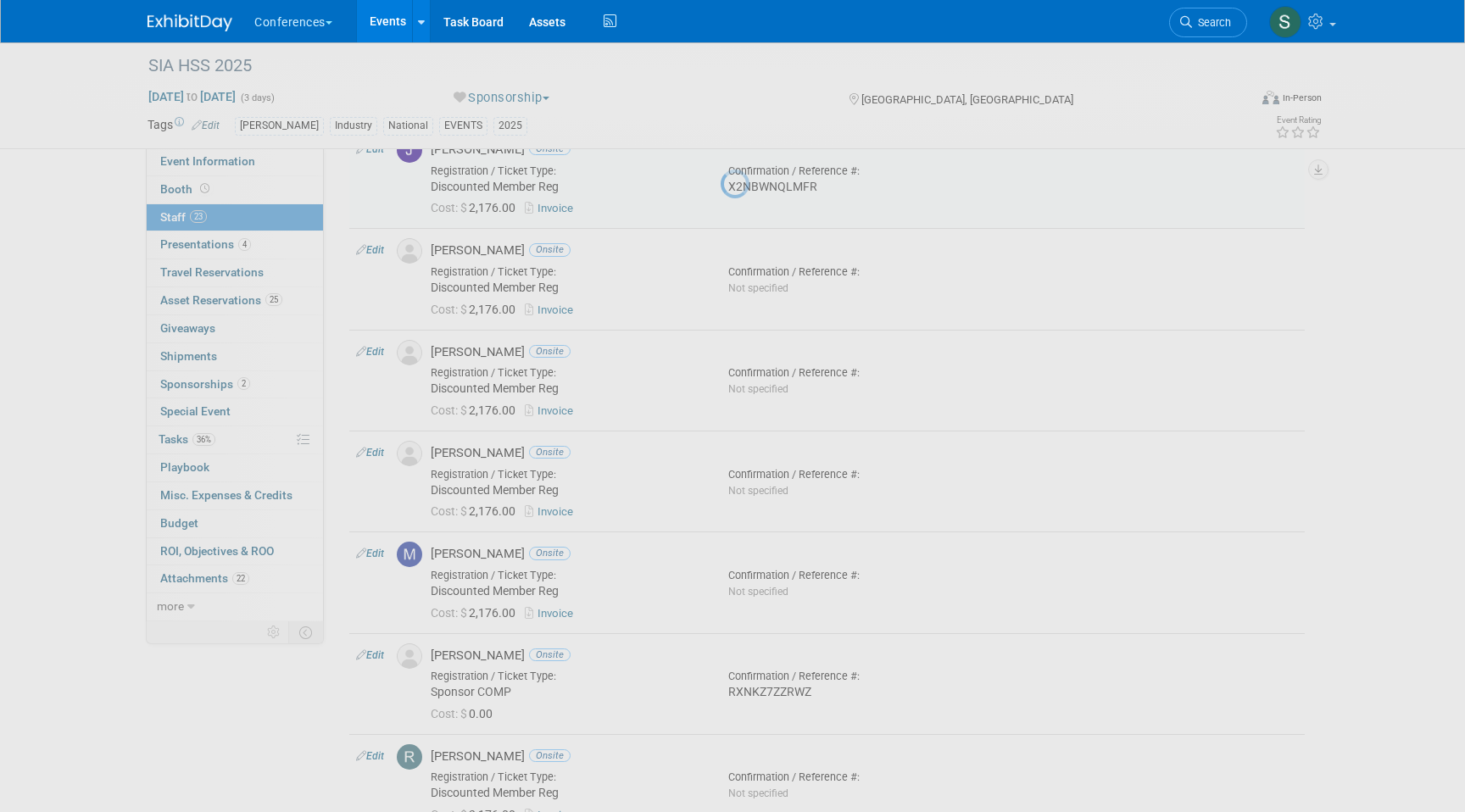
select select "77328cab-69cd-4e08-84fc-69d9b19af846"
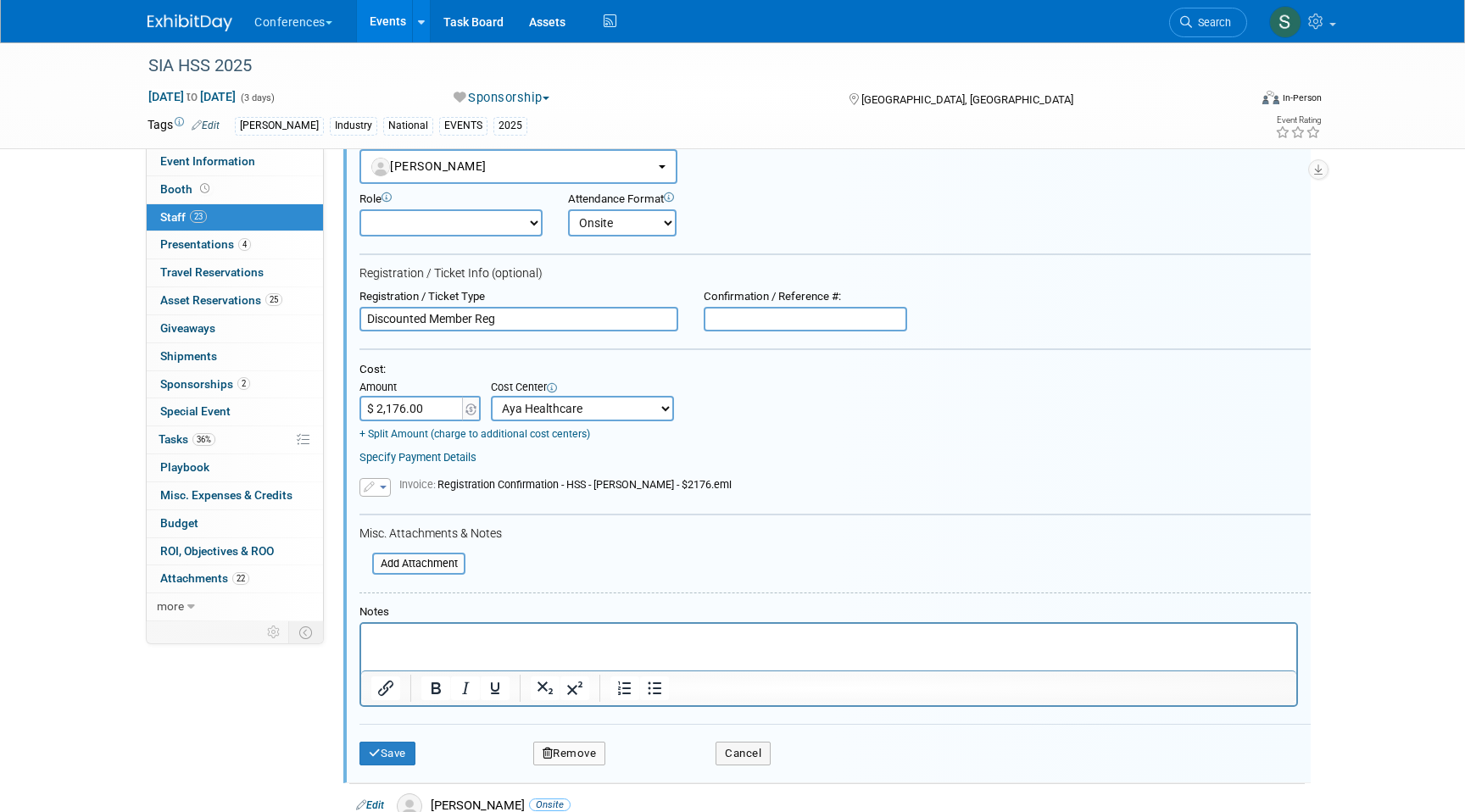
scroll to position [1836, 0]
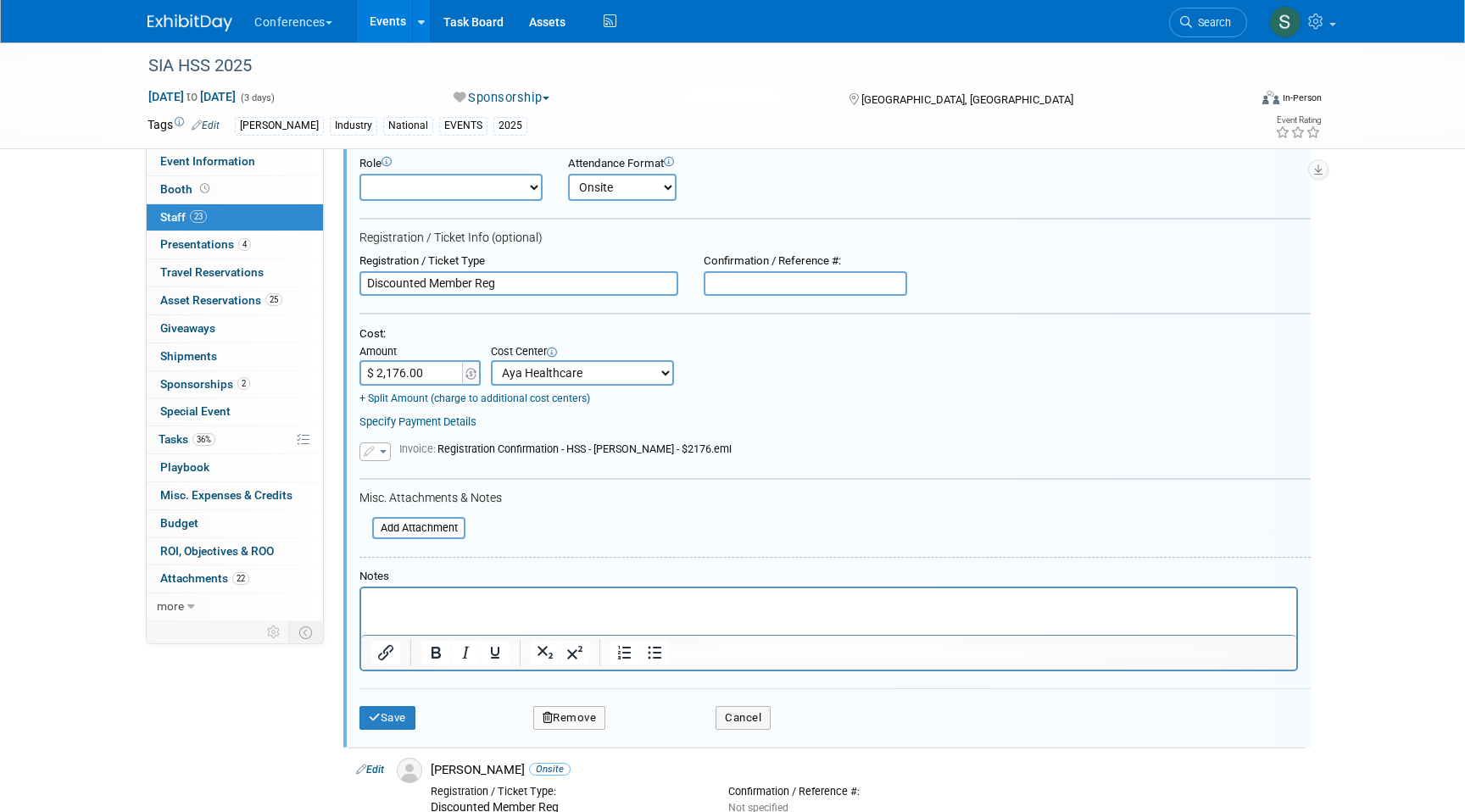
click at [732, 287] on input "text" at bounding box center [806, 284] width 203 height 25
paste input "83NCVH32FN4"
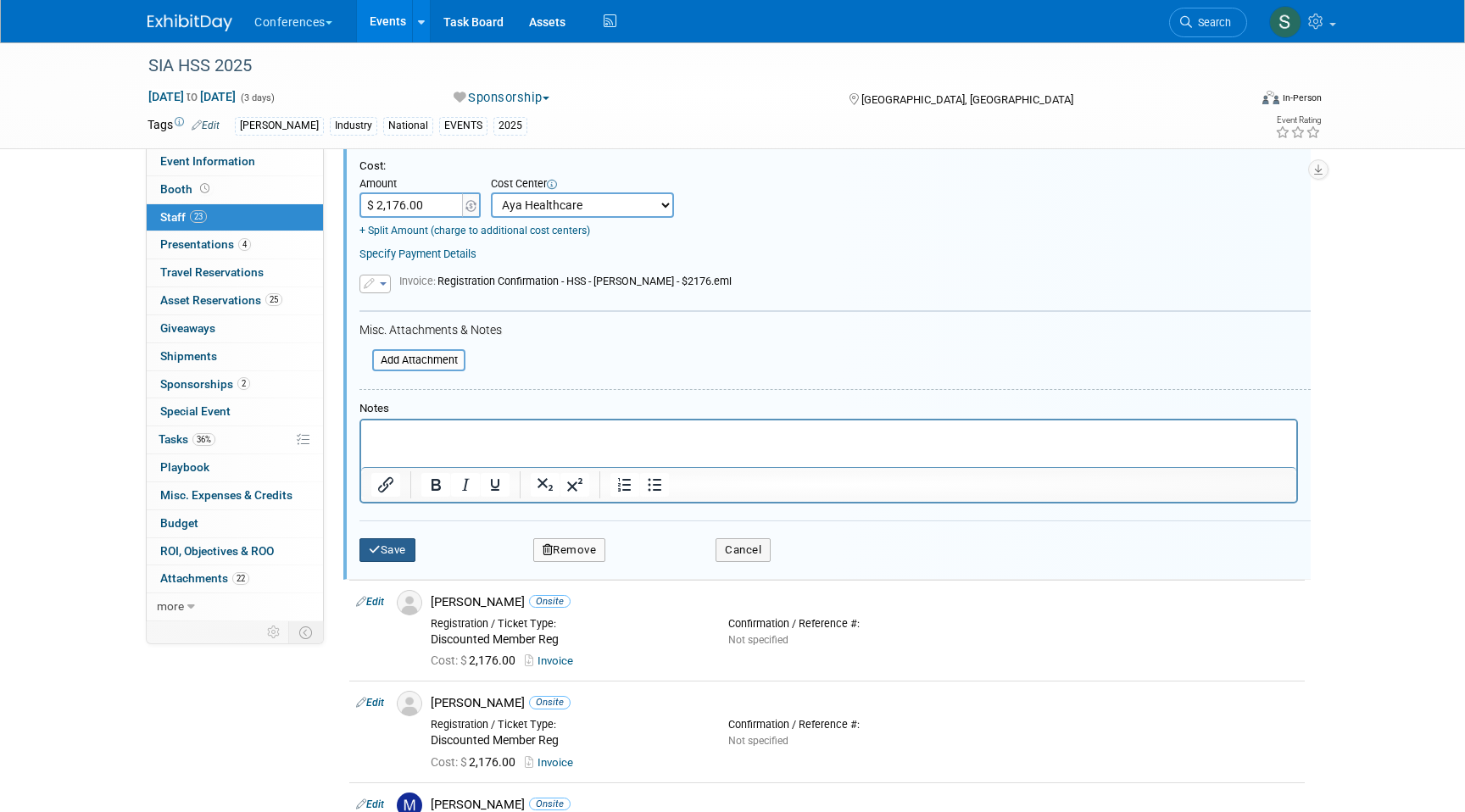
type input "83NCVH32FN4"
click at [397, 552] on button "Save" at bounding box center [387, 549] width 56 height 24
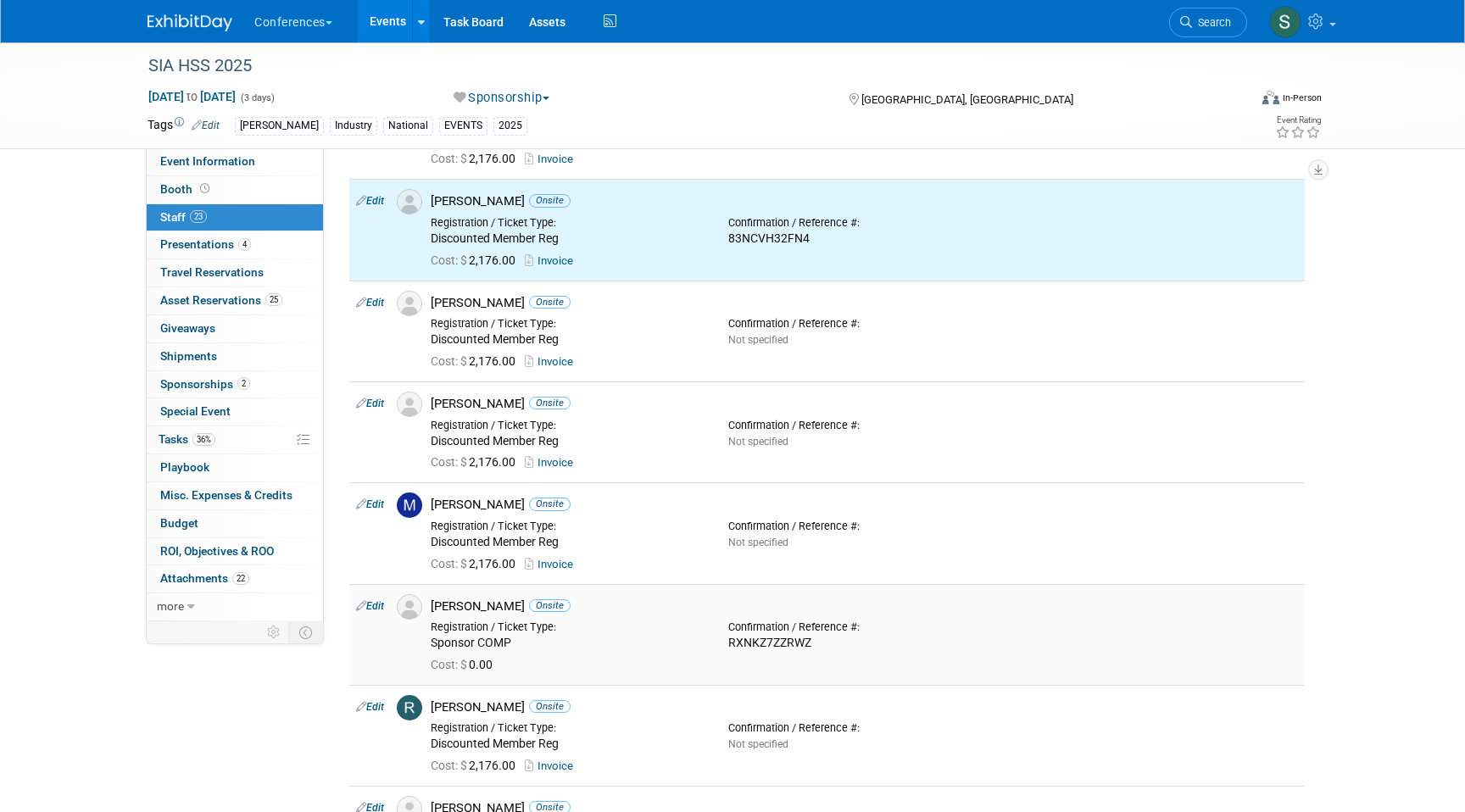
scroll to position [1734, 0]
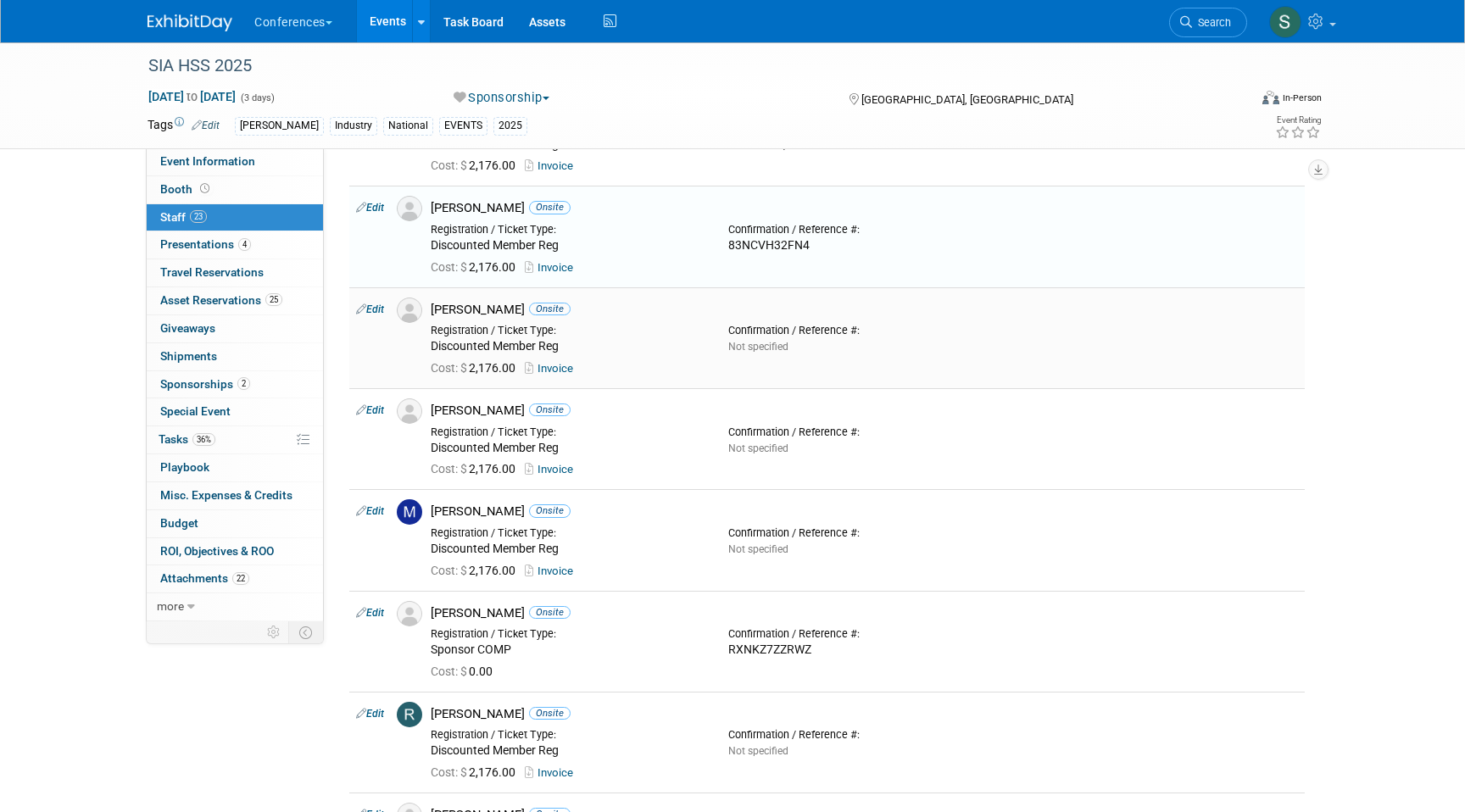
click at [382, 308] on link "Edit" at bounding box center [370, 309] width 28 height 12
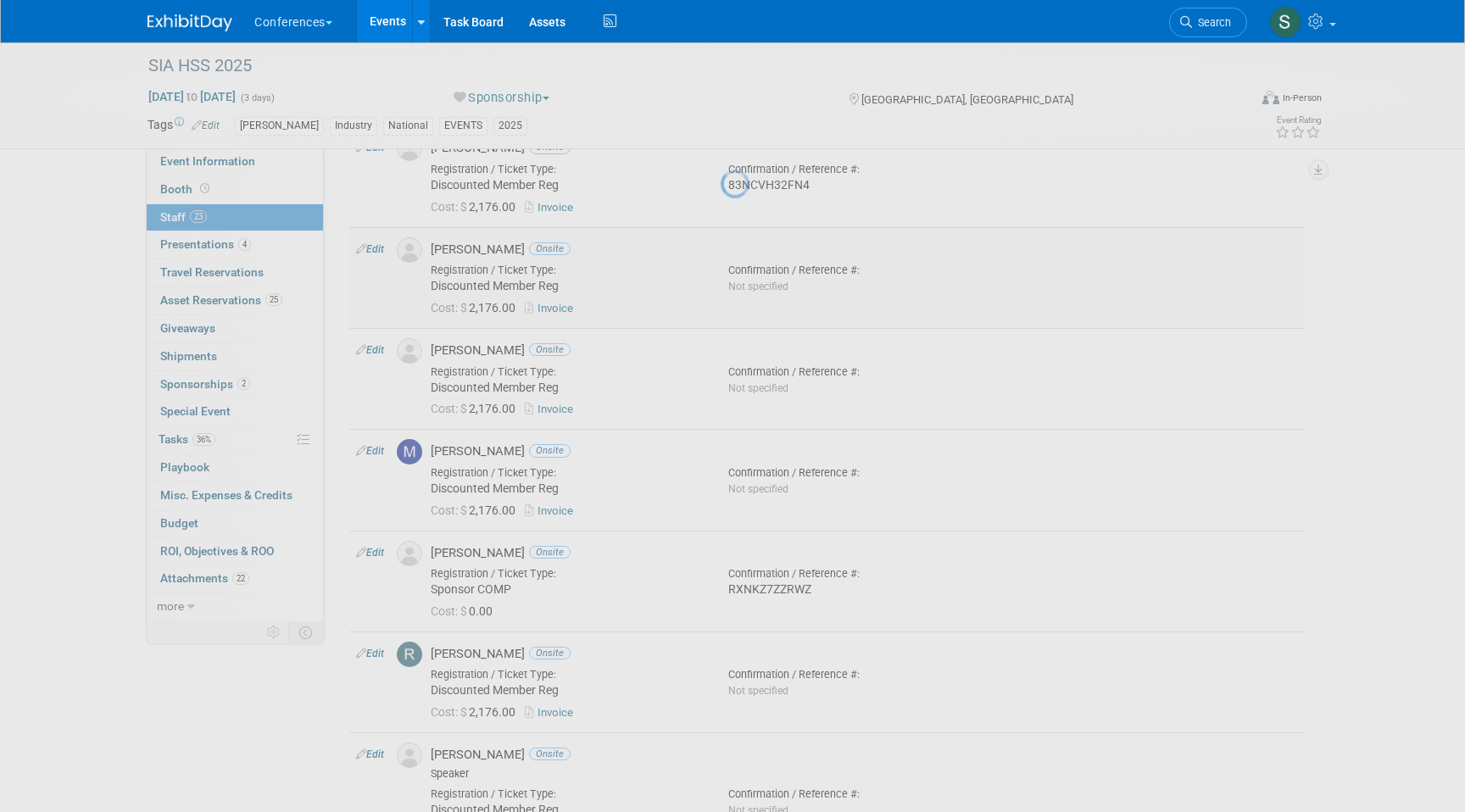
select select "a8f3b6b2-dc49-47b7-bef0-952186437739"
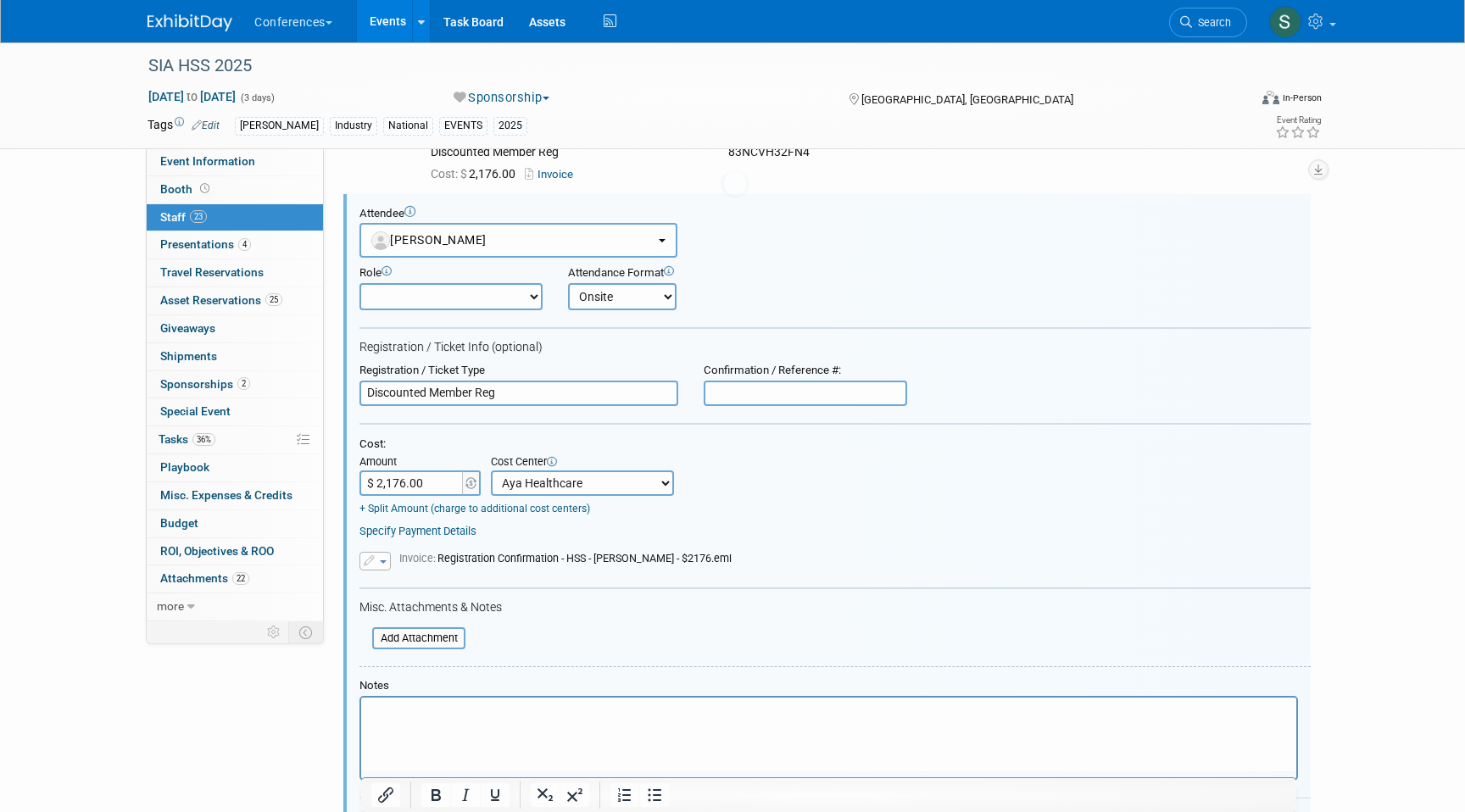
scroll to position [1828, 0]
click at [784, 396] on input "text" at bounding box center [806, 392] width 203 height 25
paste input "4XNCST37ZHF"
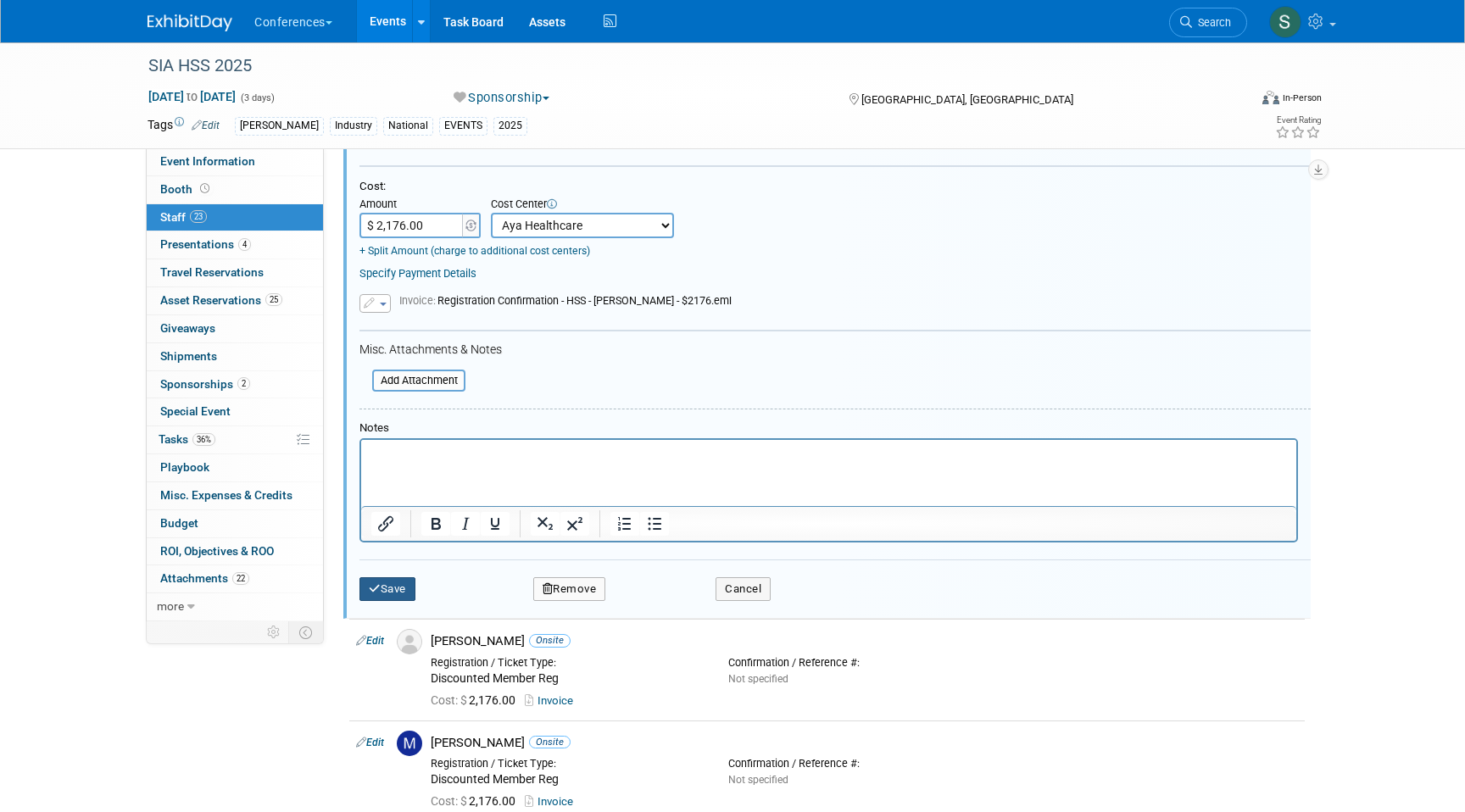
type input "4XNCST37ZHF"
click at [404, 580] on button "Save" at bounding box center [387, 589] width 56 height 24
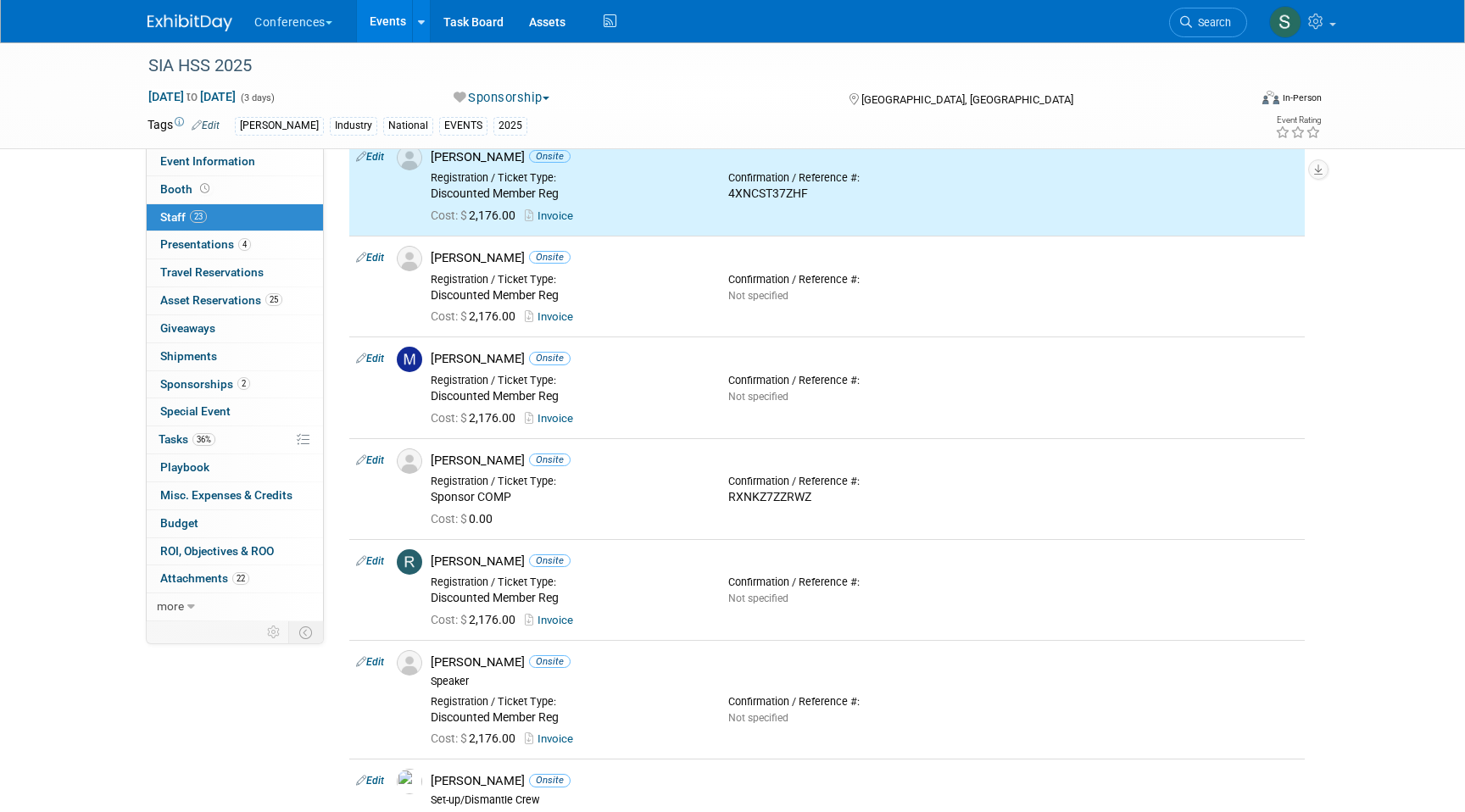
scroll to position [1876, 0]
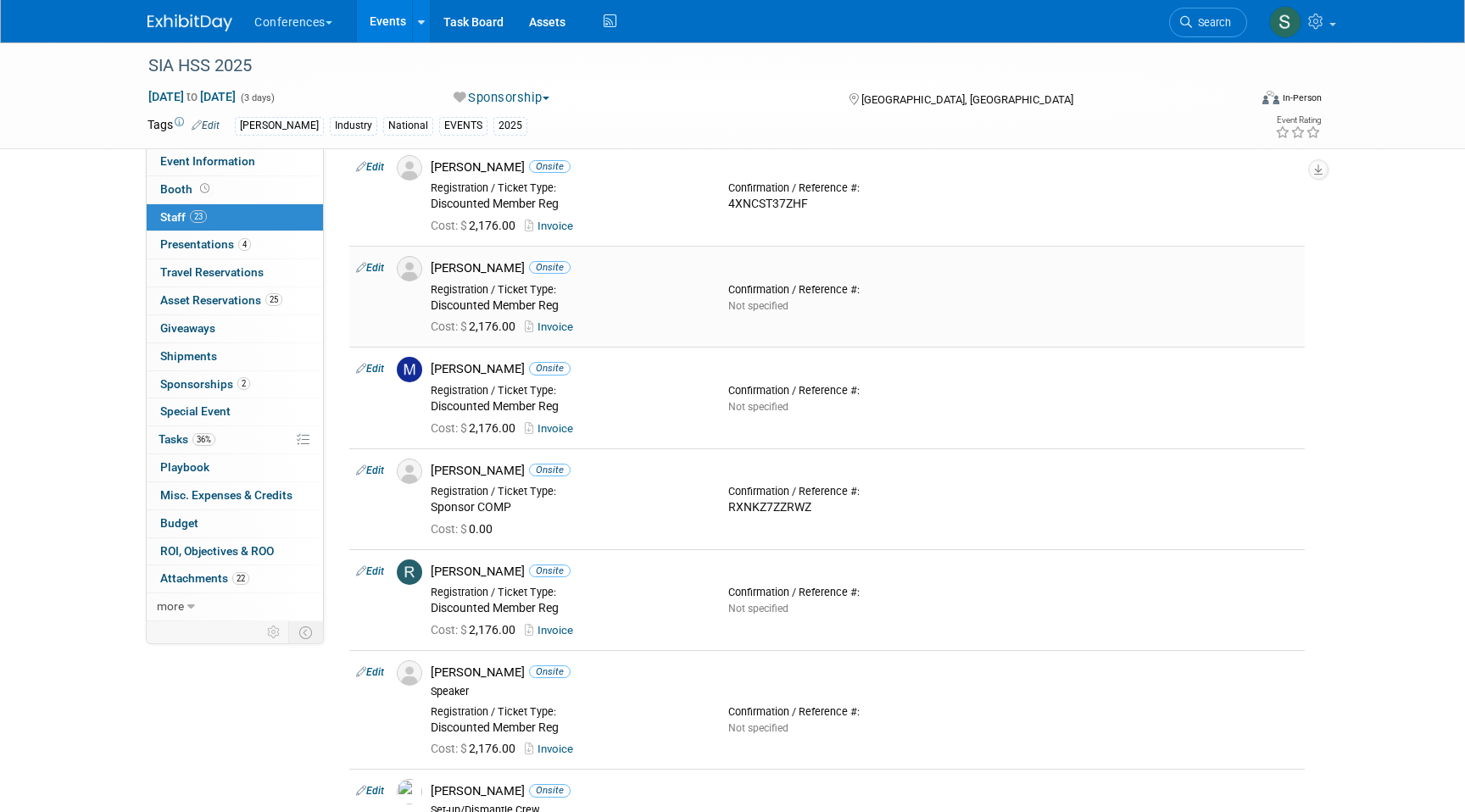
click at [378, 268] on link "Edit" at bounding box center [370, 268] width 28 height 12
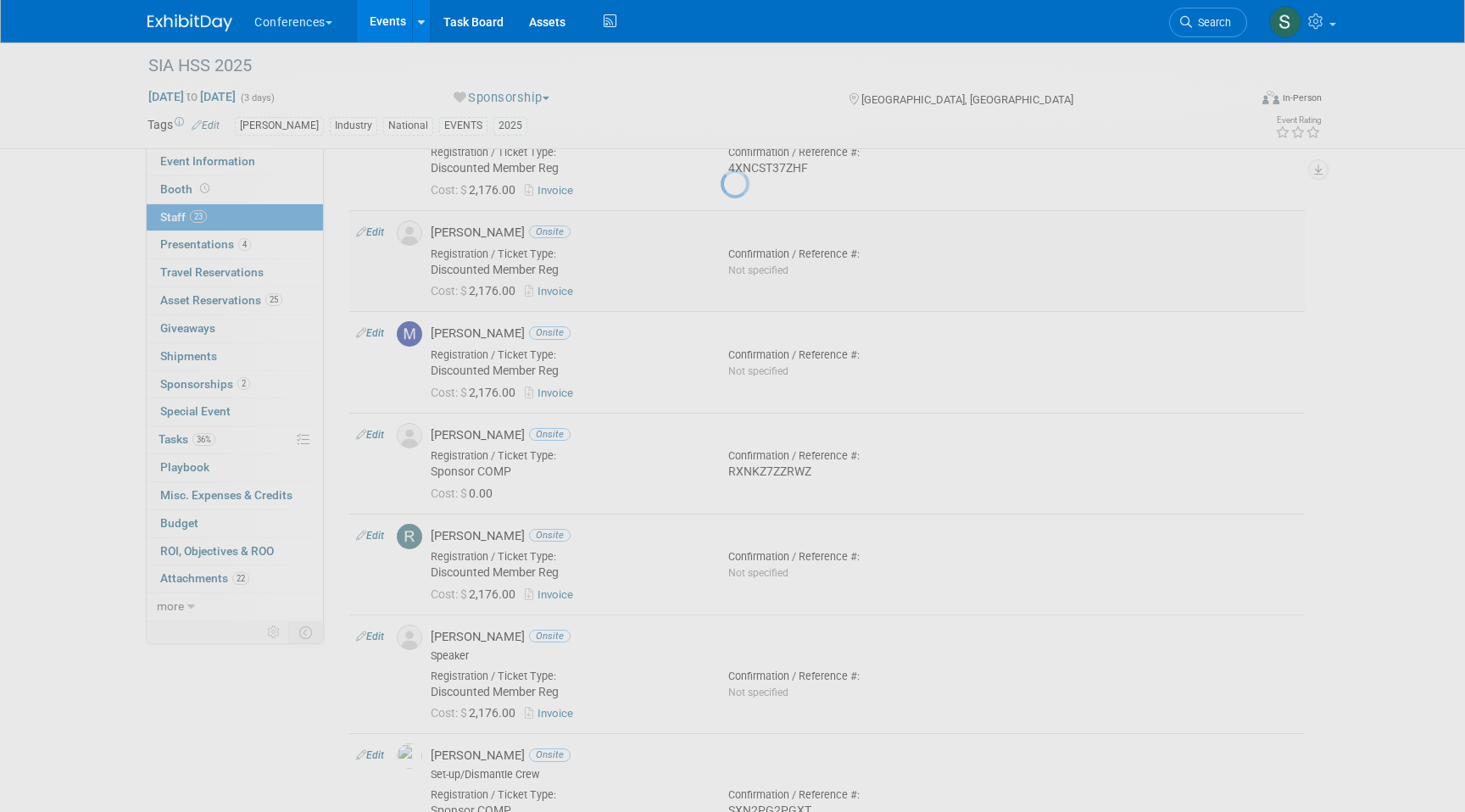
select select "d61a2d0f-5a62-4331-af99-13ba6f616184"
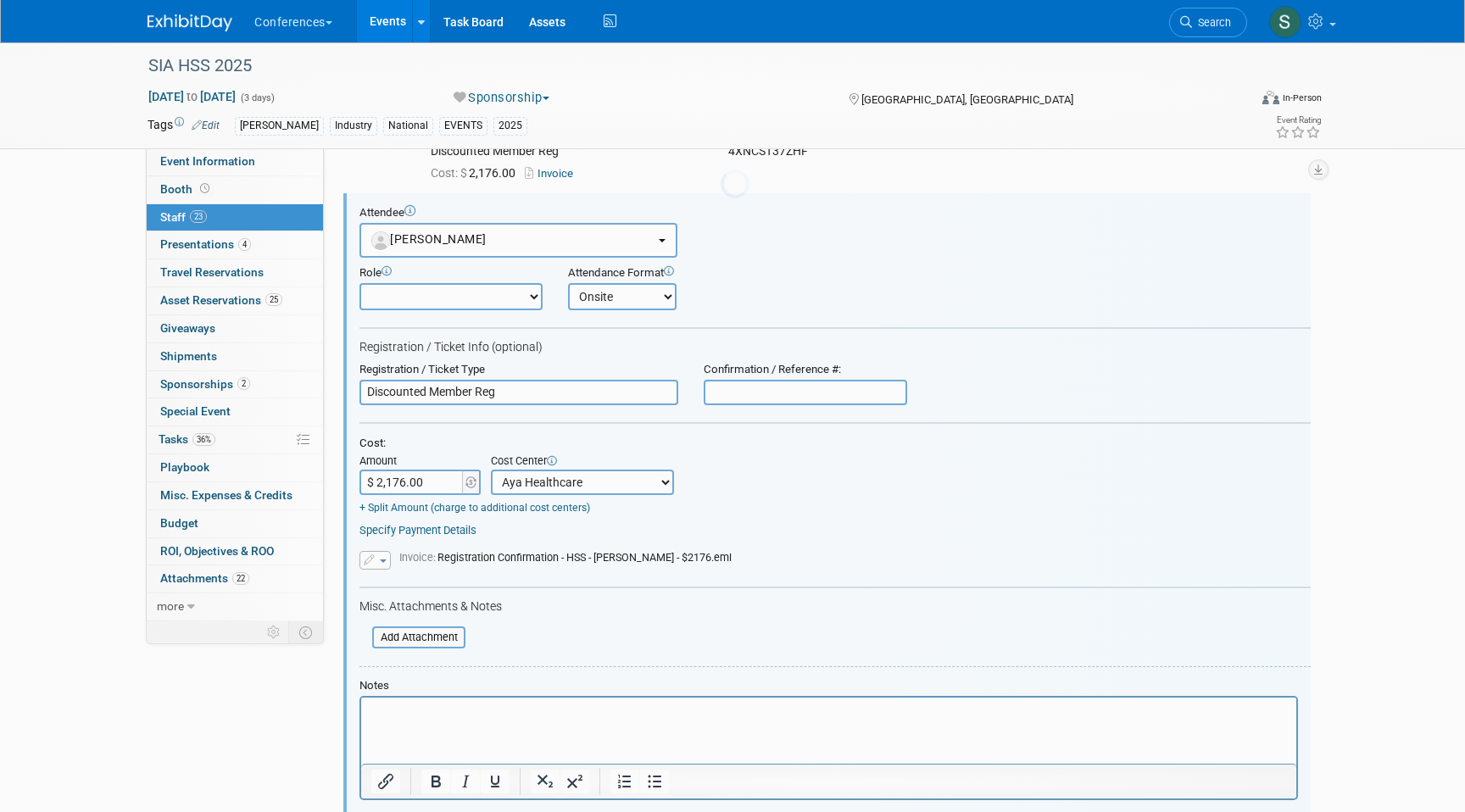
scroll to position [0, 0]
click at [737, 394] on input "text" at bounding box center [806, 392] width 203 height 25
paste input "89NNZ9K3QNJ"
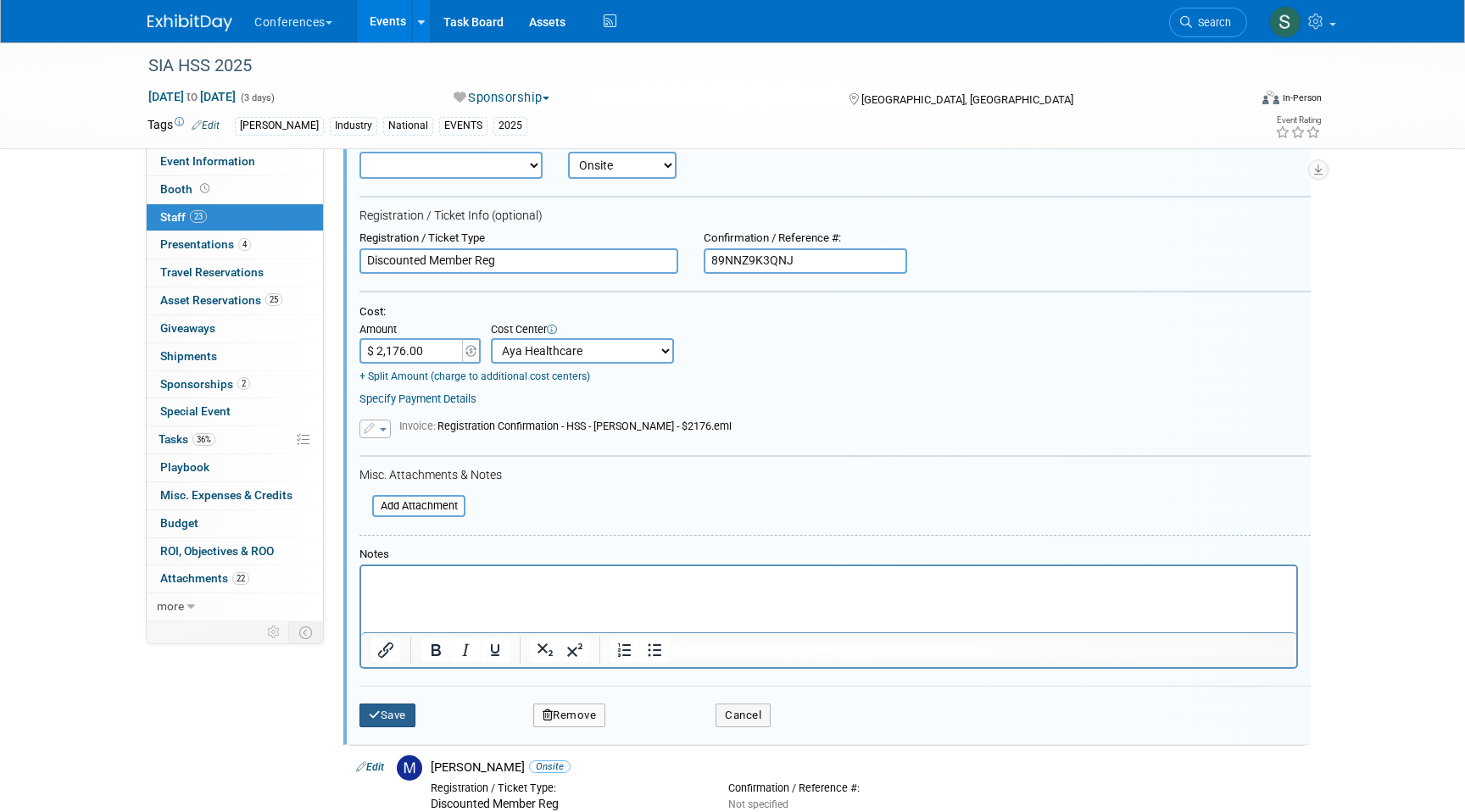
type input "89NNZ9K3QNJ"
click at [381, 716] on button "Save" at bounding box center [387, 715] width 56 height 24
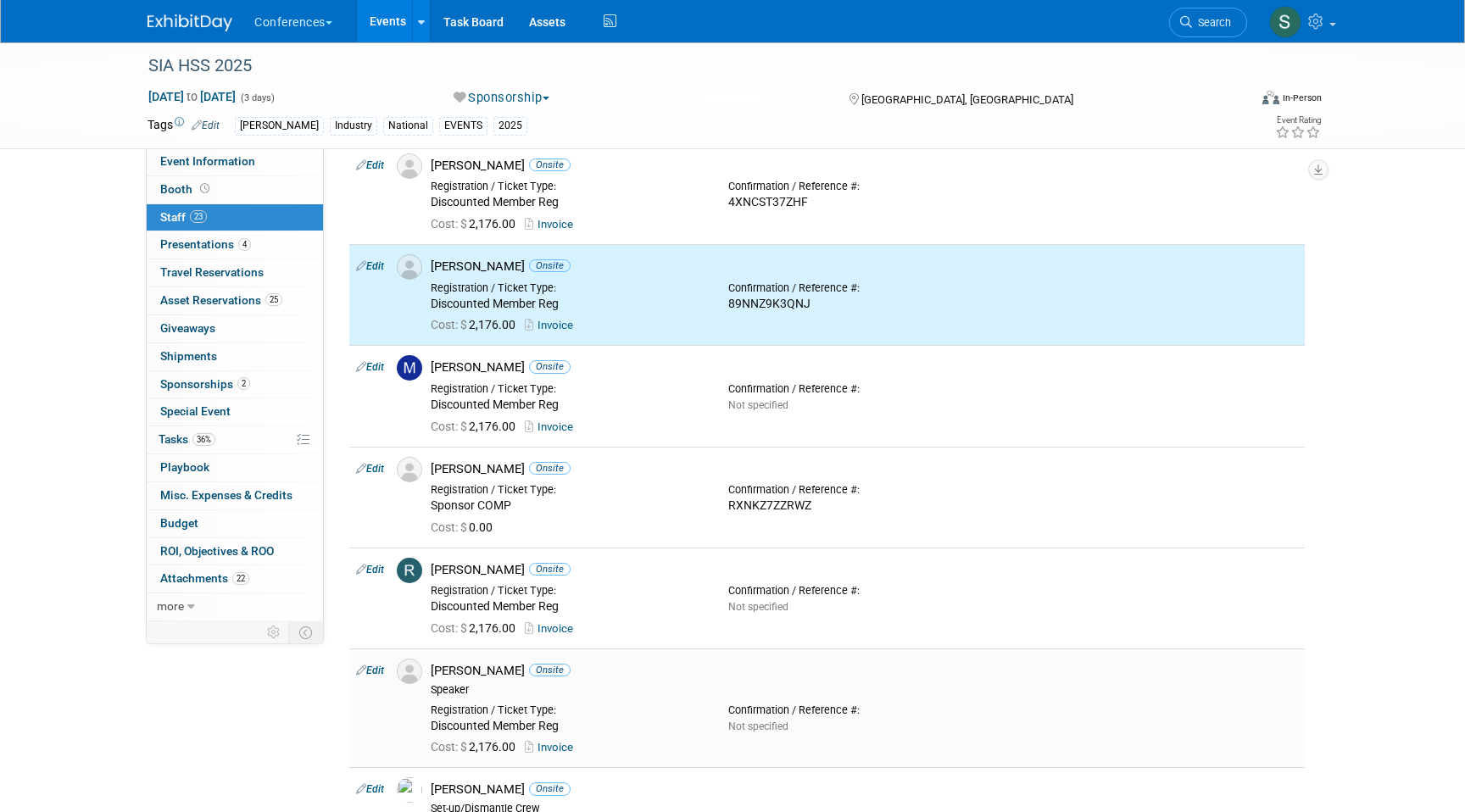
scroll to position [1870, 0]
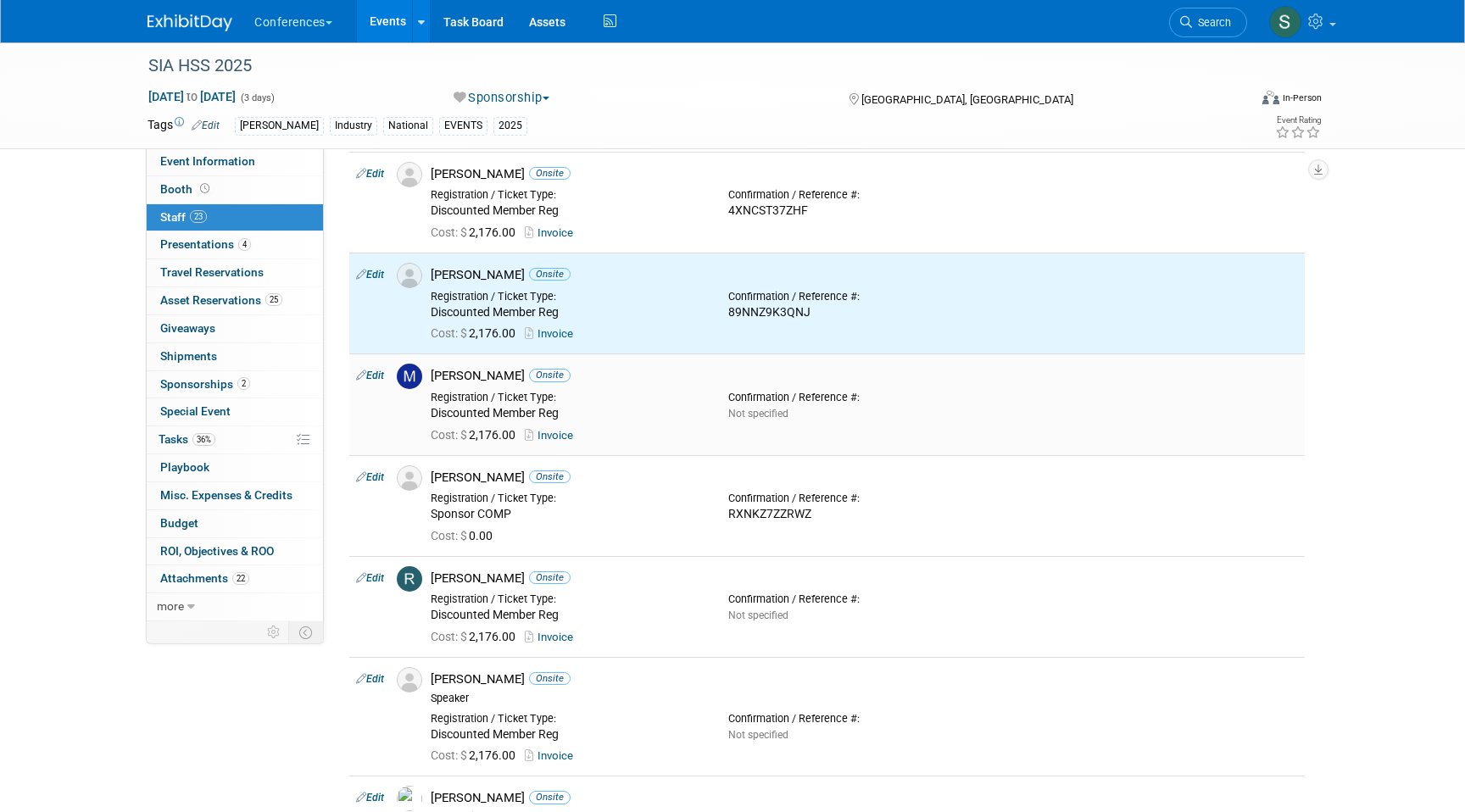
click at [374, 366] on td "Edit" at bounding box center [369, 403] width 41 height 101
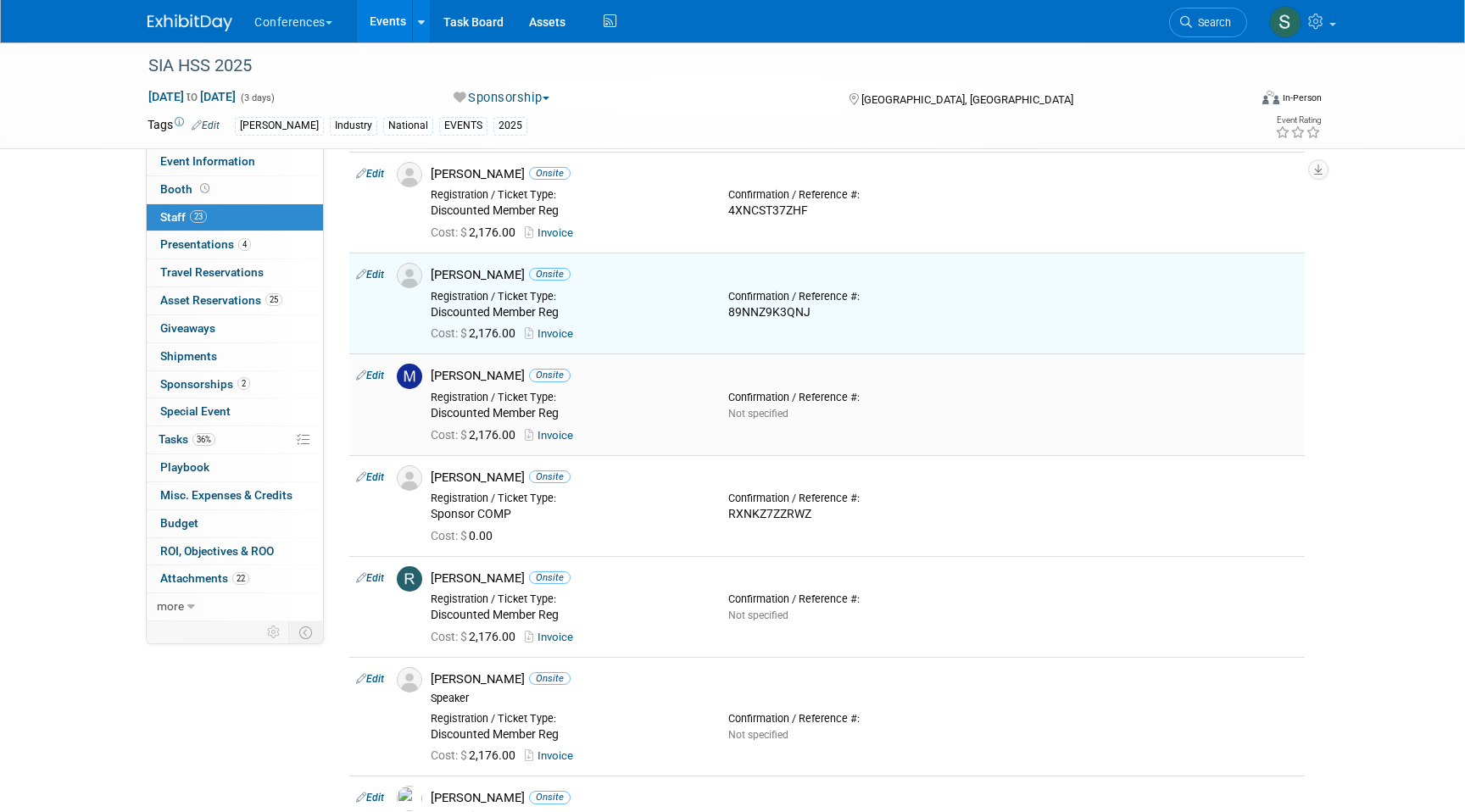
click at [374, 374] on link "Edit" at bounding box center [370, 375] width 28 height 12
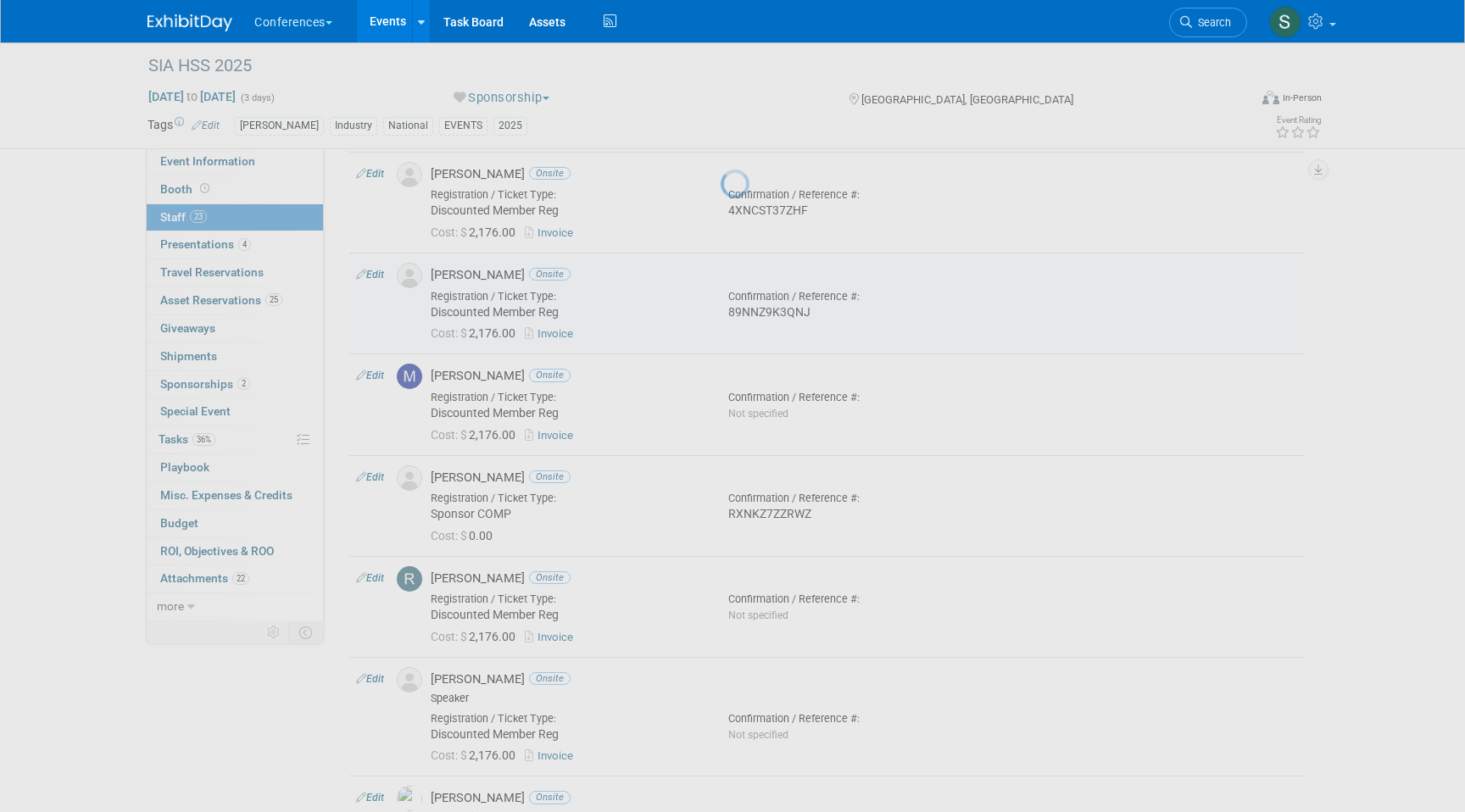
select select "e1c6b652-b4e3-4a5e-887e-492ec43eadf1"
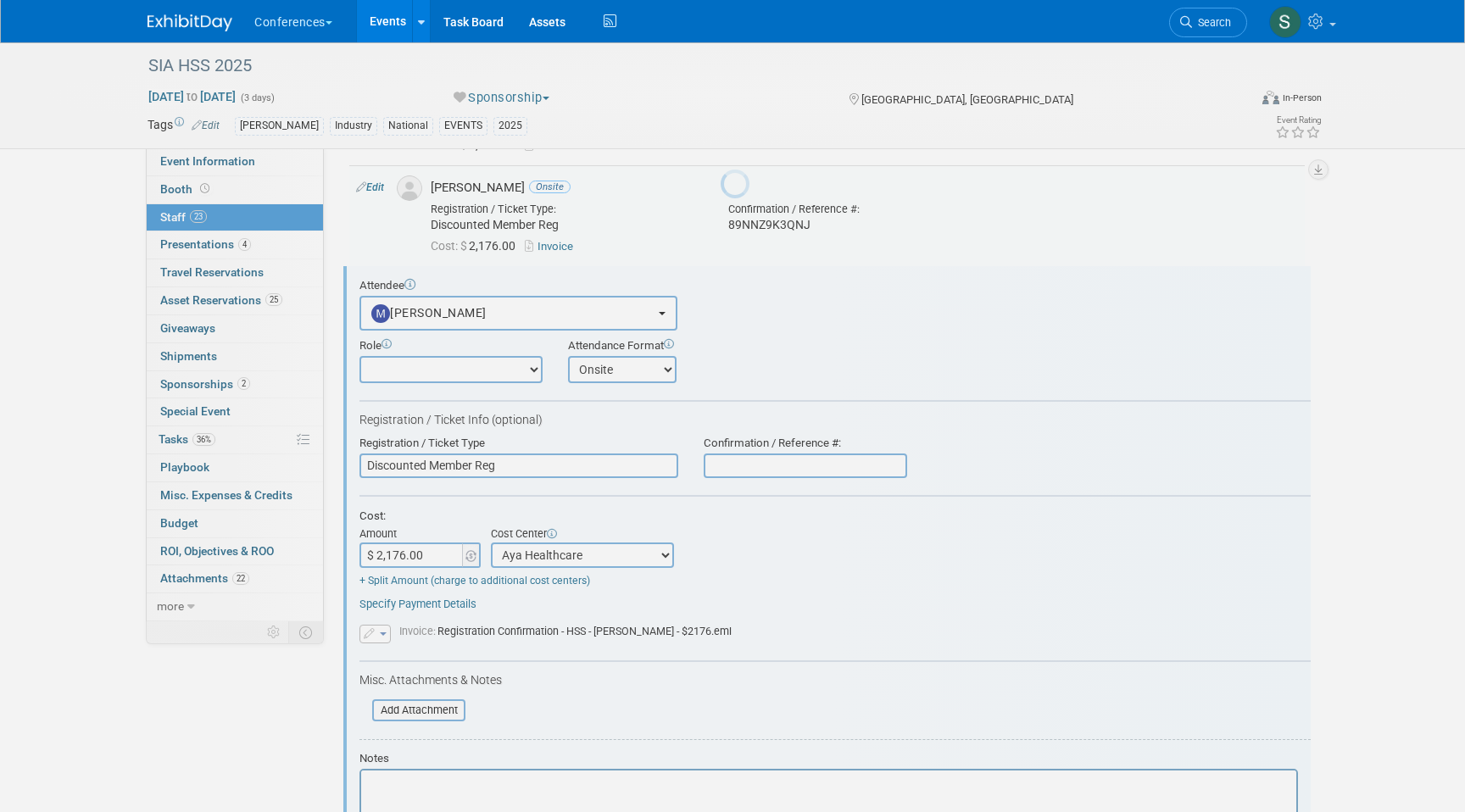
scroll to position [2031, 0]
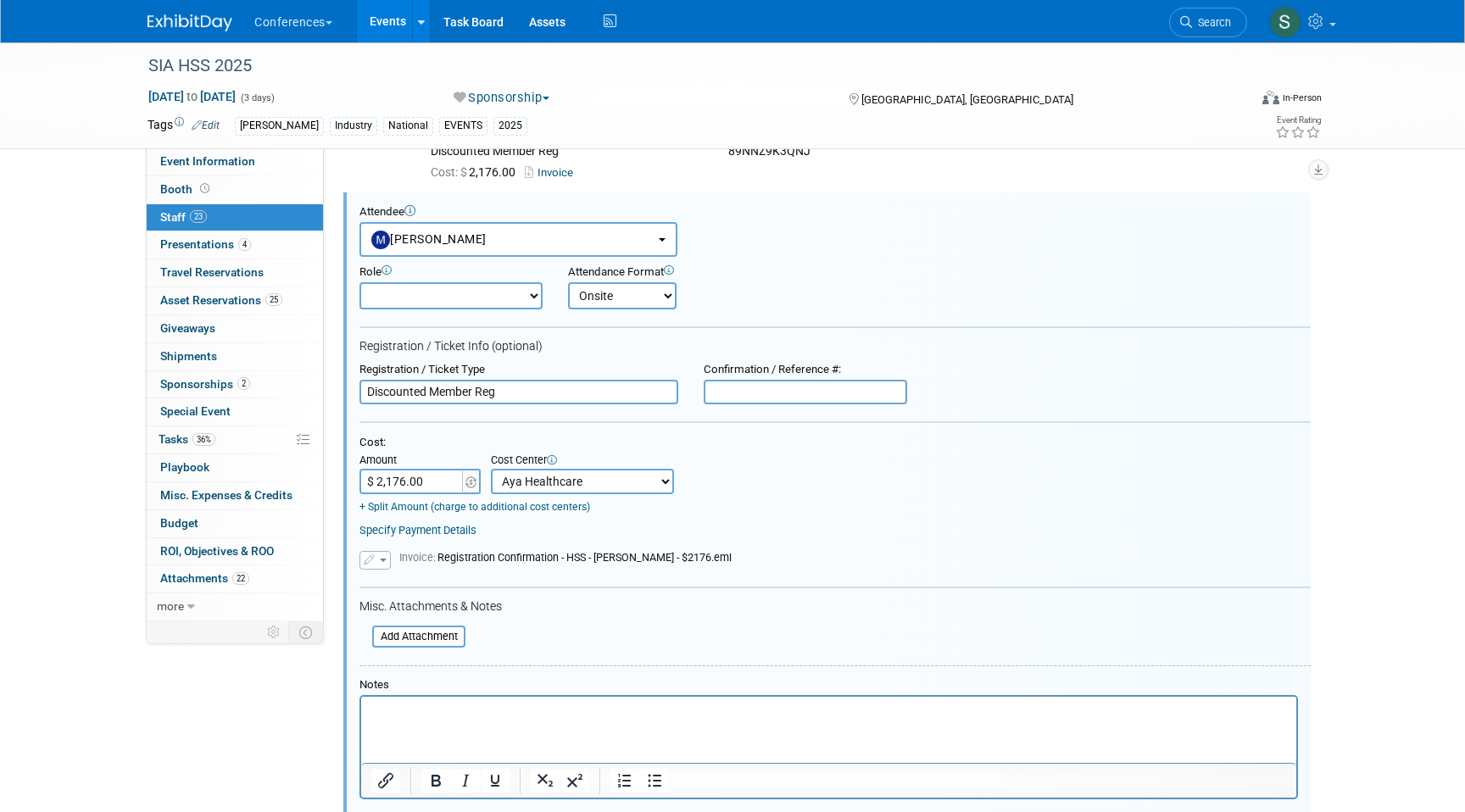
click at [753, 398] on input "text" at bounding box center [806, 392] width 203 height 25
paste input "WHN9V8SFGG6"
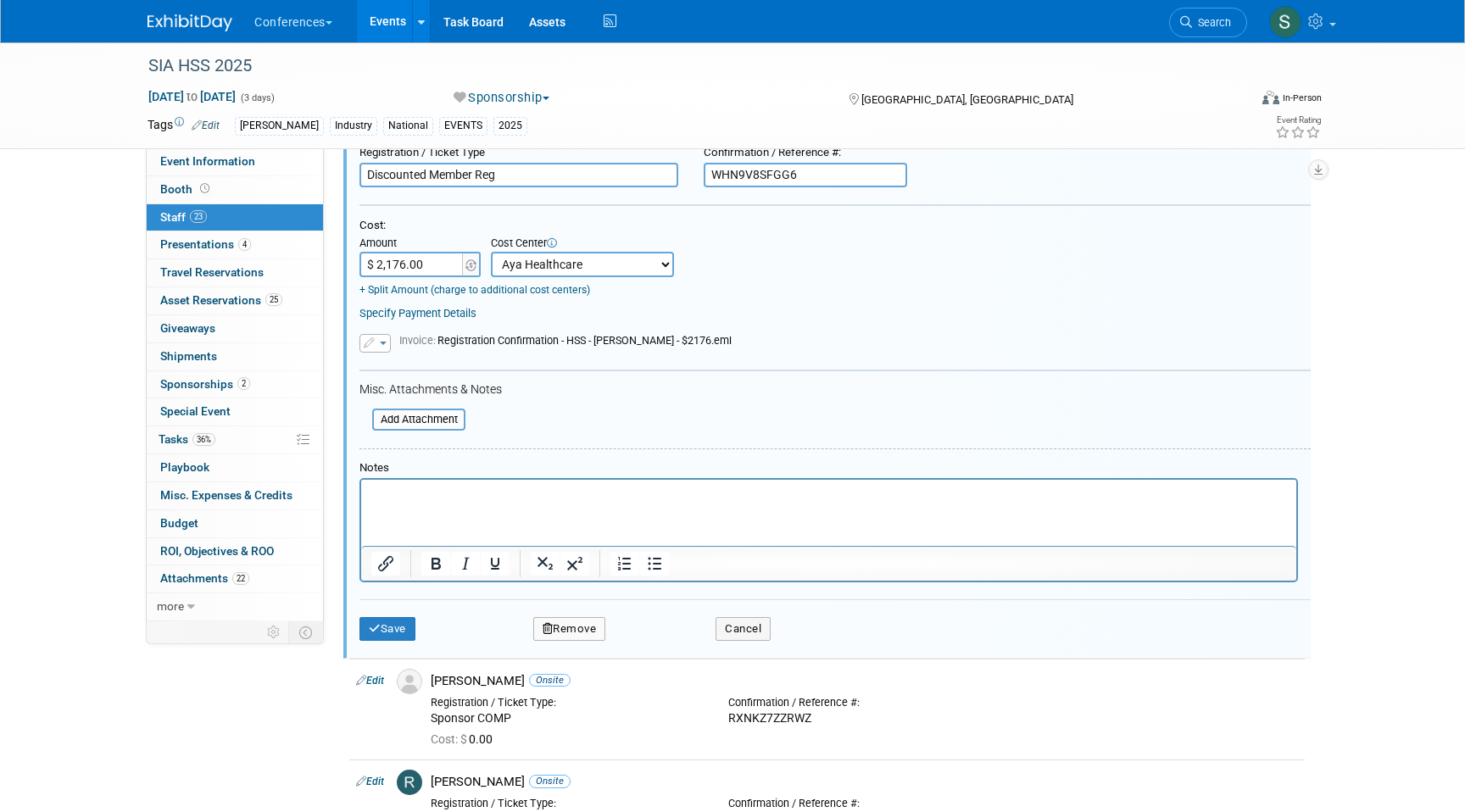
scroll to position [2282, 0]
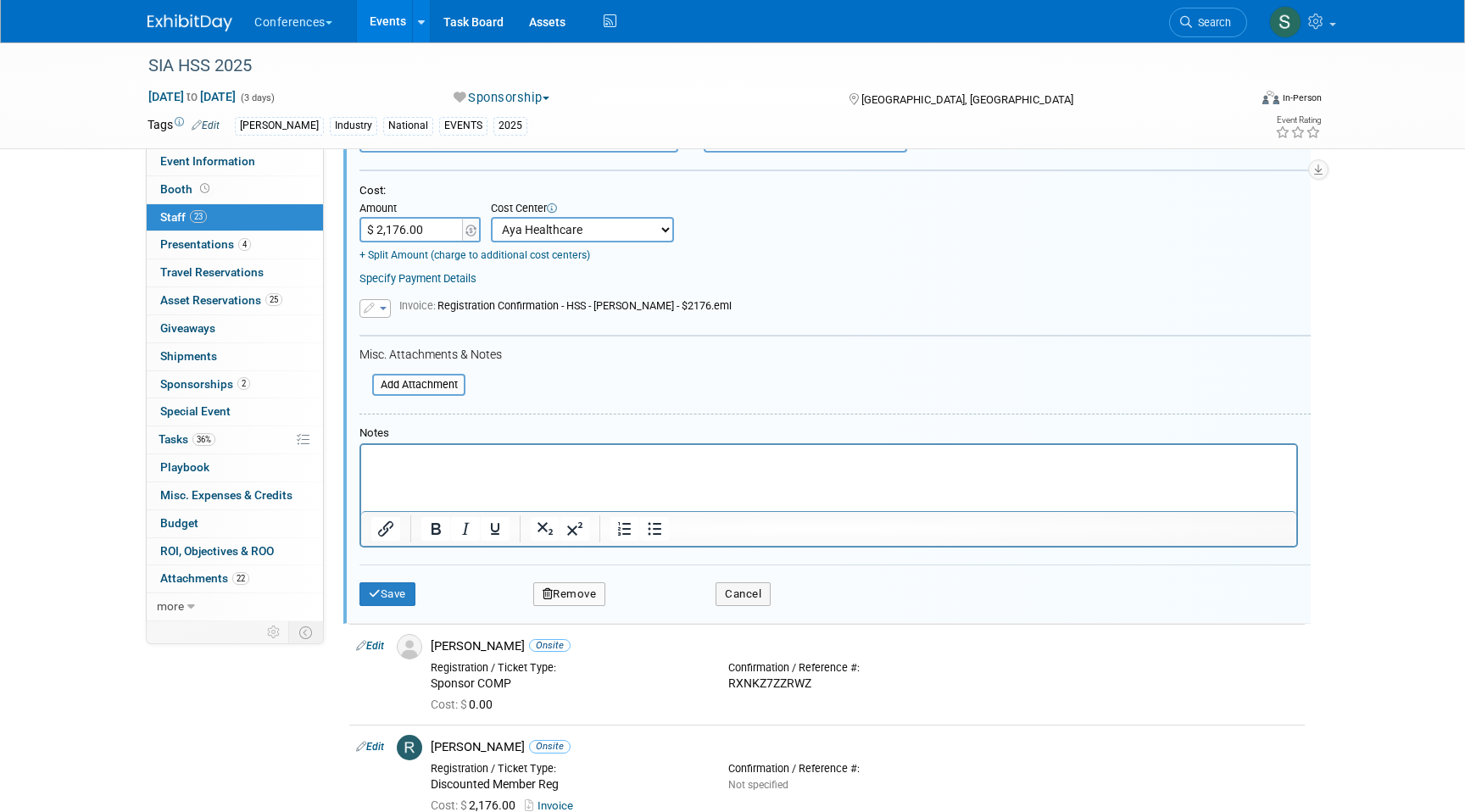
type input "WHN9V8SFGG6"
click at [397, 607] on div "Save Remove Cancel" at bounding box center [836, 592] width 952 height 55
click at [391, 597] on button "Save" at bounding box center [387, 593] width 56 height 24
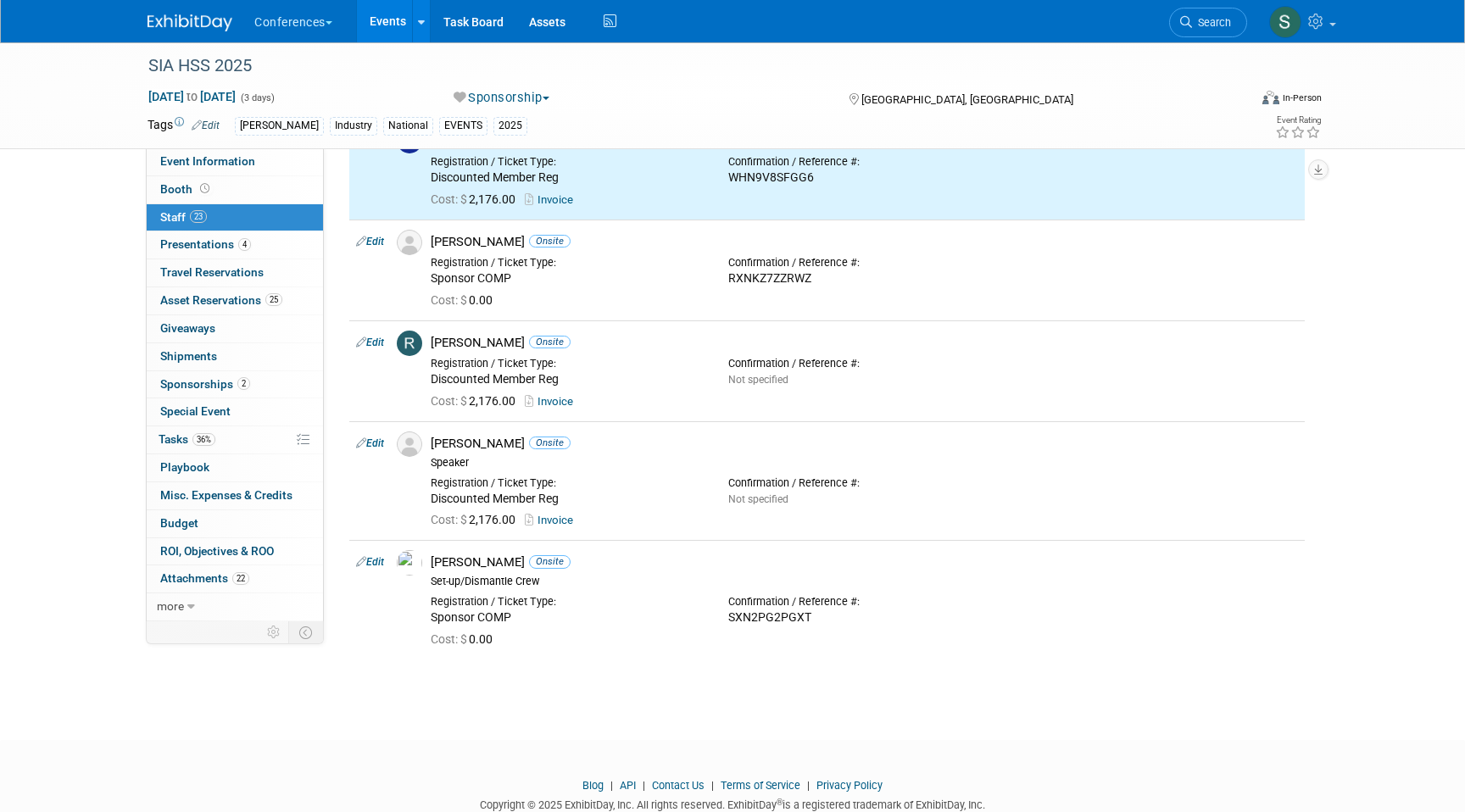
scroll to position [2109, 0]
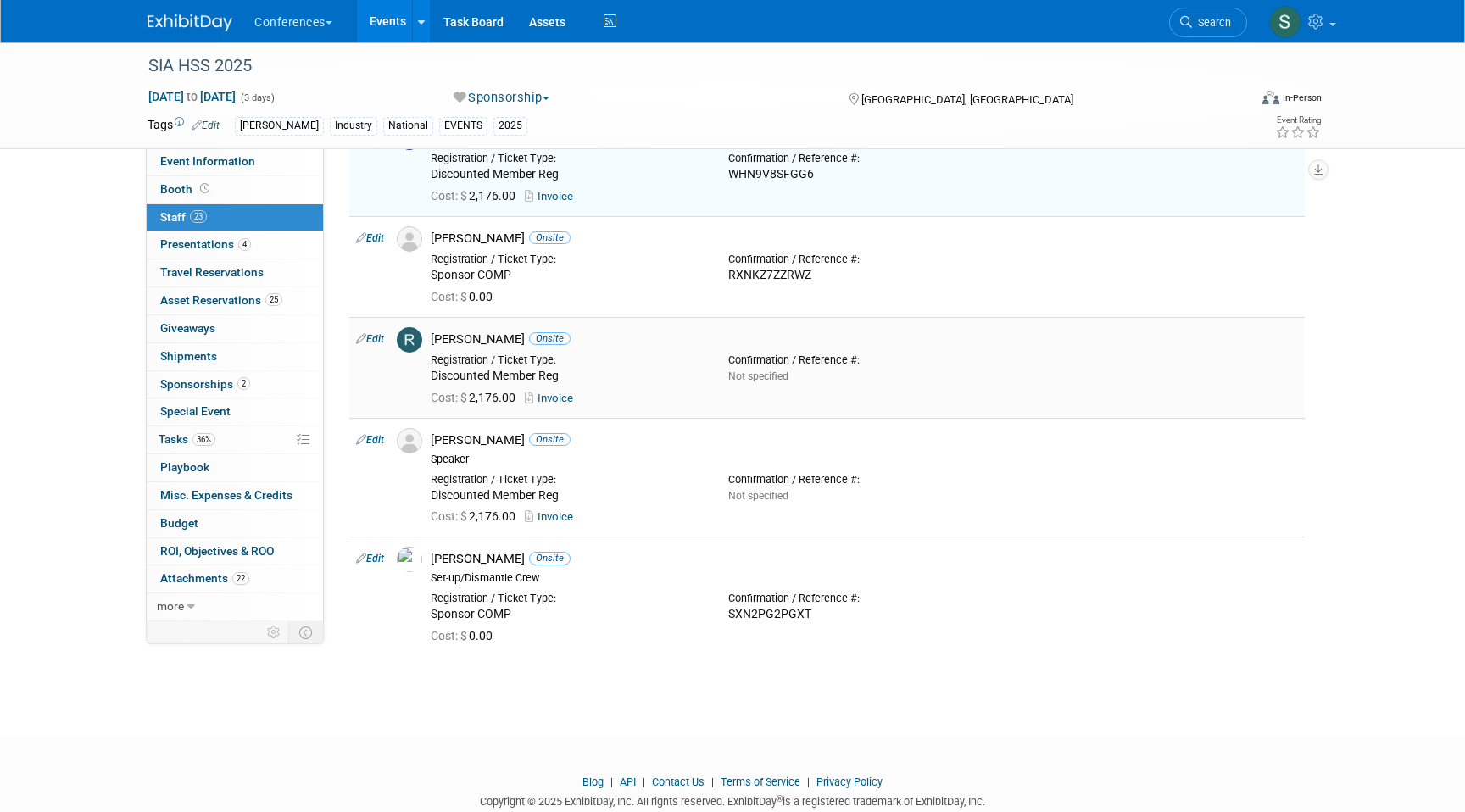
click at [369, 339] on link "Edit" at bounding box center [370, 339] width 28 height 12
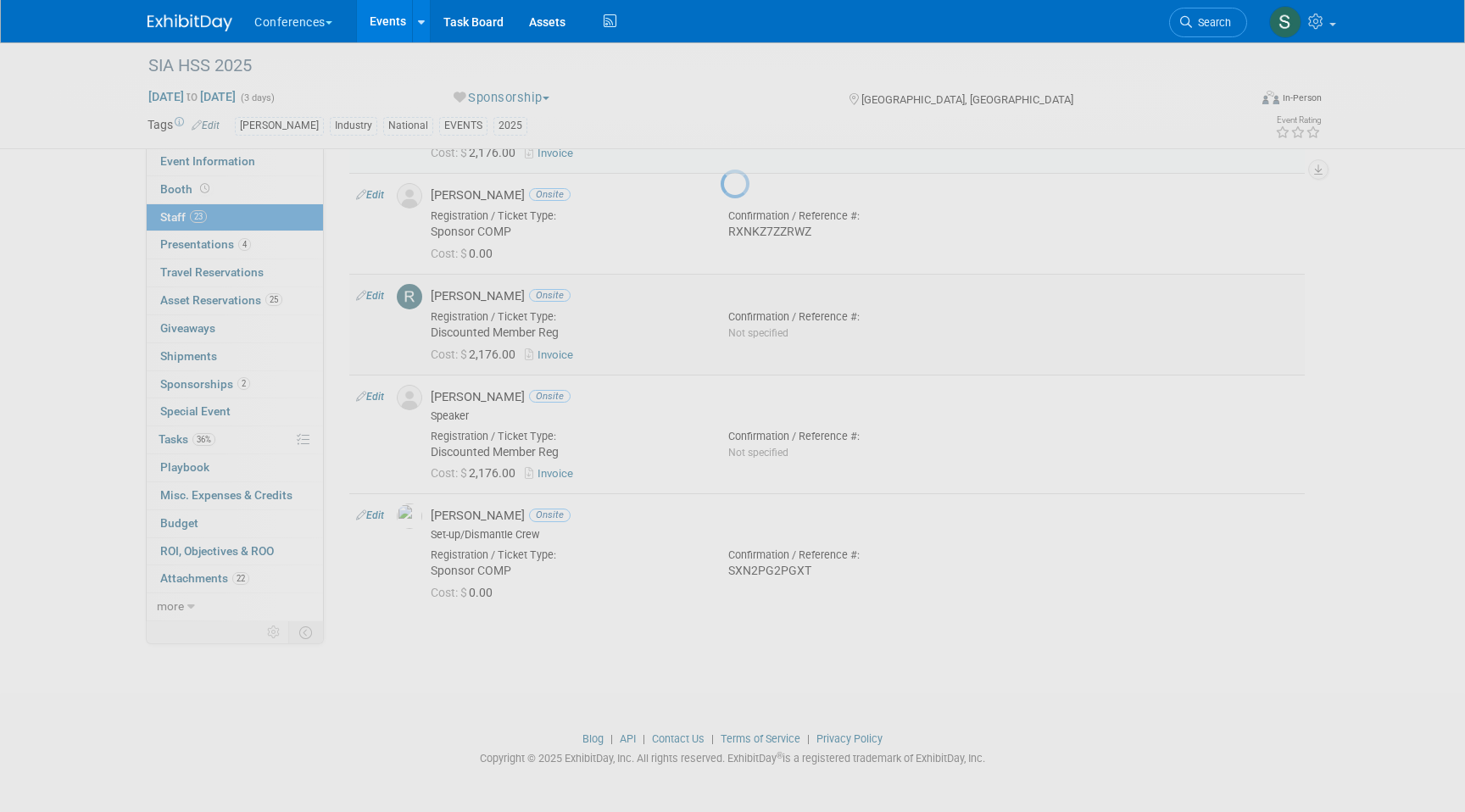
select select "cc1b0c0b-b3d8-41e2-8b7f-c938c83a7e8b"
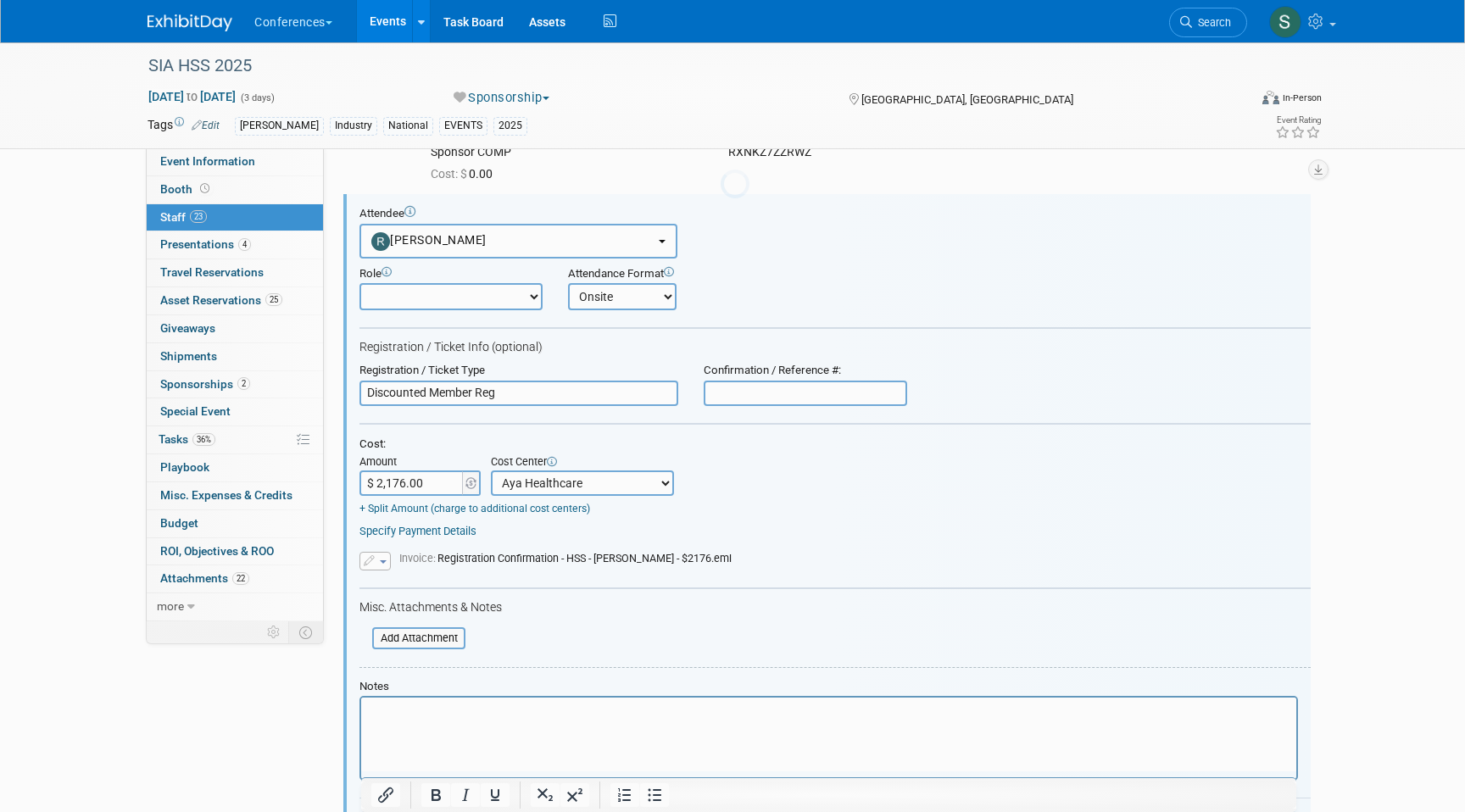
scroll to position [2233, 0]
click at [750, 394] on input "text" at bounding box center [806, 392] width 203 height 25
paste input "RXNKZ7ZZRWZ"
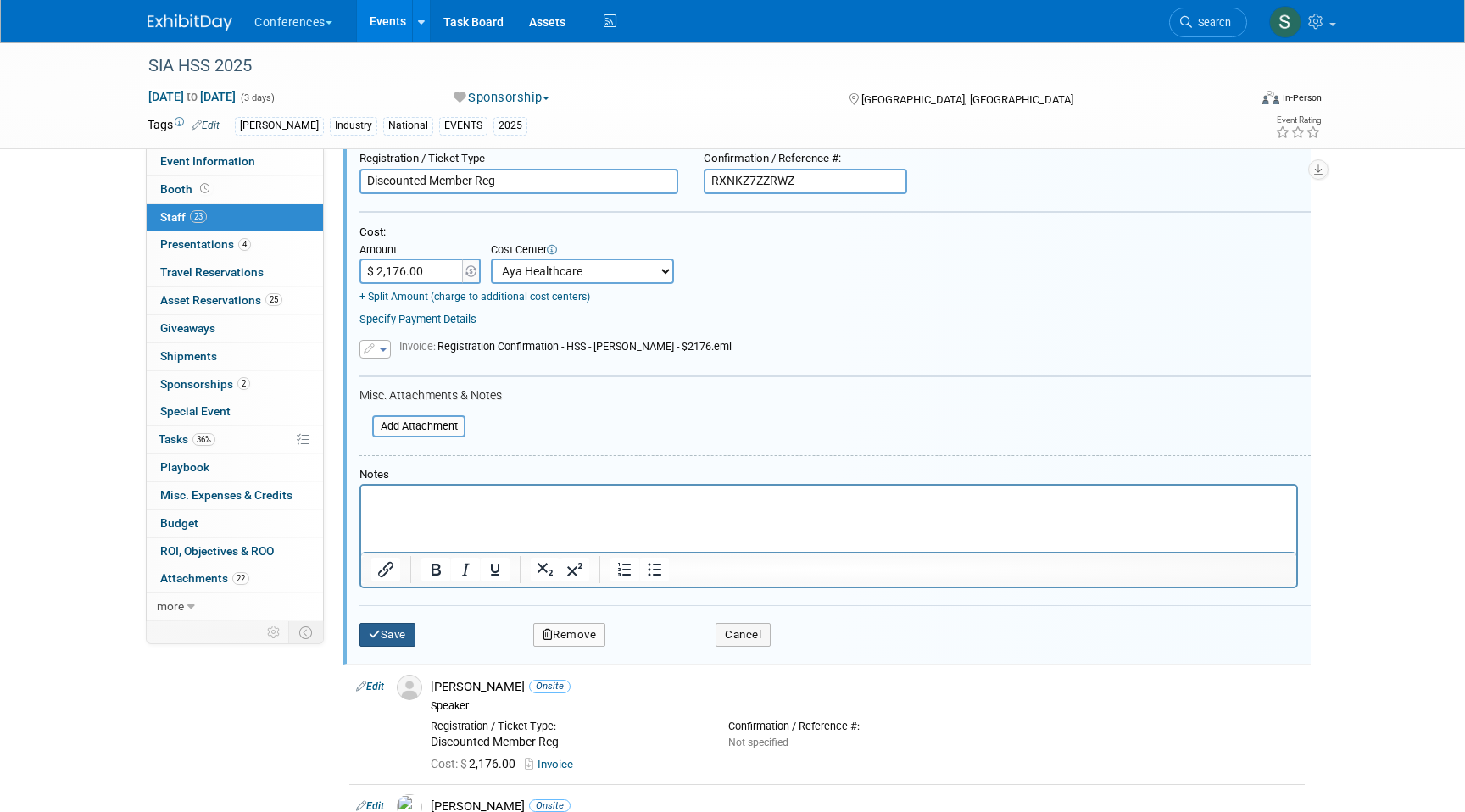
type input "RXNKZ7ZZRWZ"
click at [402, 633] on button "Save" at bounding box center [387, 634] width 56 height 24
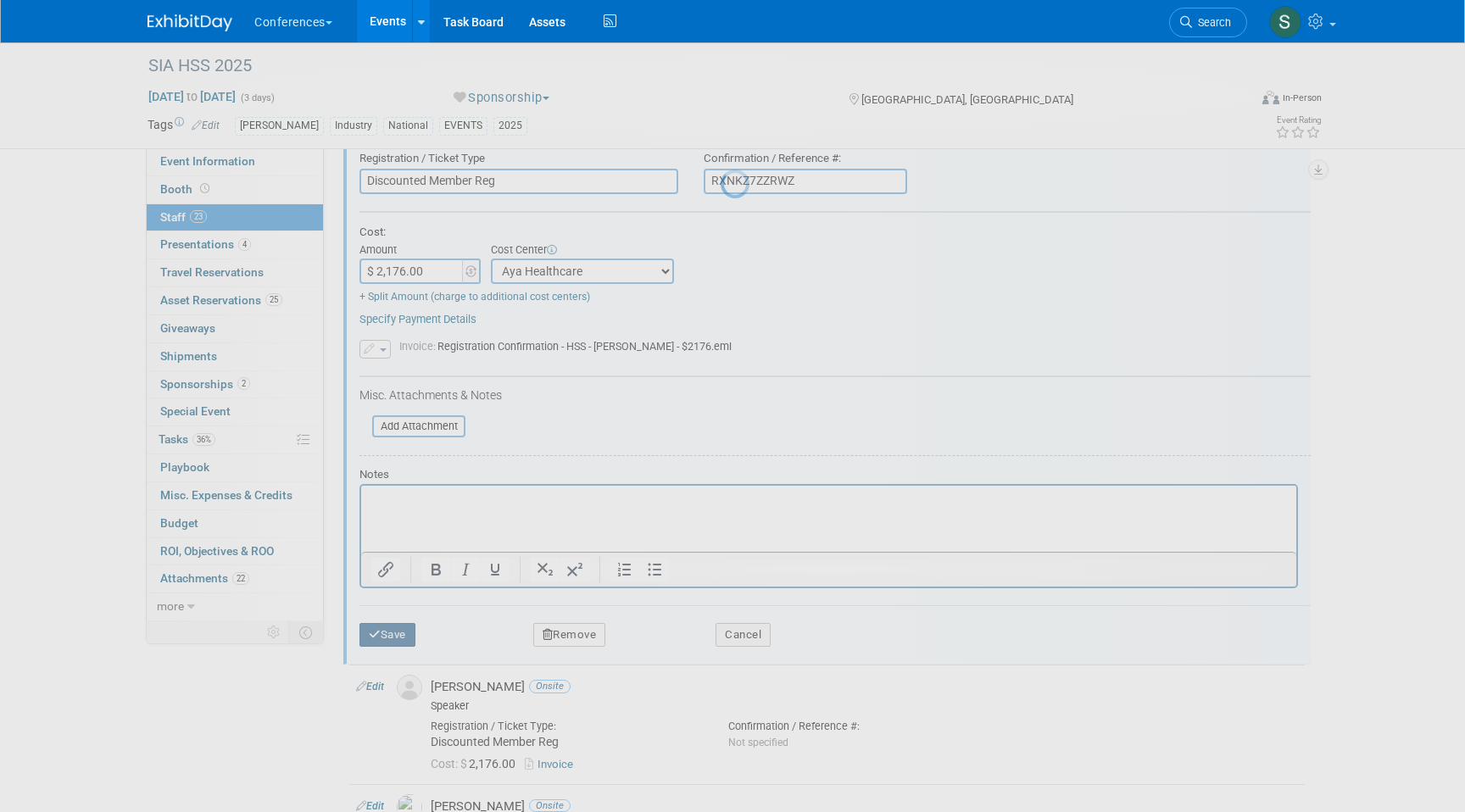
scroll to position [2178, 0]
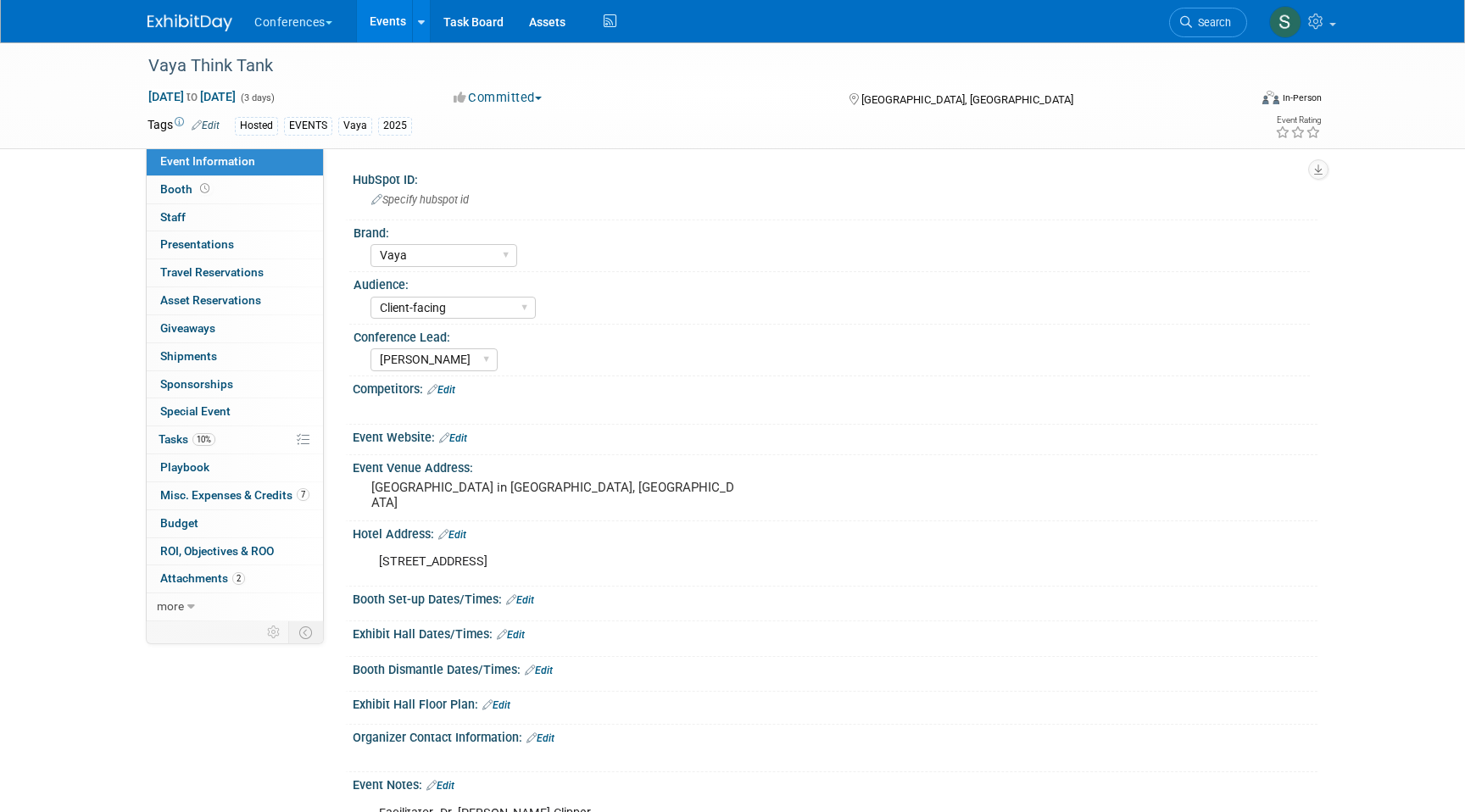
select select "Vaya"
select select "Client-facing"
select select "[PERSON_NAME]"
click at [1224, 24] on span "Search" at bounding box center [1211, 22] width 39 height 12
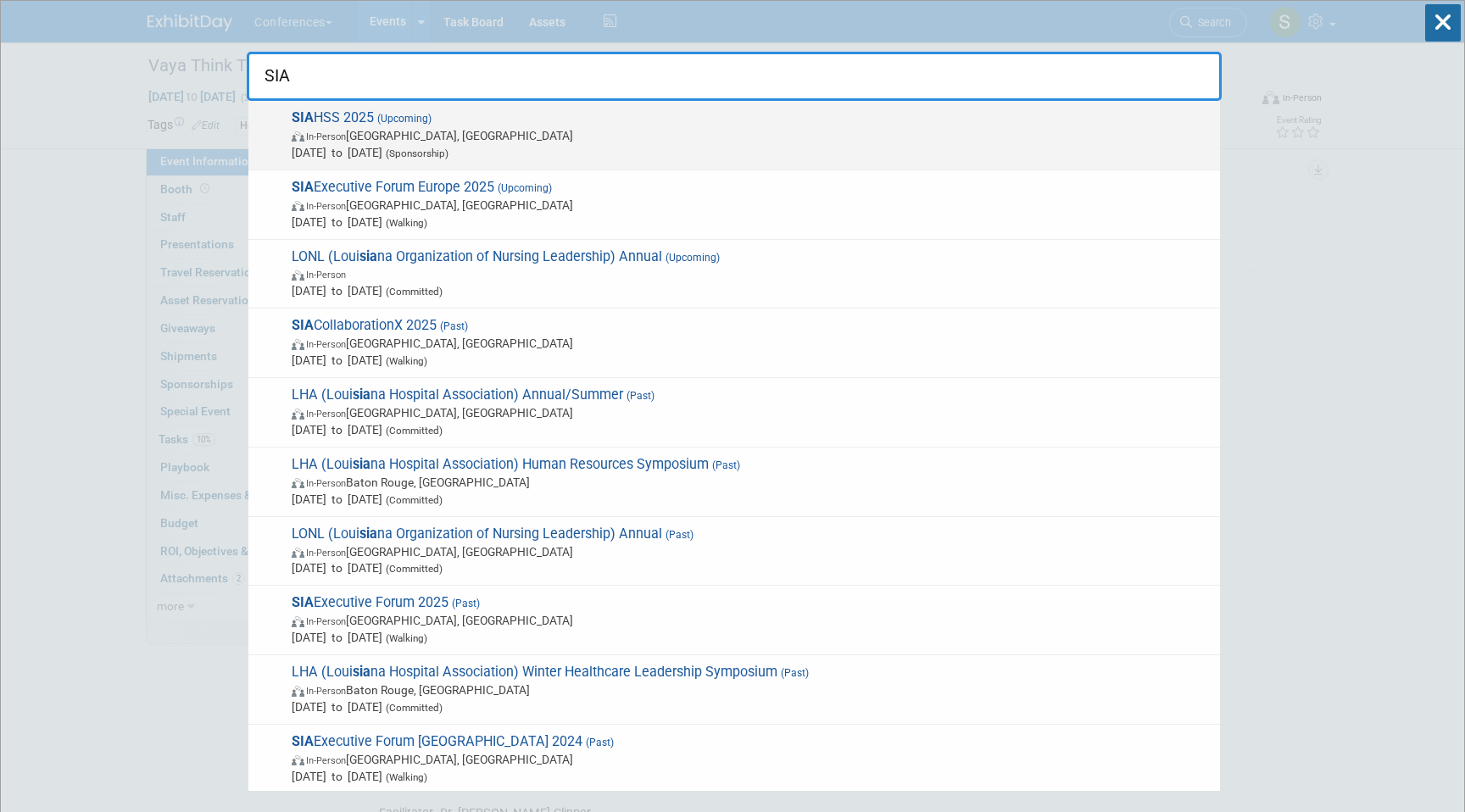
type input "SIA"
click at [405, 123] on span "(Upcoming)" at bounding box center [402, 119] width 57 height 12
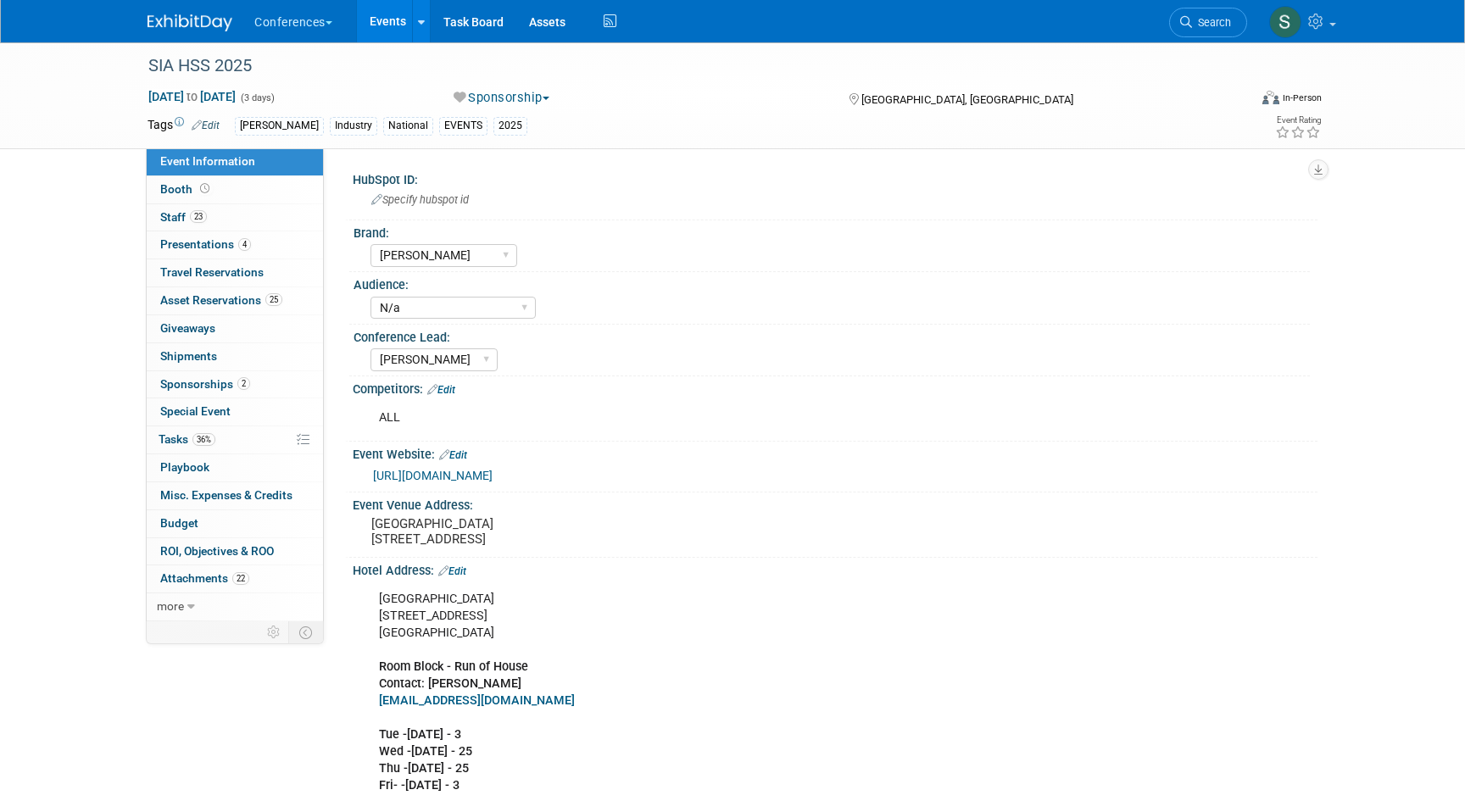
select select "[PERSON_NAME]"
select select "N/a"
select select "[PERSON_NAME]"
click at [241, 213] on link "23 Staff 23" at bounding box center [235, 218] width 176 height 27
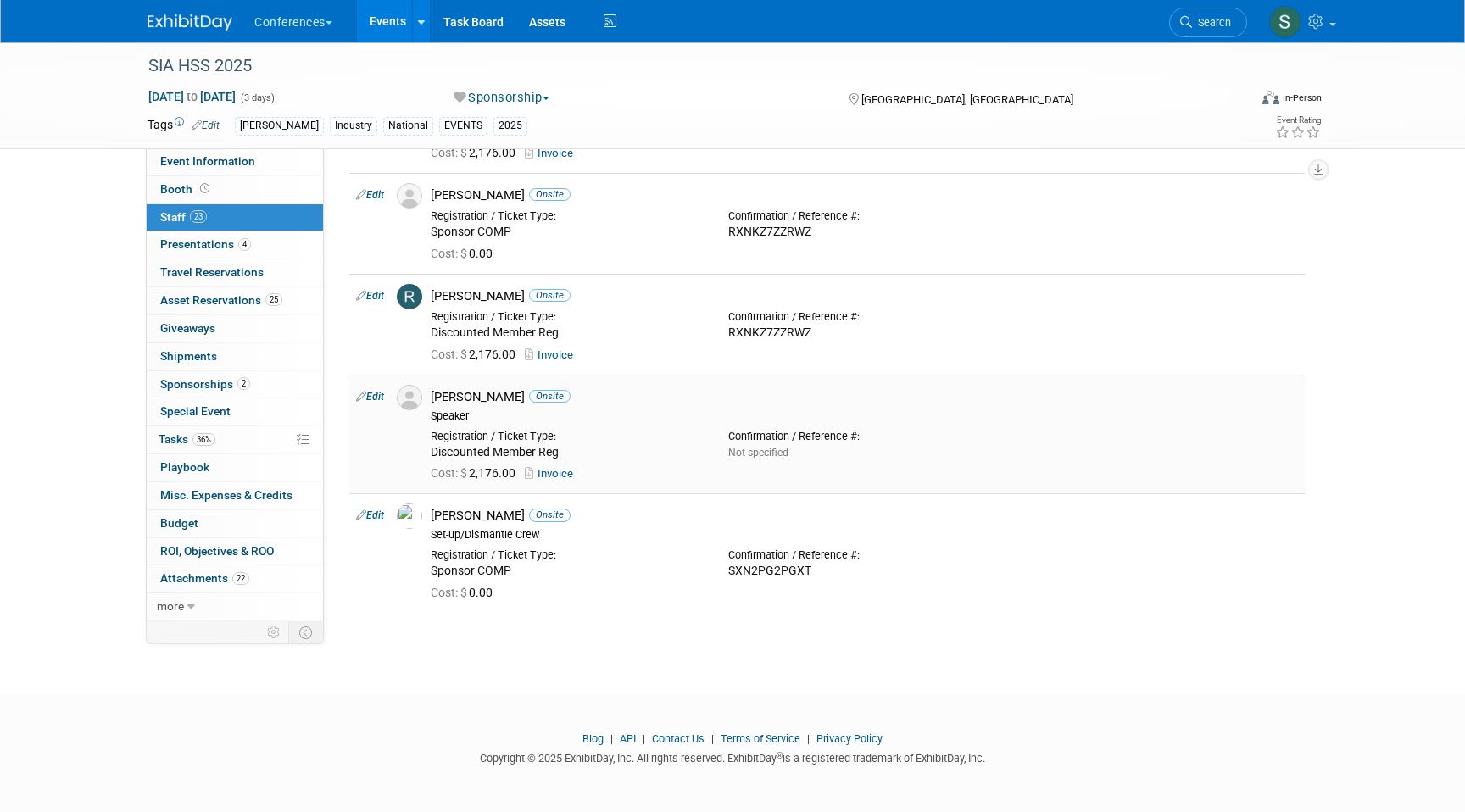
scroll to position [2116, 0]
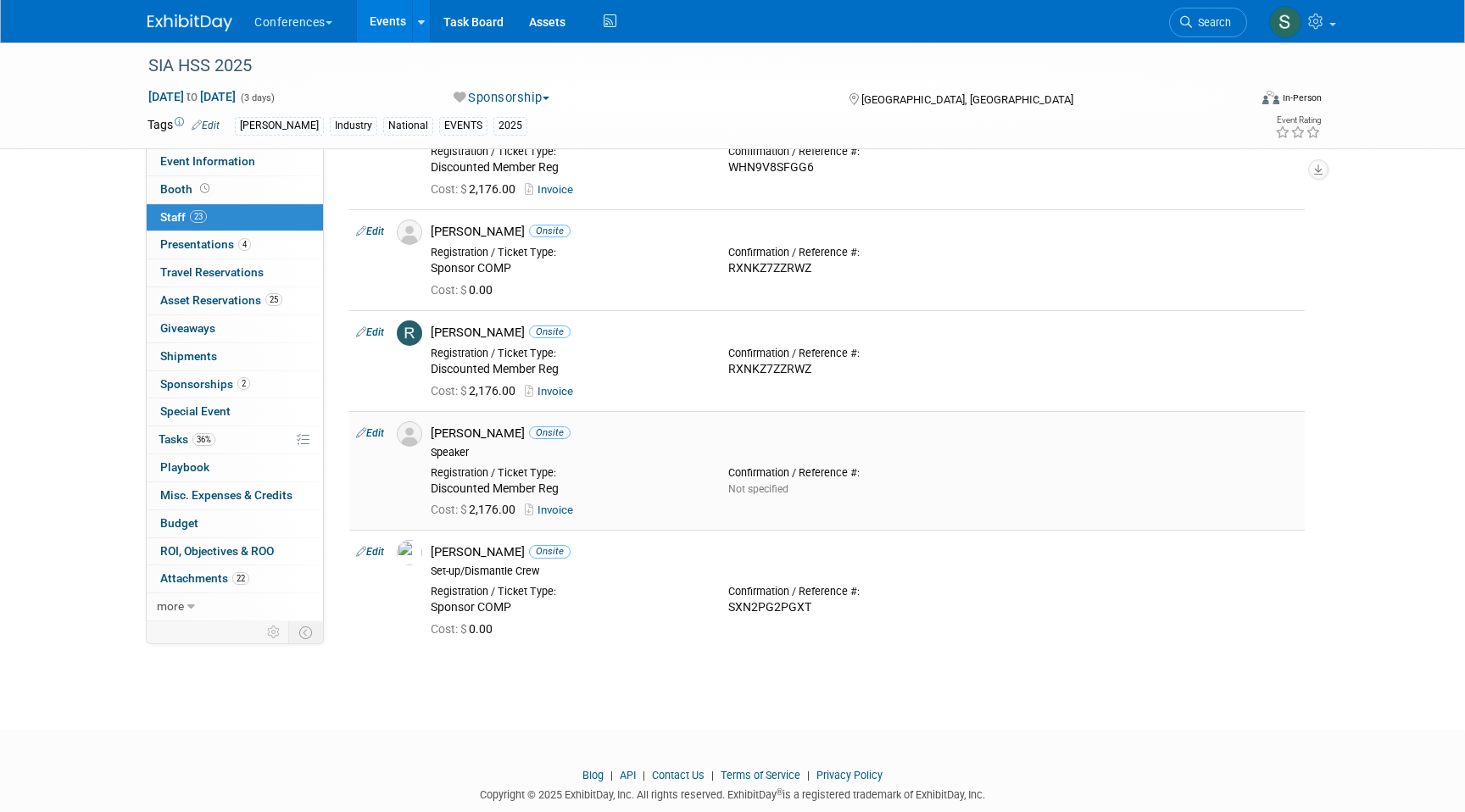
click at [367, 433] on link "Edit" at bounding box center [370, 433] width 28 height 12
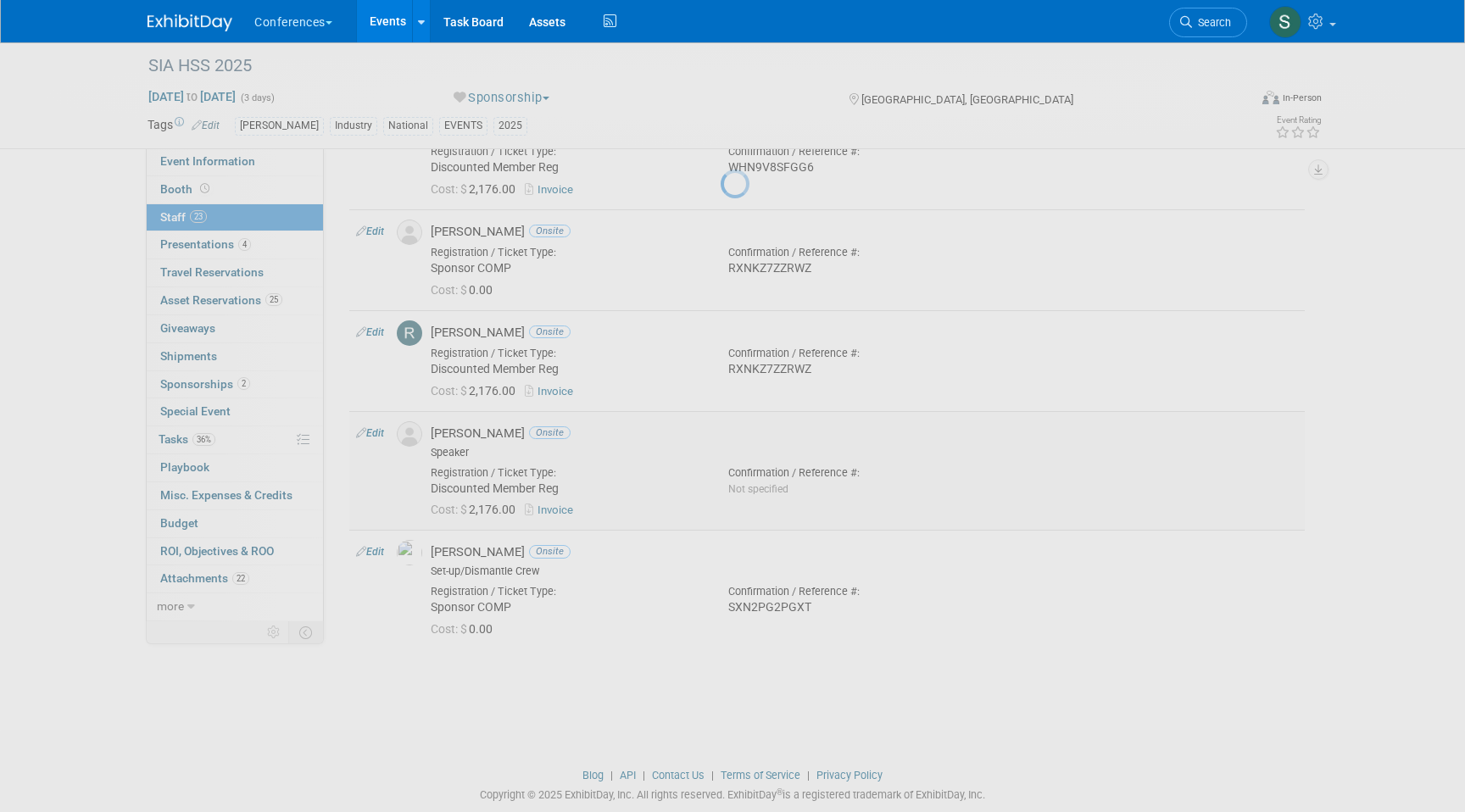
select select "15b199fe-83ee-4a37-956f-e8de9b9d0d0e"
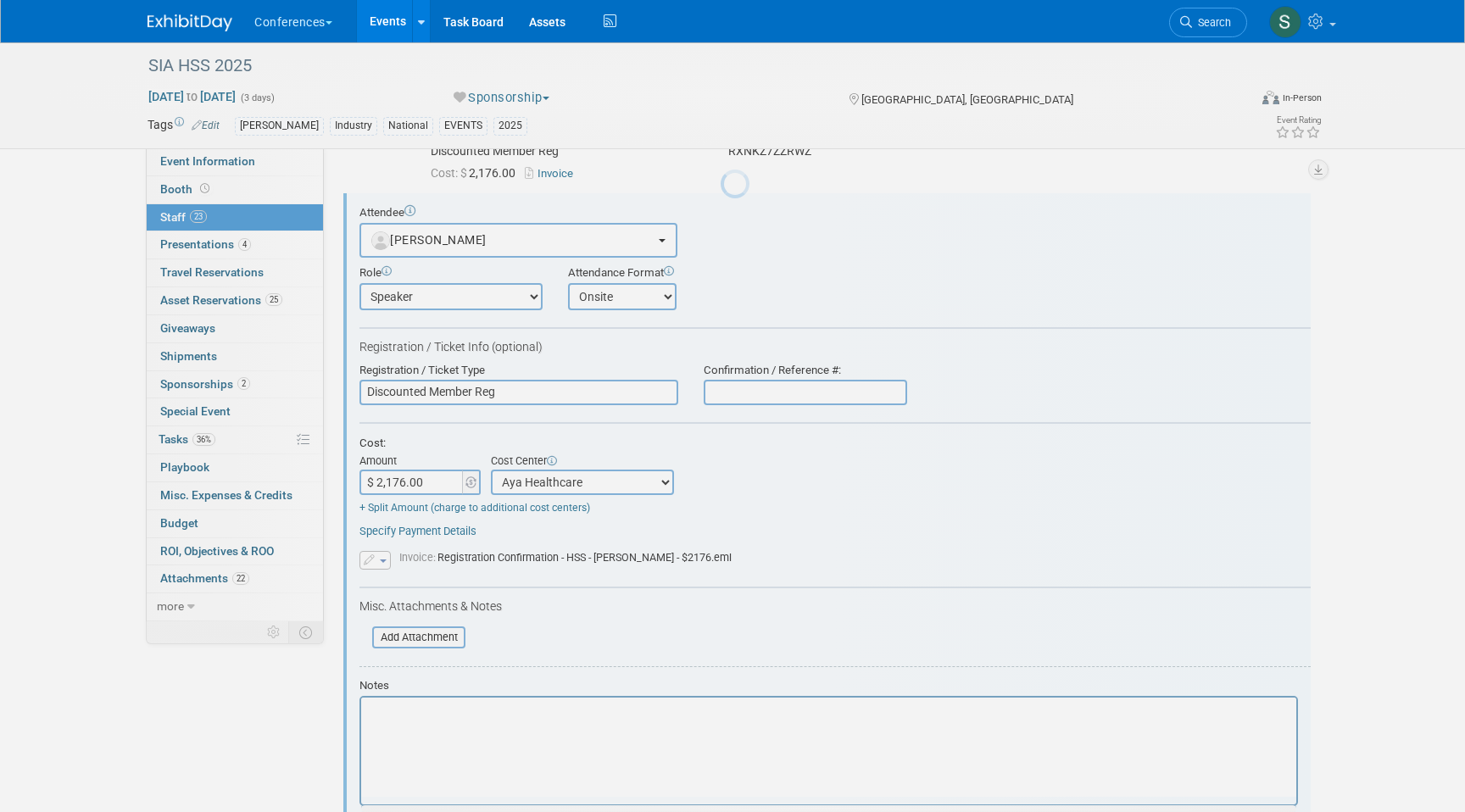
scroll to position [0, 0]
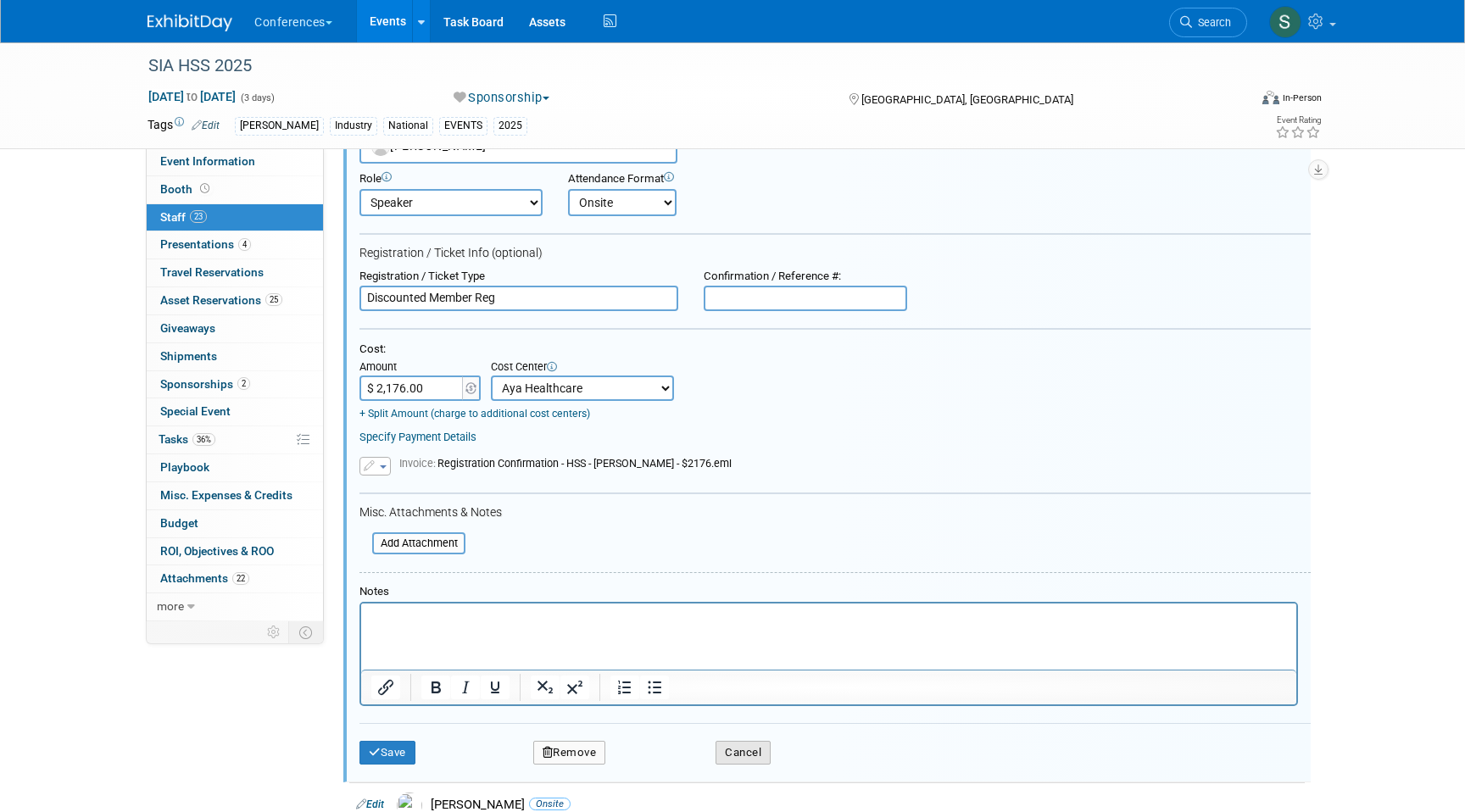
click at [764, 748] on button "Cancel" at bounding box center [742, 752] width 55 height 24
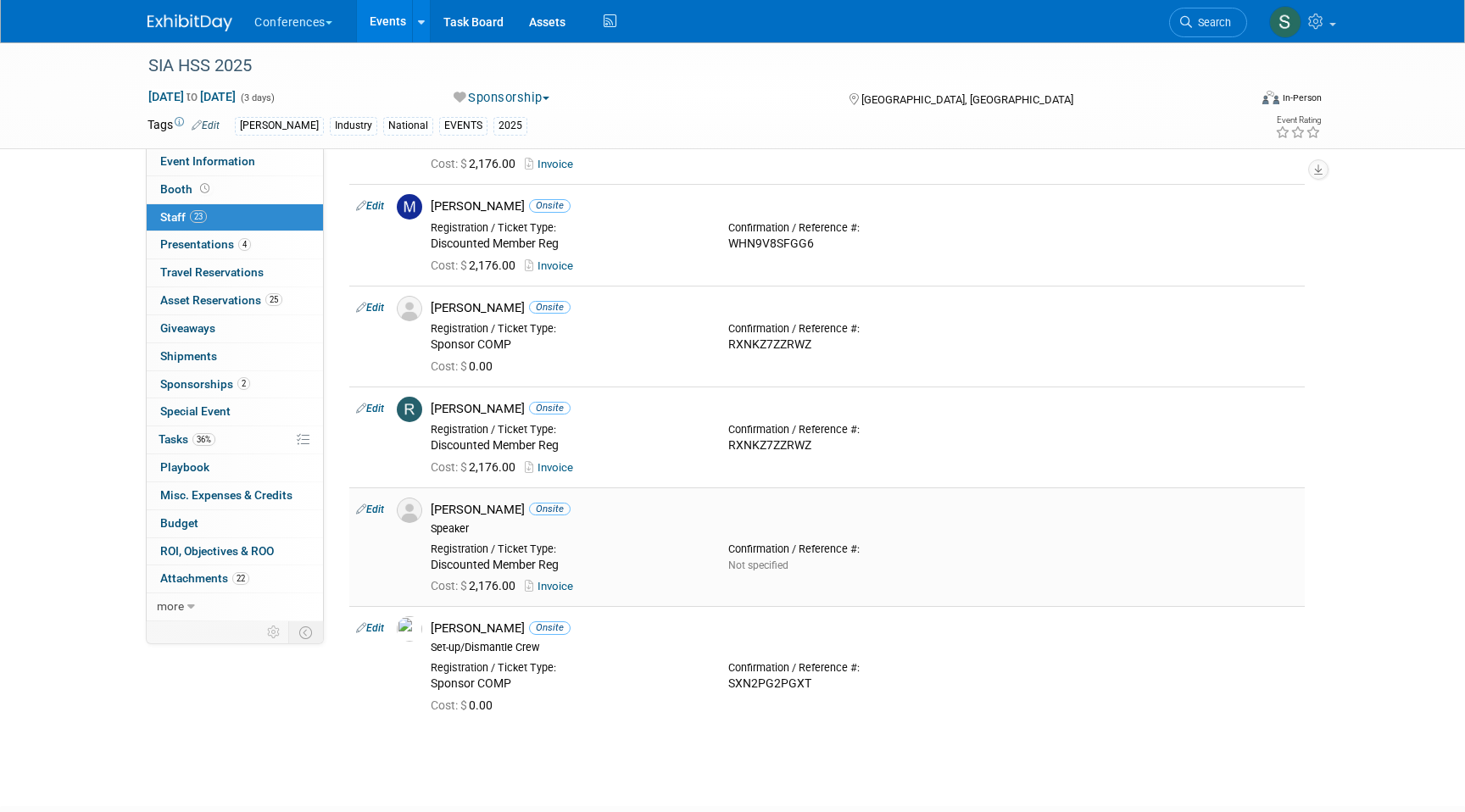
scroll to position [2027, 0]
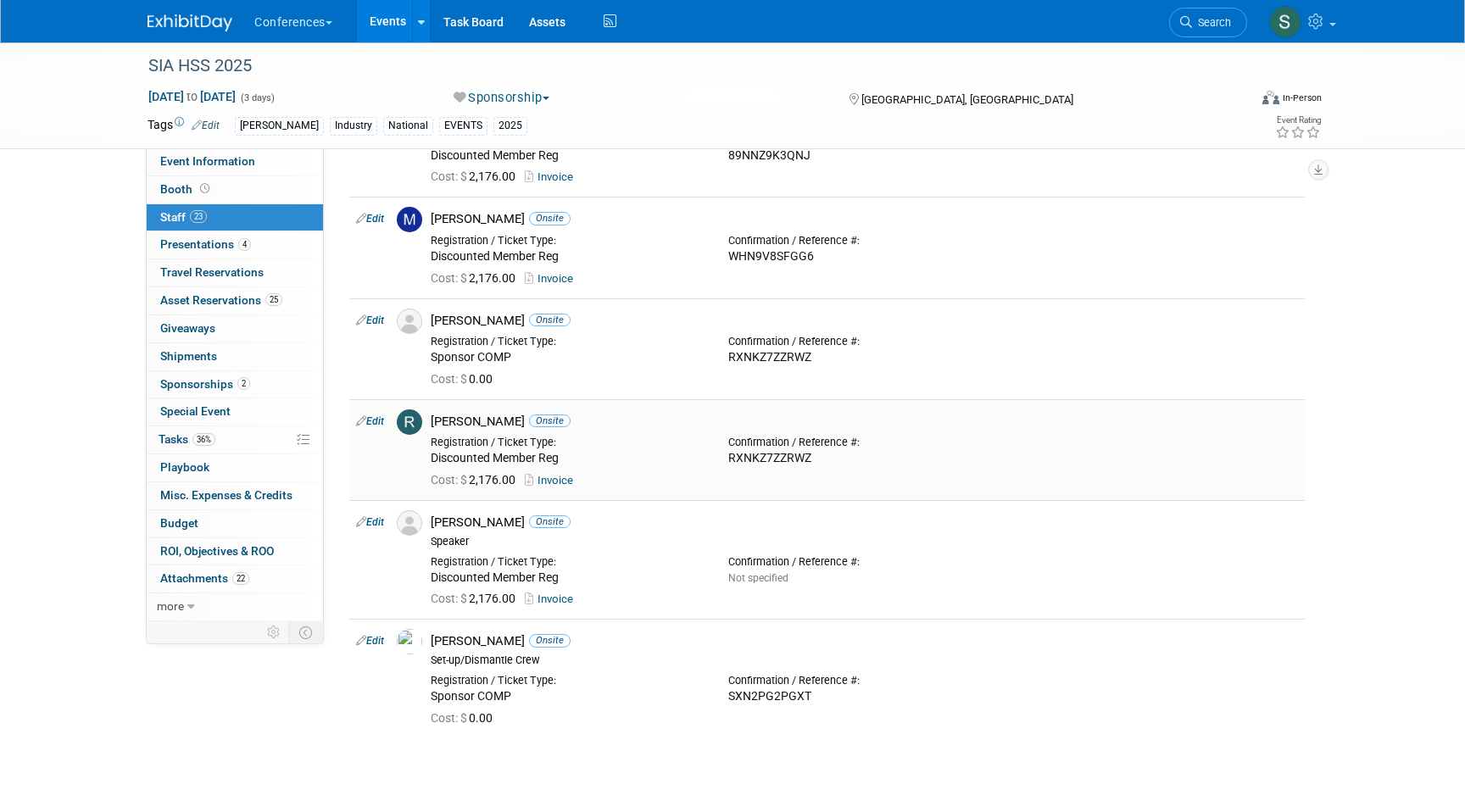
click at [376, 420] on link "Edit" at bounding box center [370, 421] width 28 height 12
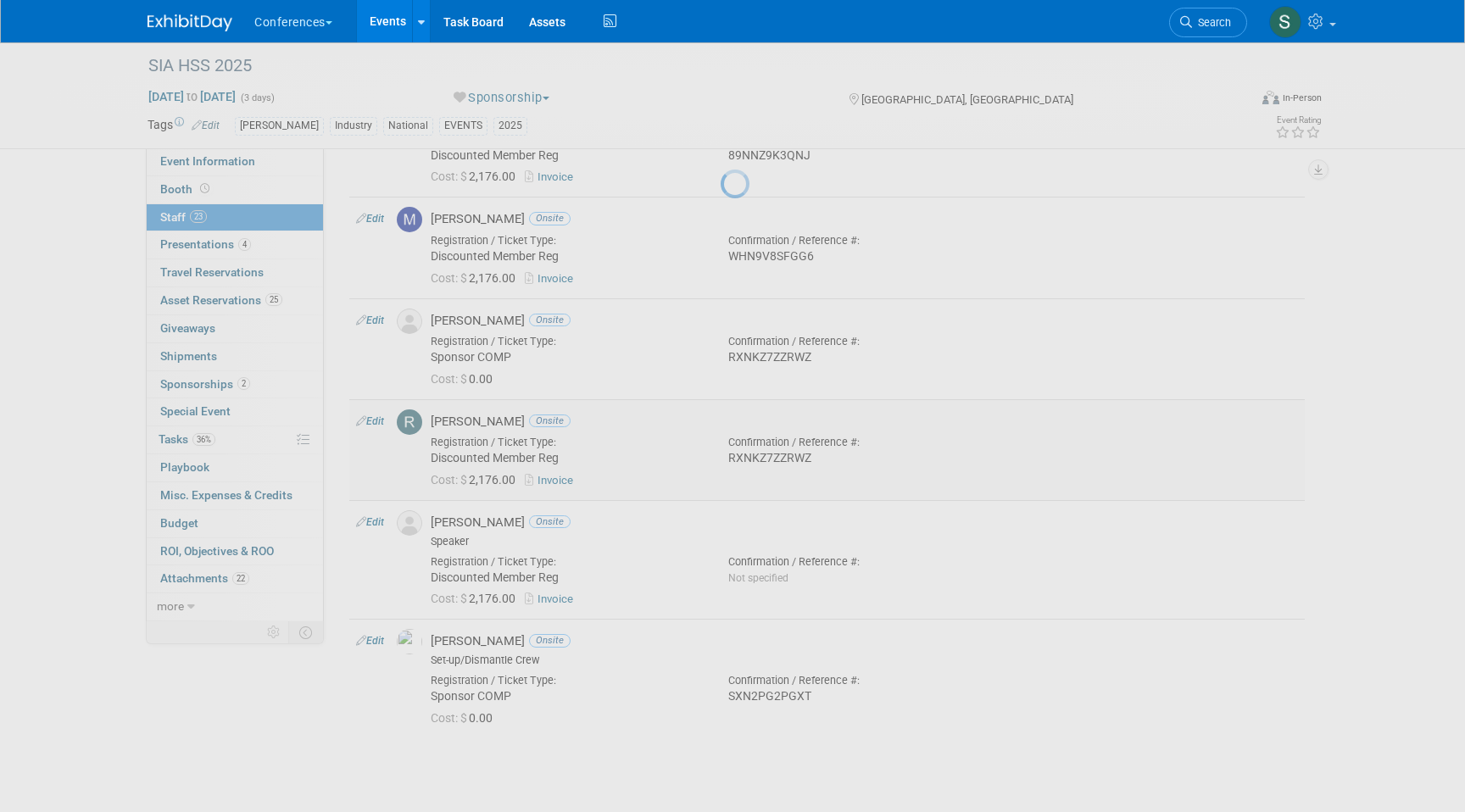
select select "cc1b0c0b-b3d8-41e2-8b7f-c938c83a7e8b"
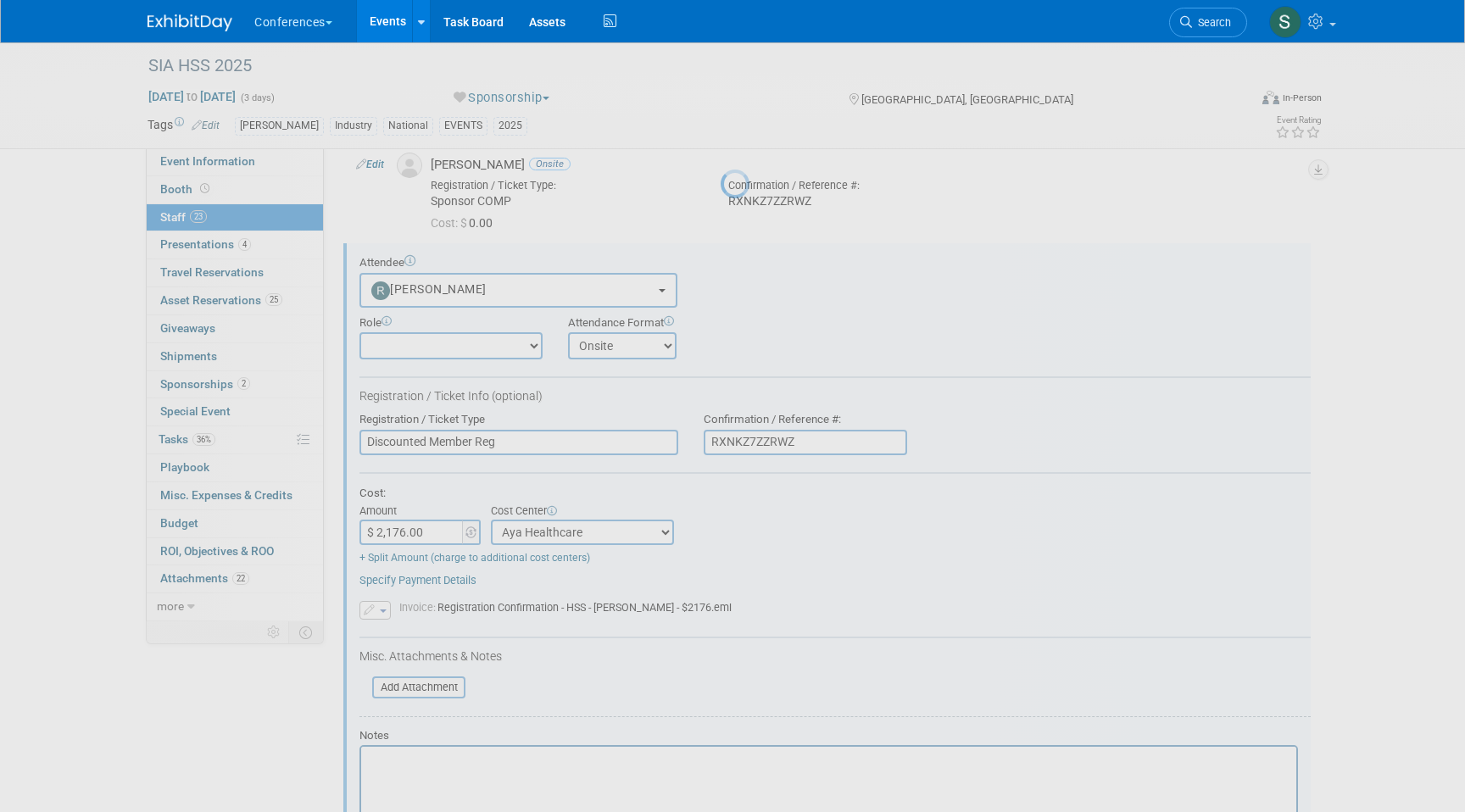
scroll to position [0, 0]
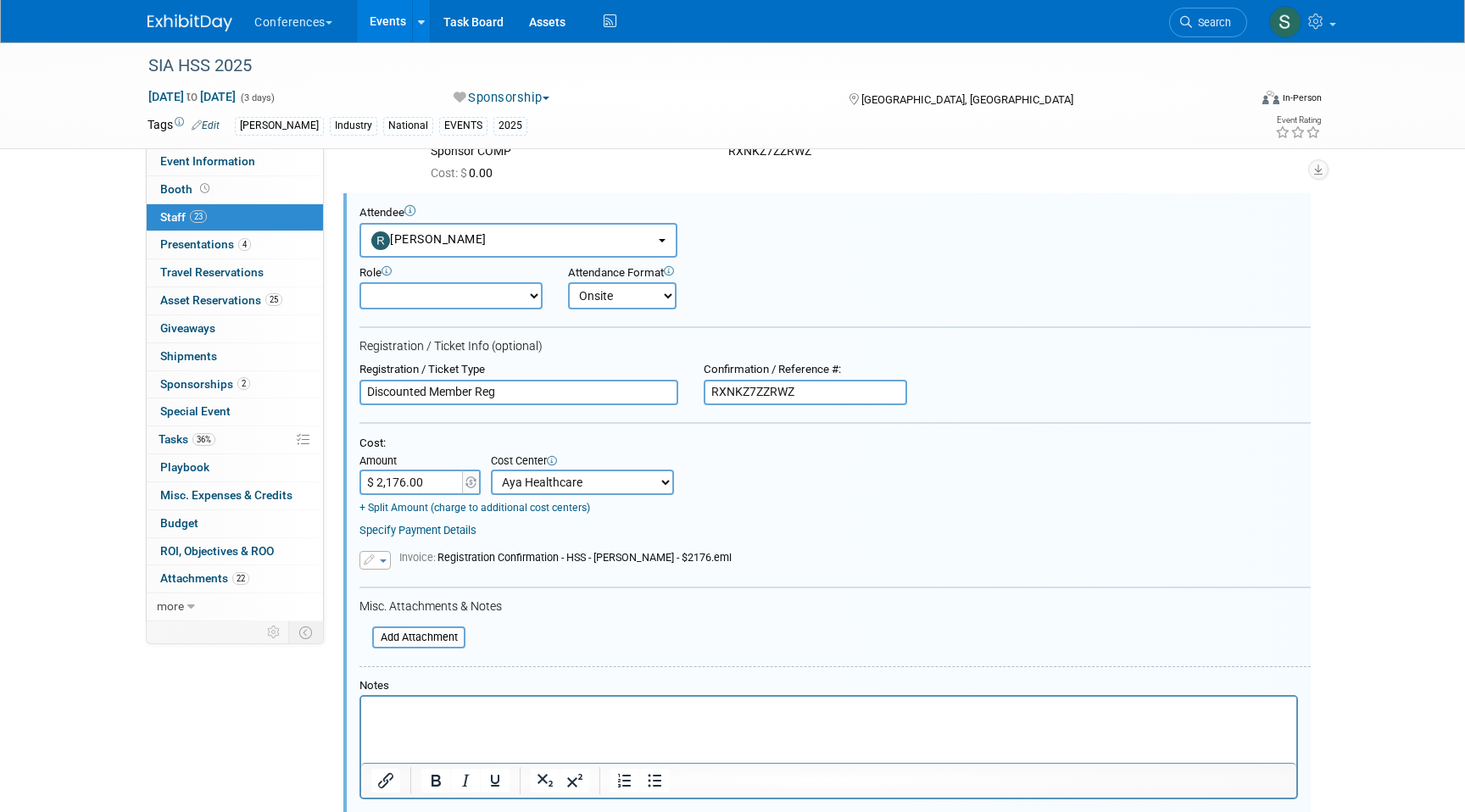
click at [749, 399] on input "RXNKZ7ZZRWZ" at bounding box center [806, 392] width 203 height 25
paste input "49NKBFK623C"
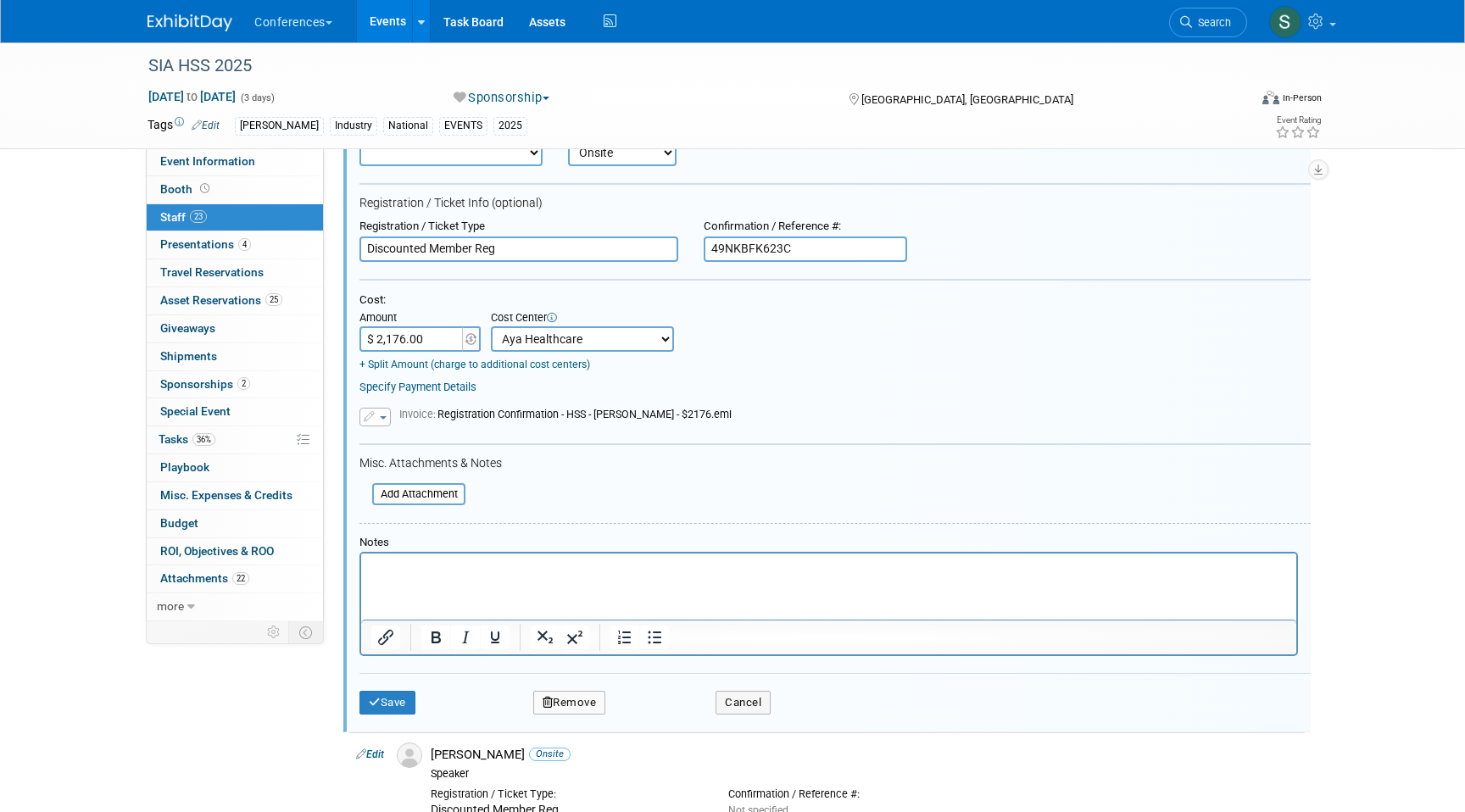
scroll to position [2382, 0]
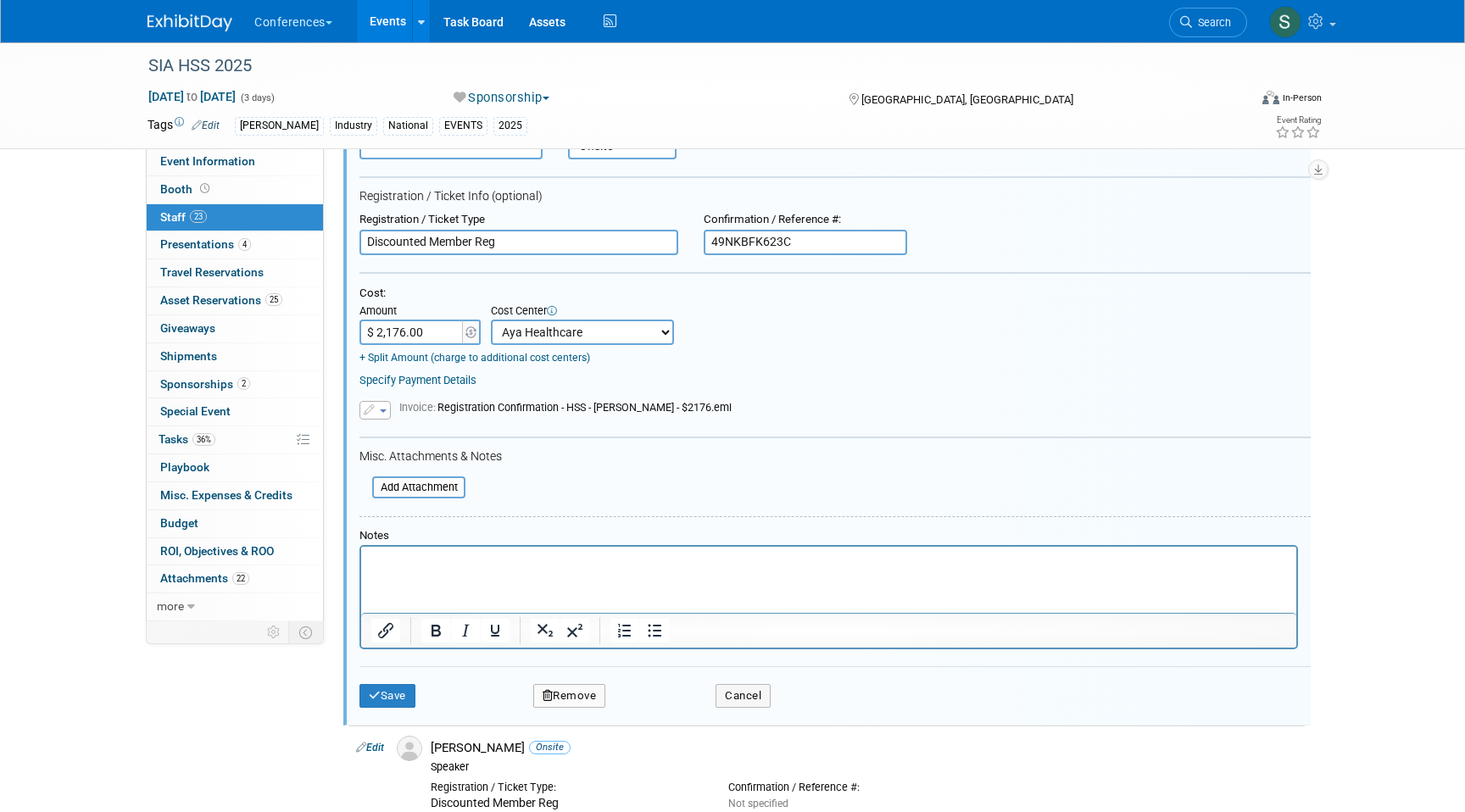
type input "49NKBFK623C"
click at [387, 712] on div "Save Remove Cancel" at bounding box center [836, 693] width 952 height 55
click at [387, 698] on button "Save" at bounding box center [387, 695] width 56 height 24
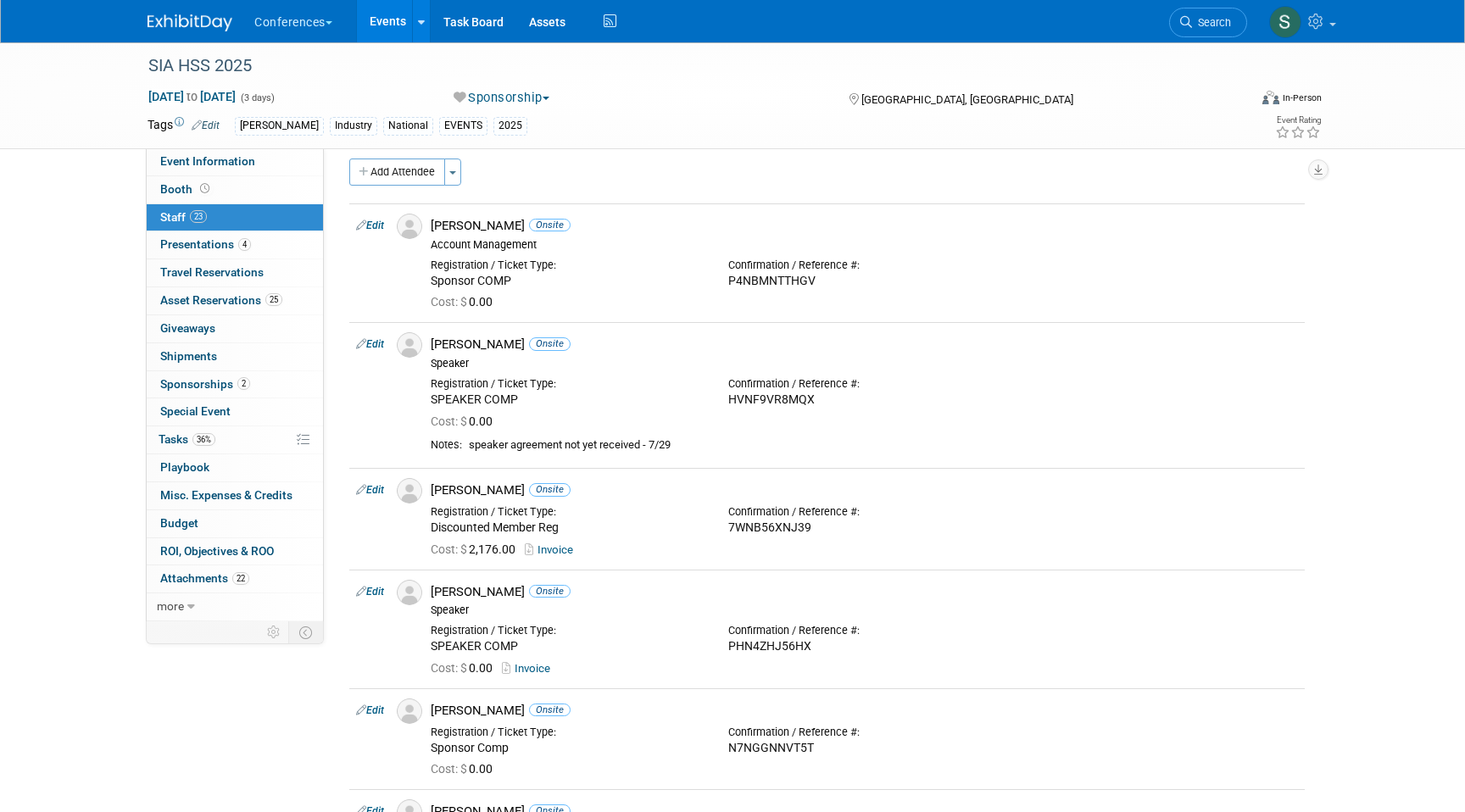
scroll to position [2152, 0]
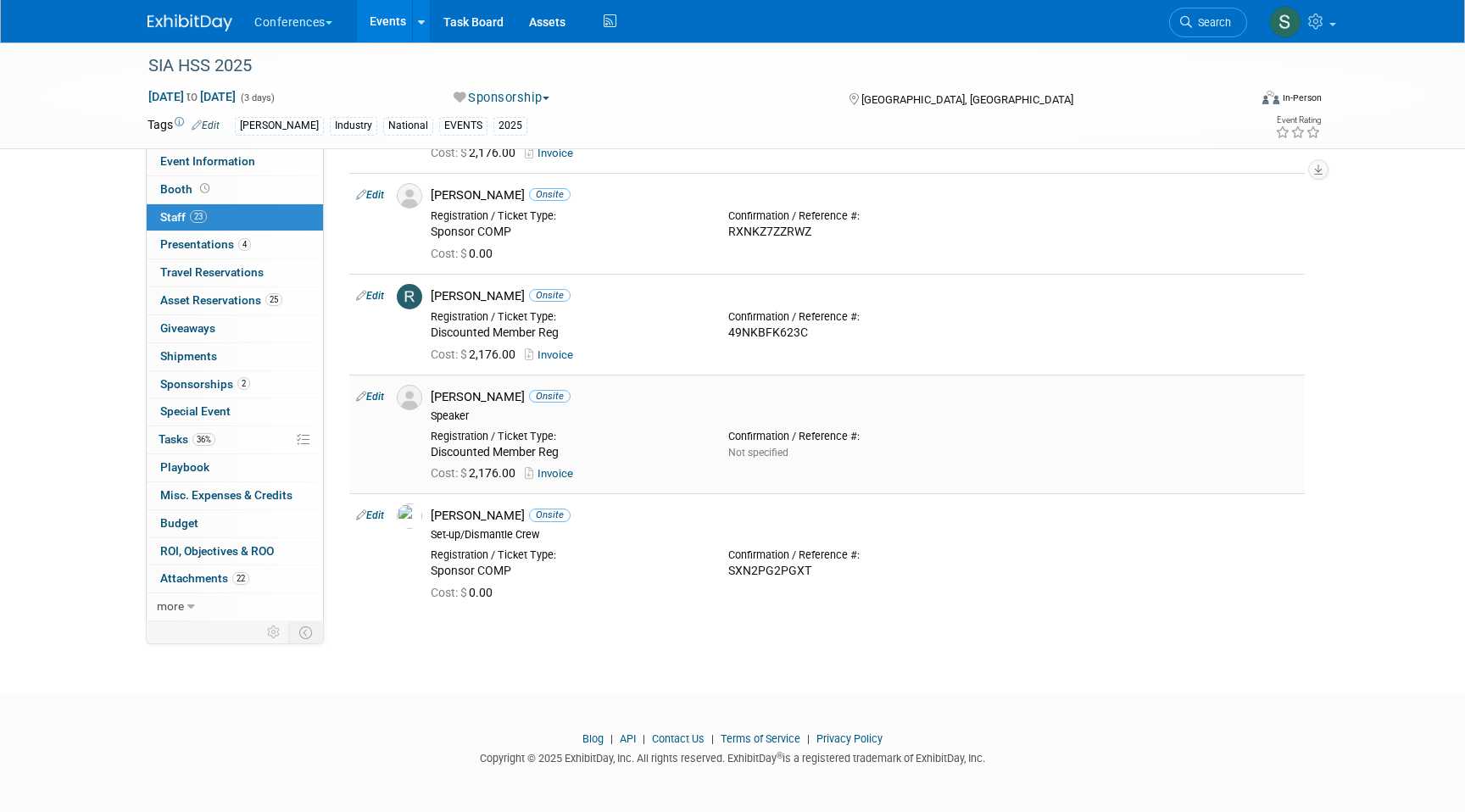
click at [373, 398] on link "Edit" at bounding box center [370, 397] width 28 height 12
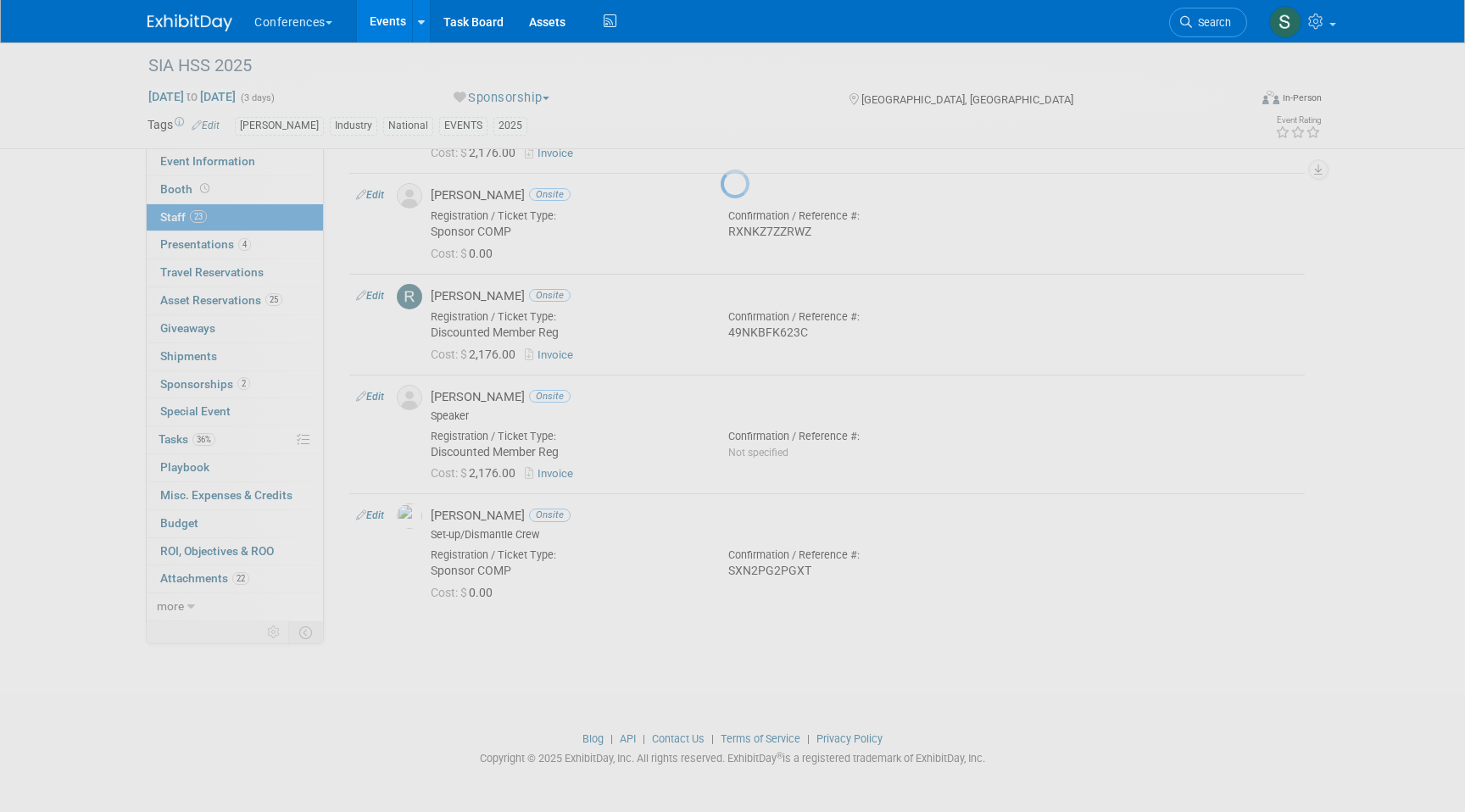
select select "15b199fe-83ee-4a37-956f-e8de9b9d0d0e"
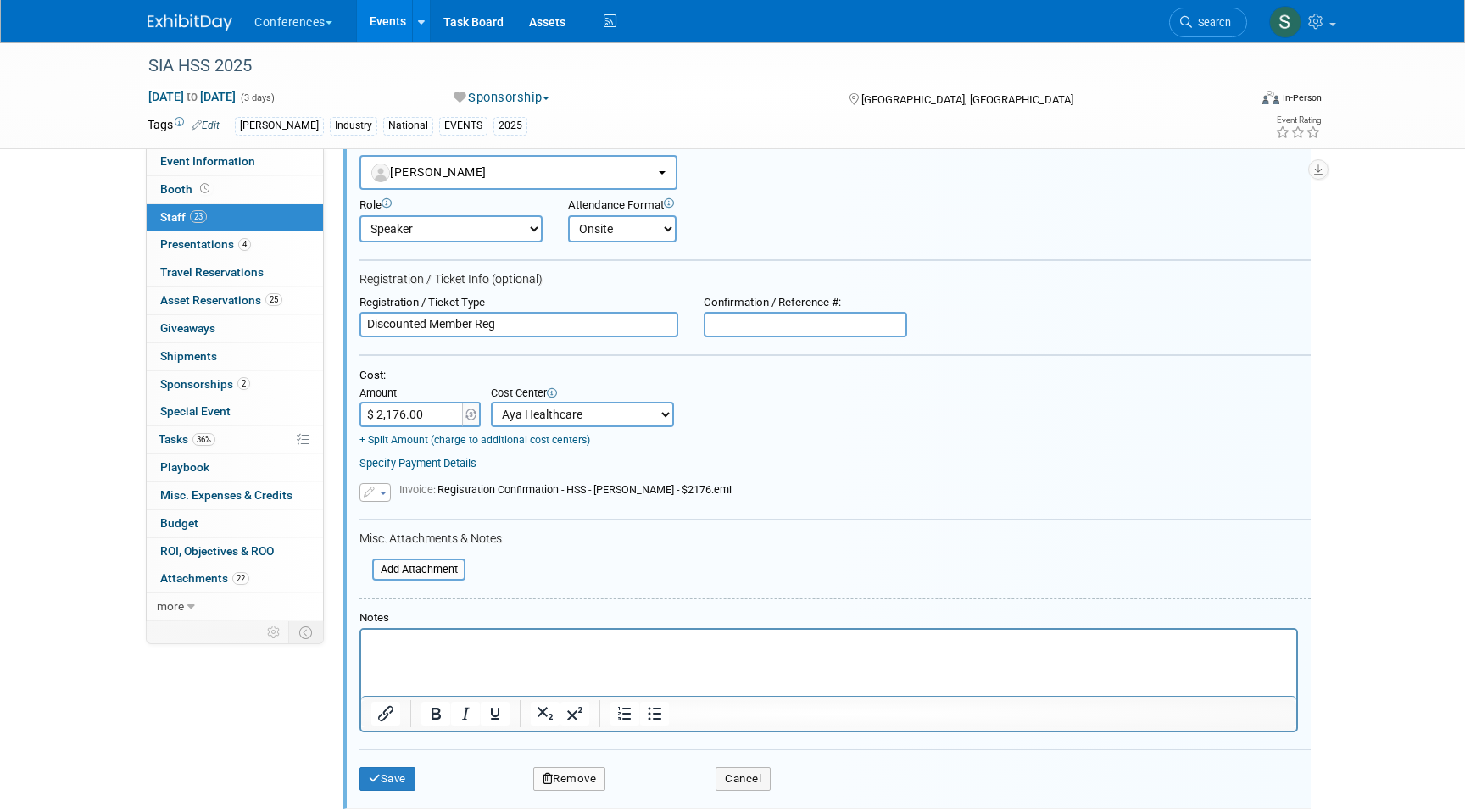
scroll to position [2432, 0]
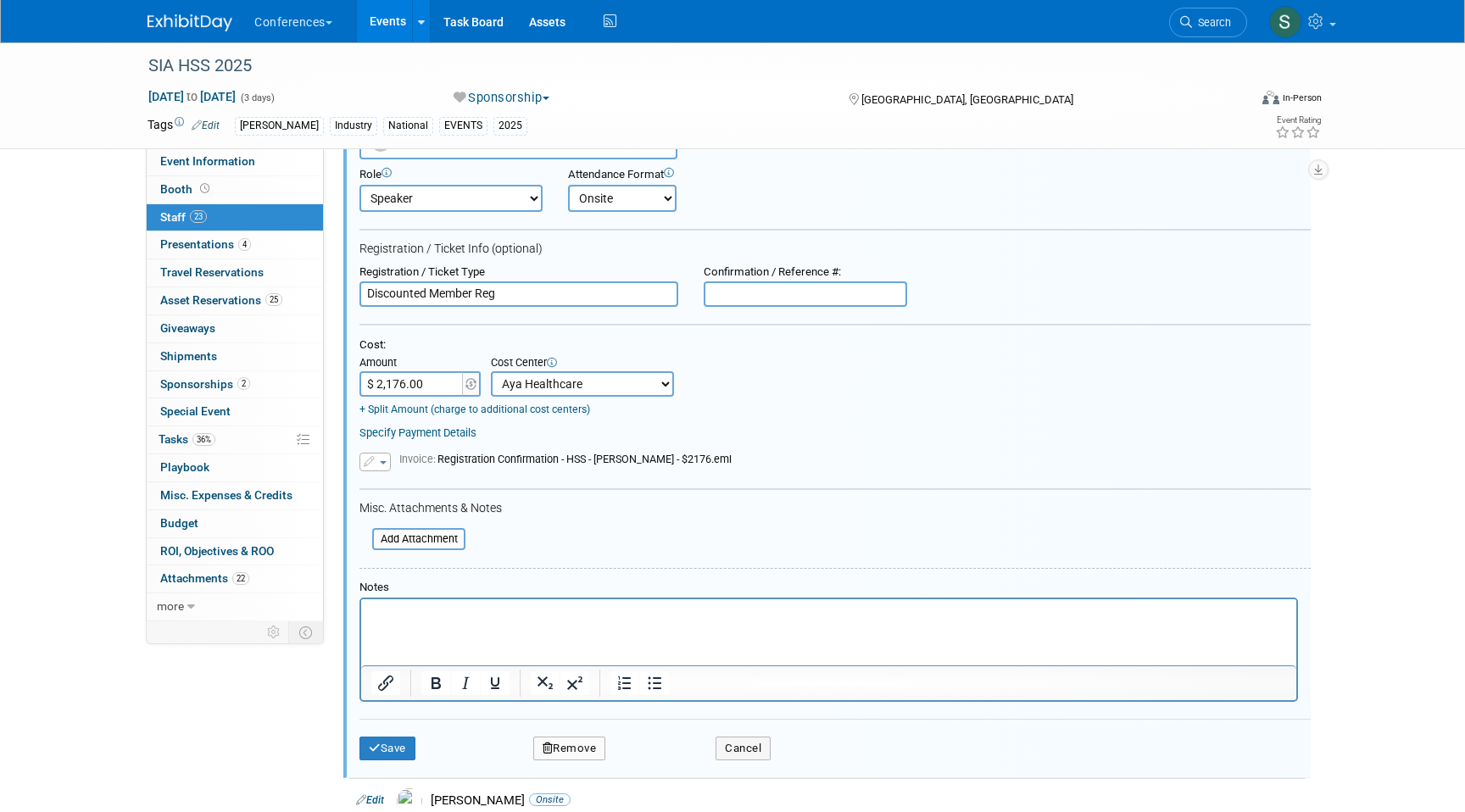
click at [732, 303] on input "text" at bounding box center [806, 294] width 203 height 25
paste input "6TNDMYWDYYV"
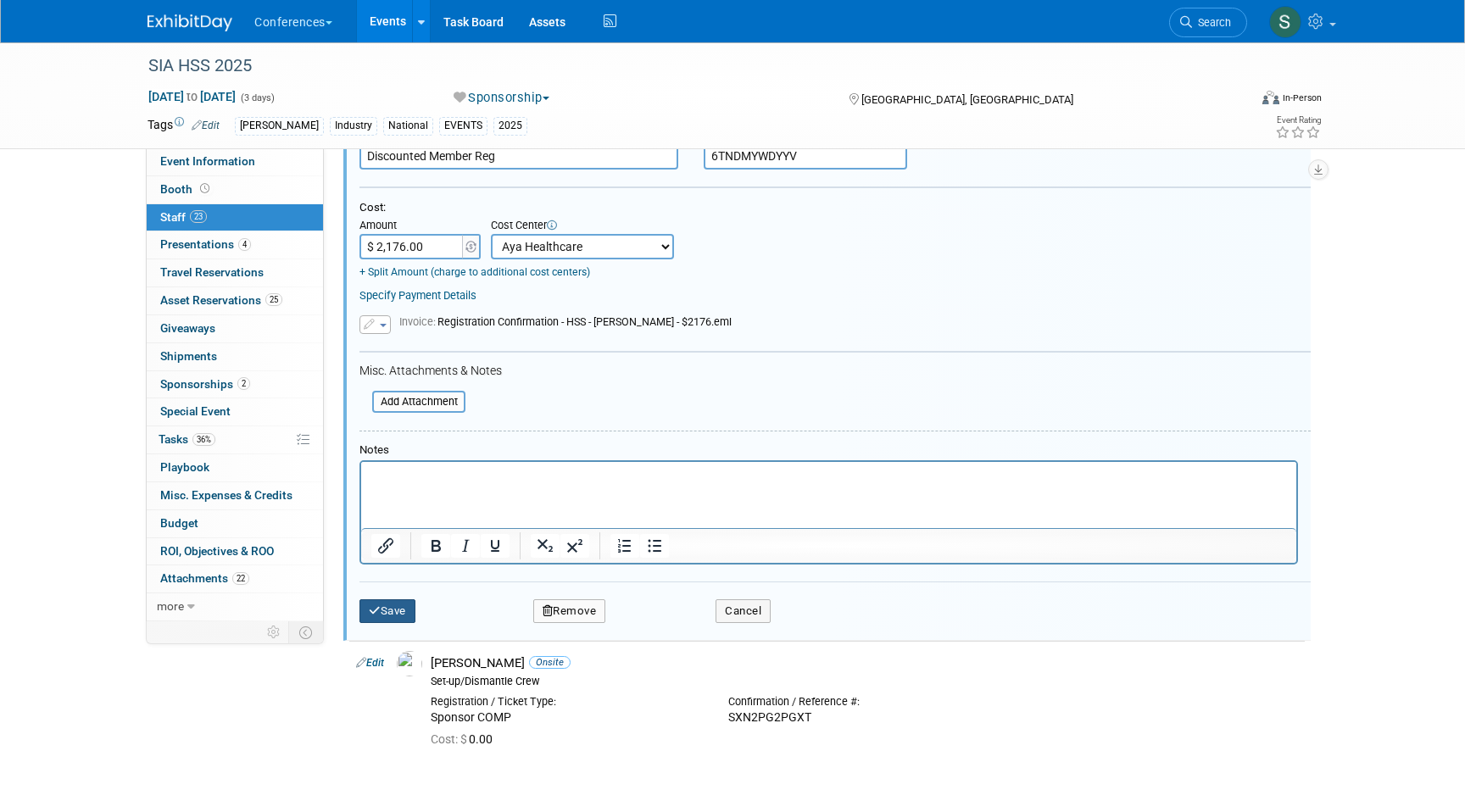
type input "6TNDMYWDYYV"
click at [398, 612] on button "Save" at bounding box center [387, 610] width 56 height 24
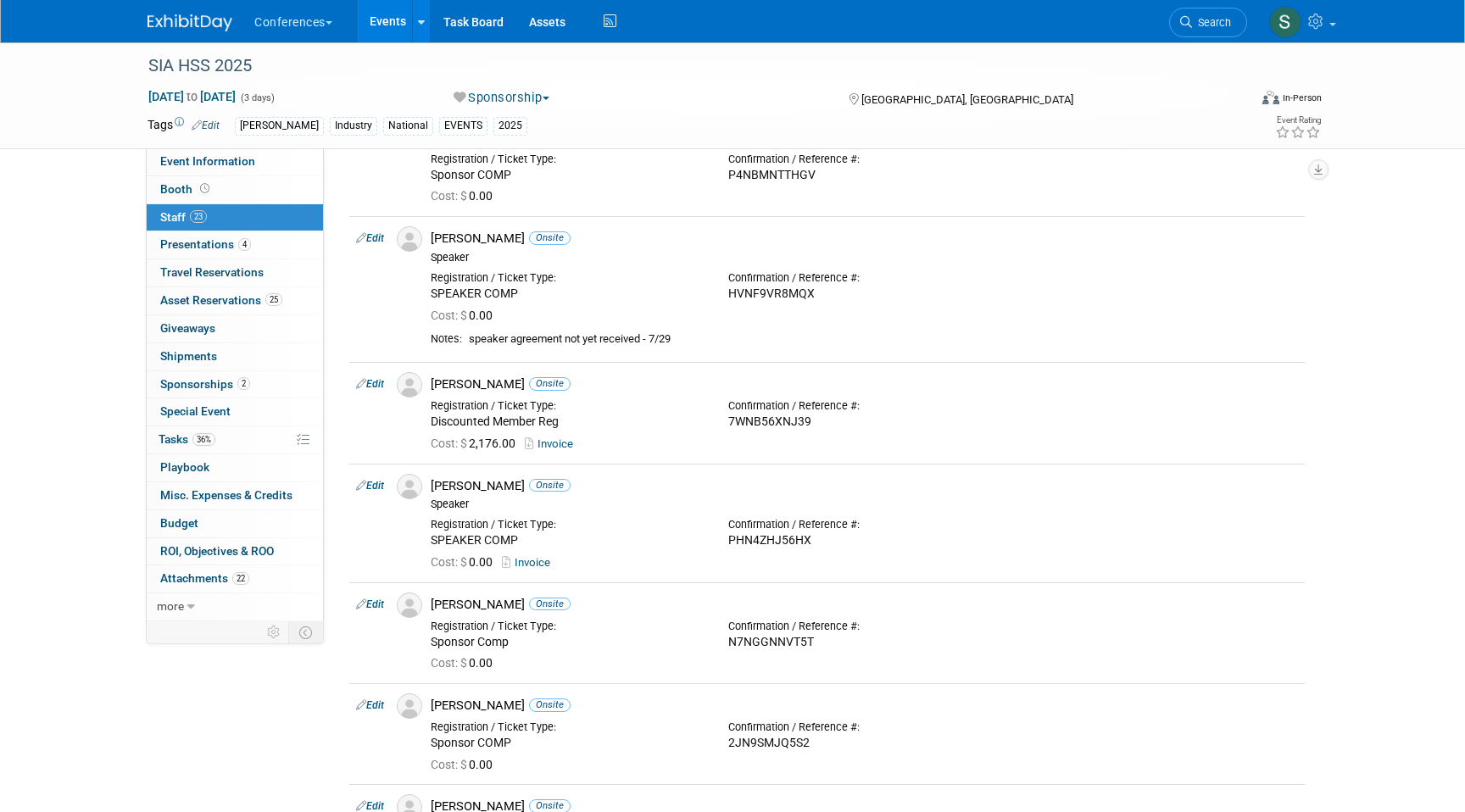
scroll to position [0, 0]
